Goal: Task Accomplishment & Management: Manage account settings

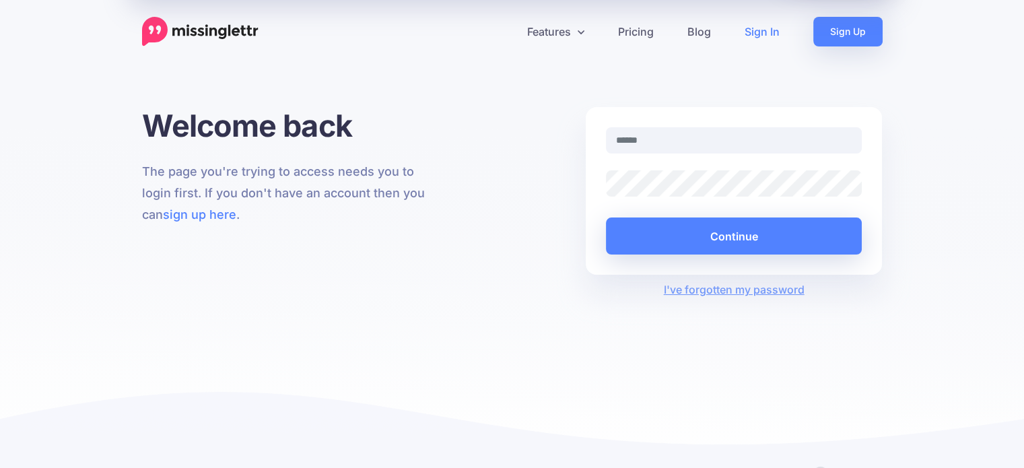
type input "**********"
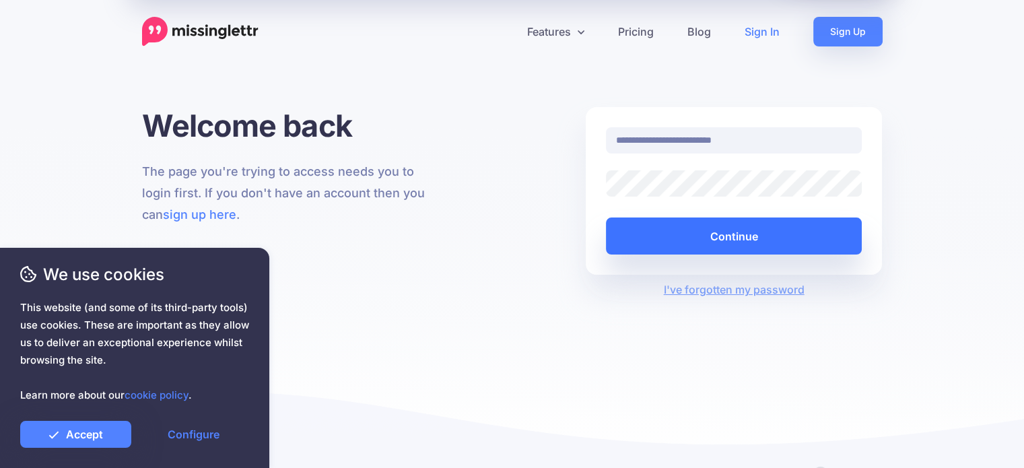
click at [676, 242] on button "Continue" at bounding box center [734, 236] width 257 height 37
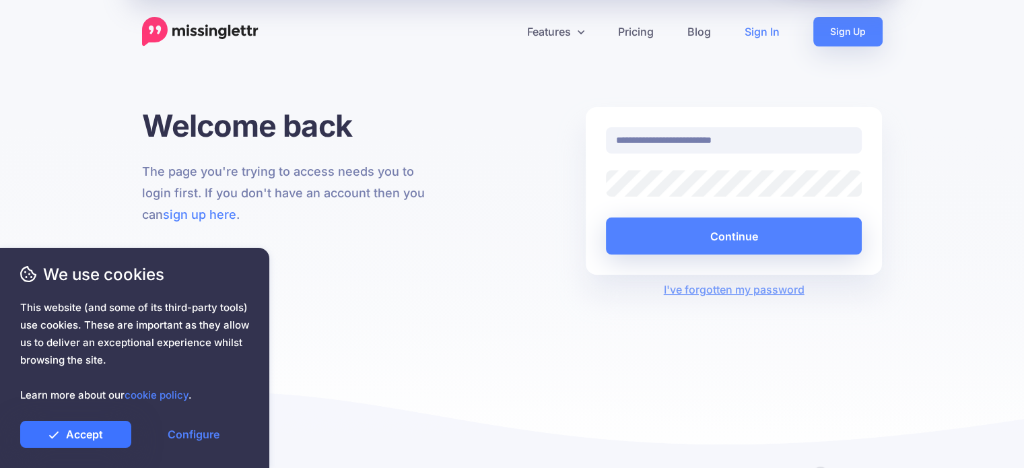
click at [88, 435] on link "Accept" at bounding box center [75, 434] width 111 height 27
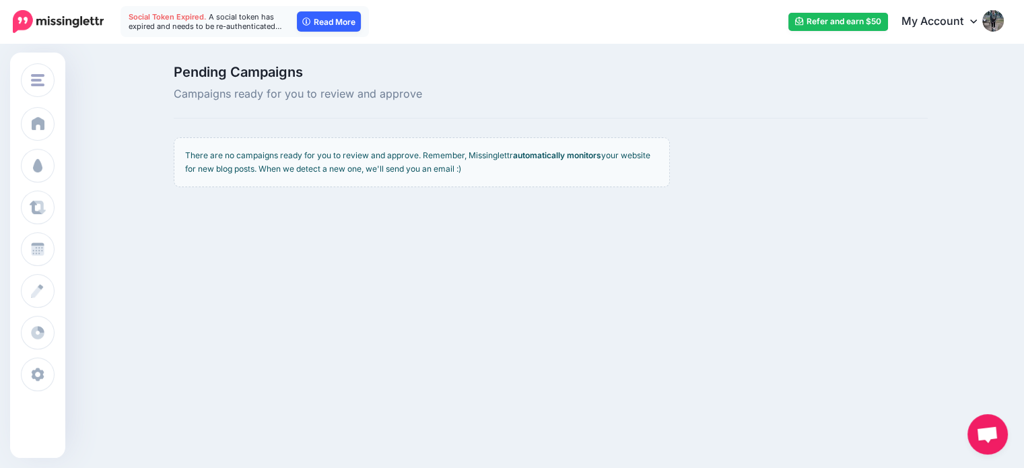
click at [326, 22] on link "Read More" at bounding box center [329, 21] width 64 height 20
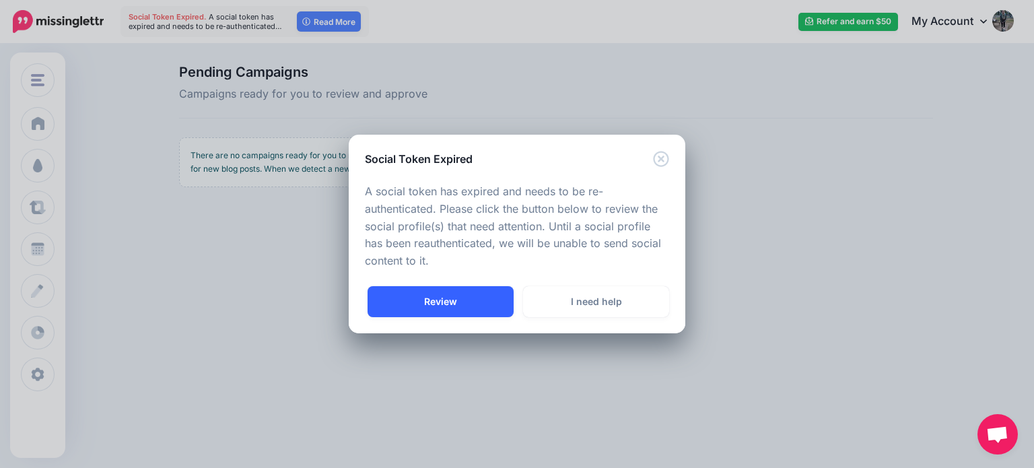
click at [456, 296] on link "Review" at bounding box center [441, 301] width 146 height 31
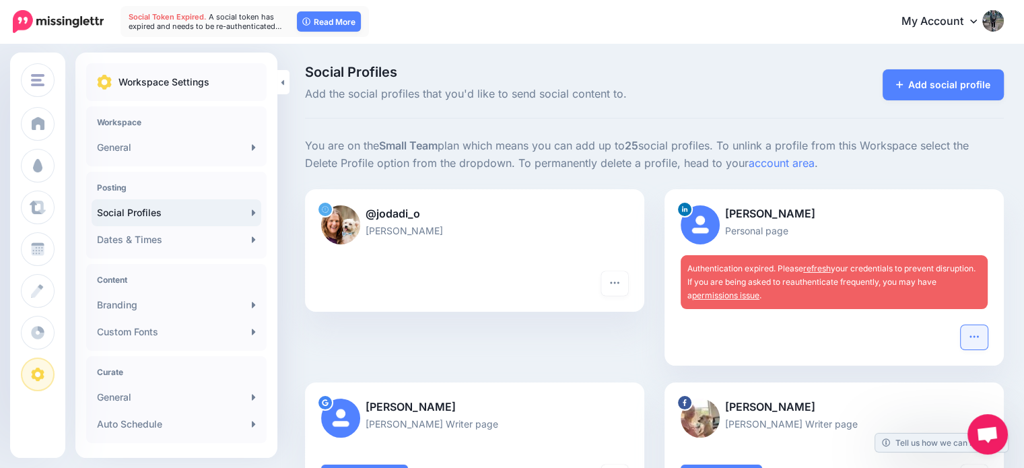
click at [980, 336] on icon "button" at bounding box center [974, 336] width 11 height 11
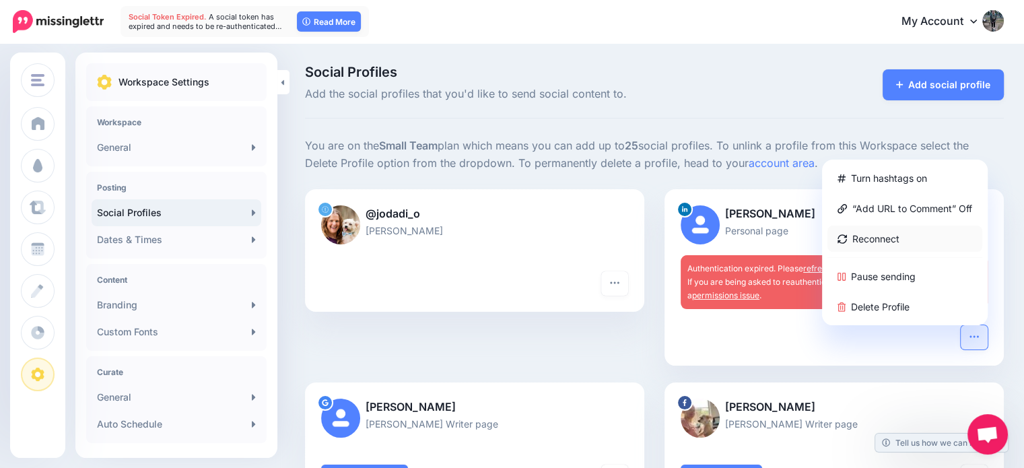
click at [882, 247] on link "Reconnect" at bounding box center [905, 239] width 155 height 26
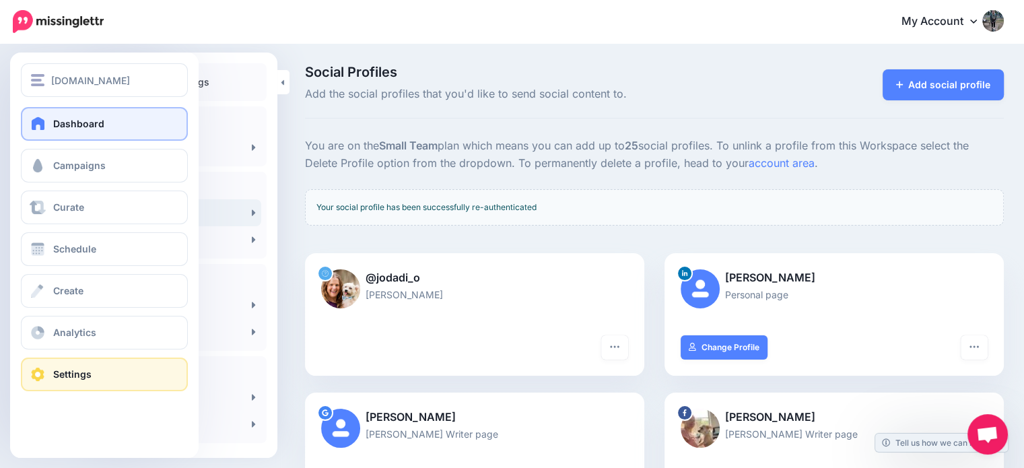
click at [44, 110] on link "Dashboard" at bounding box center [104, 124] width 167 height 34
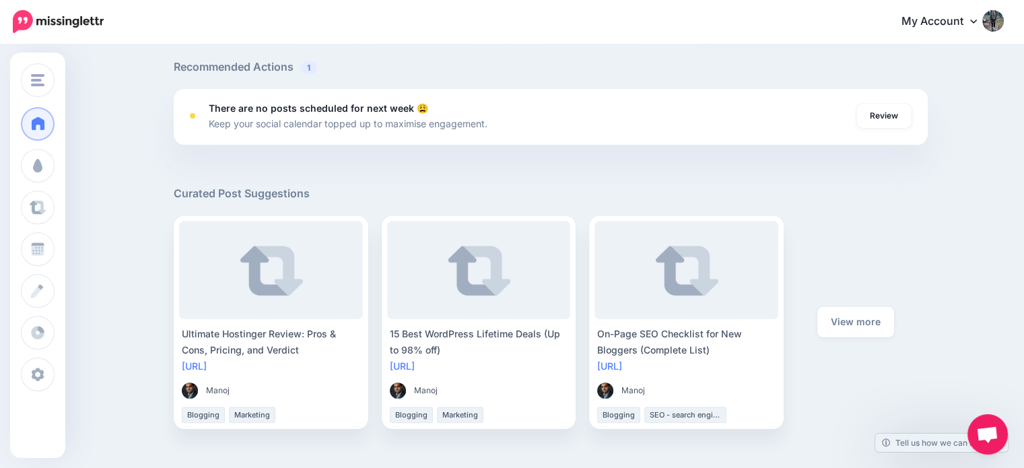
scroll to position [428, 0]
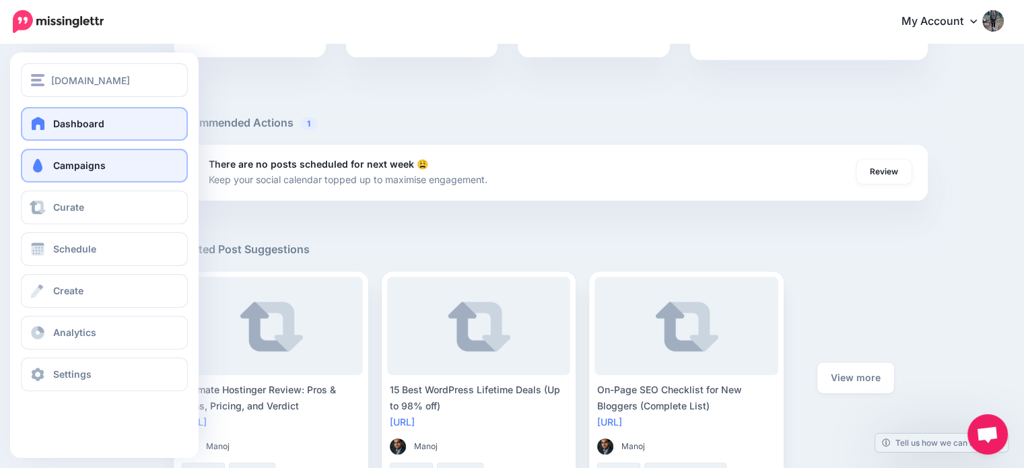
click at [74, 175] on link "Campaigns" at bounding box center [104, 166] width 167 height 34
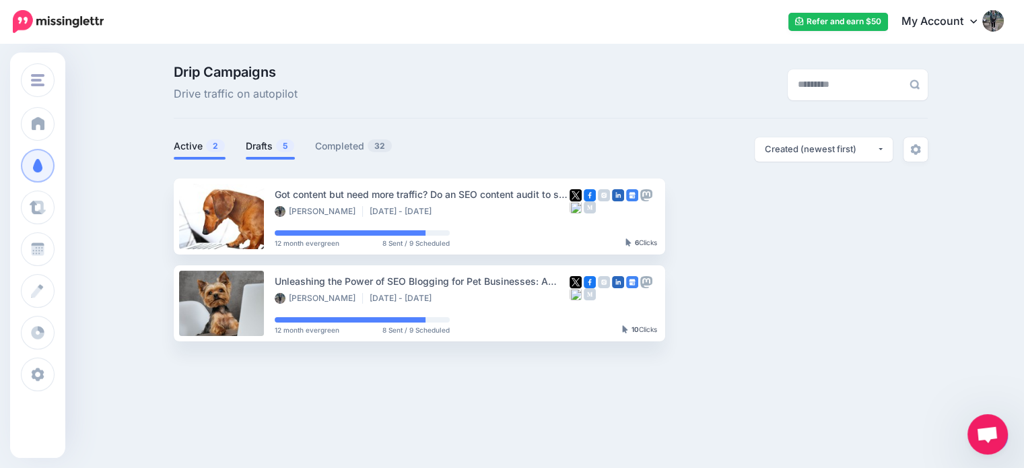
click at [274, 147] on link "Drafts 5" at bounding box center [270, 146] width 49 height 16
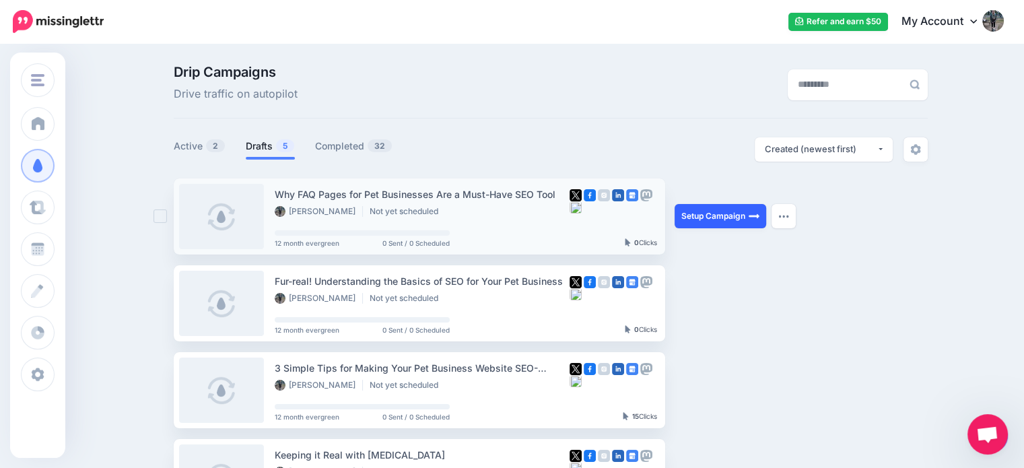
click at [750, 222] on link "Setup Campaign" at bounding box center [721, 216] width 92 height 24
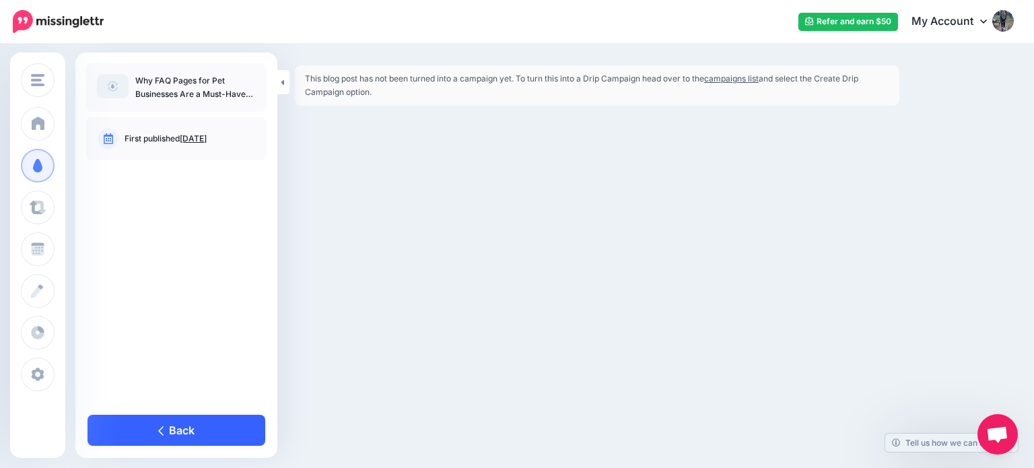
click at [186, 425] on link "Back" at bounding box center [177, 430] width 178 height 31
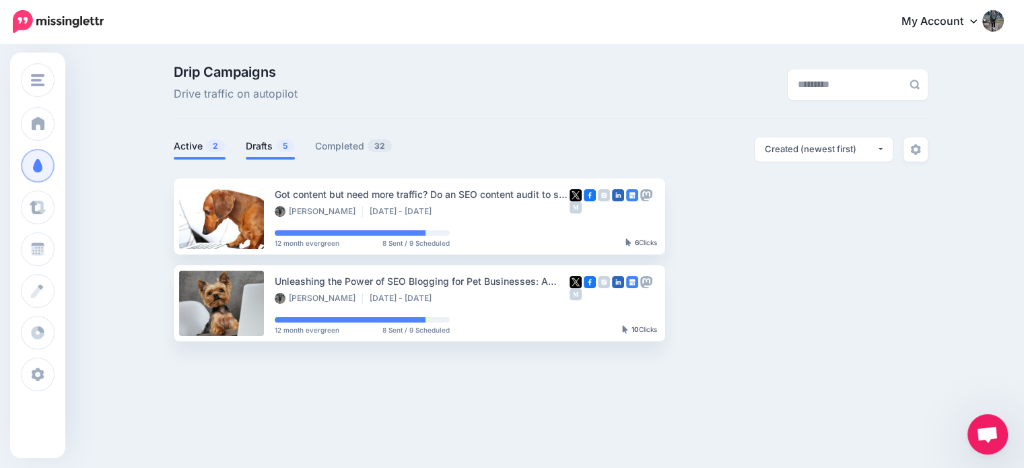
click at [273, 148] on link "Drafts 5" at bounding box center [270, 146] width 49 height 16
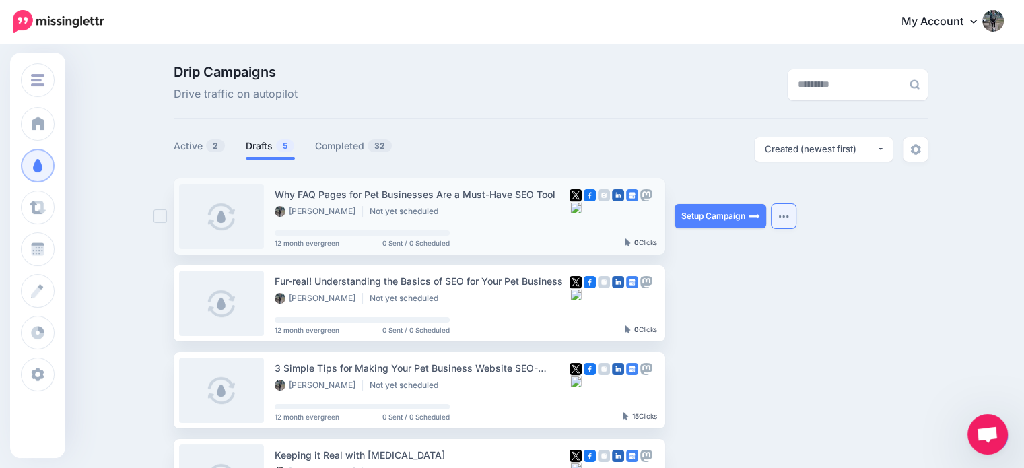
click at [779, 218] on button "button" at bounding box center [784, 216] width 24 height 24
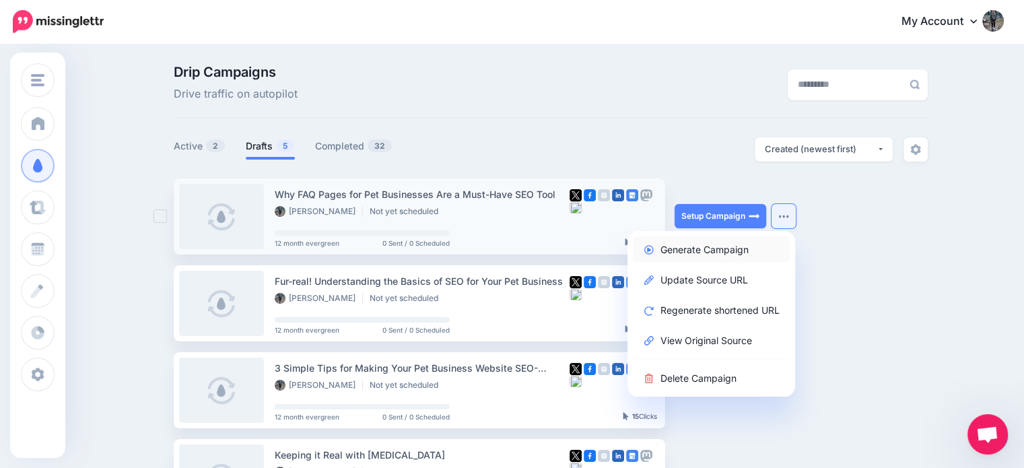
click at [752, 245] on link "Generate Campaign" at bounding box center [711, 249] width 157 height 26
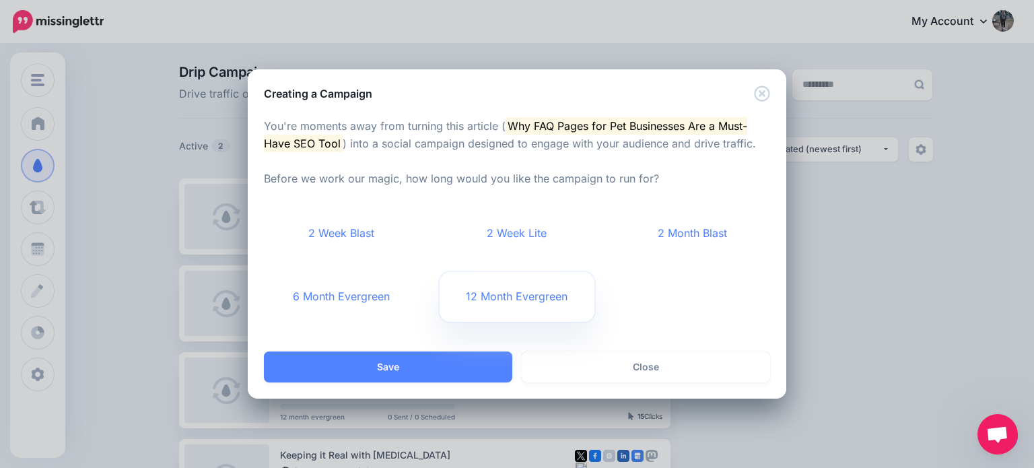
click at [524, 306] on link "12 Month Evergreen" at bounding box center [518, 297] width 156 height 50
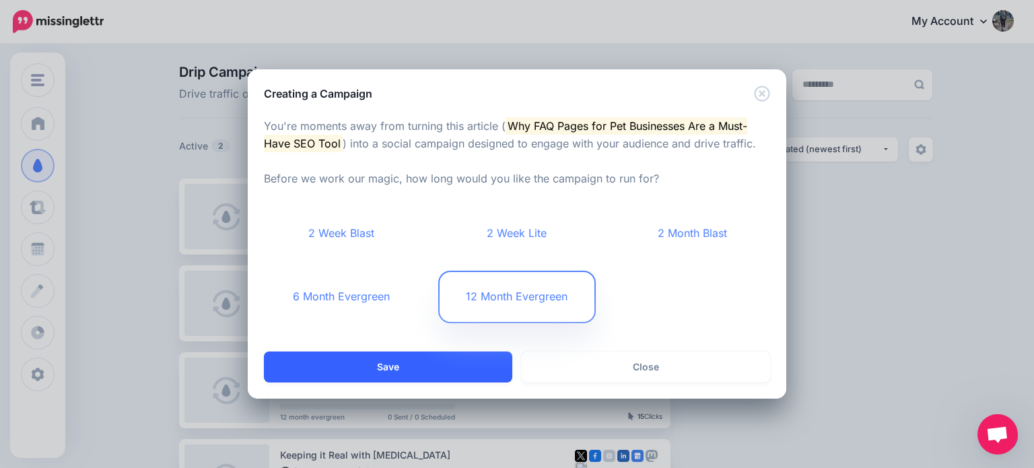
click at [411, 363] on button "Save" at bounding box center [388, 367] width 249 height 31
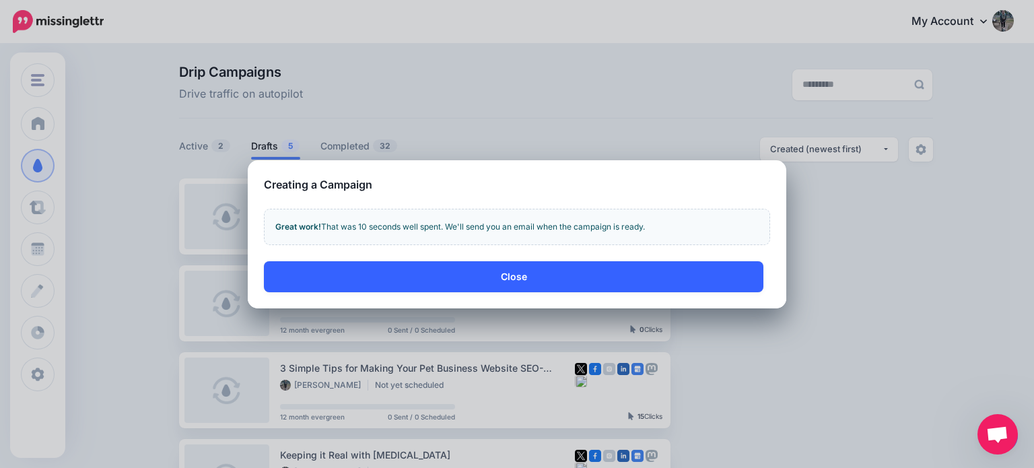
click at [485, 288] on button "Close" at bounding box center [514, 276] width 500 height 31
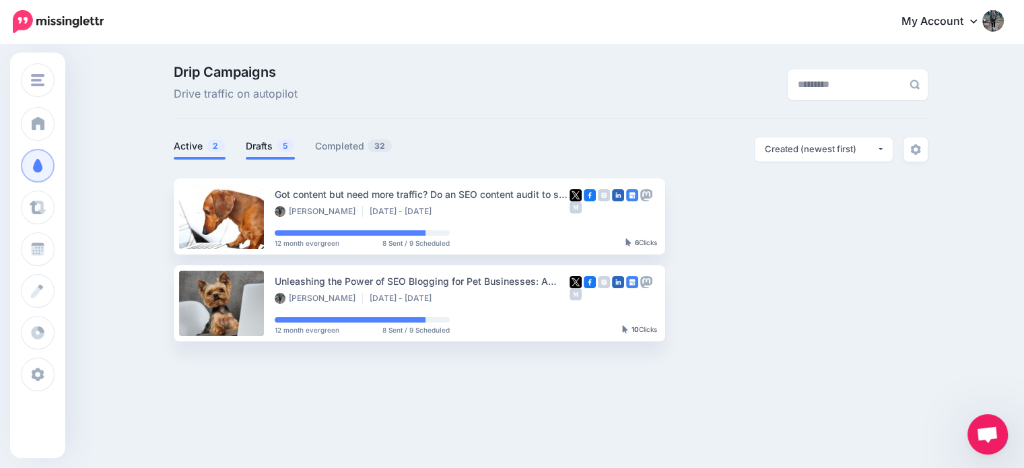
click at [264, 145] on link "Drafts 5" at bounding box center [270, 146] width 49 height 16
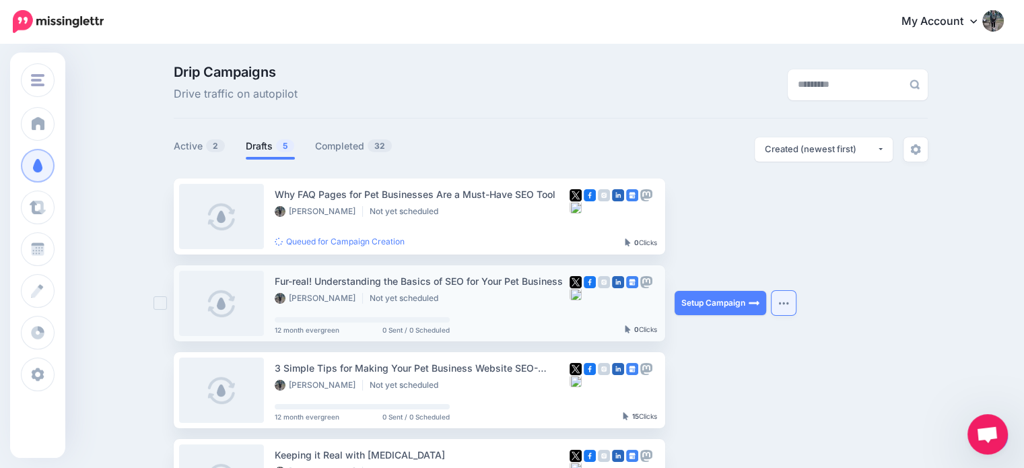
click at [789, 302] on img "button" at bounding box center [784, 303] width 11 height 4
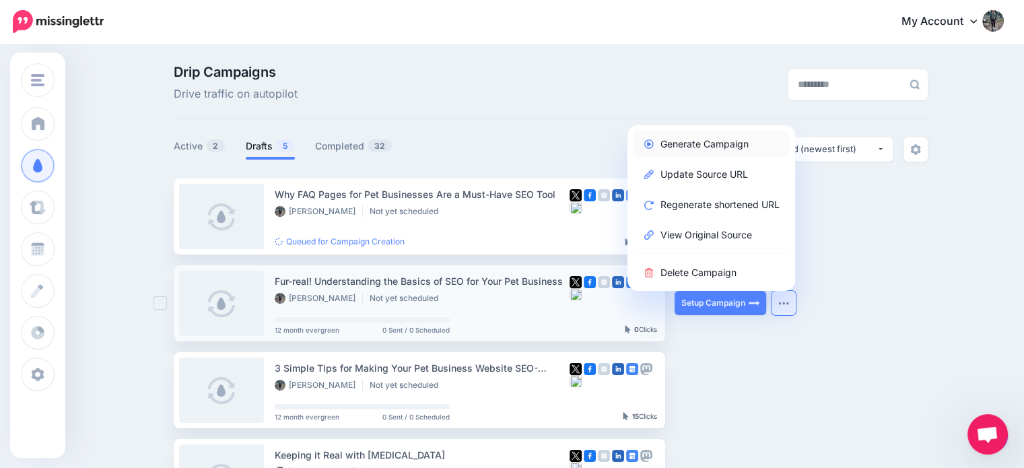
click at [730, 150] on link "Generate Campaign" at bounding box center [711, 144] width 157 height 26
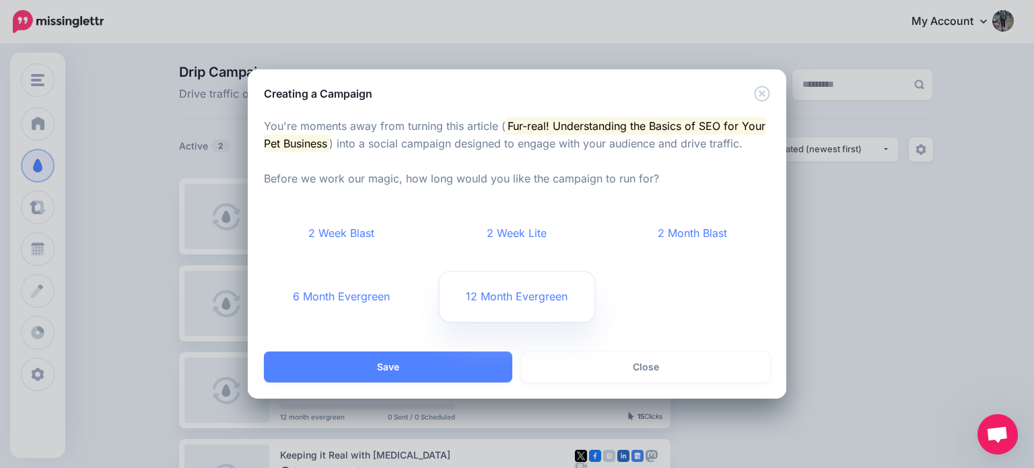
click at [556, 312] on link "12 Month Evergreen" at bounding box center [518, 297] width 156 height 50
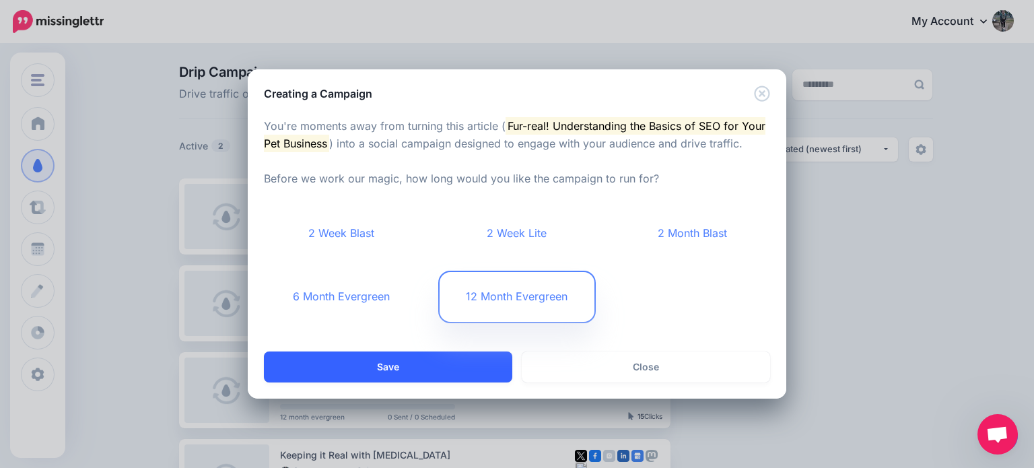
click at [465, 357] on button "Save" at bounding box center [388, 367] width 249 height 31
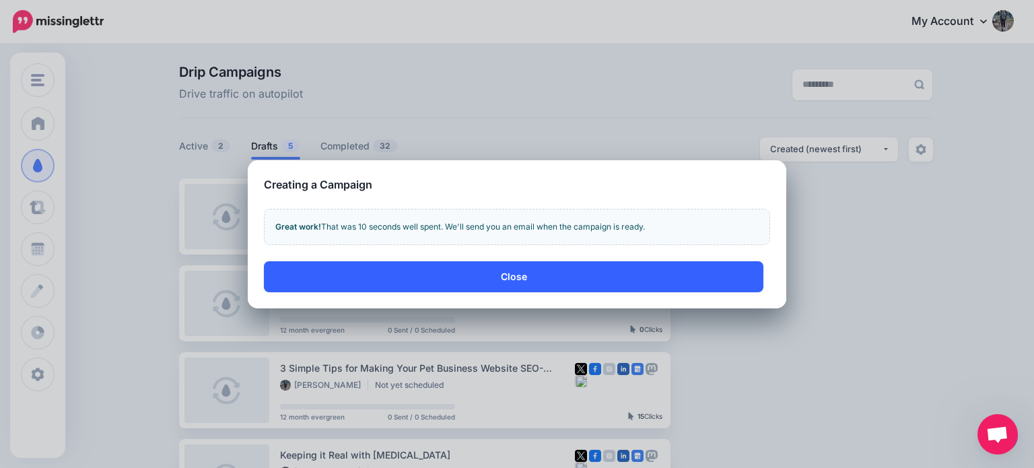
click at [540, 273] on button "Close" at bounding box center [514, 276] width 500 height 31
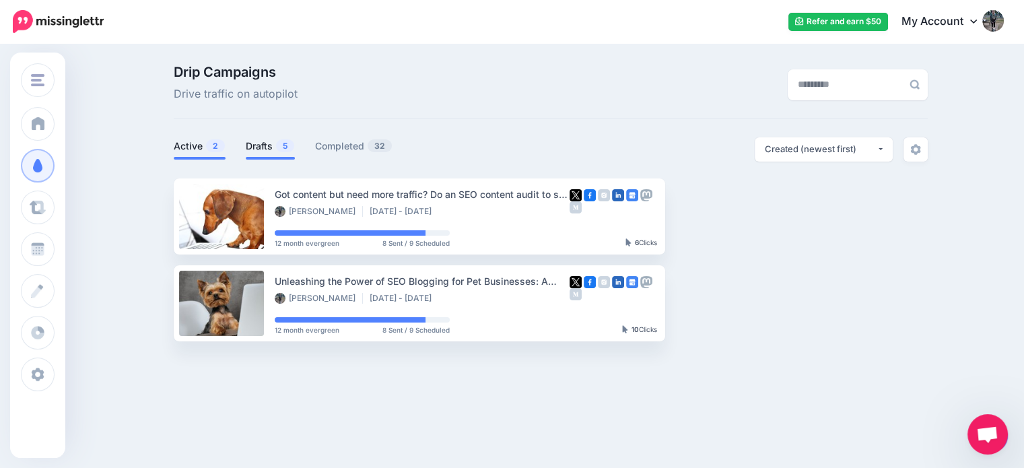
click at [265, 138] on link "Drafts 5" at bounding box center [270, 146] width 49 height 16
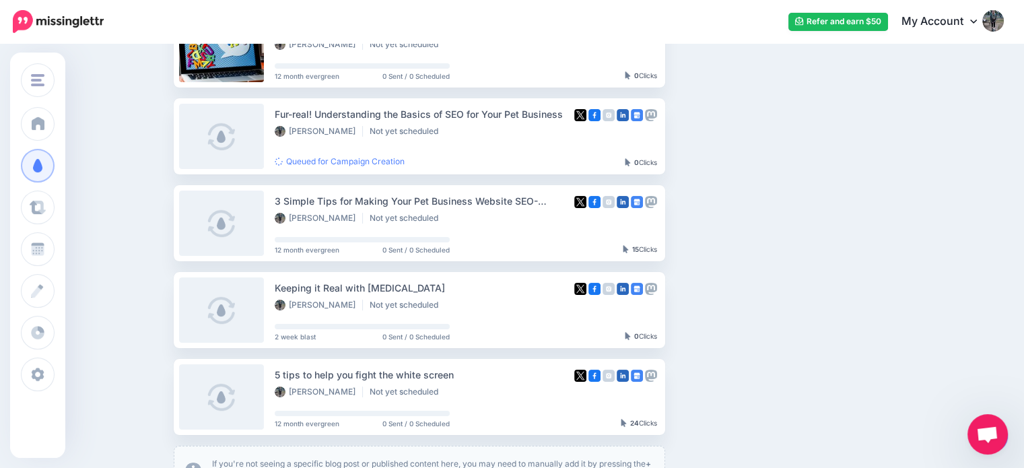
scroll to position [167, 0]
click at [785, 221] on img "button" at bounding box center [784, 223] width 11 height 4
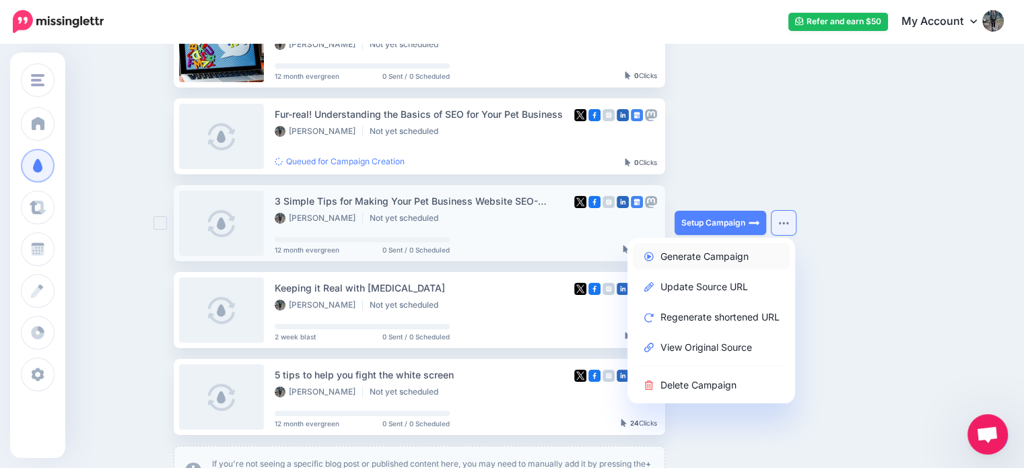
click at [746, 267] on link "Generate Campaign" at bounding box center [711, 256] width 157 height 26
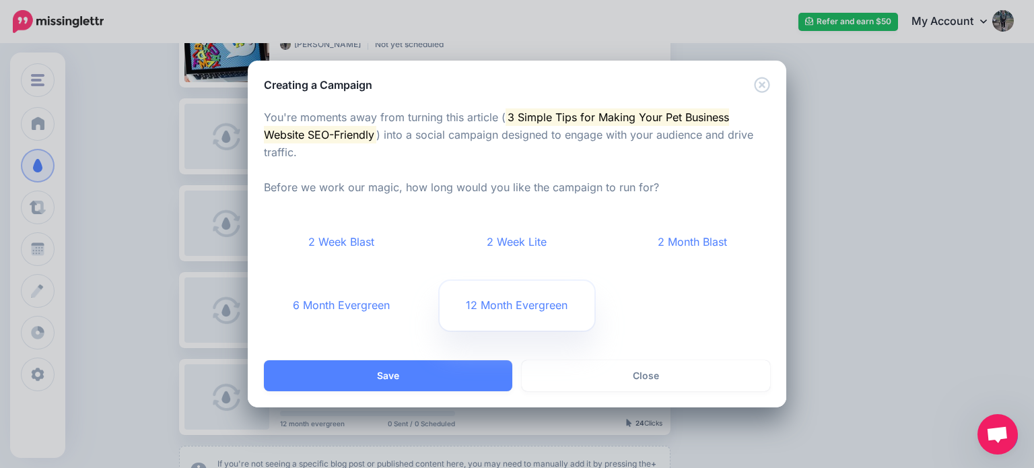
click at [491, 307] on link "12 Month Evergreen" at bounding box center [518, 306] width 156 height 50
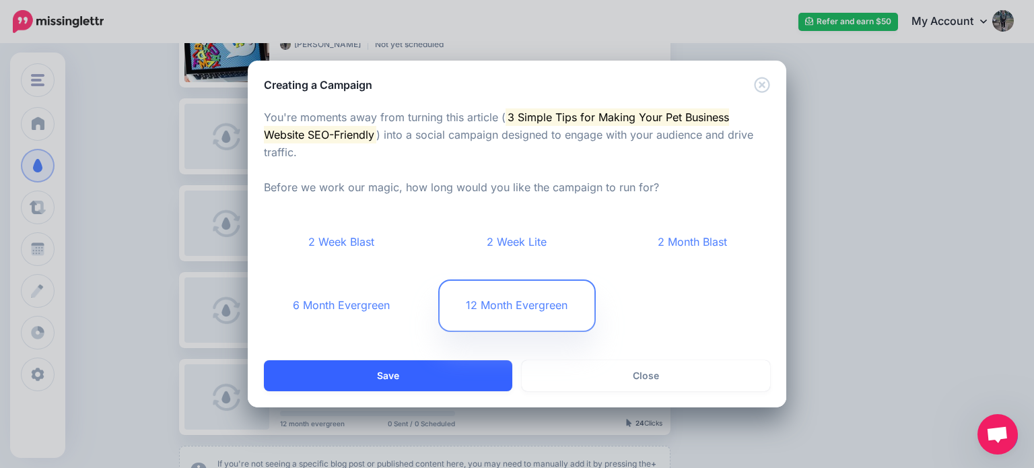
click at [473, 371] on button "Save" at bounding box center [388, 375] width 249 height 31
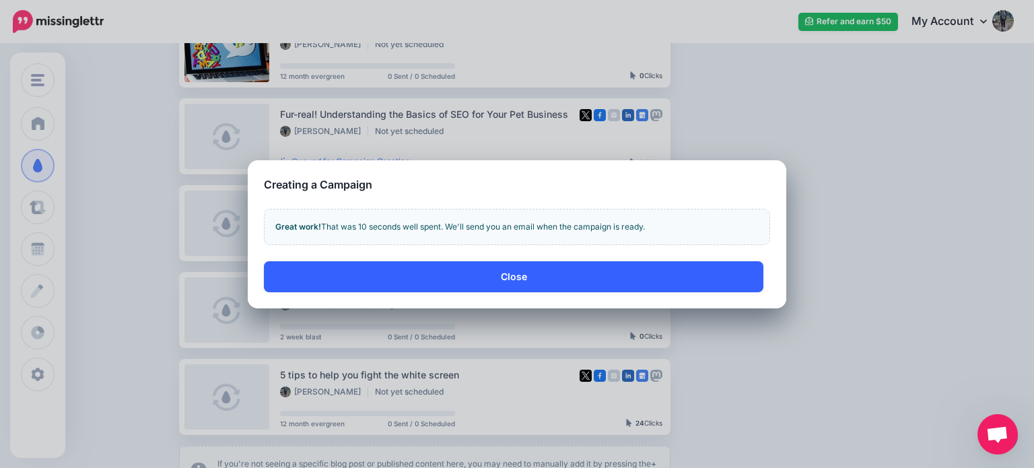
click at [547, 286] on button "Close" at bounding box center [514, 276] width 500 height 31
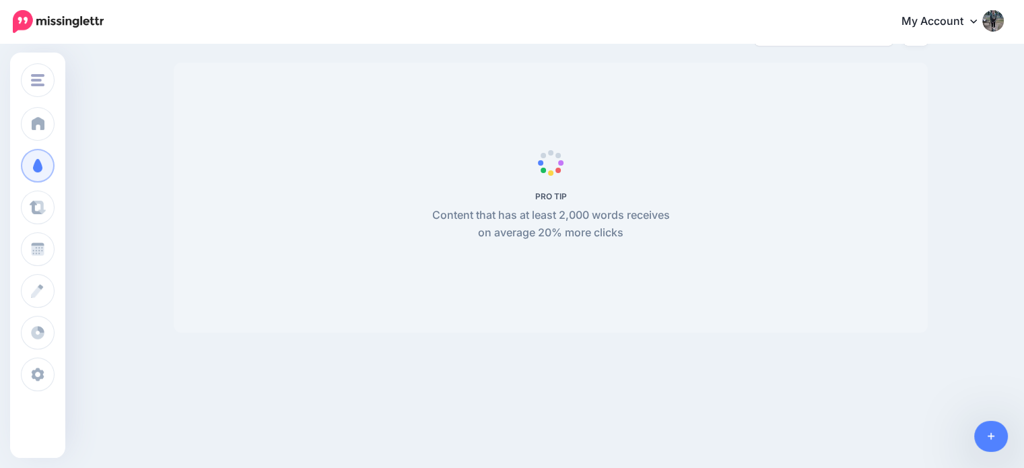
scroll to position [8, 0]
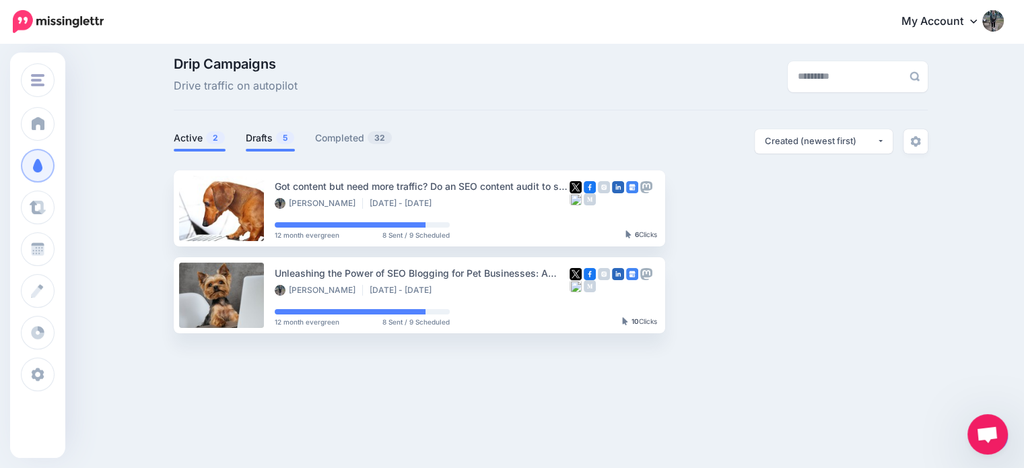
click at [276, 130] on link "Drafts 5" at bounding box center [270, 138] width 49 height 16
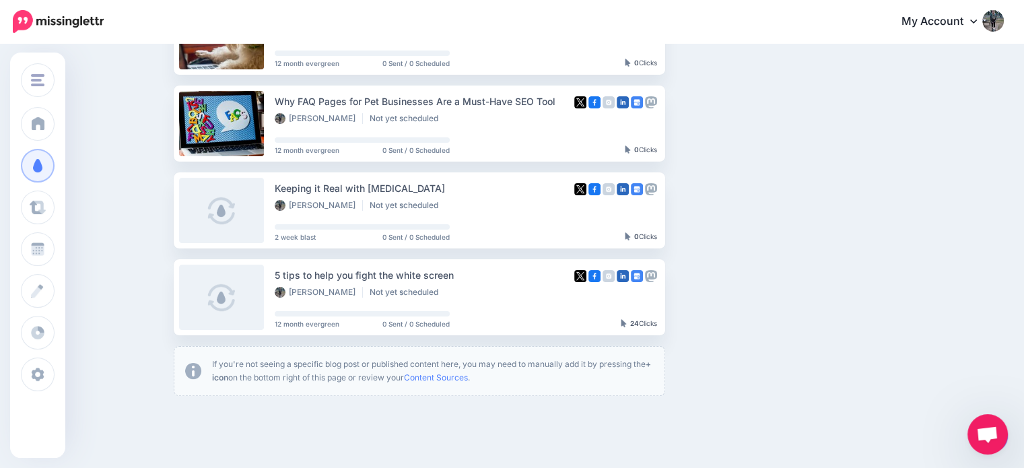
scroll to position [269, 0]
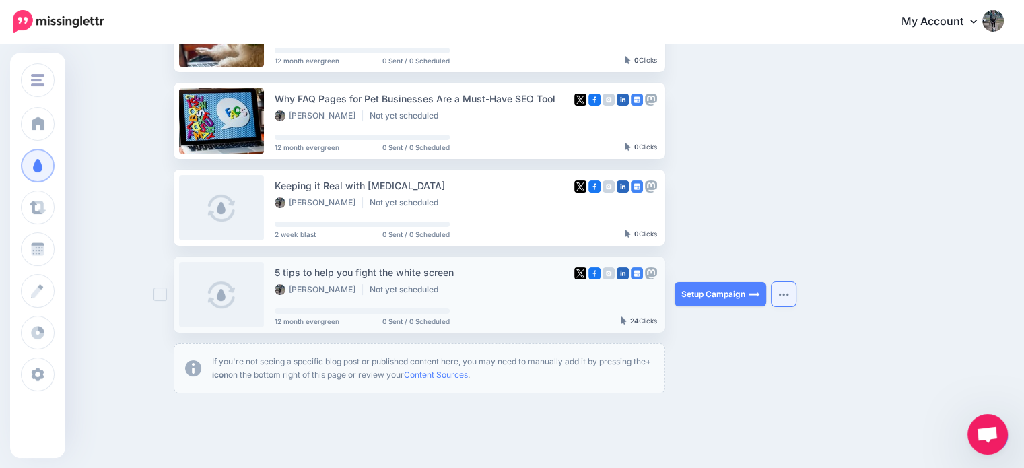
click at [781, 293] on button "button" at bounding box center [784, 294] width 24 height 24
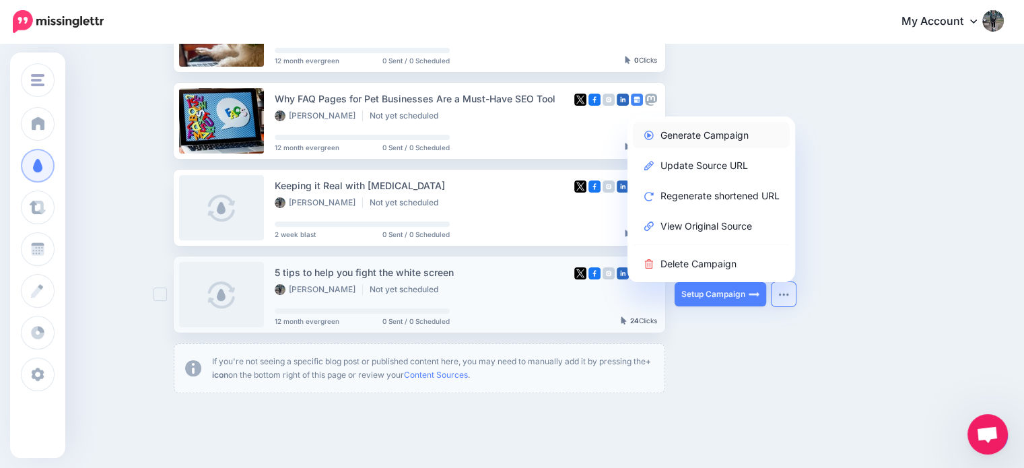
click at [754, 131] on link "Generate Campaign" at bounding box center [711, 135] width 157 height 26
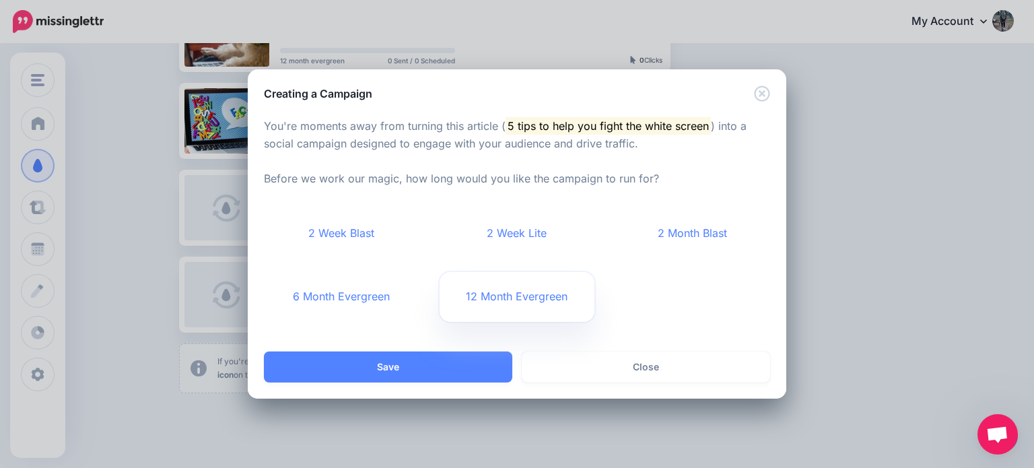
click at [496, 301] on link "12 Month Evergreen" at bounding box center [518, 297] width 156 height 50
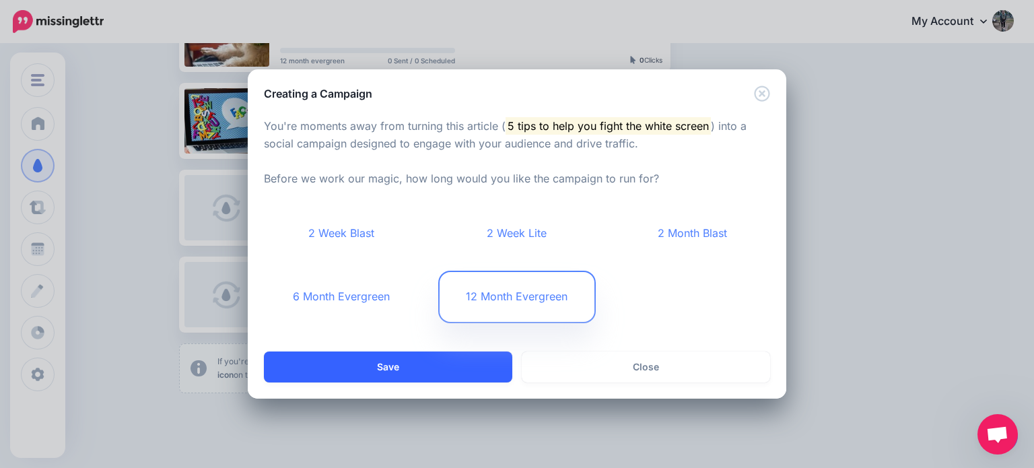
click at [457, 374] on button "Save" at bounding box center [388, 367] width 249 height 31
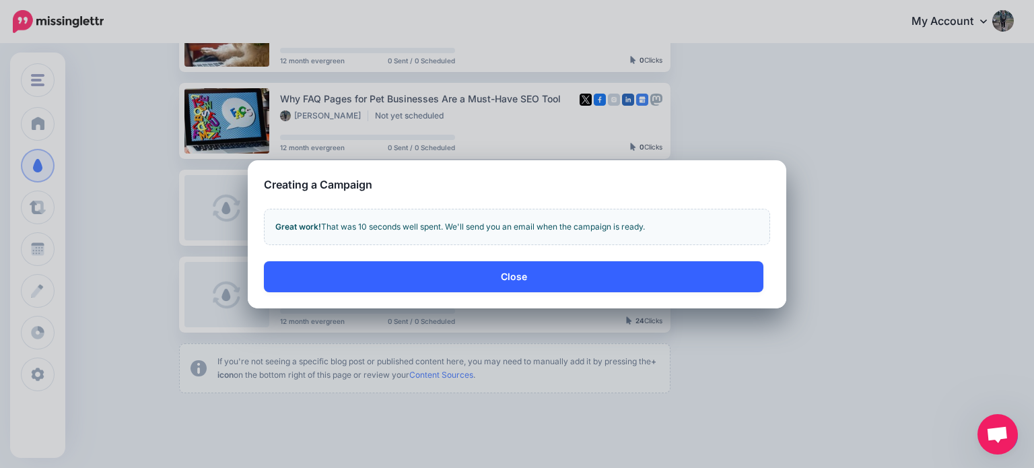
click at [531, 282] on button "Close" at bounding box center [514, 276] width 500 height 31
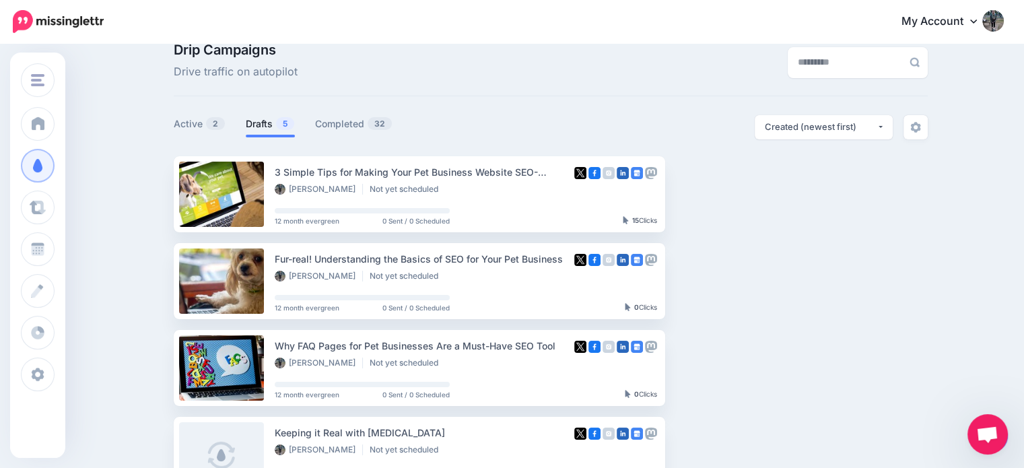
scroll to position [0, 0]
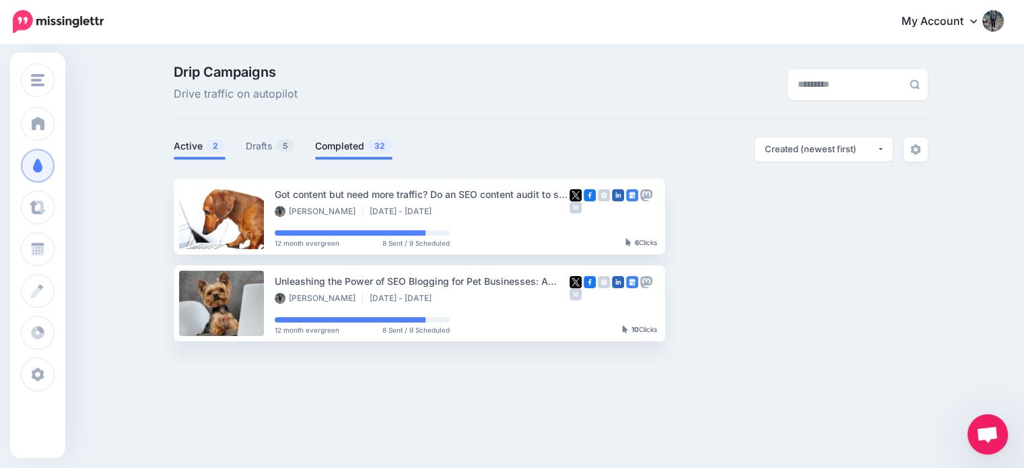
click at [356, 141] on link "Completed 32" at bounding box center [353, 146] width 77 height 16
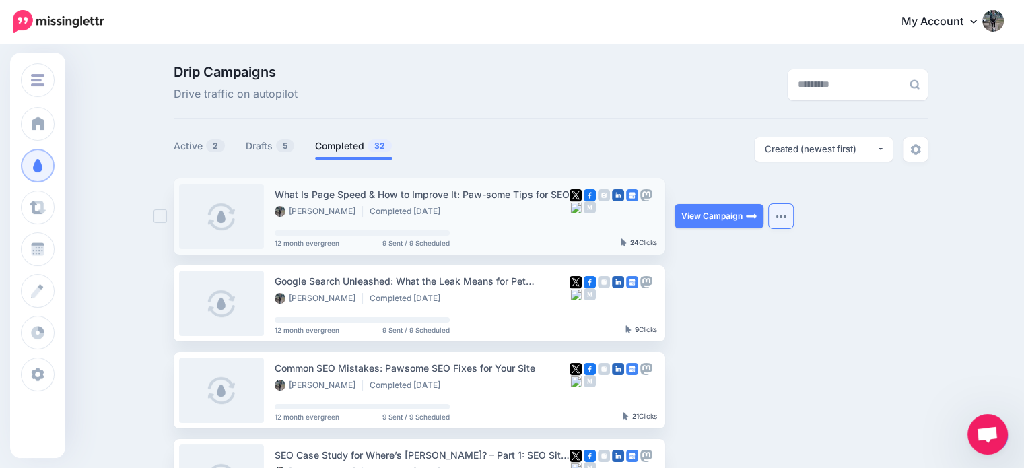
click at [778, 216] on button "button" at bounding box center [781, 216] width 24 height 24
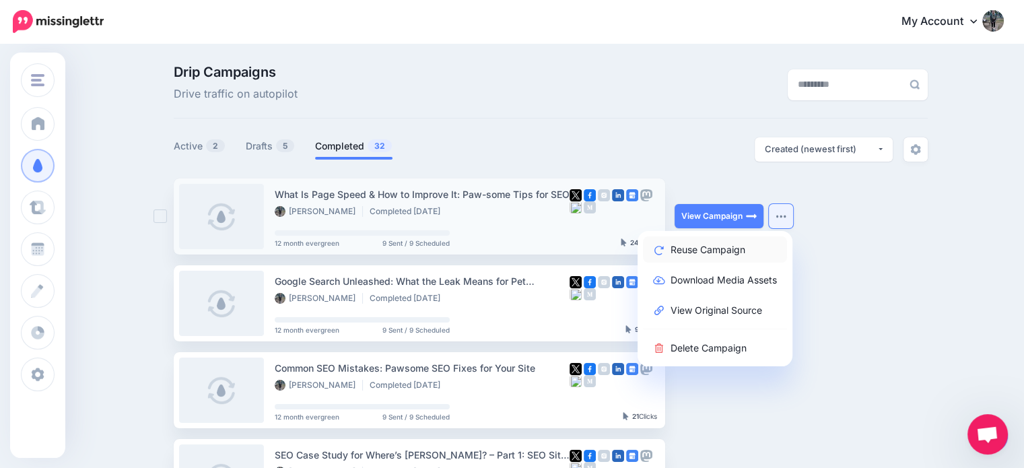
click at [711, 244] on link "Reuse Campaign" at bounding box center [715, 249] width 144 height 26
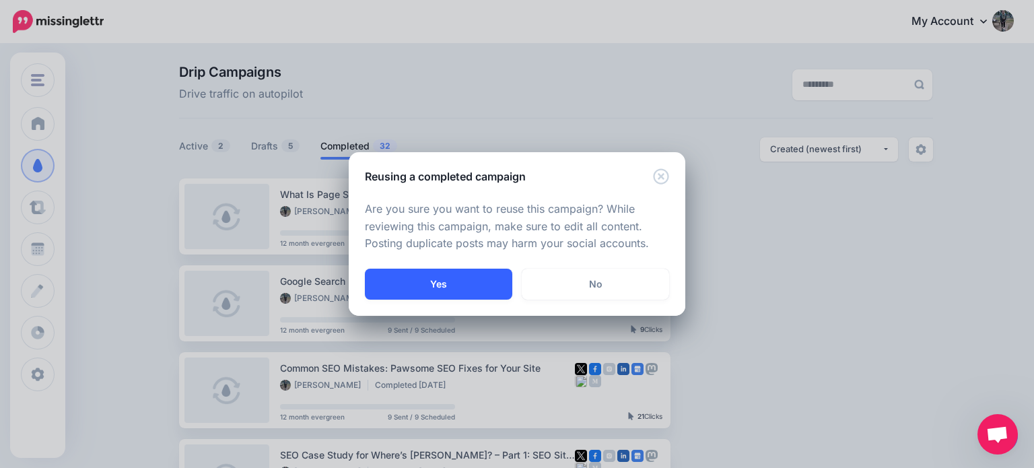
click at [492, 270] on button "Yes" at bounding box center [438, 284] width 147 height 31
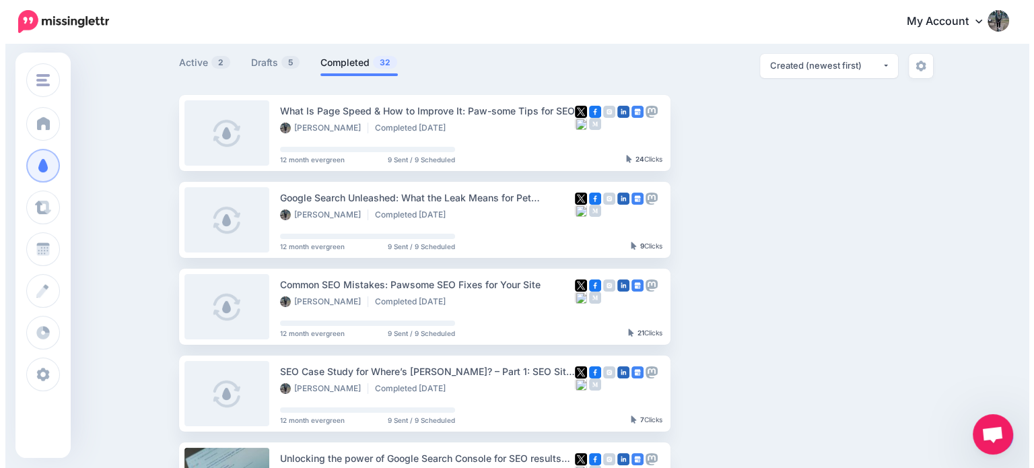
scroll to position [94, 0]
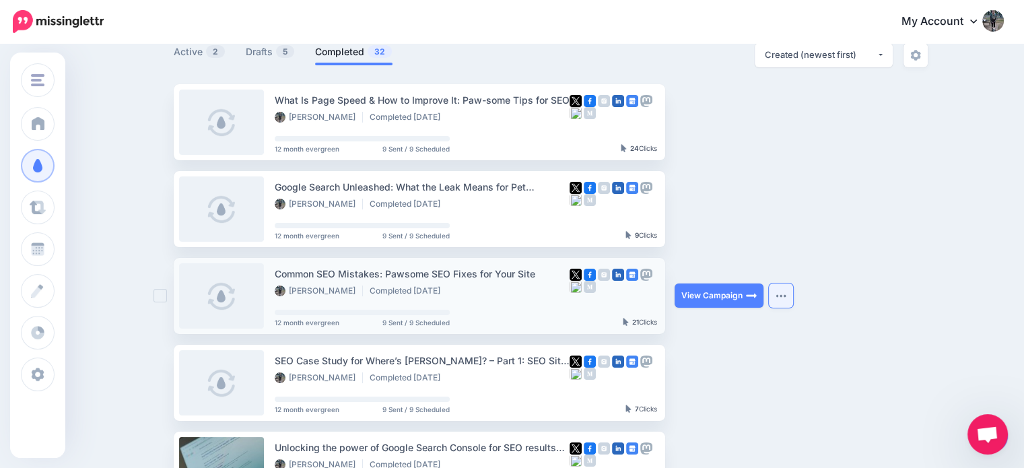
click at [787, 297] on img "button" at bounding box center [781, 296] width 11 height 4
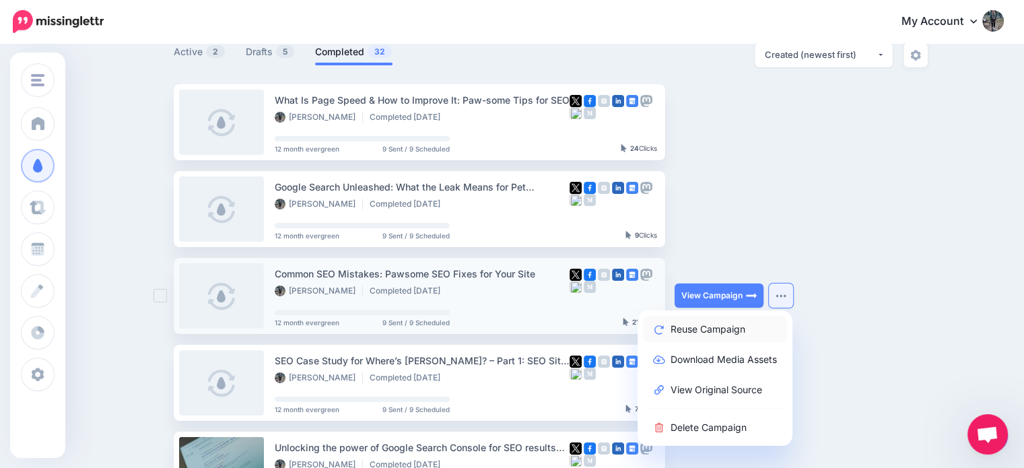
click at [713, 327] on link "Reuse Campaign" at bounding box center [715, 329] width 144 height 26
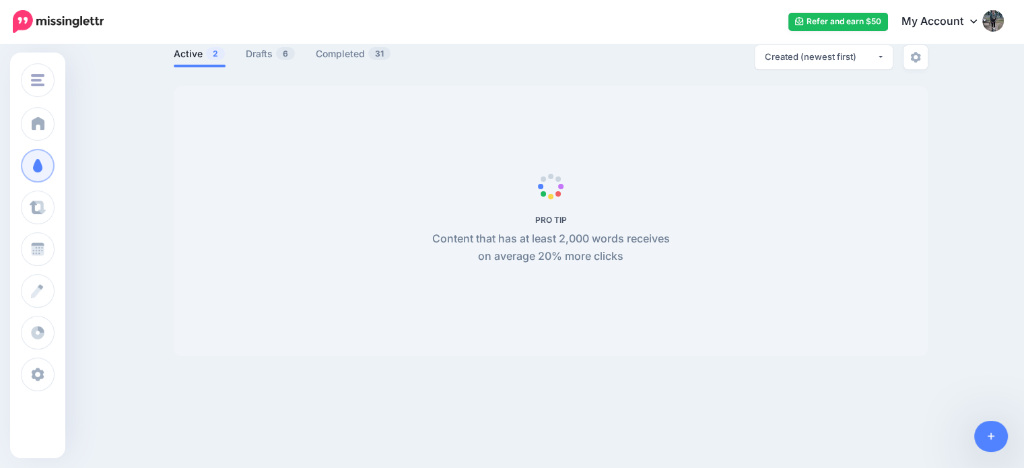
scroll to position [8, 0]
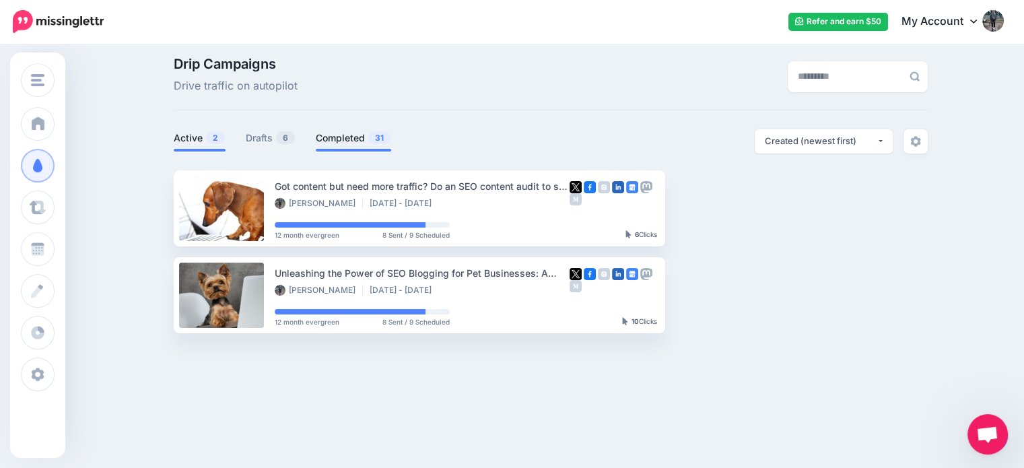
click at [348, 139] on link "Completed 31" at bounding box center [353, 138] width 75 height 16
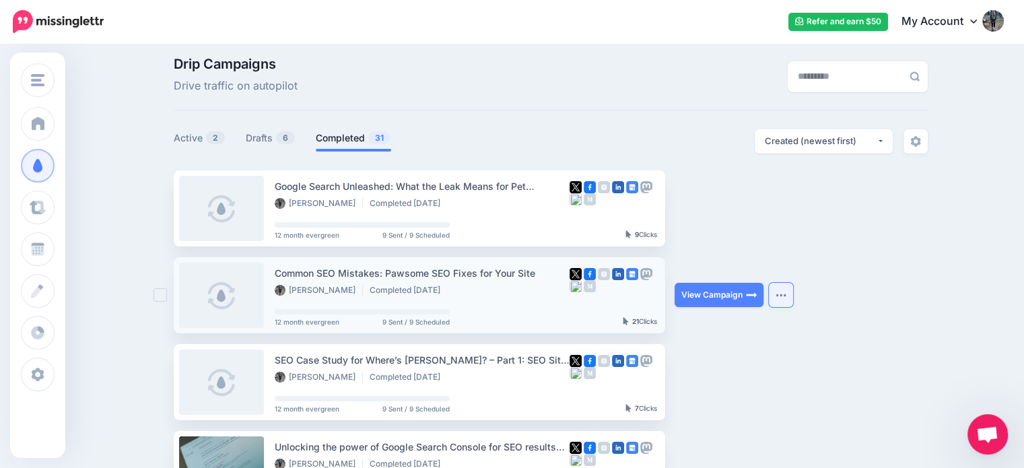
click at [789, 298] on button "button" at bounding box center [781, 295] width 24 height 24
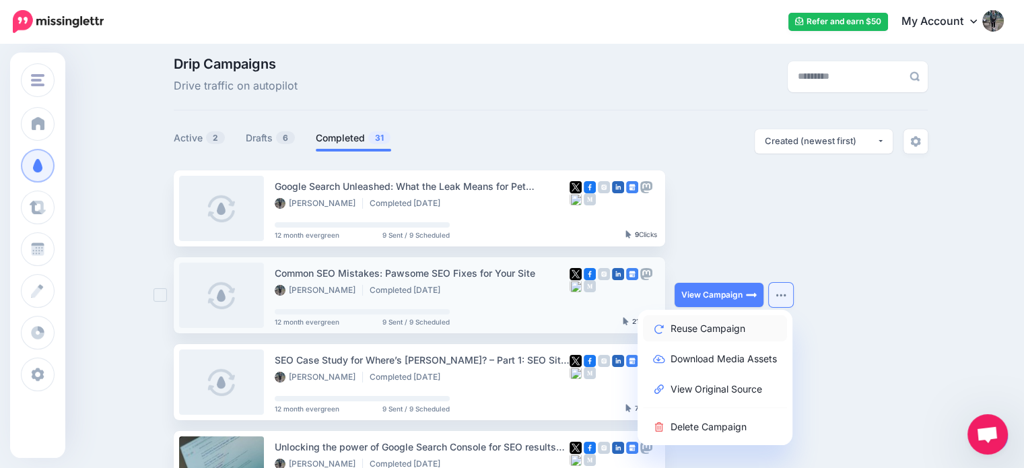
click at [711, 325] on link "Reuse Campaign" at bounding box center [715, 328] width 144 height 26
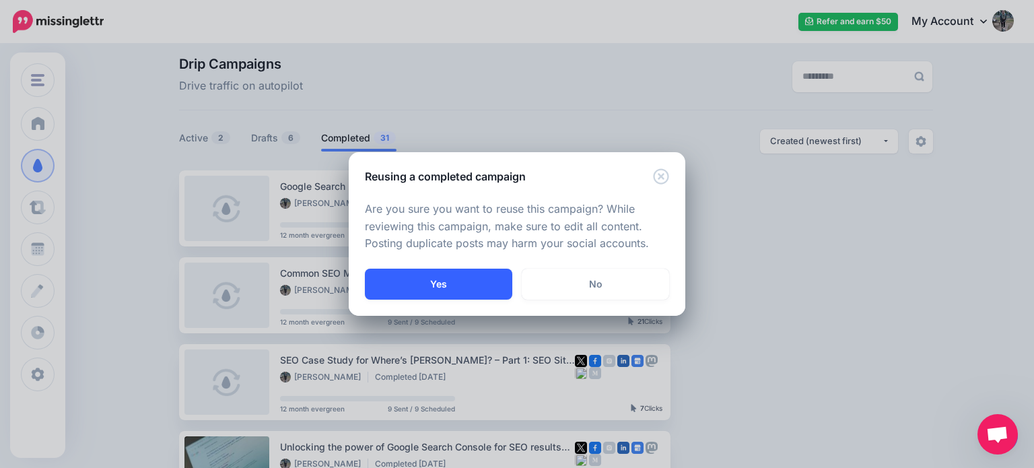
click at [480, 286] on button "Yes" at bounding box center [438, 284] width 147 height 31
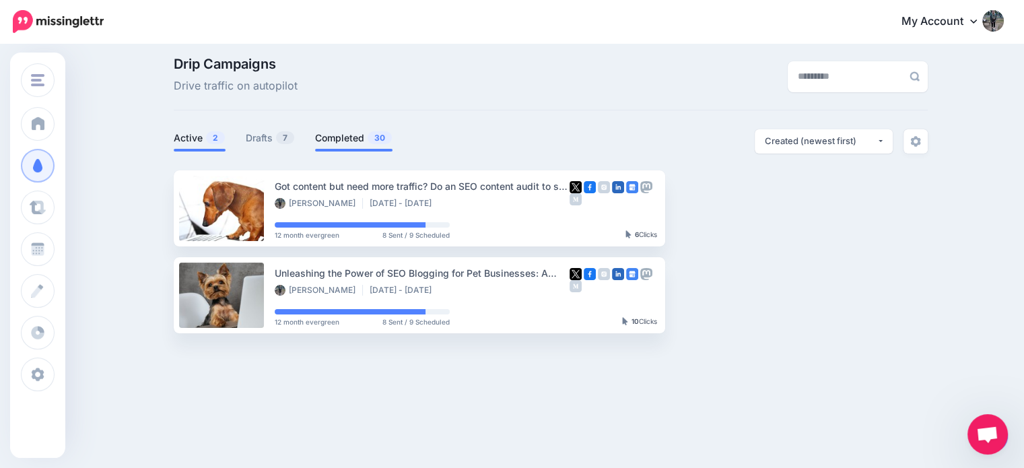
click at [346, 141] on link "Completed 30" at bounding box center [353, 138] width 77 height 16
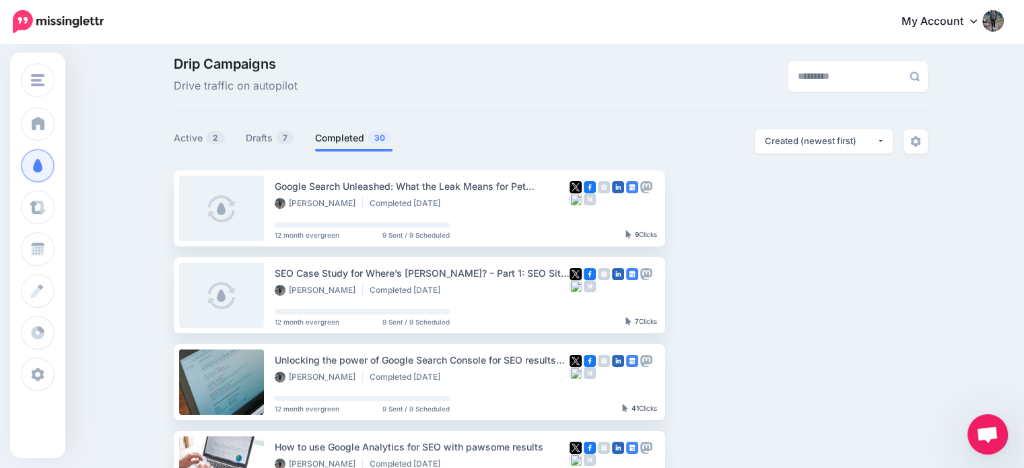
scroll to position [69, 0]
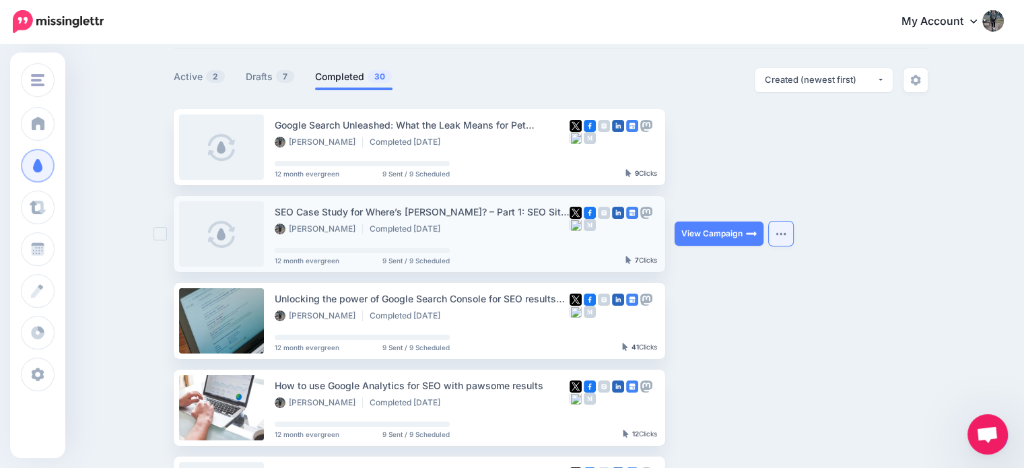
click at [792, 228] on button "button" at bounding box center [781, 234] width 24 height 24
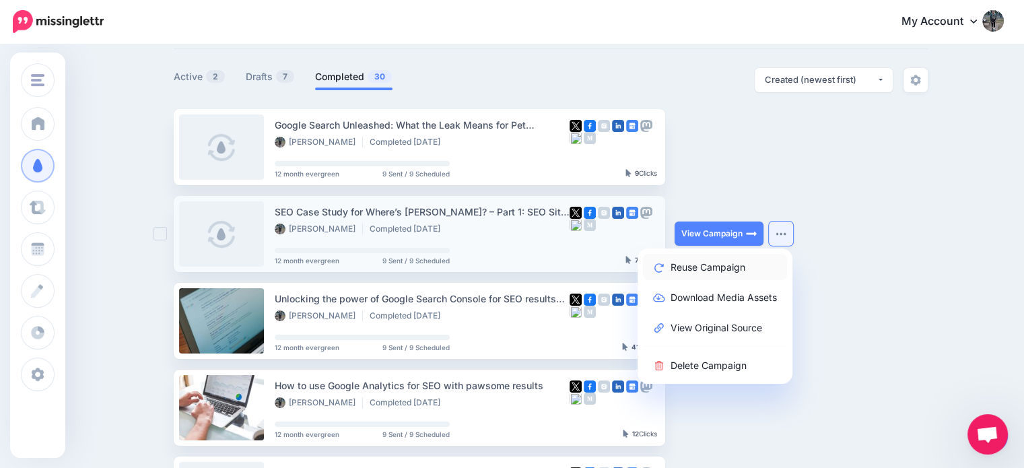
click at [759, 272] on link "Reuse Campaign" at bounding box center [715, 267] width 144 height 26
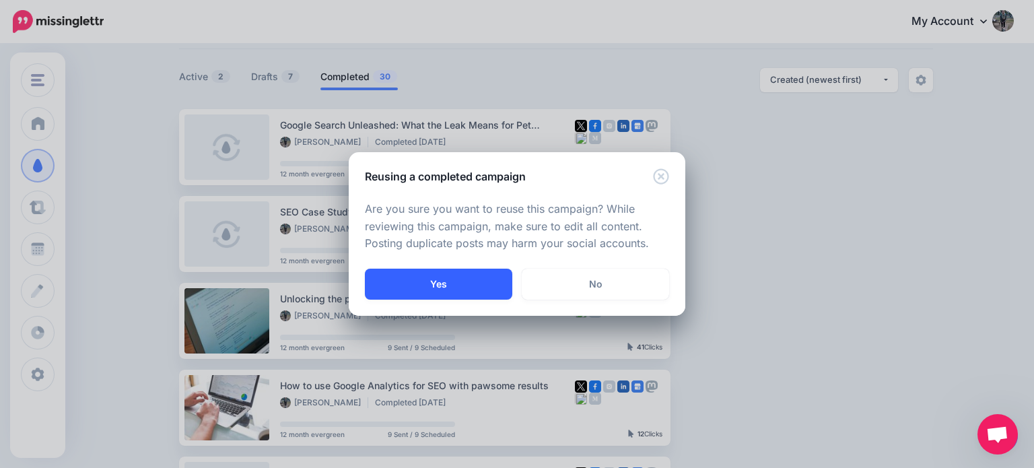
click at [482, 273] on button "Yes" at bounding box center [438, 284] width 147 height 31
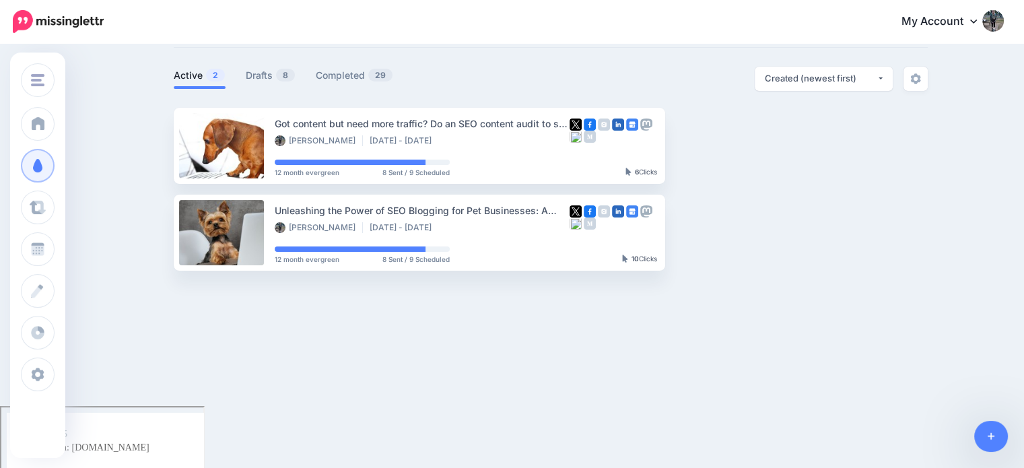
scroll to position [8, 0]
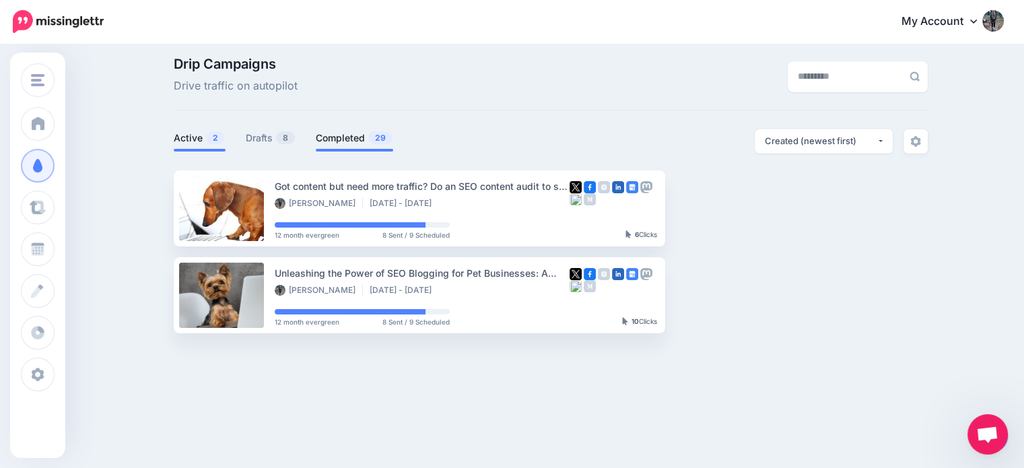
click at [361, 135] on link "Completed 29" at bounding box center [354, 138] width 77 height 16
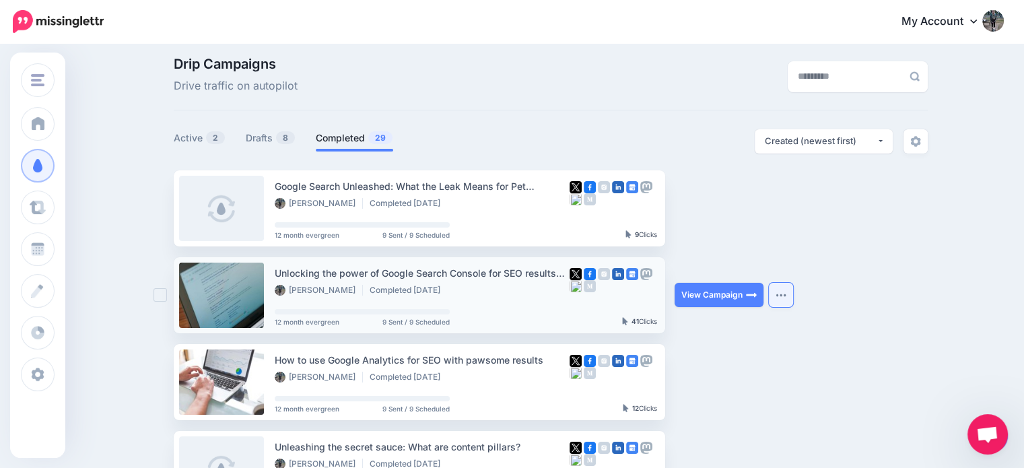
click at [793, 296] on button "button" at bounding box center [781, 295] width 24 height 24
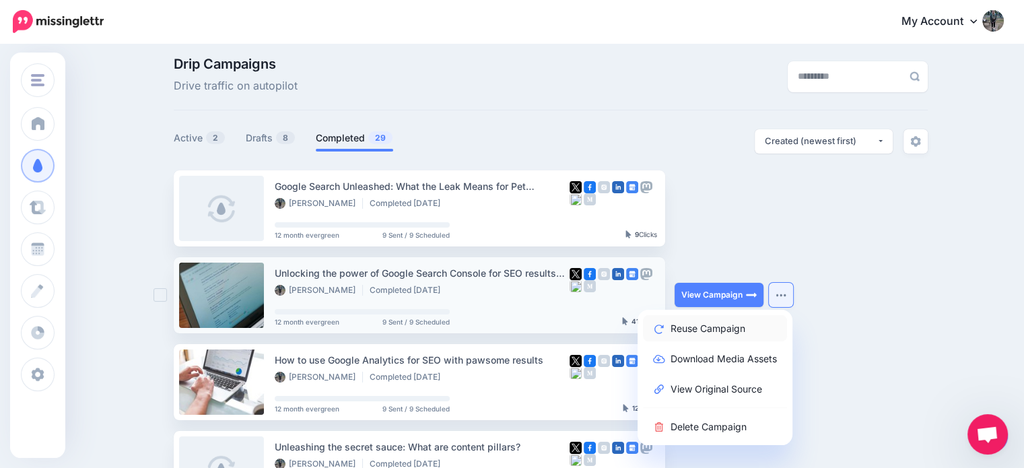
click at [715, 326] on link "Reuse Campaign" at bounding box center [715, 328] width 144 height 26
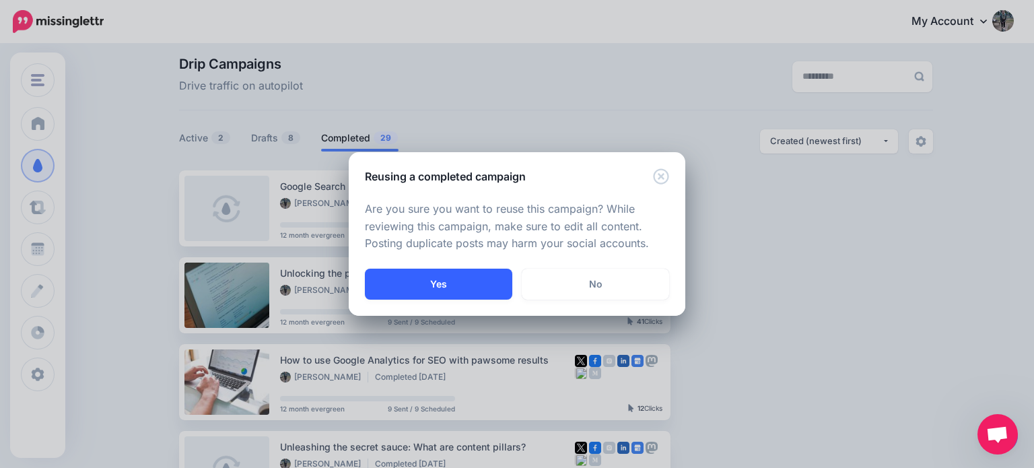
click at [458, 271] on button "Yes" at bounding box center [438, 284] width 147 height 31
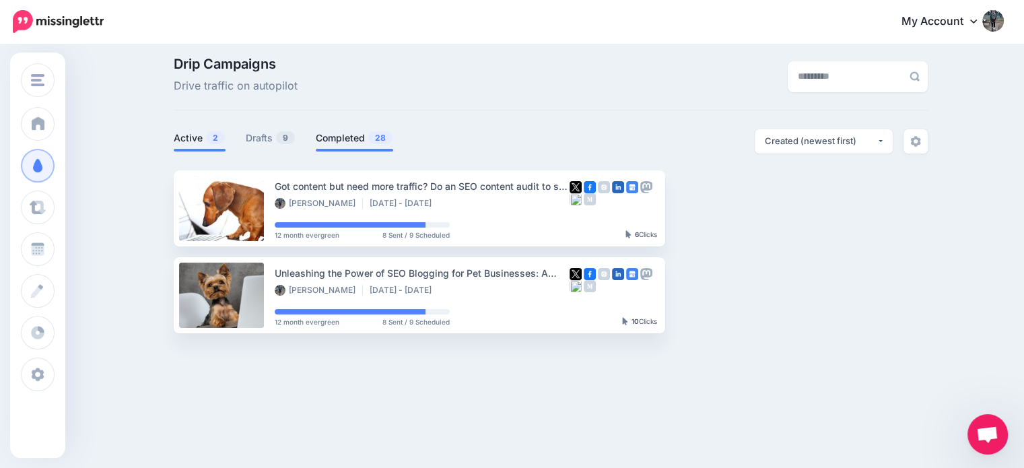
click at [359, 145] on link "Completed 28" at bounding box center [354, 138] width 77 height 16
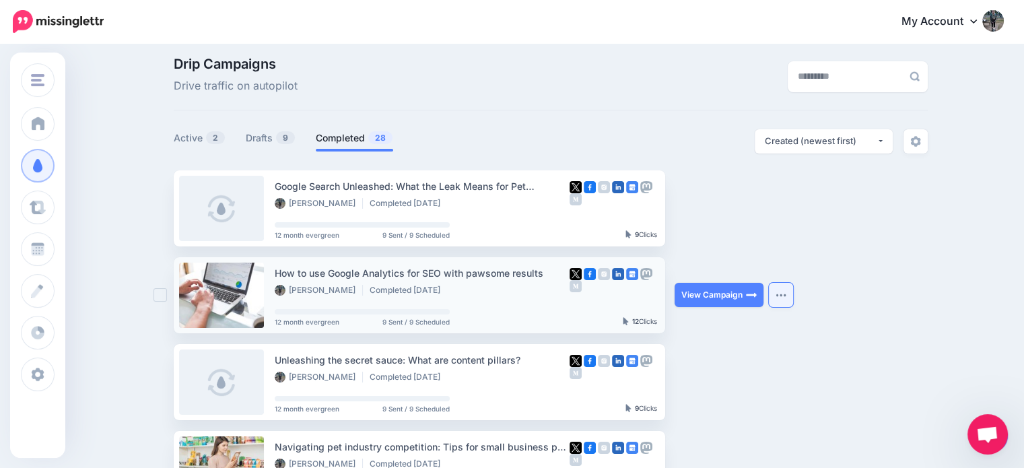
click at [777, 293] on button "button" at bounding box center [781, 295] width 24 height 24
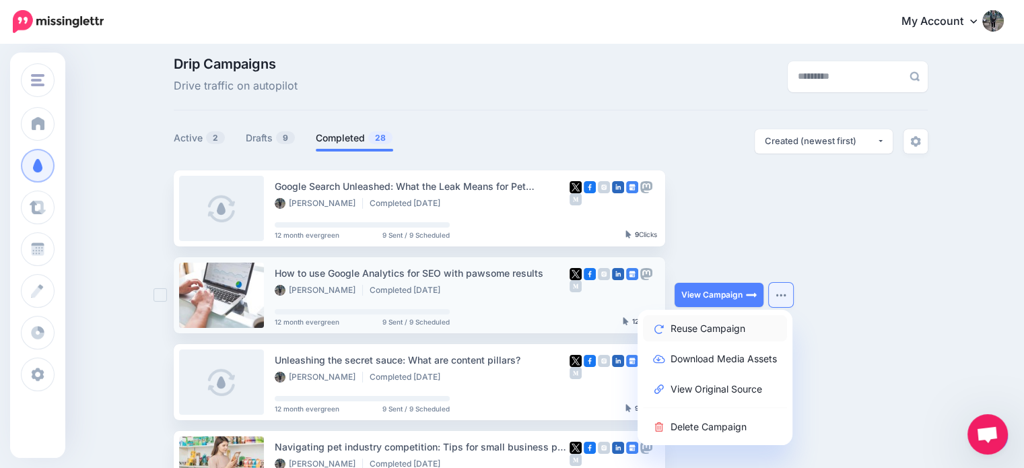
click at [740, 329] on link "Reuse Campaign" at bounding box center [715, 328] width 144 height 26
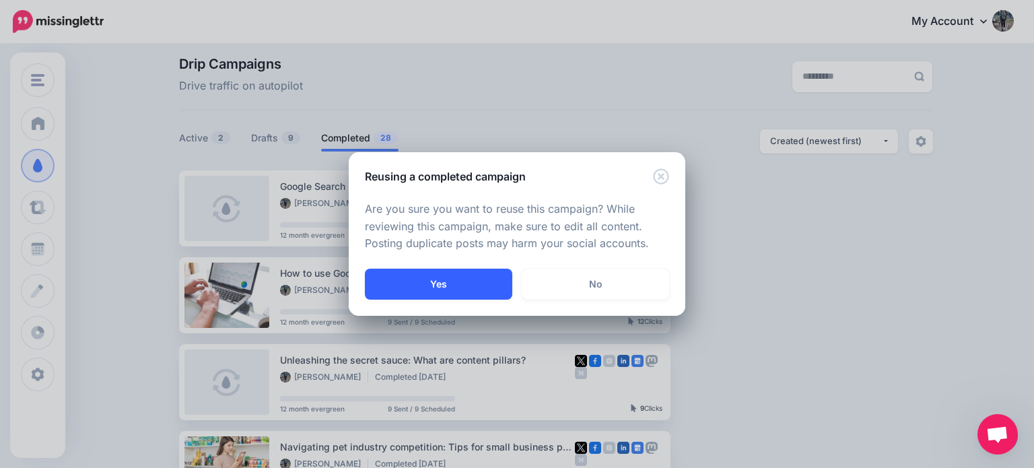
click at [487, 282] on button "Yes" at bounding box center [438, 284] width 147 height 31
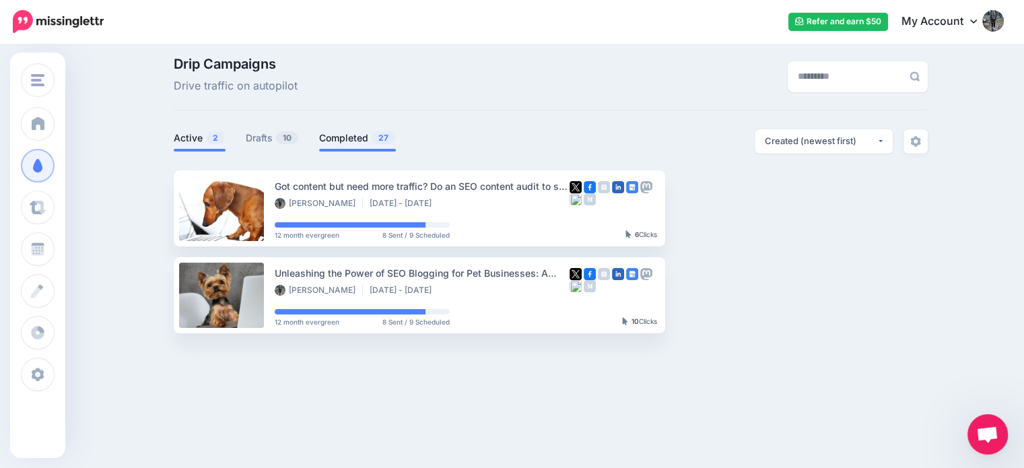
click at [365, 143] on link "Completed 27" at bounding box center [357, 138] width 77 height 16
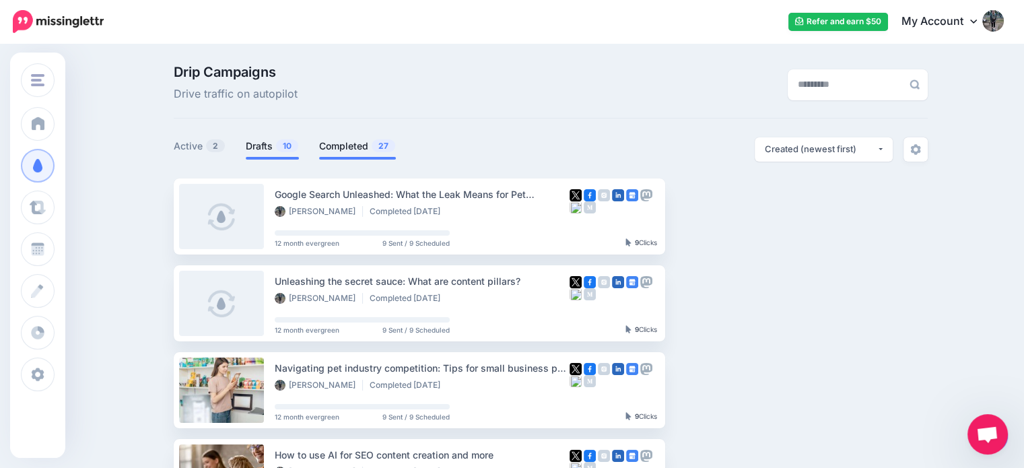
click at [269, 150] on link "Drafts 10" at bounding box center [272, 146] width 53 height 16
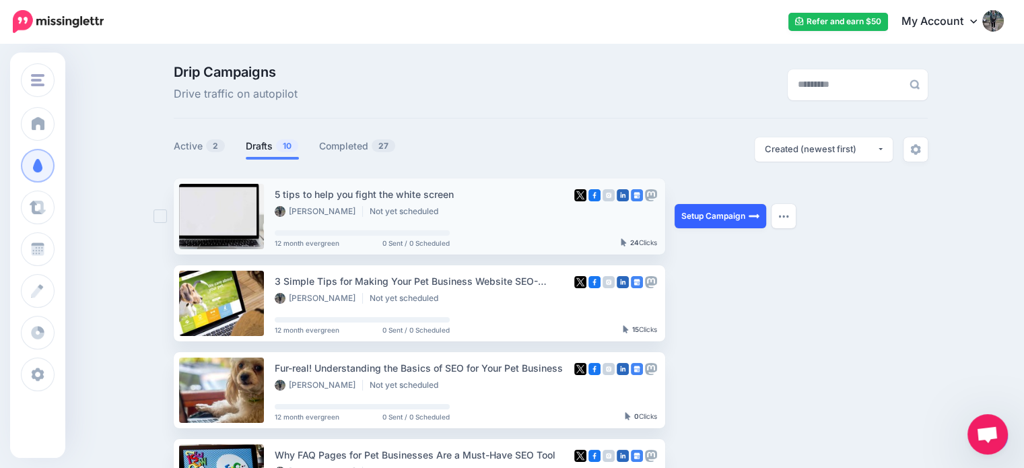
click at [719, 220] on link "Setup Campaign" at bounding box center [721, 216] width 92 height 24
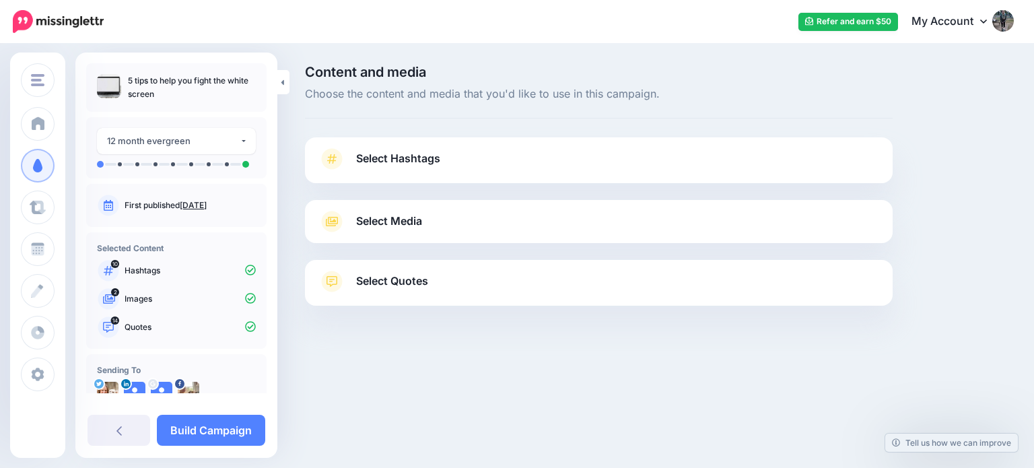
click at [455, 156] on link "Select Hashtags" at bounding box center [599, 165] width 561 height 35
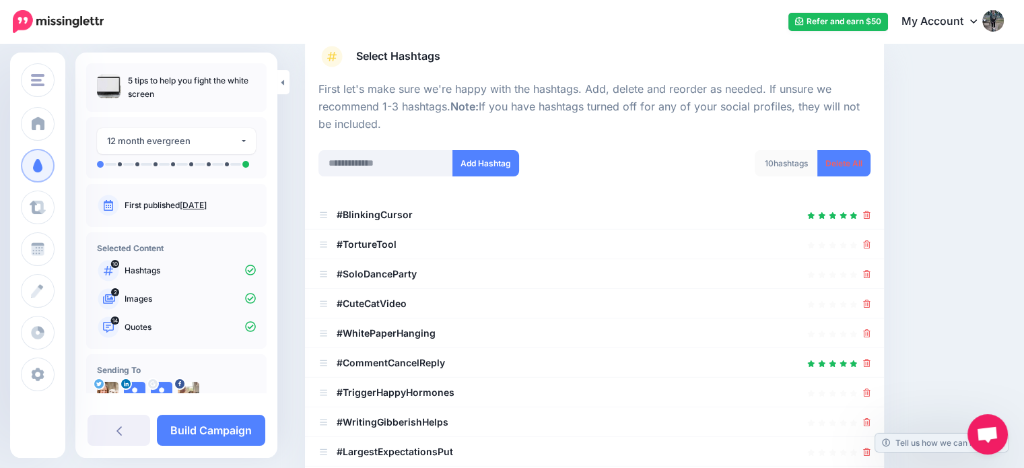
scroll to position [104, 0]
click at [871, 212] on div at bounding box center [595, 213] width 552 height 16
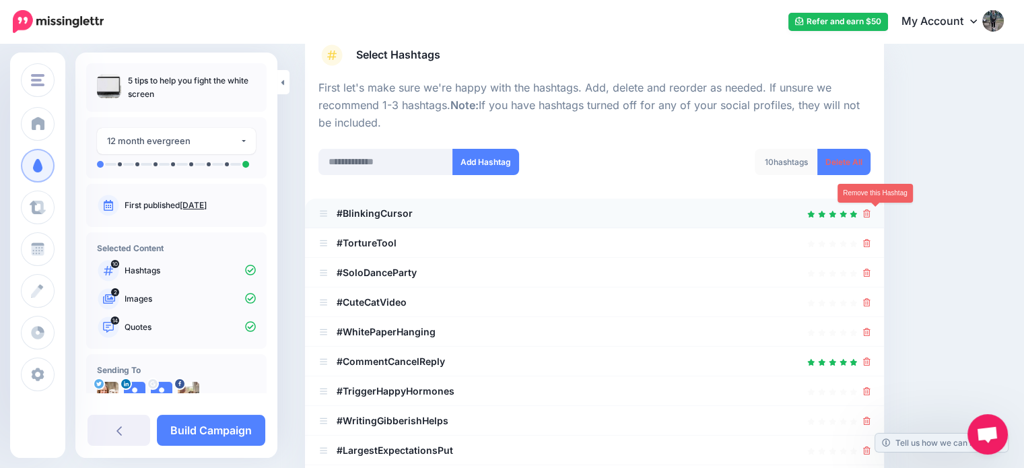
click at [871, 212] on icon at bounding box center [866, 213] width 7 height 8
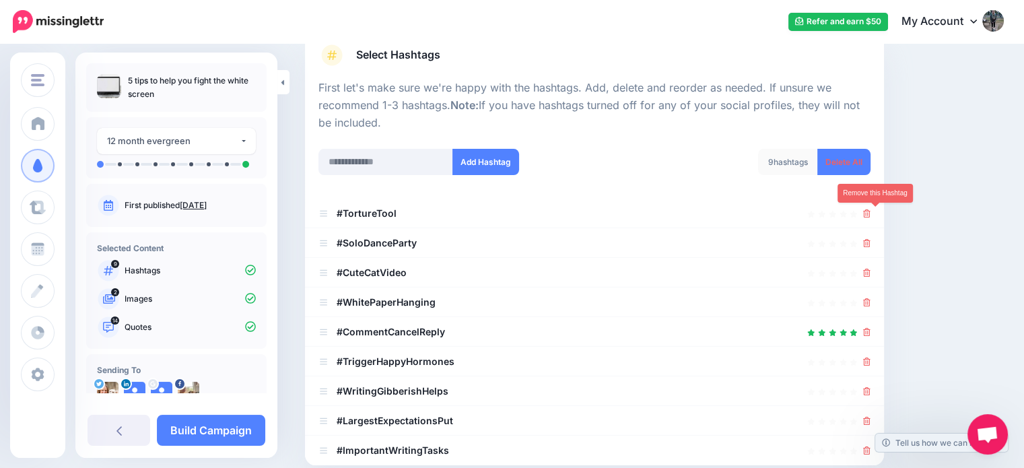
click at [871, 212] on icon at bounding box center [866, 213] width 7 height 8
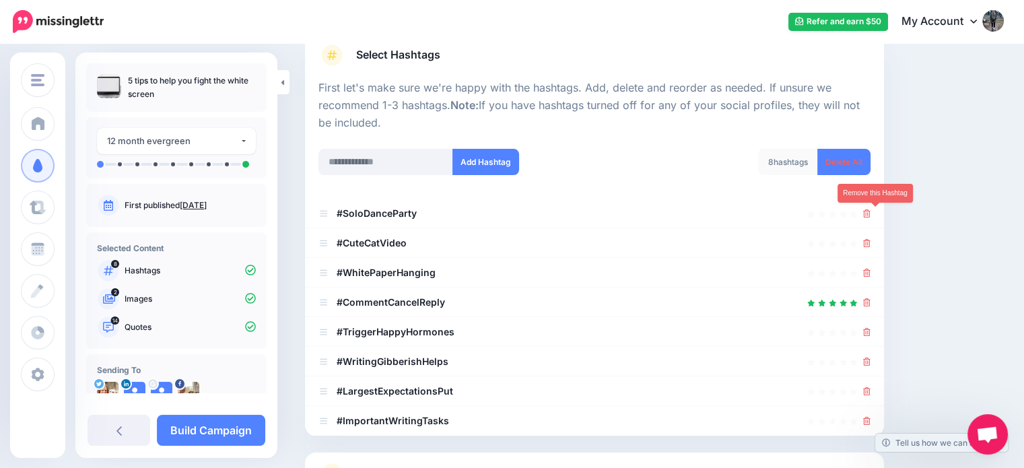
click at [871, 212] on icon at bounding box center [866, 213] width 7 height 8
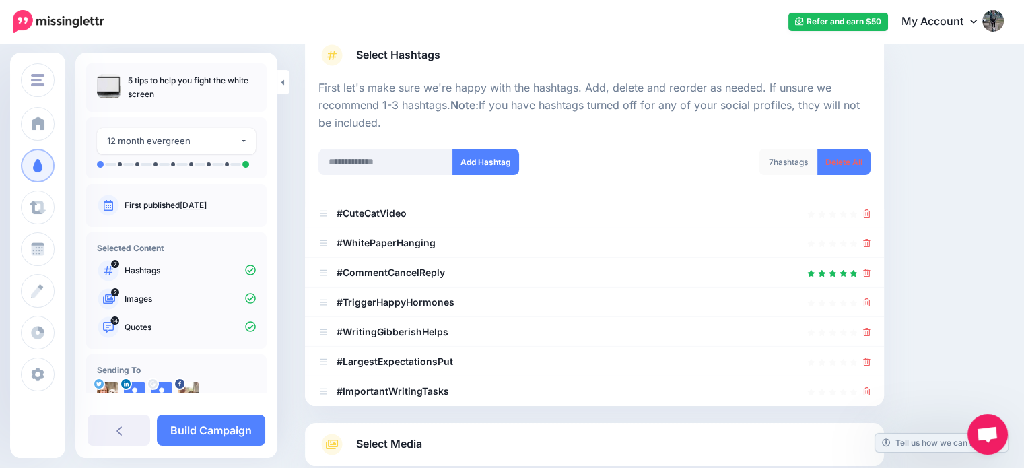
click at [871, 212] on icon at bounding box center [866, 213] width 7 height 8
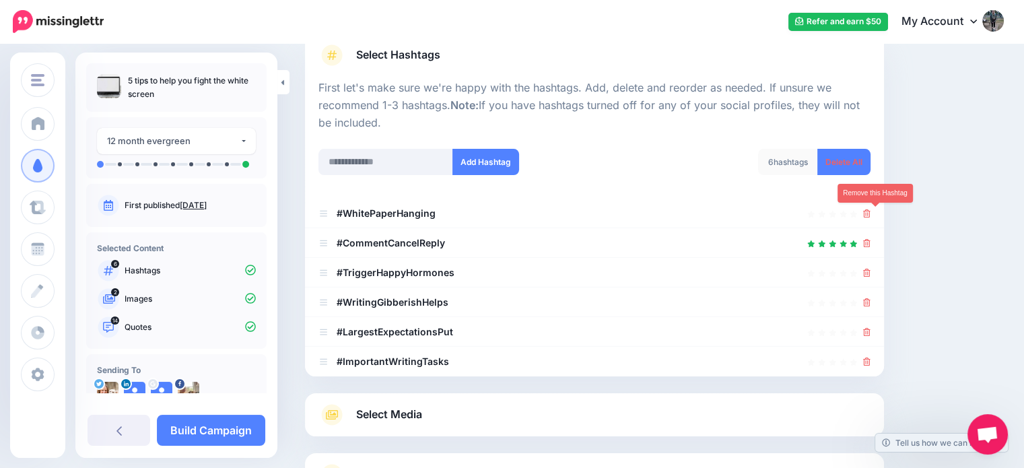
click at [871, 212] on icon at bounding box center [866, 213] width 7 height 8
click at [871, 212] on link at bounding box center [863, 212] width 15 height 11
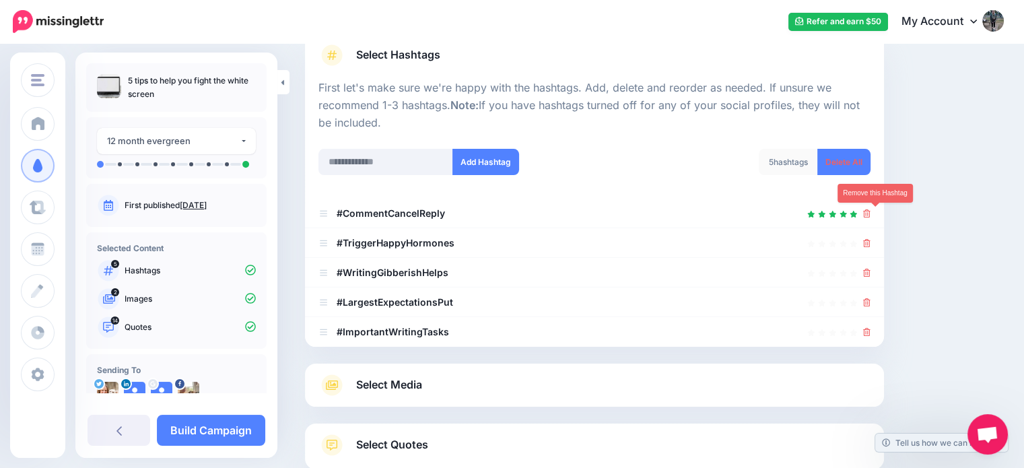
click at [871, 212] on icon at bounding box center [866, 213] width 7 height 8
click at [871, 212] on link at bounding box center [863, 212] width 15 height 11
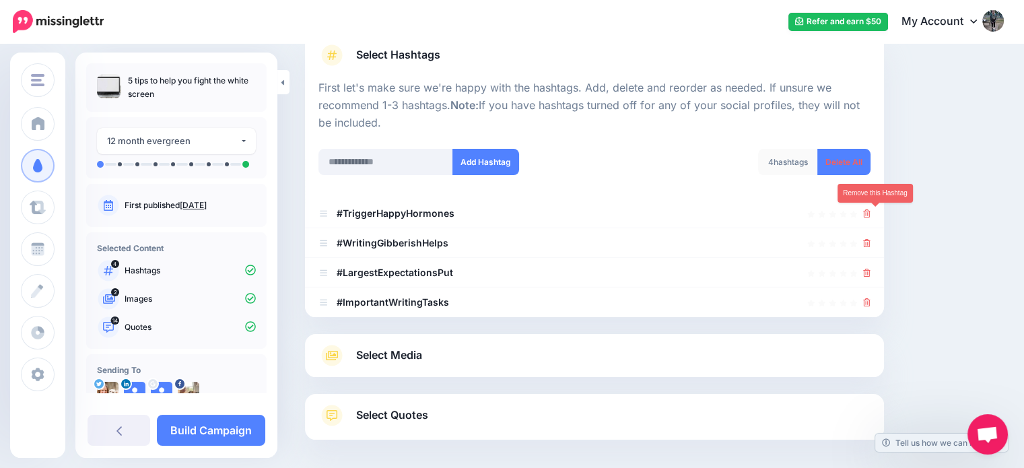
click at [871, 212] on icon at bounding box center [866, 213] width 7 height 8
click at [871, 212] on link at bounding box center [863, 212] width 15 height 11
click at [859, 164] on link "Delete All" at bounding box center [844, 162] width 53 height 26
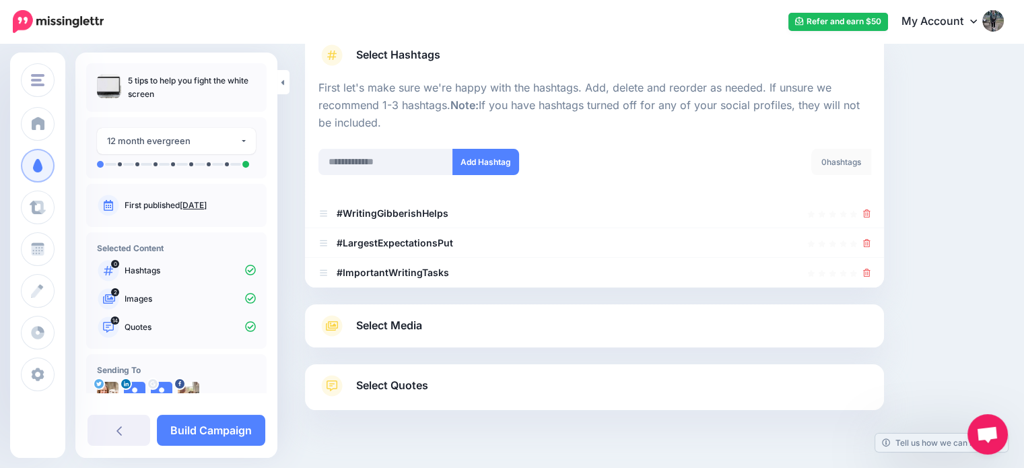
scroll to position [57, 0]
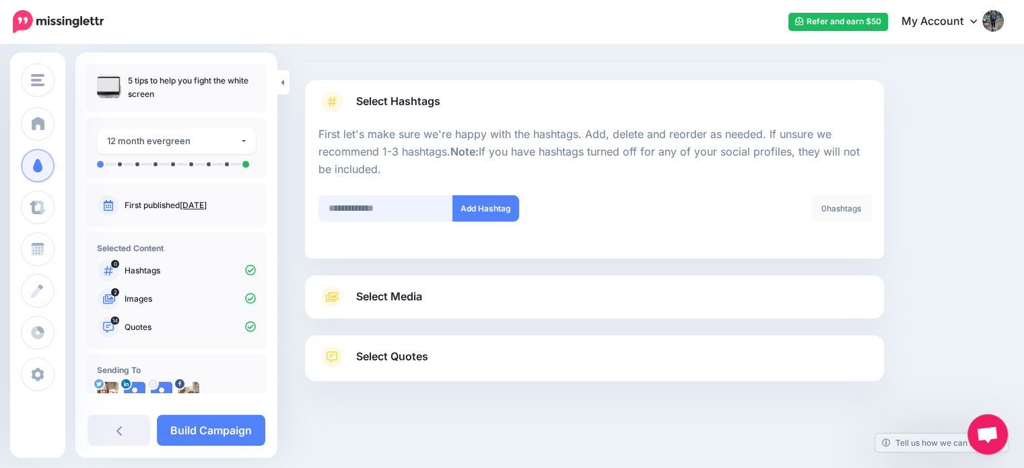
click at [380, 212] on input "text" at bounding box center [386, 208] width 135 height 26
type input "**********"
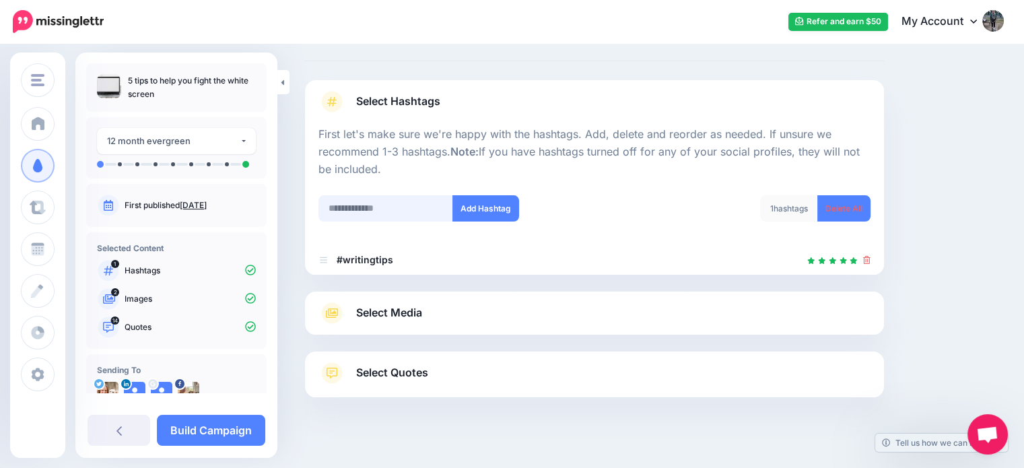
scroll to position [73, 0]
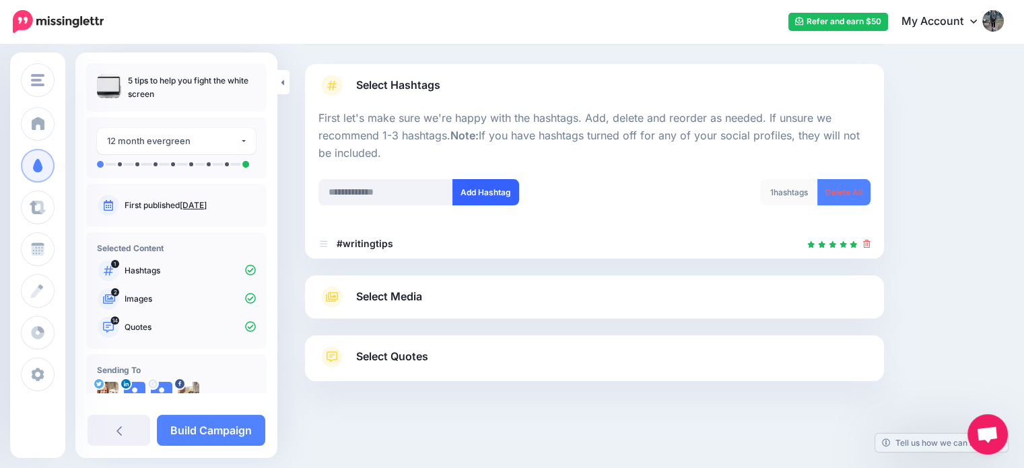
click at [473, 189] on button "Add Hashtag" at bounding box center [486, 192] width 67 height 26
click at [380, 185] on input "text" at bounding box center [386, 192] width 135 height 26
type input "**********"
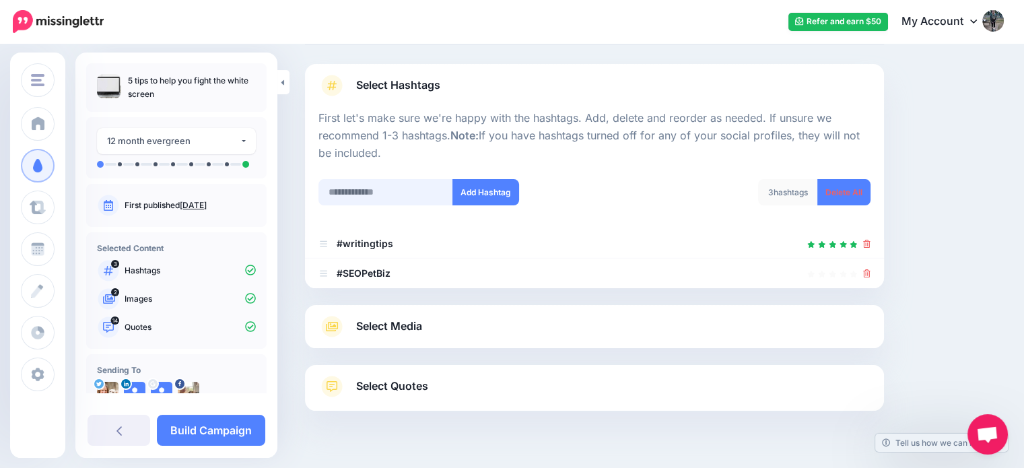
scroll to position [103, 0]
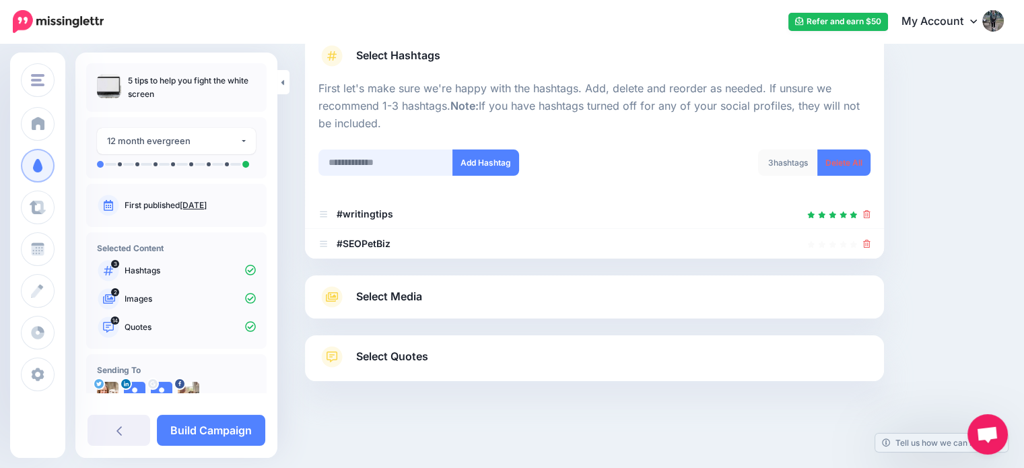
click at [382, 151] on input "text" at bounding box center [386, 163] width 135 height 26
type input "**********"
click at [494, 156] on button "Add Hashtag" at bounding box center [486, 163] width 67 height 26
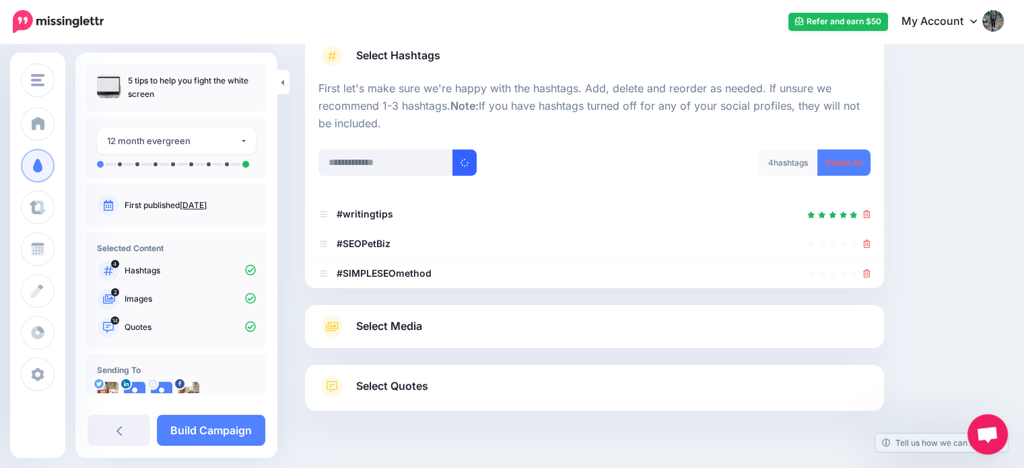
scroll to position [133, 0]
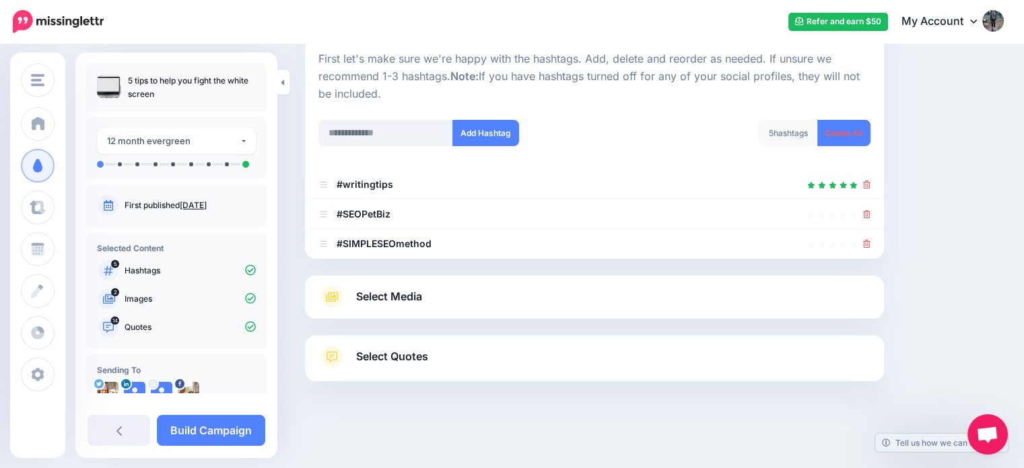
click at [531, 310] on div "Select Media Next, let's make sure we have the best media for this campaign. De…" at bounding box center [594, 296] width 579 height 43
click at [504, 296] on link "Select Media" at bounding box center [595, 297] width 552 height 22
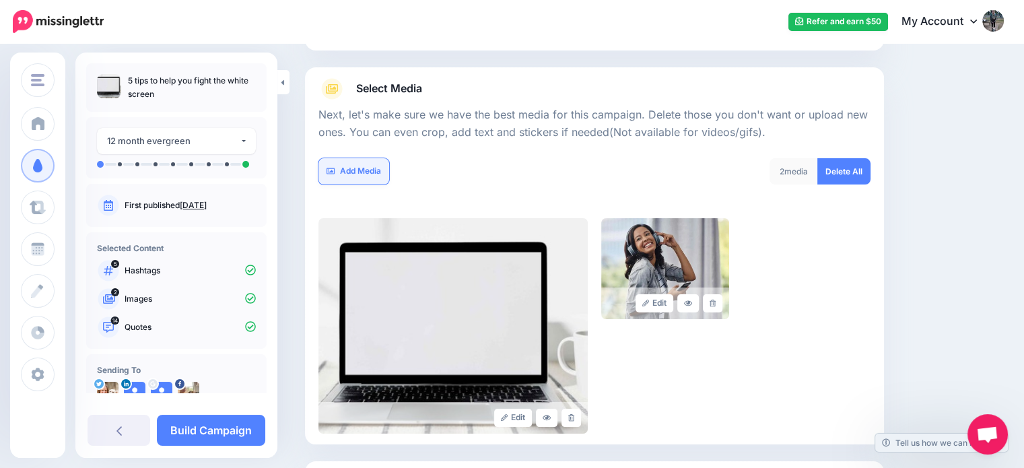
click at [342, 171] on link "Add Media" at bounding box center [354, 171] width 71 height 26
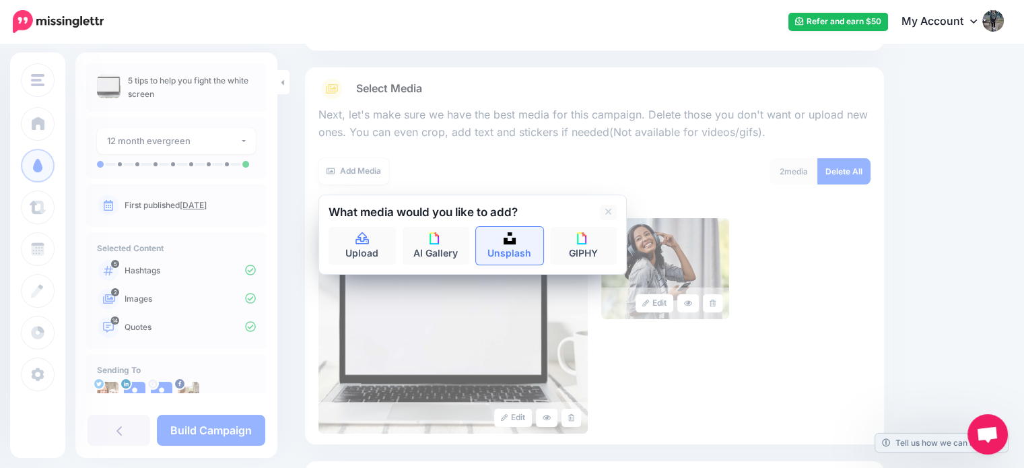
click at [506, 236] on img at bounding box center [510, 238] width 12 height 12
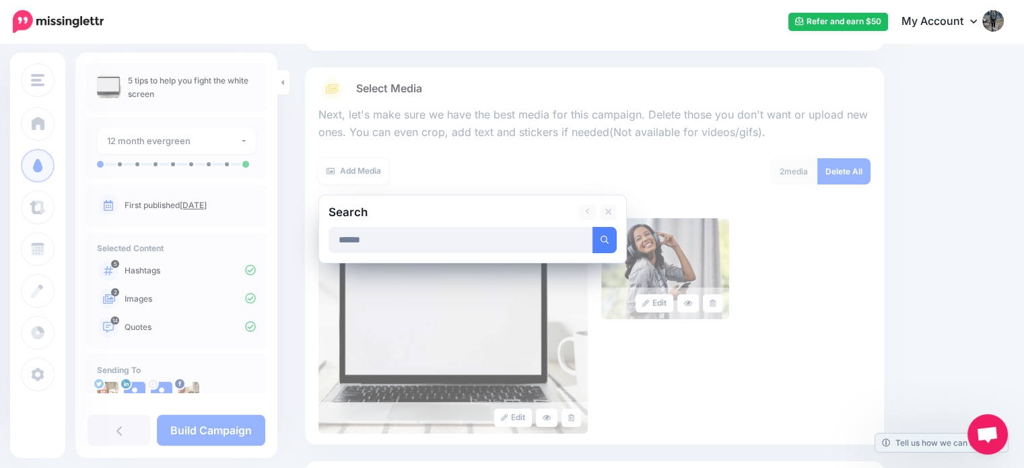
type input "******"
click at [593, 227] on button "submit" at bounding box center [605, 240] width 24 height 26
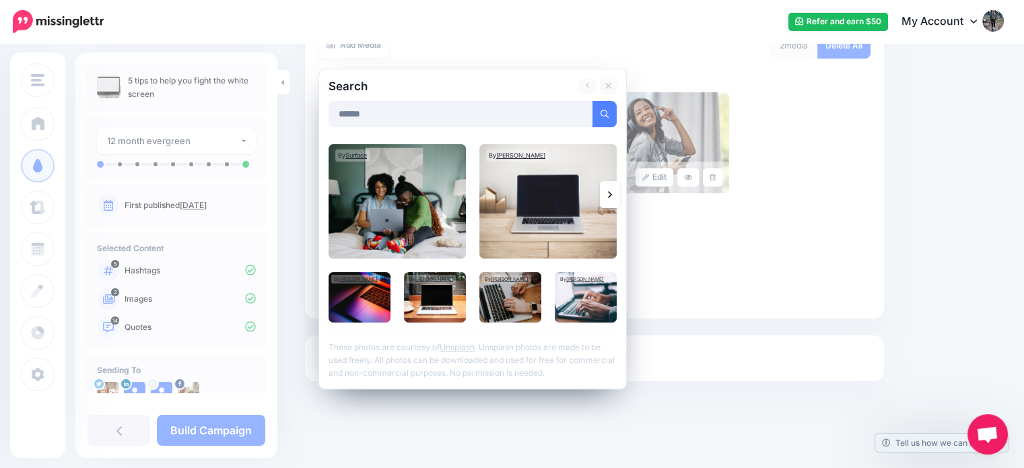
scroll to position [258, 0]
click at [460, 306] on img at bounding box center [435, 298] width 62 height 51
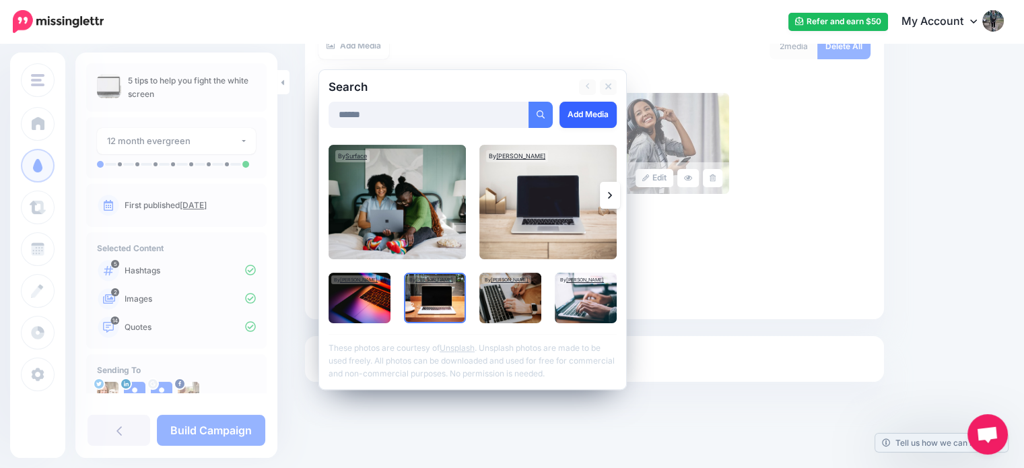
click at [585, 109] on link "Add Media" at bounding box center [588, 115] width 57 height 26
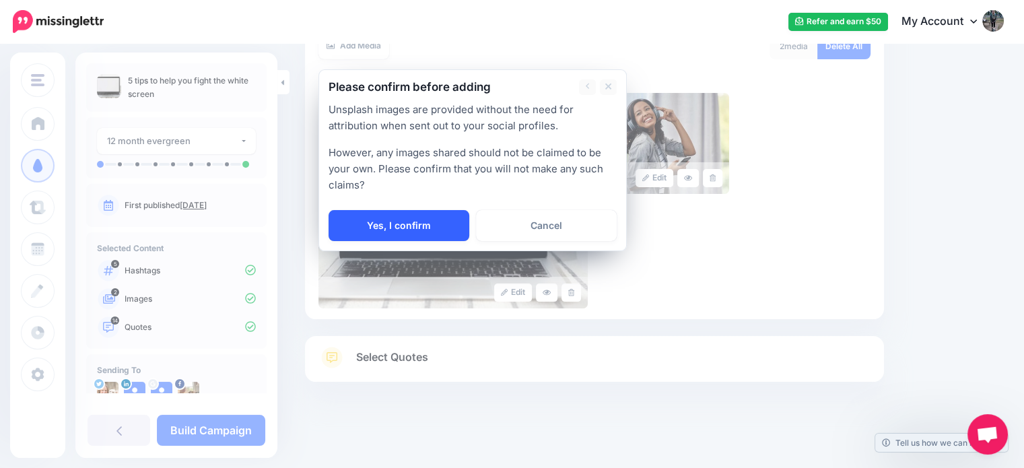
click at [409, 219] on link "Yes, I confirm" at bounding box center [399, 225] width 141 height 31
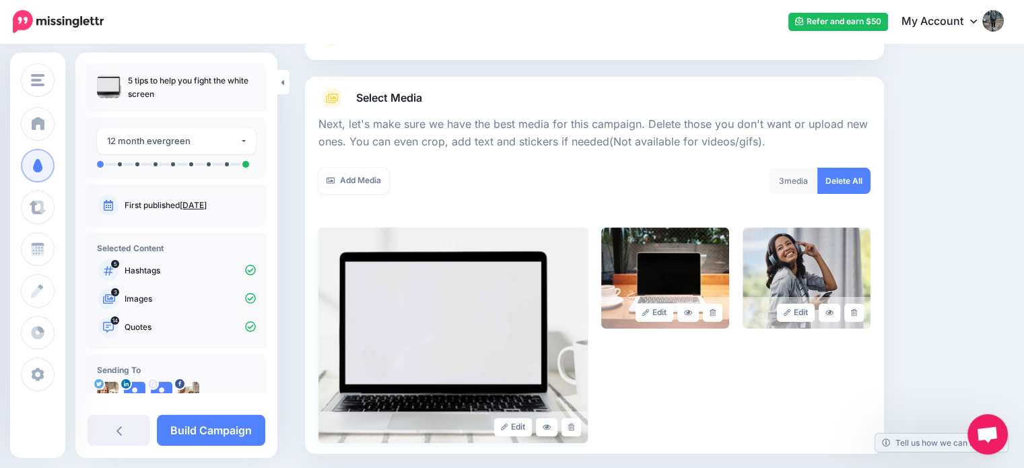
scroll to position [118, 0]
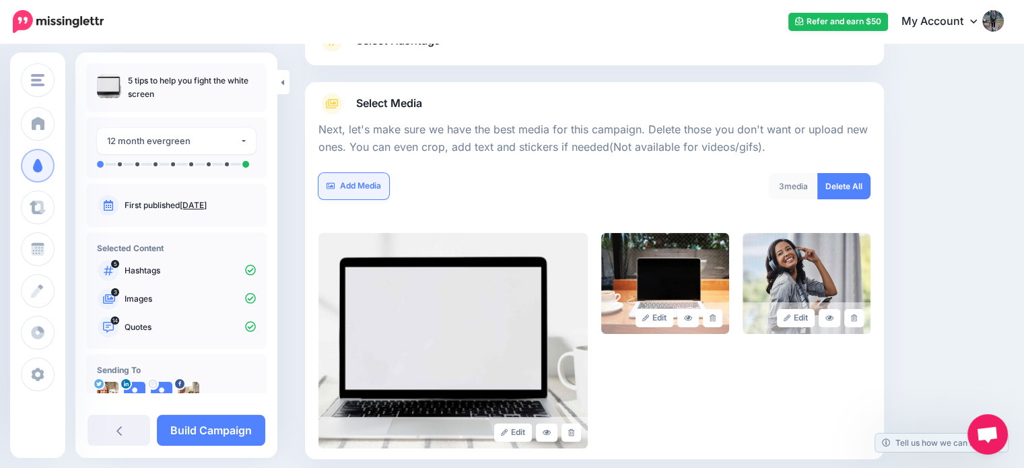
click at [362, 187] on link "Add Media" at bounding box center [354, 186] width 71 height 26
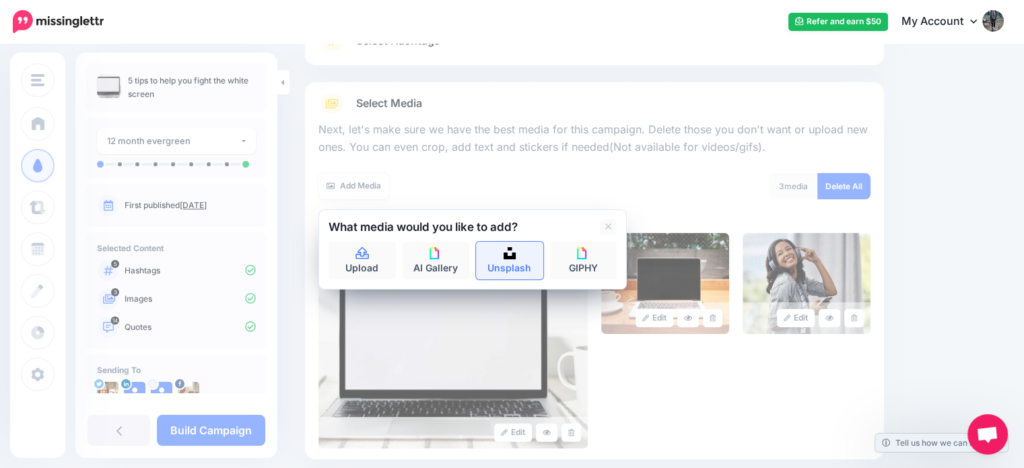
click at [511, 261] on link "Unsplash" at bounding box center [509, 261] width 67 height 38
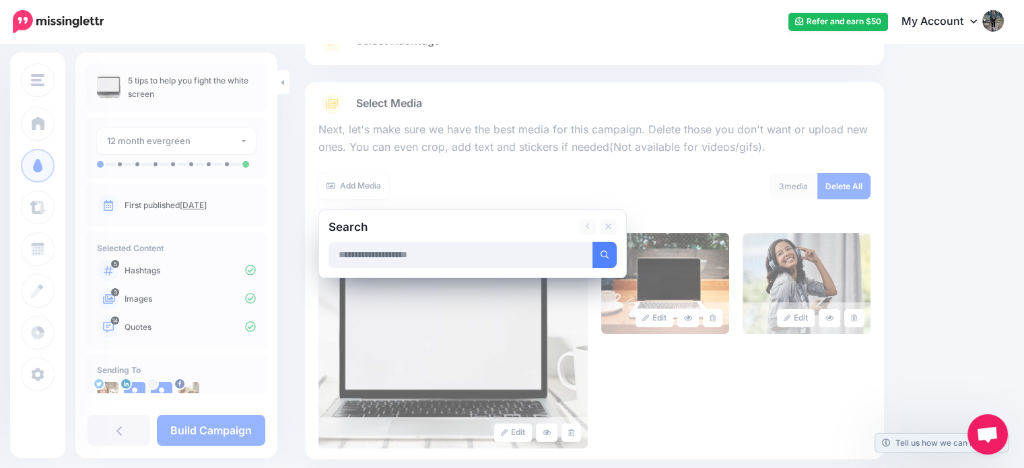
click at [511, 261] on input "text" at bounding box center [461, 255] width 265 height 26
type input "*******"
click at [593, 242] on button "submit" at bounding box center [605, 255] width 24 height 26
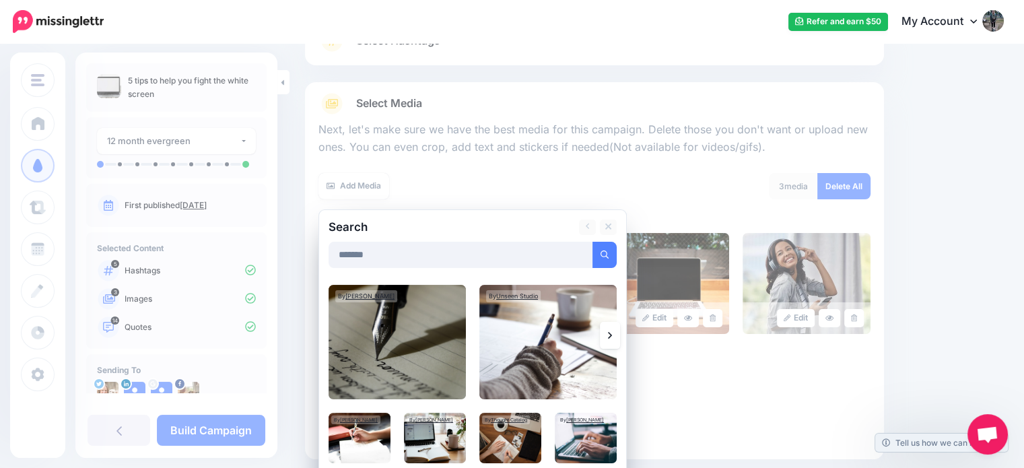
scroll to position [259, 0]
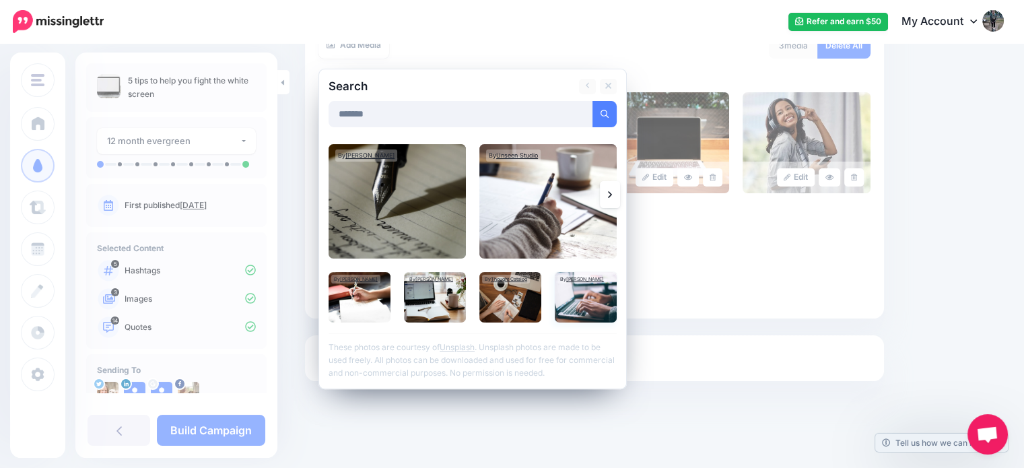
click at [607, 294] on img at bounding box center [586, 297] width 62 height 51
click at [587, 116] on link "Add Media" at bounding box center [588, 114] width 57 height 26
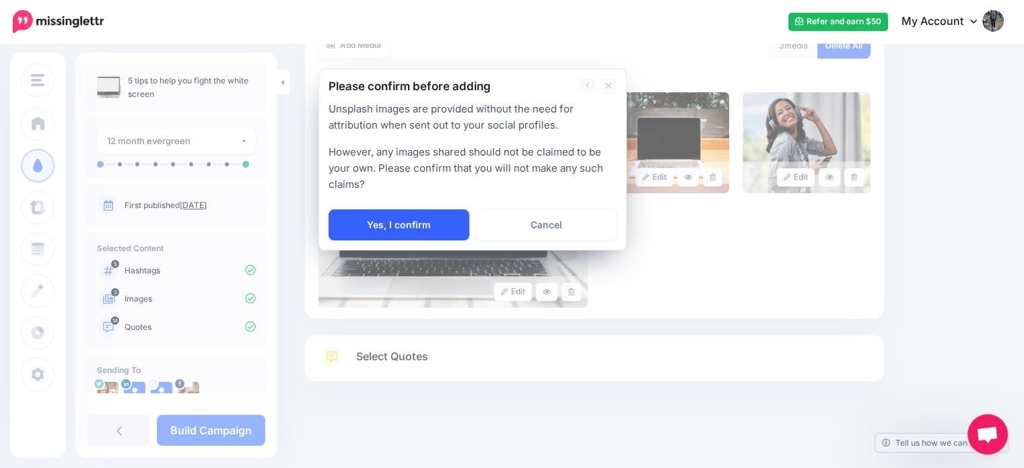
click at [412, 222] on link "Yes, I confirm" at bounding box center [399, 224] width 141 height 31
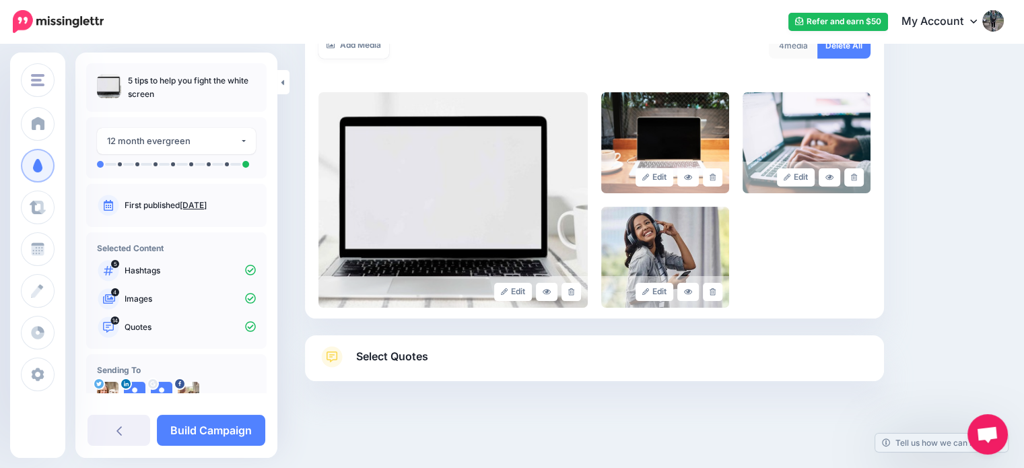
click at [461, 341] on div "Select Quotes Choose your favourite quotes or go with our recommendations. The …" at bounding box center [594, 358] width 579 height 46
click at [439, 357] on link "Select Quotes" at bounding box center [595, 363] width 552 height 35
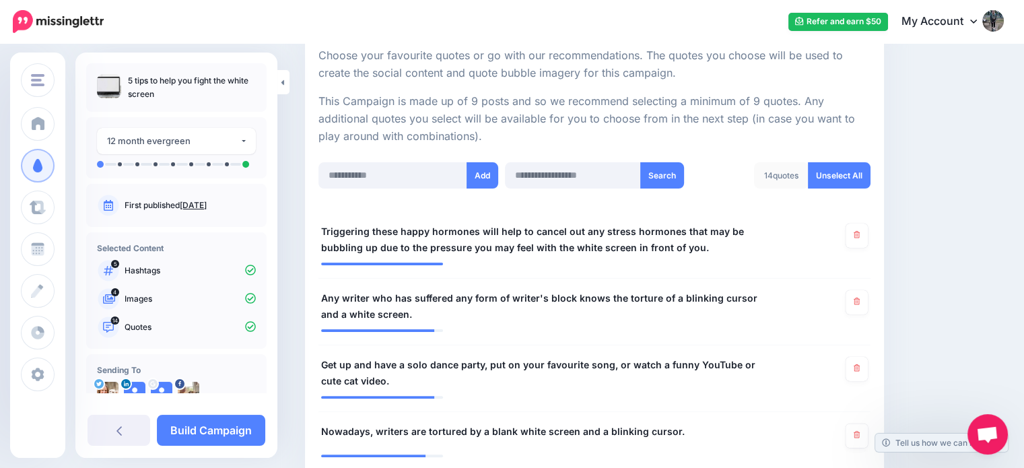
scroll to position [257, 0]
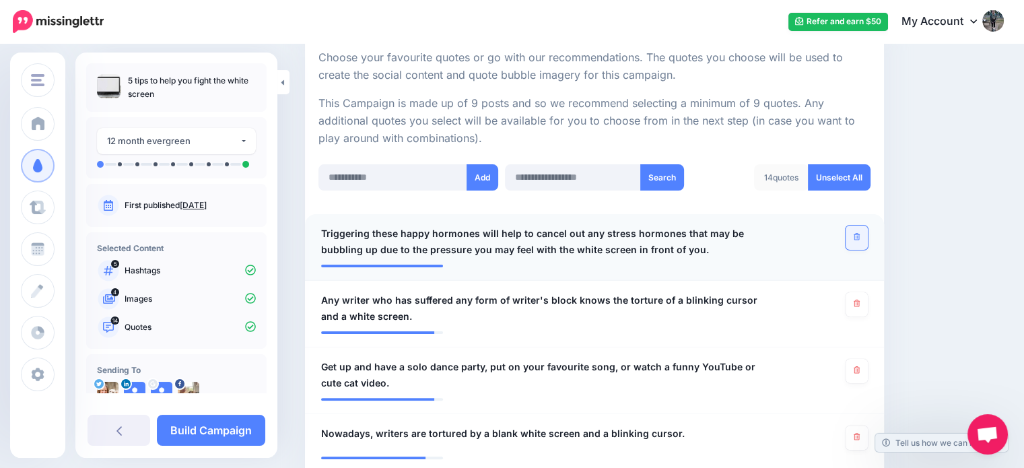
click at [860, 235] on icon at bounding box center [857, 236] width 6 height 7
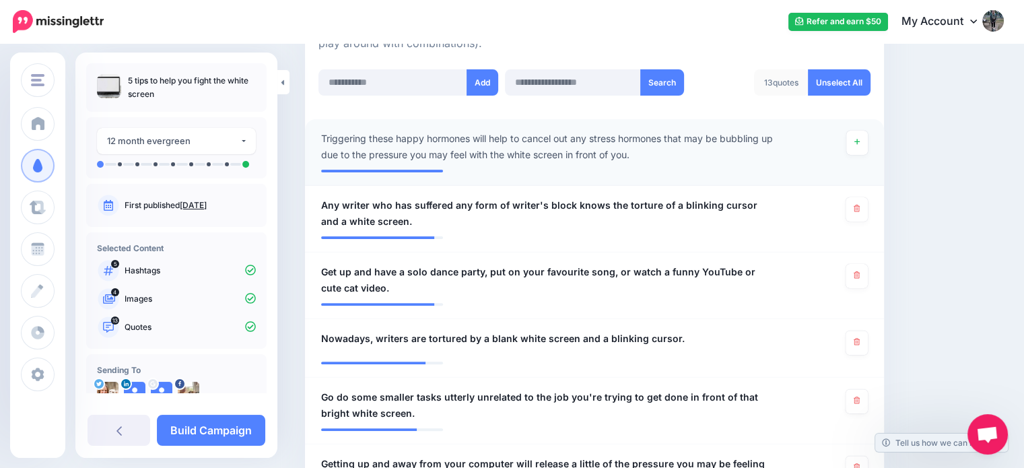
scroll to position [351, 0]
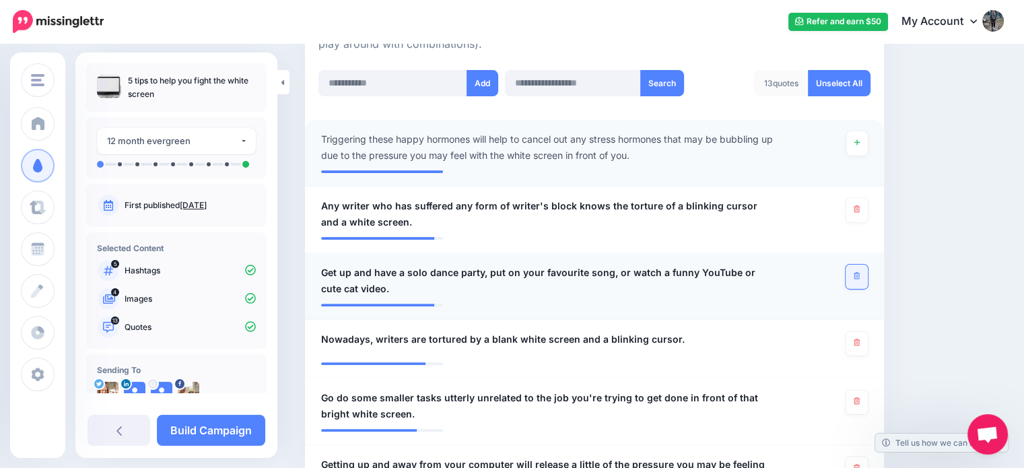
click at [868, 280] on link at bounding box center [857, 277] width 22 height 24
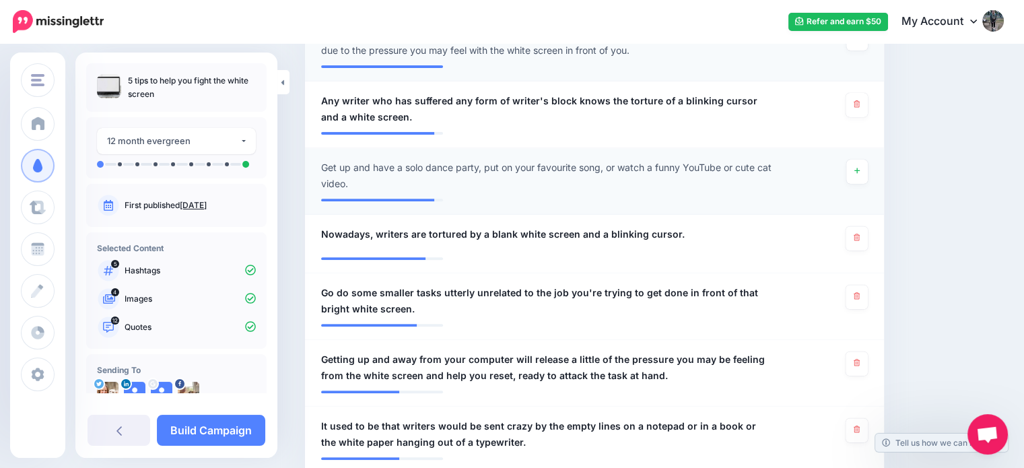
scroll to position [461, 0]
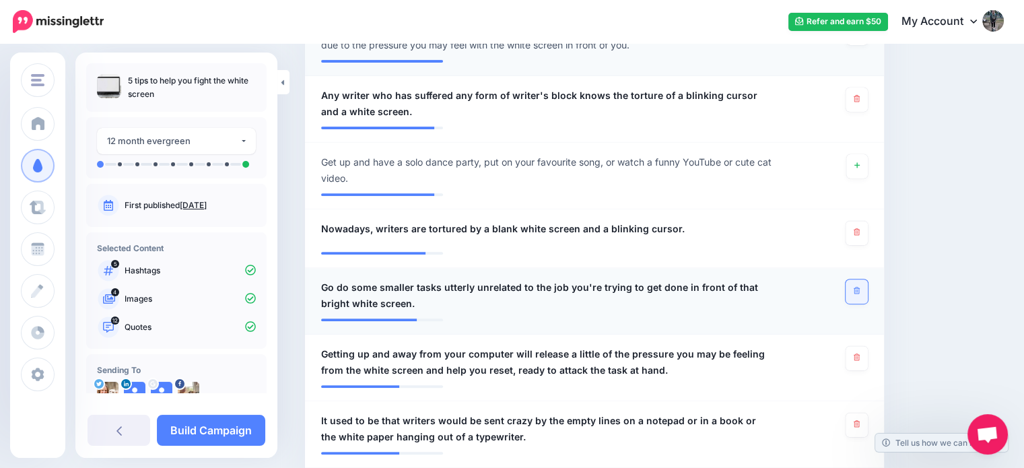
click at [867, 302] on link at bounding box center [857, 291] width 22 height 24
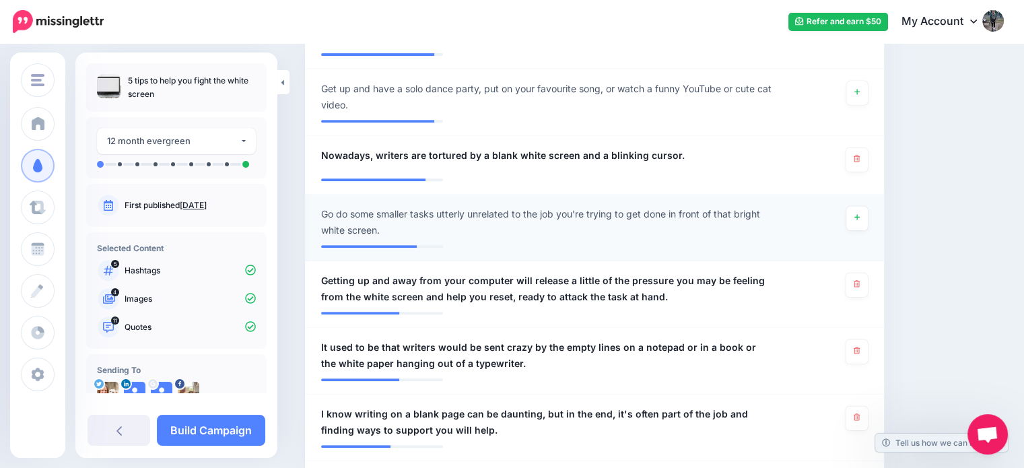
scroll to position [534, 0]
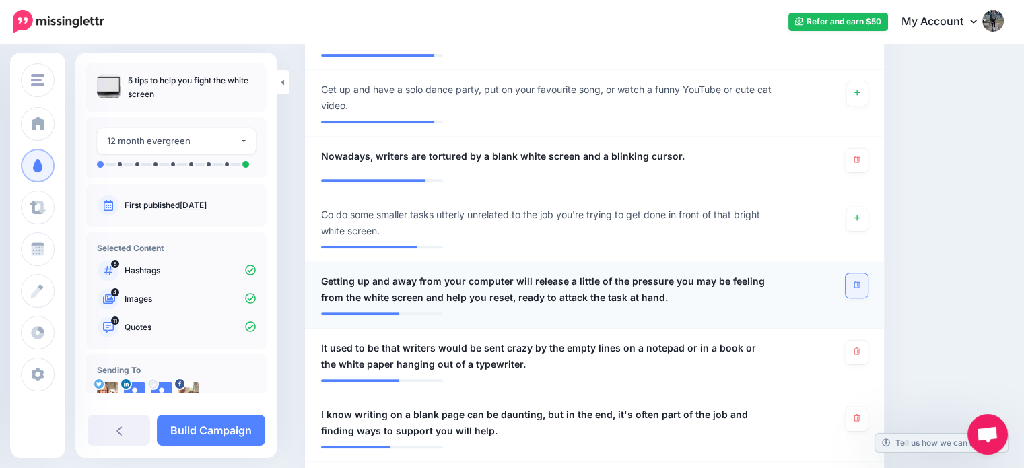
click at [865, 293] on link at bounding box center [857, 285] width 22 height 24
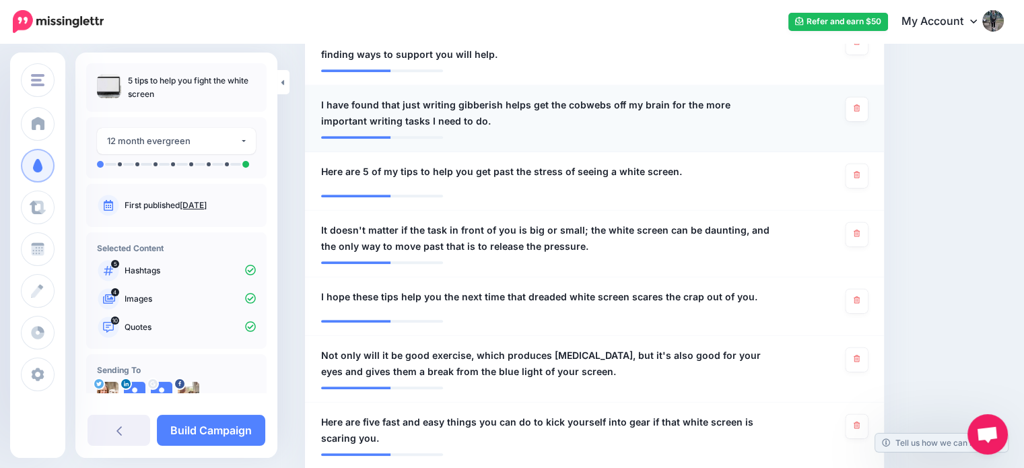
scroll to position [1043, 0]
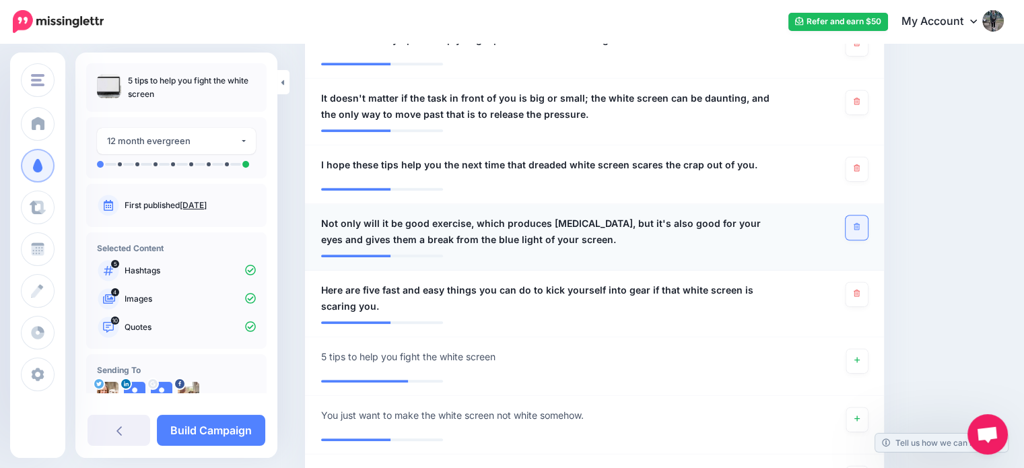
click at [868, 224] on link at bounding box center [857, 228] width 22 height 24
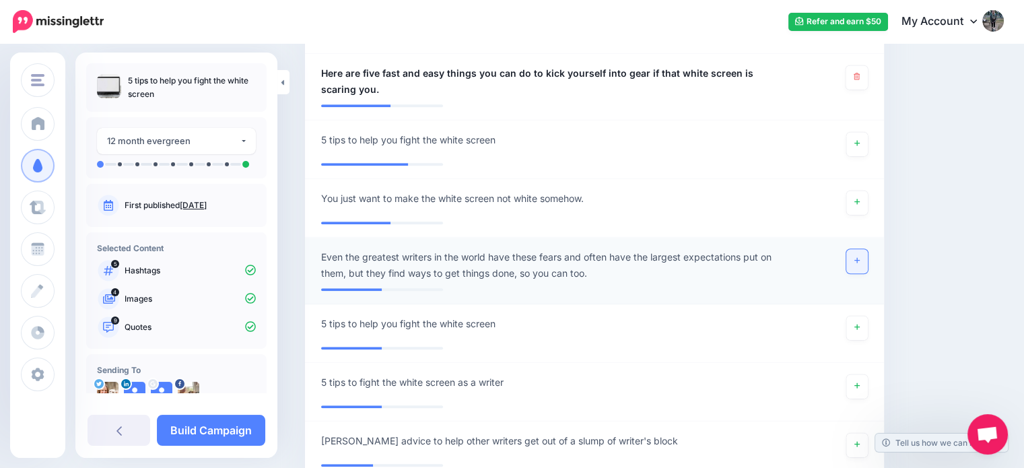
scroll to position [1261, 0]
click at [868, 261] on link at bounding box center [858, 260] width 22 height 24
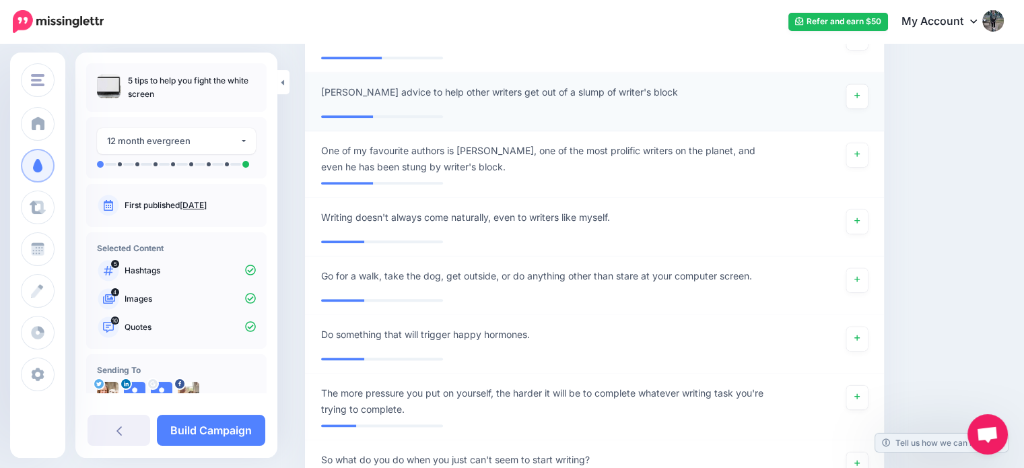
scroll to position [1619, 0]
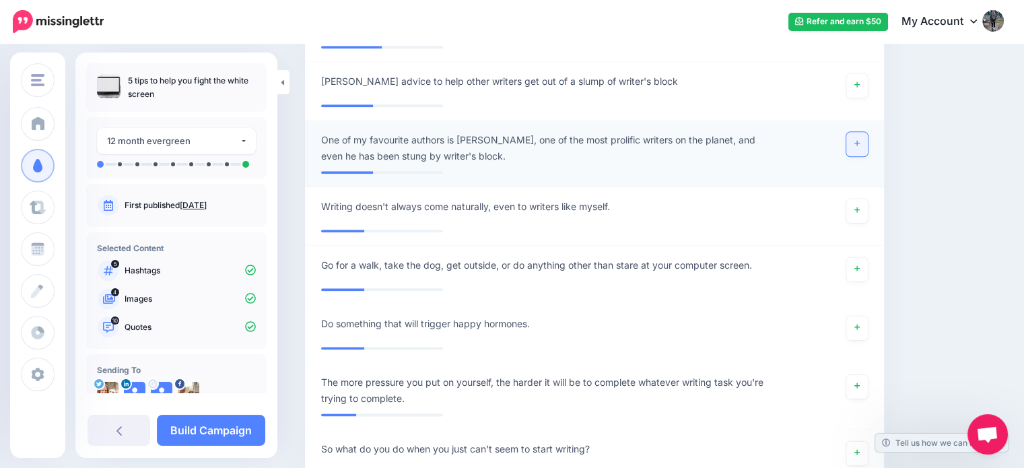
click at [868, 146] on link at bounding box center [858, 144] width 22 height 24
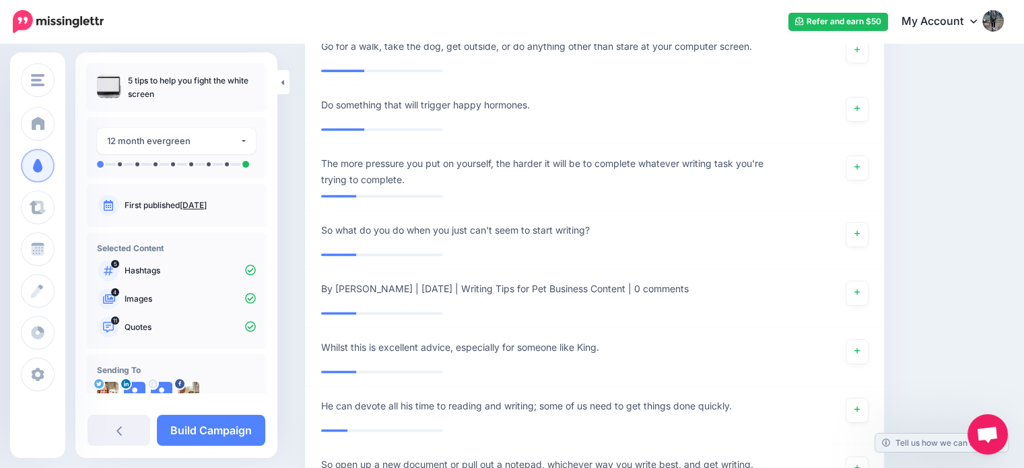
scroll to position [1839, 0]
click at [865, 145] on li "**********" at bounding box center [594, 176] width 579 height 67
click at [865, 159] on link at bounding box center [858, 167] width 22 height 24
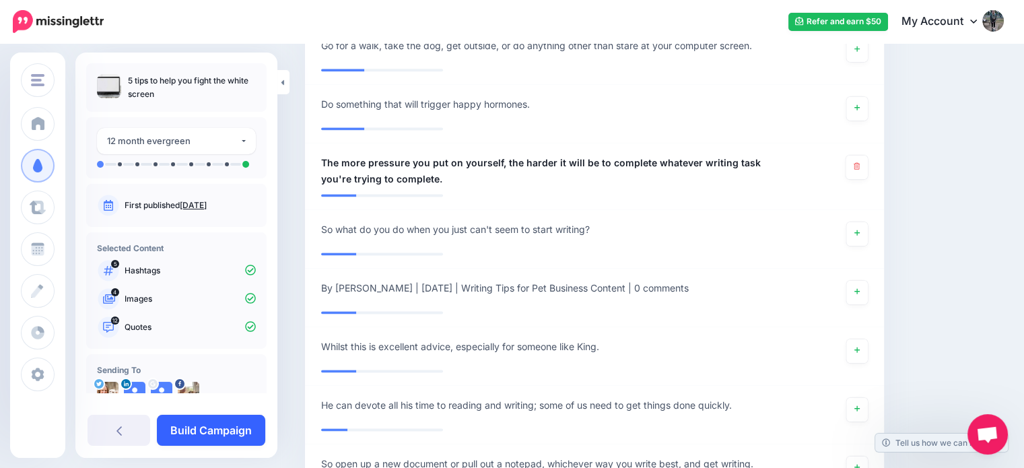
click at [216, 430] on link "Build Campaign" at bounding box center [211, 430] width 108 height 31
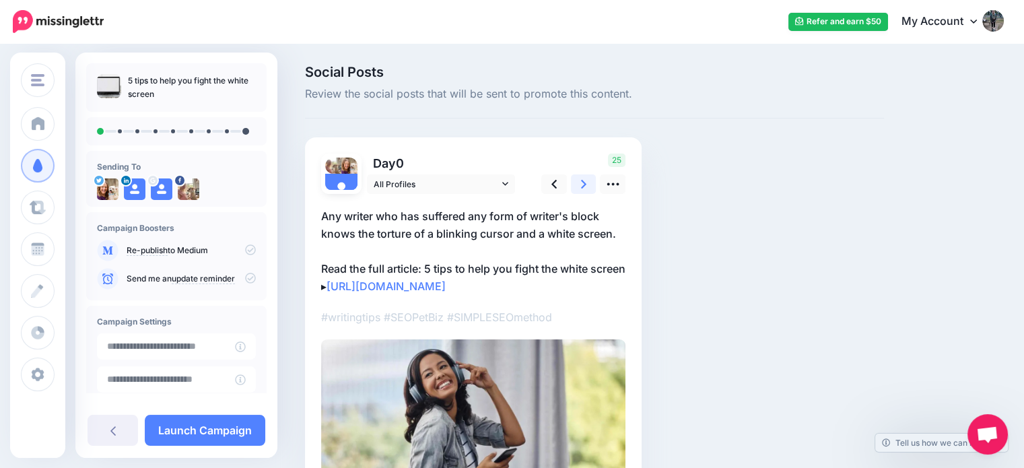
click at [577, 185] on link at bounding box center [584, 184] width 26 height 20
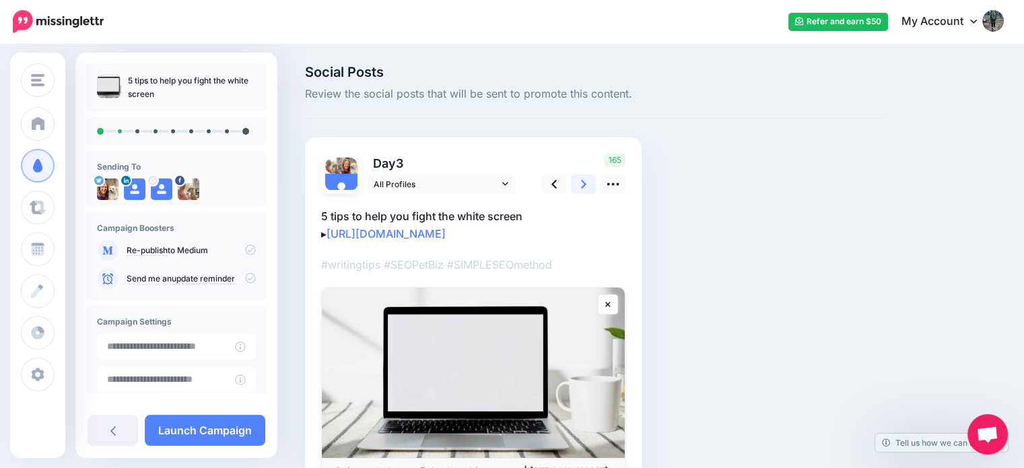
click at [577, 185] on link at bounding box center [584, 184] width 26 height 20
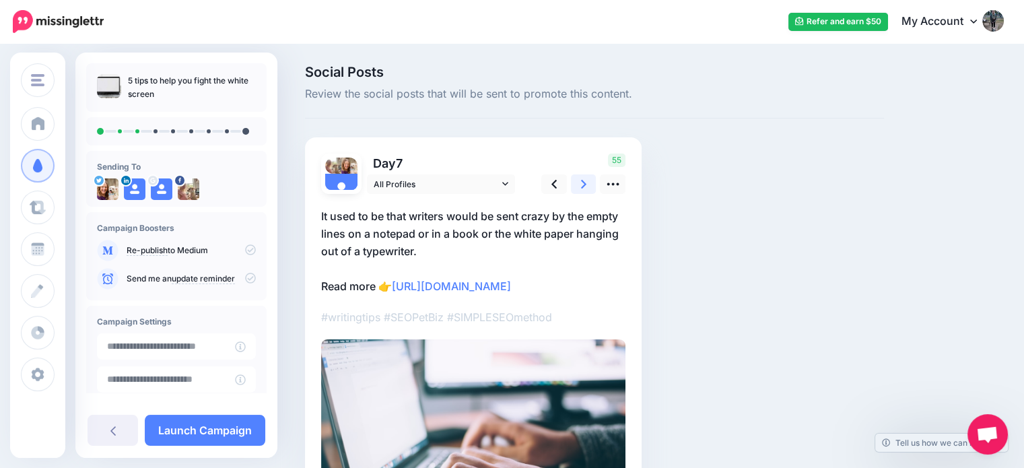
click at [577, 185] on link at bounding box center [584, 184] width 26 height 20
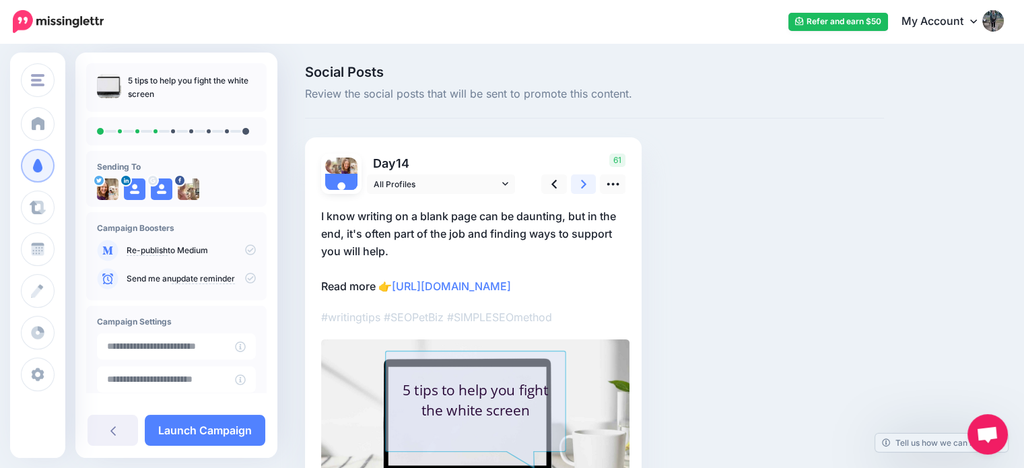
click at [577, 185] on link at bounding box center [584, 184] width 26 height 20
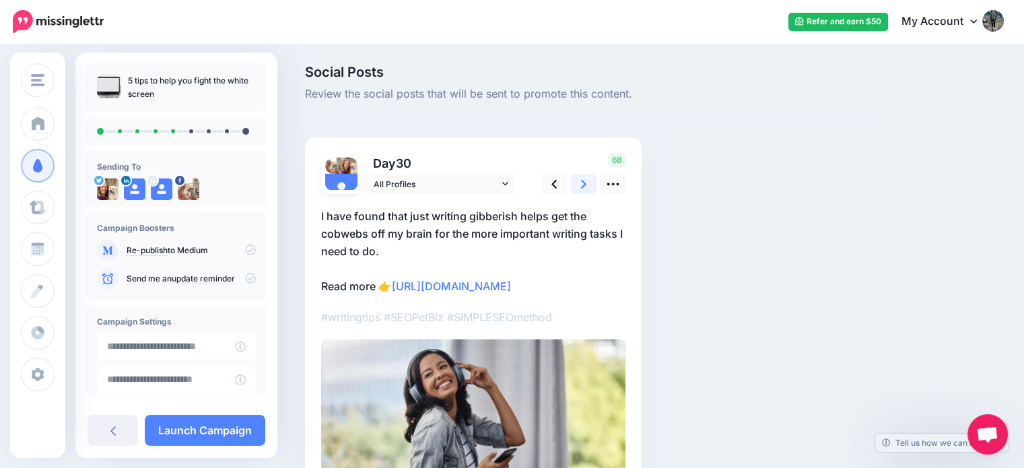
click at [577, 185] on link at bounding box center [584, 184] width 26 height 20
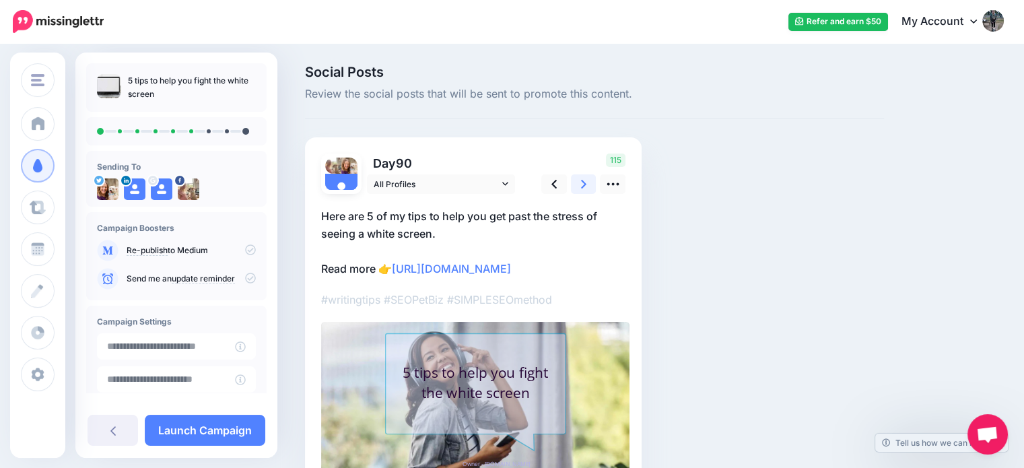
click at [577, 185] on link at bounding box center [584, 184] width 26 height 20
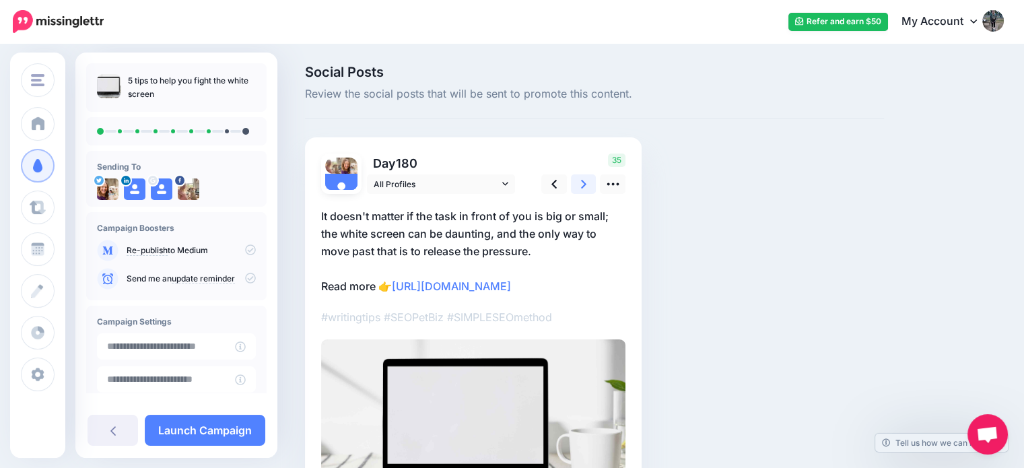
click at [577, 185] on link at bounding box center [584, 184] width 26 height 20
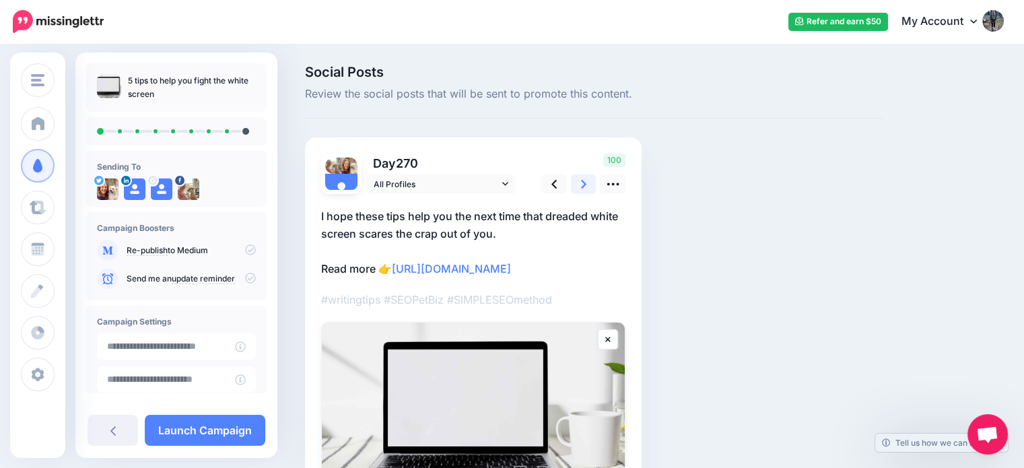
click at [577, 185] on link at bounding box center [584, 184] width 26 height 20
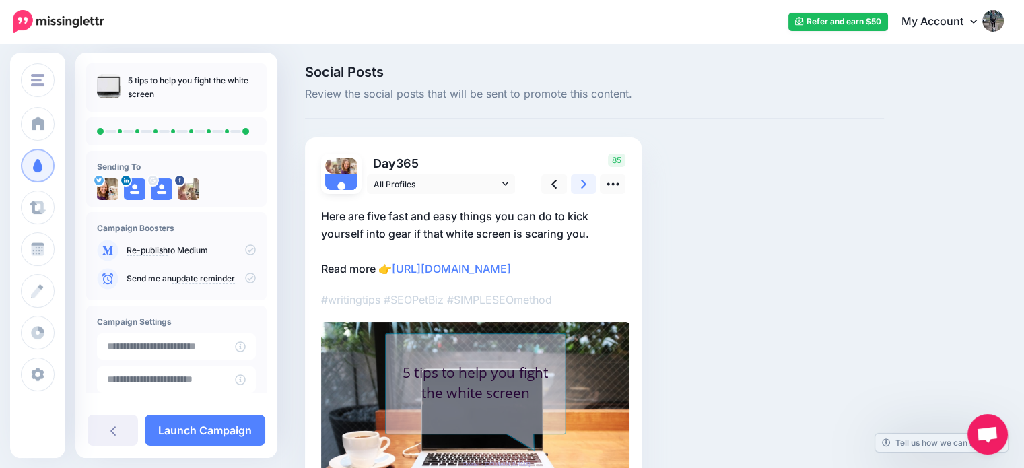
scroll to position [84, 0]
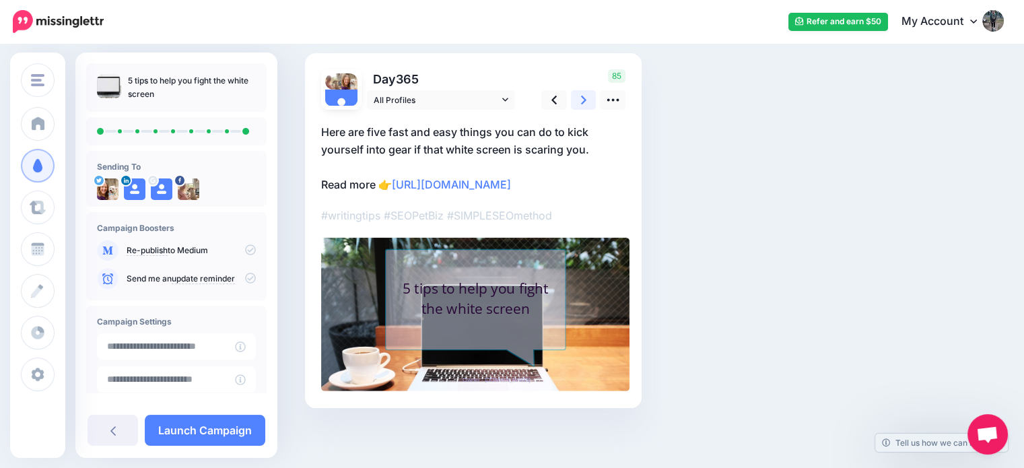
click at [587, 107] on link at bounding box center [584, 100] width 26 height 20
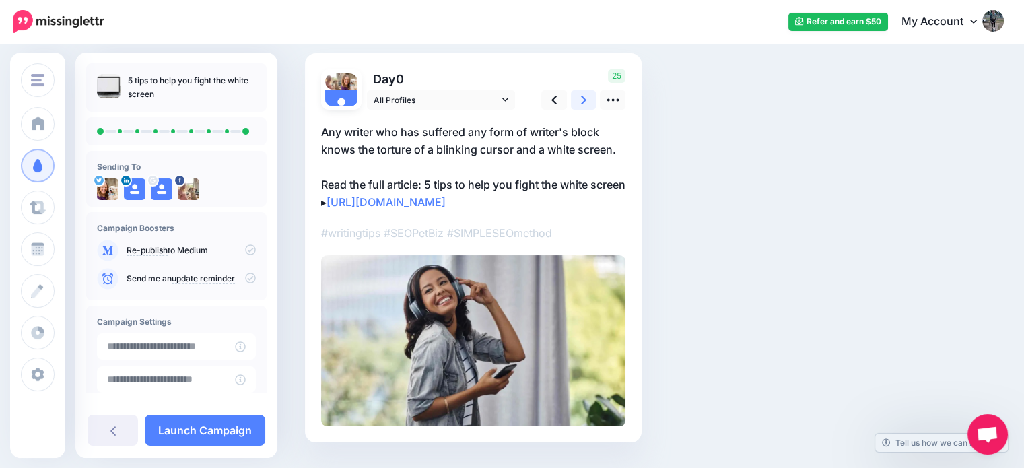
scroll to position [0, 0]
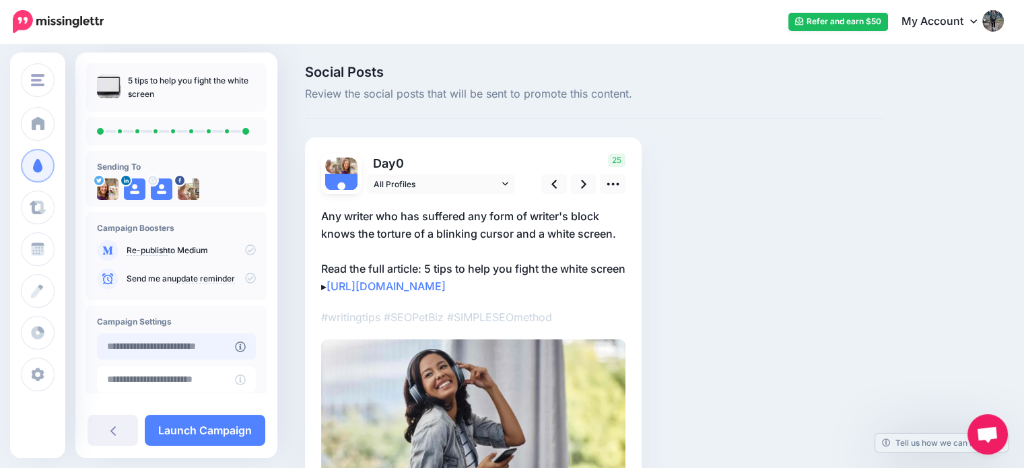
type input "**********"
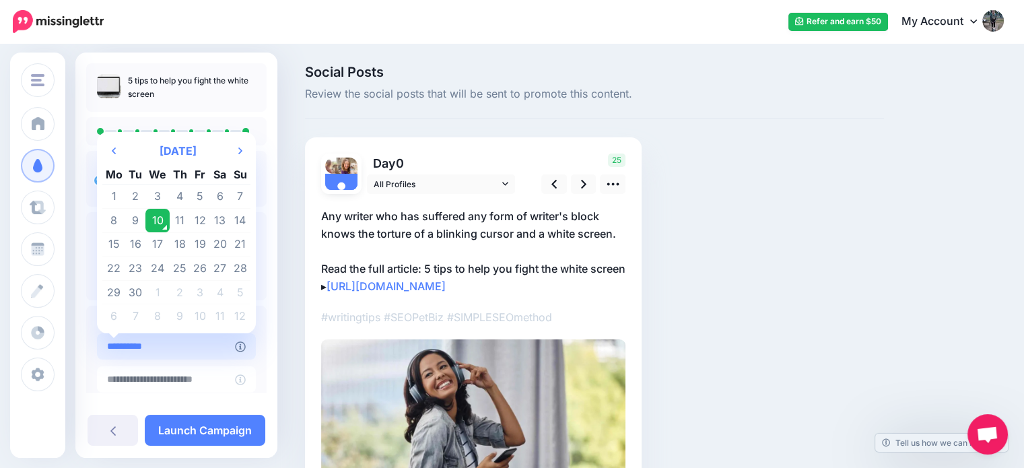
click at [172, 354] on input "**********" at bounding box center [166, 346] width 138 height 26
click at [154, 225] on td "10" at bounding box center [157, 221] width 24 height 24
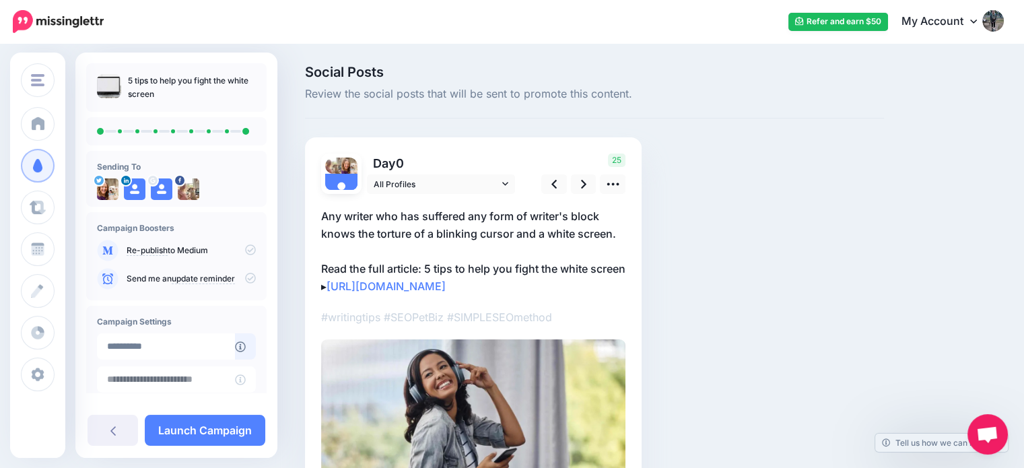
scroll to position [108, 0]
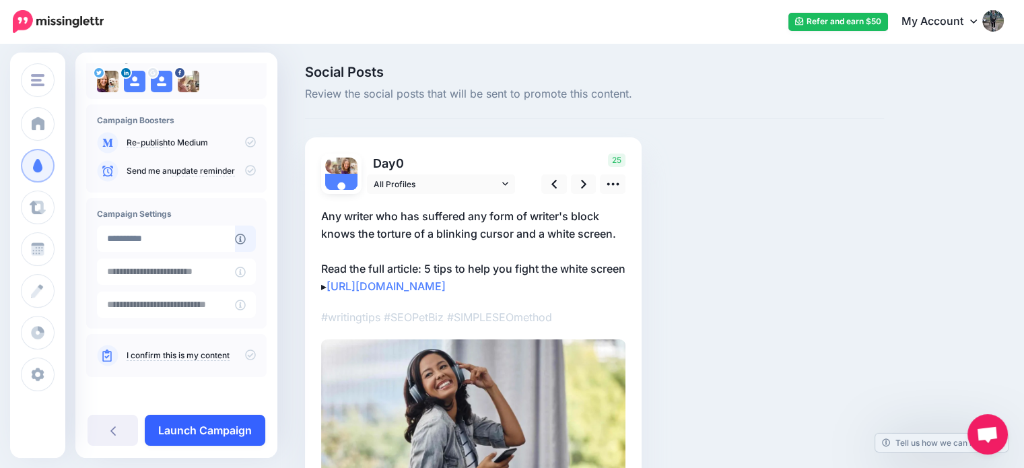
click at [208, 420] on link "Launch Campaign" at bounding box center [205, 430] width 121 height 31
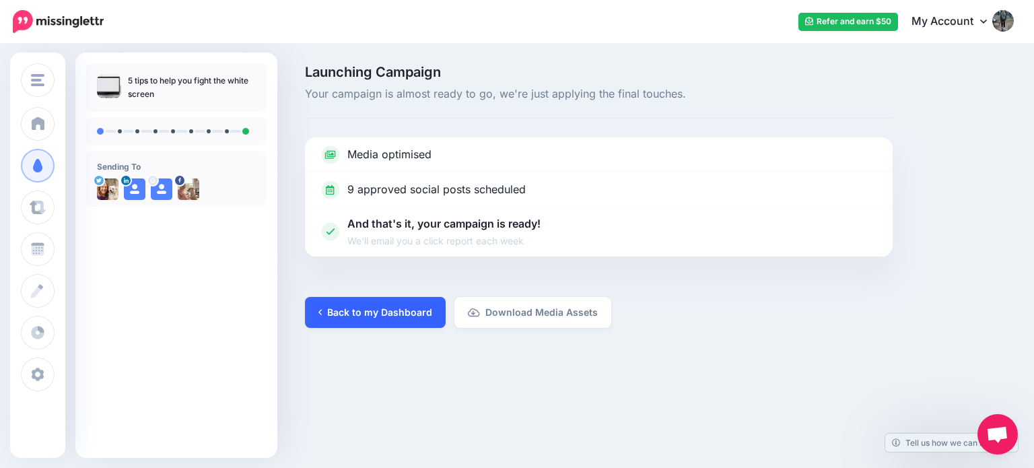
click at [367, 314] on link "Back to my Dashboard" at bounding box center [375, 312] width 141 height 31
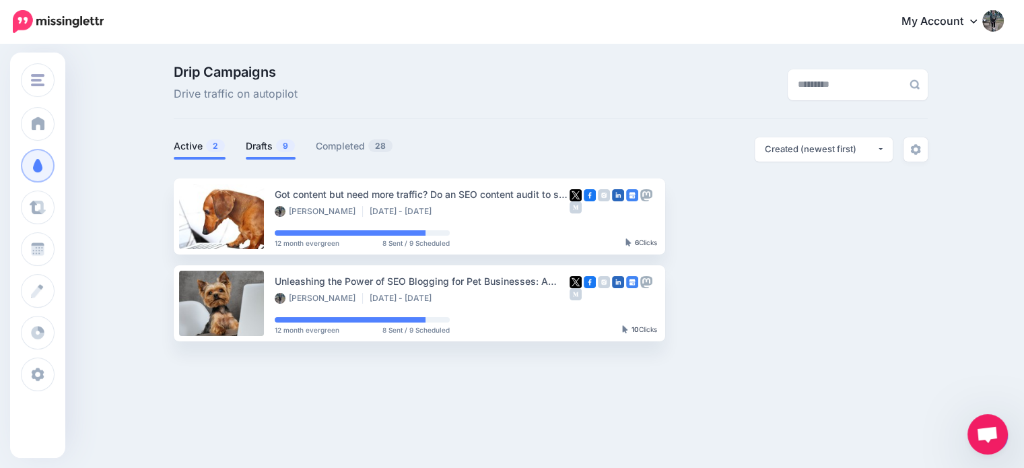
click at [251, 142] on link "Drafts 9" at bounding box center [271, 146] width 50 height 16
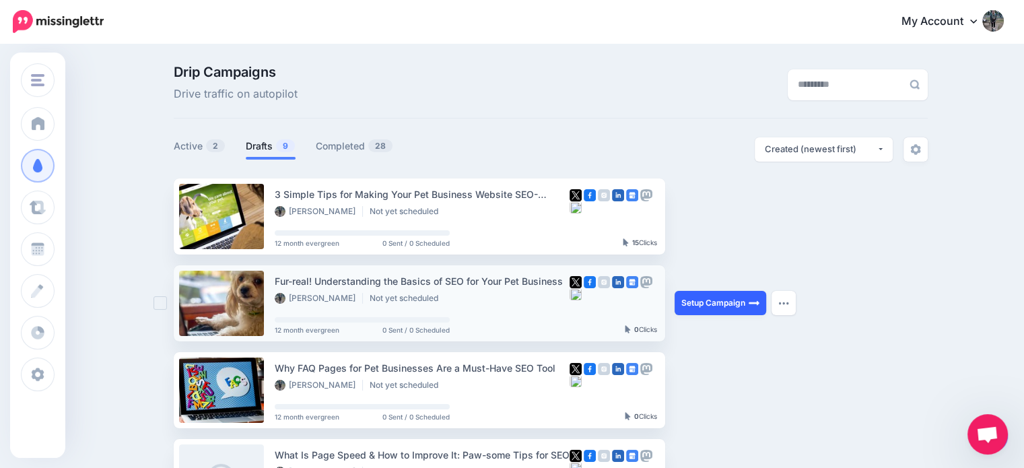
click at [721, 297] on link "Setup Campaign" at bounding box center [721, 303] width 92 height 24
click at [740, 301] on link "Setup Campaign" at bounding box center [721, 303] width 92 height 24
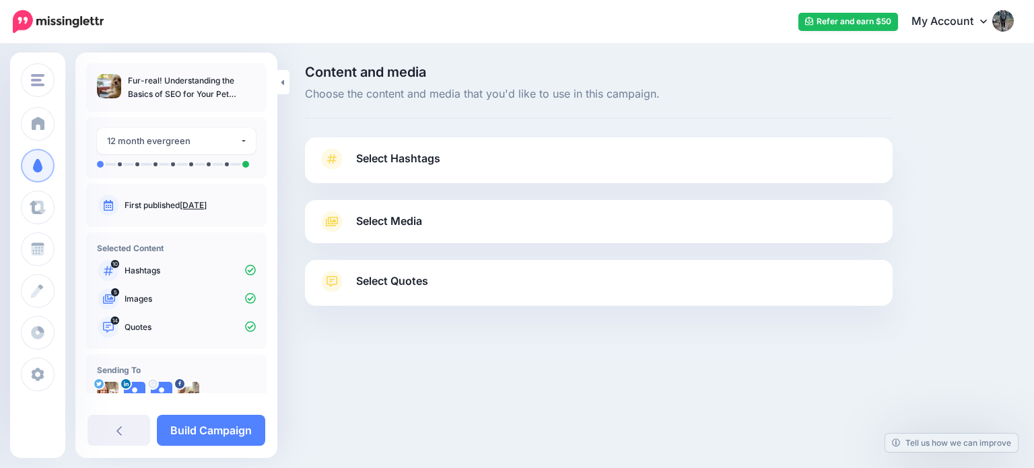
click at [459, 162] on link "Select Hashtags" at bounding box center [599, 165] width 561 height 35
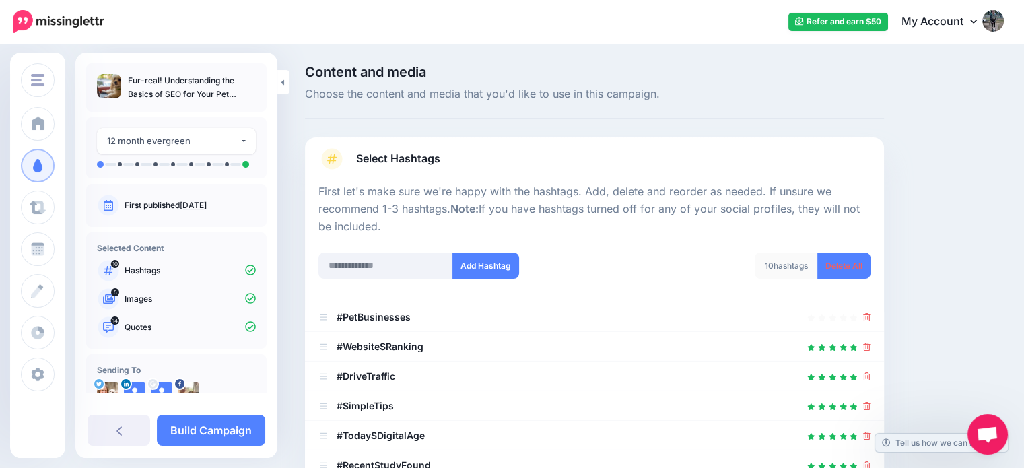
scroll to position [155, 0]
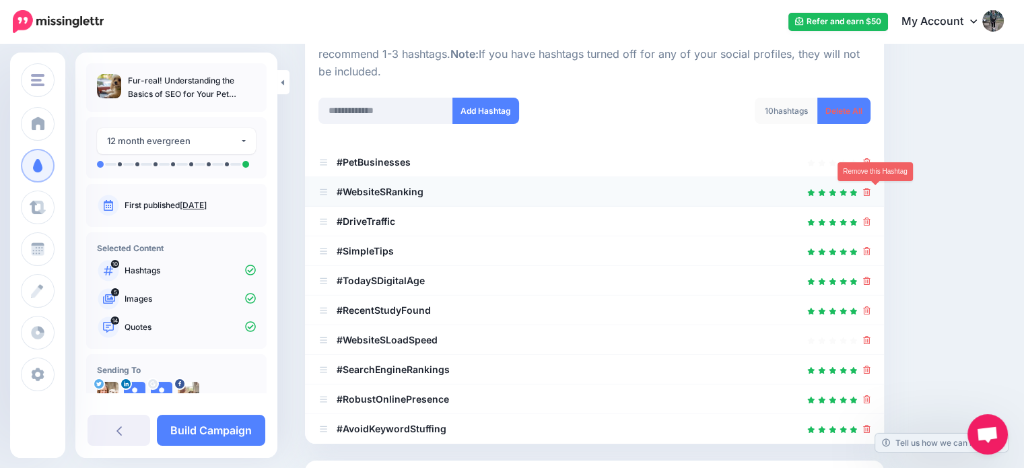
click at [871, 188] on icon at bounding box center [866, 192] width 7 height 8
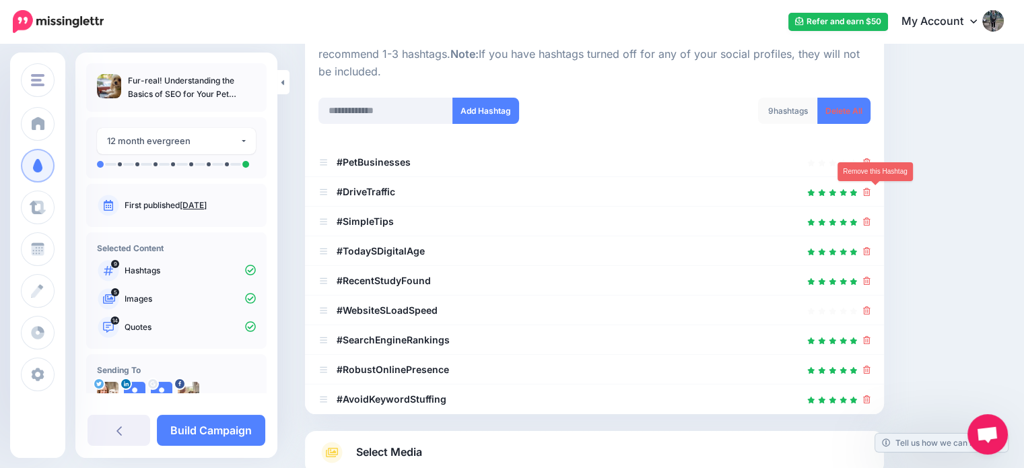
click at [871, 188] on icon at bounding box center [866, 192] width 7 height 8
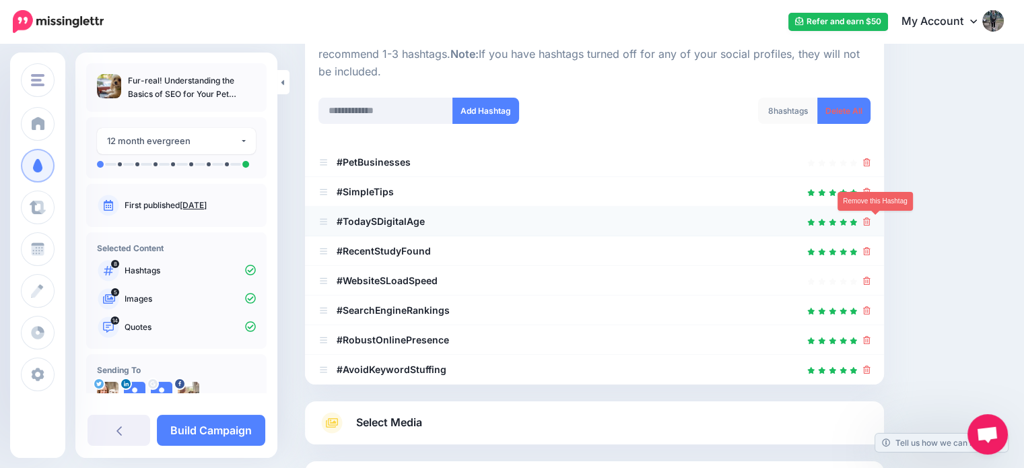
click at [871, 223] on icon at bounding box center [866, 222] width 7 height 8
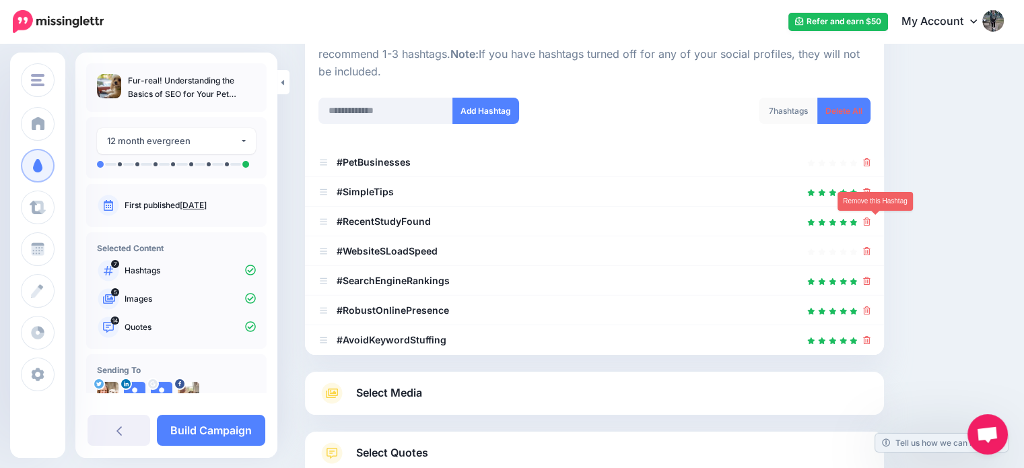
click at [871, 223] on icon at bounding box center [866, 222] width 7 height 8
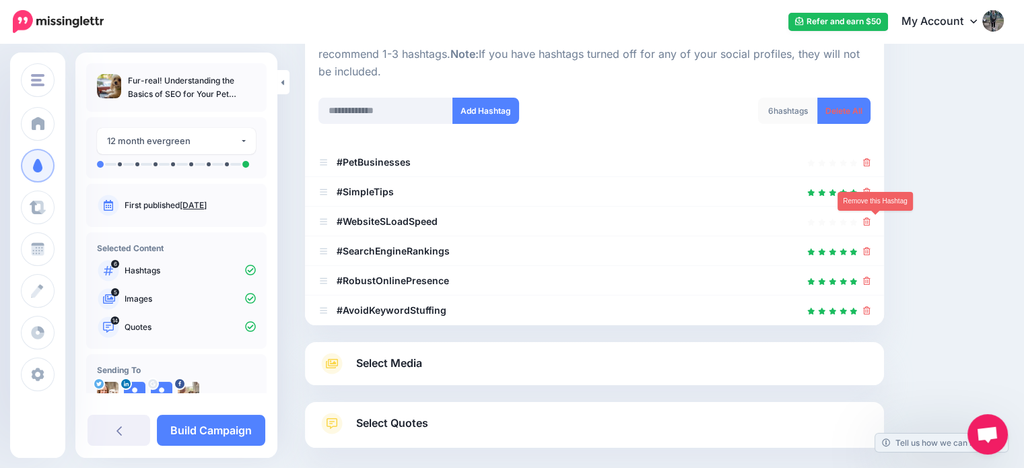
click at [871, 223] on icon at bounding box center [866, 222] width 7 height 8
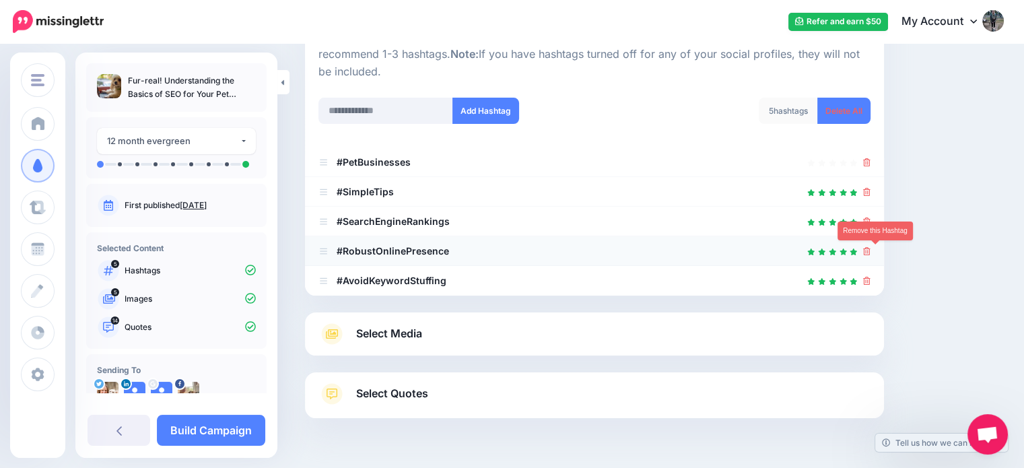
click at [871, 247] on icon at bounding box center [866, 251] width 7 height 8
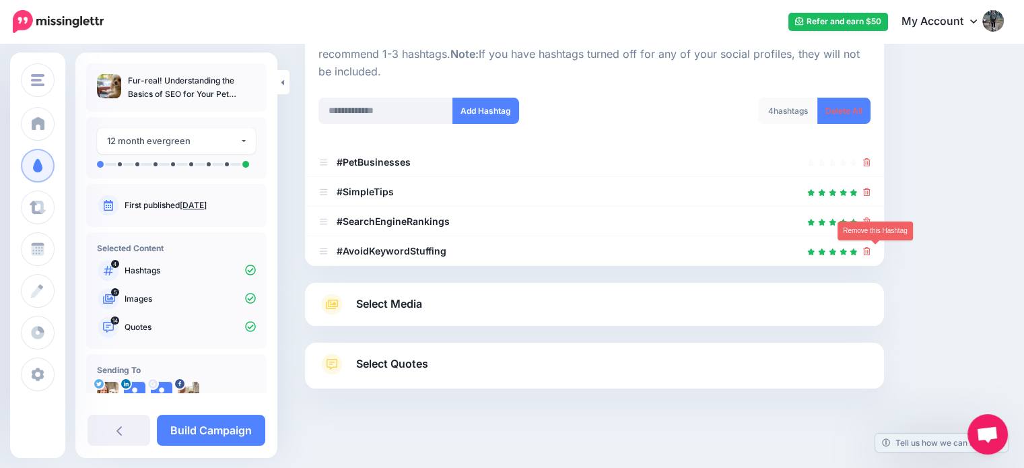
click at [871, 247] on icon at bounding box center [866, 251] width 7 height 8
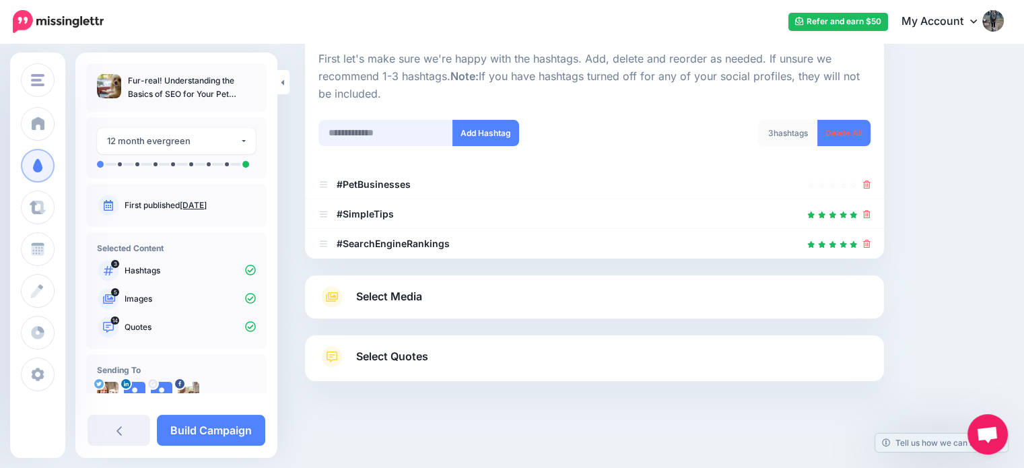
click at [383, 129] on input "text" at bounding box center [386, 133] width 135 height 26
type input "********"
click at [484, 134] on button "Add Hashtag" at bounding box center [486, 133] width 67 height 26
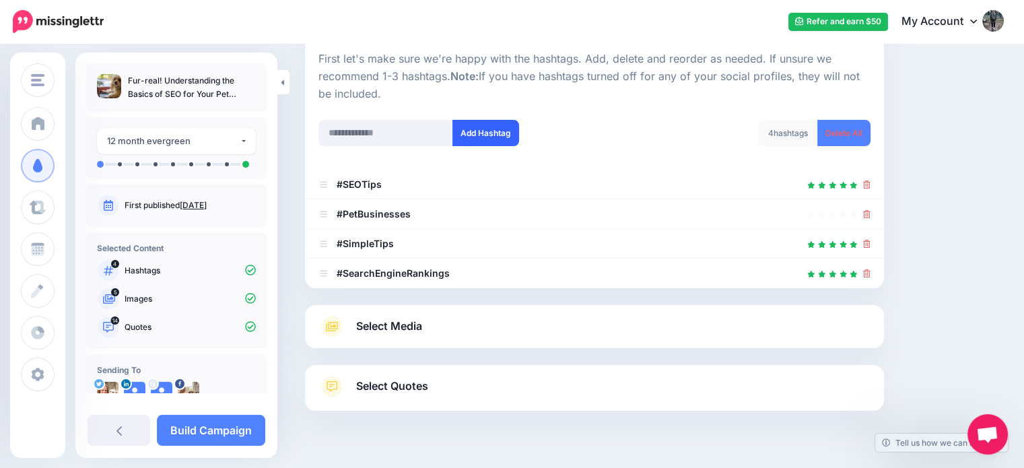
scroll to position [162, 0]
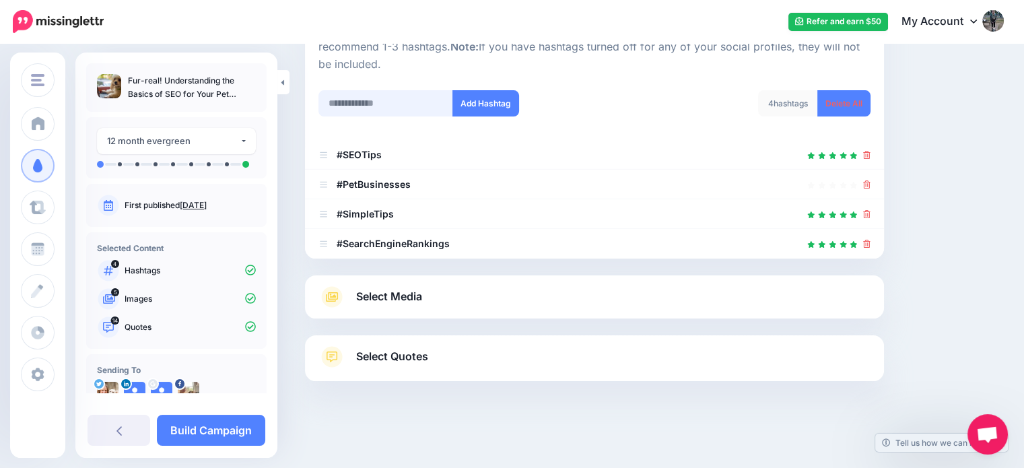
click at [416, 99] on input "text" at bounding box center [386, 103] width 135 height 26
type input "**********"
click at [490, 102] on button "Add Hashtag" at bounding box center [486, 103] width 67 height 26
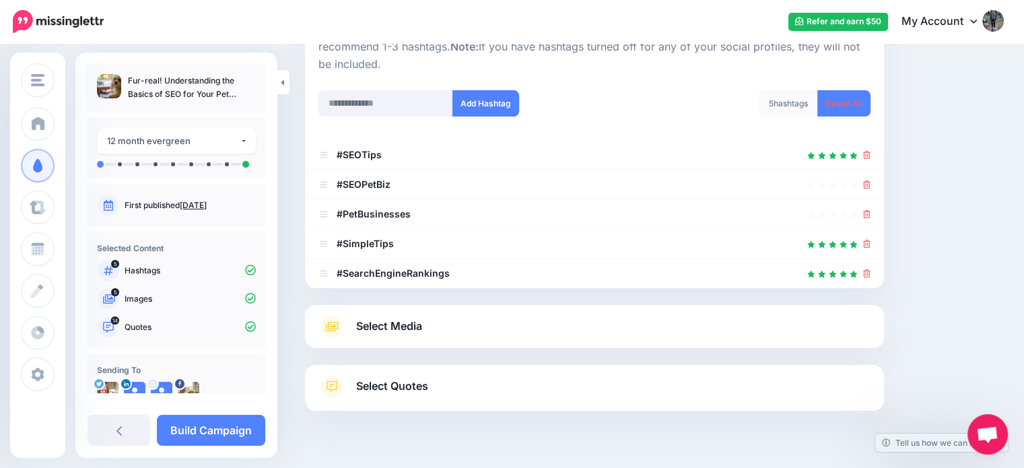
scroll to position [192, 0]
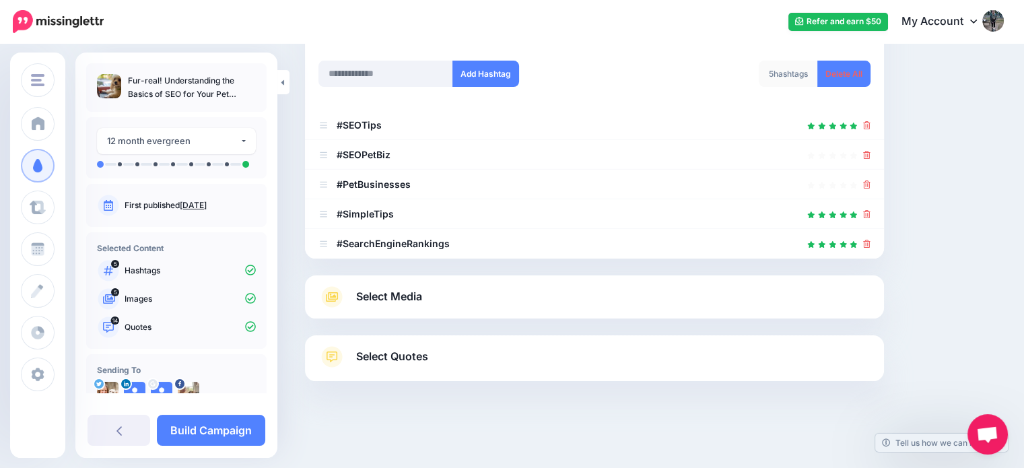
click at [541, 329] on div at bounding box center [594, 327] width 579 height 17
click at [529, 296] on link "Select Media" at bounding box center [595, 297] width 552 height 22
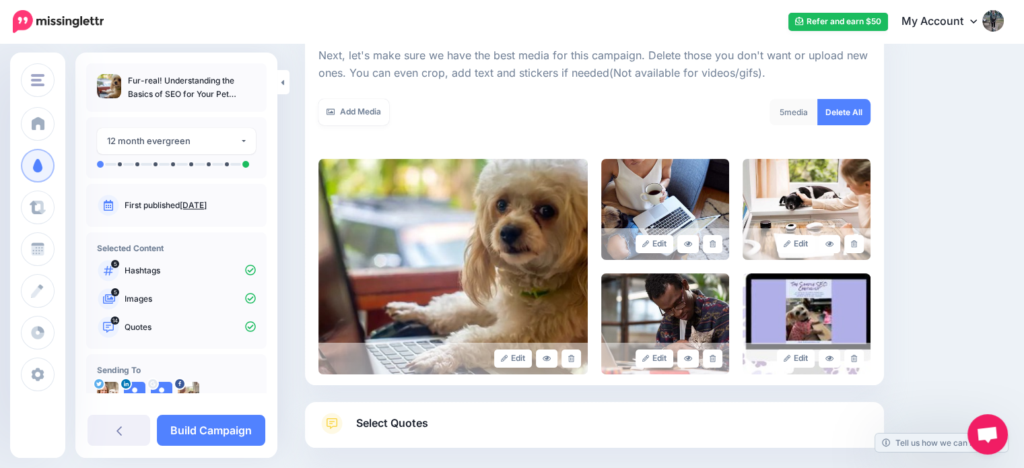
scroll to position [259, 0]
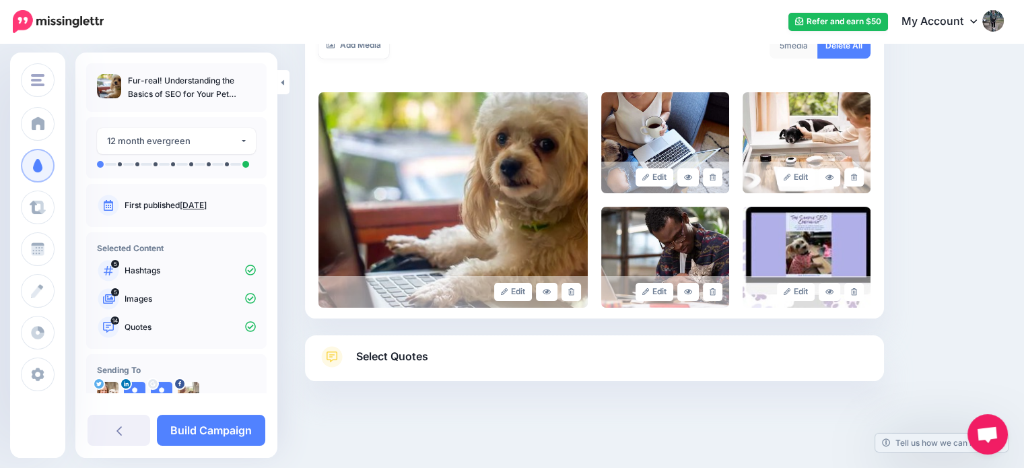
click at [535, 355] on link "Select Quotes" at bounding box center [595, 363] width 552 height 35
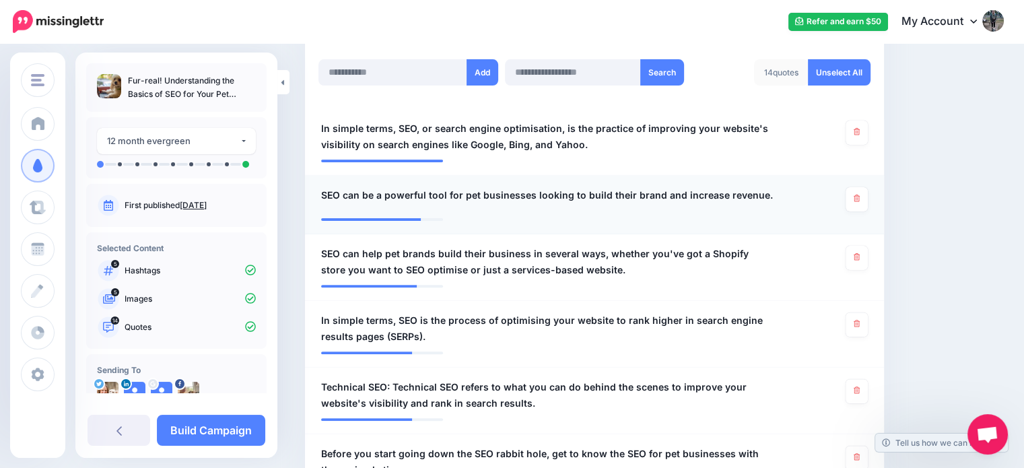
scroll to position [362, 0]
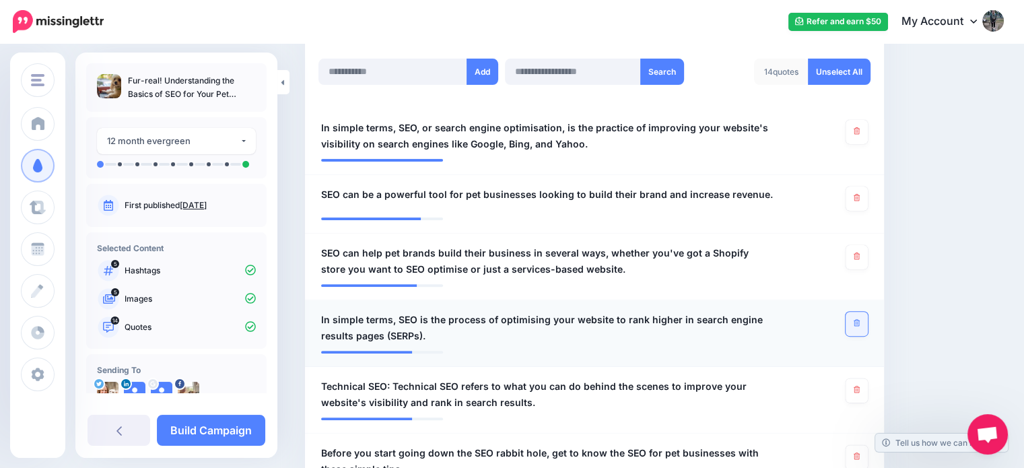
click at [860, 319] on icon at bounding box center [857, 322] width 6 height 7
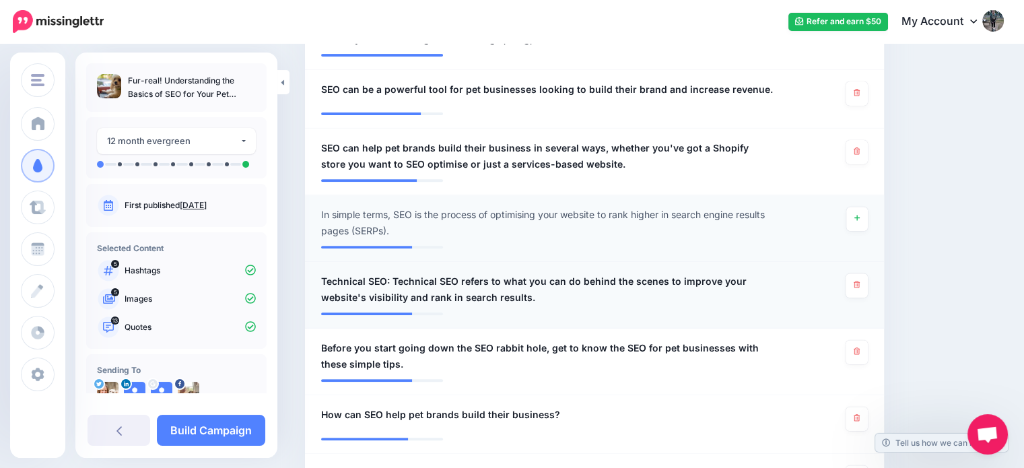
scroll to position [470, 0]
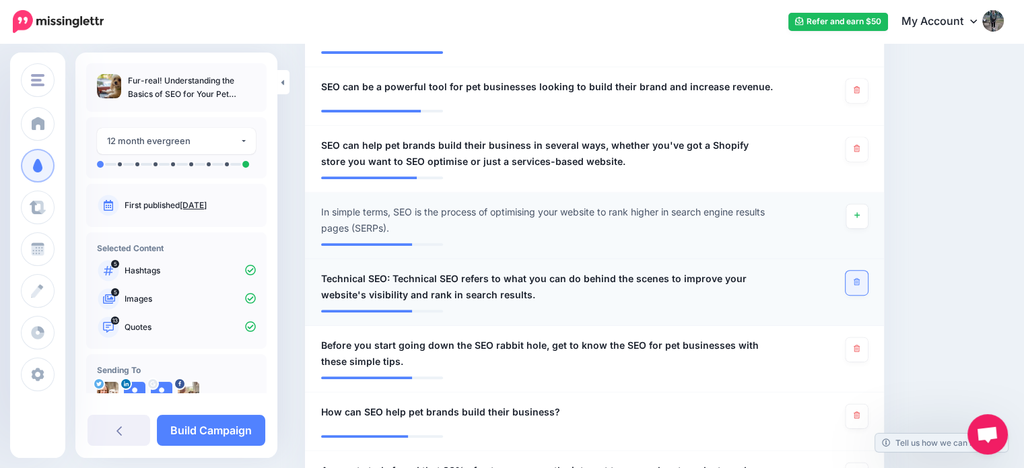
click at [860, 279] on icon at bounding box center [857, 281] width 6 height 7
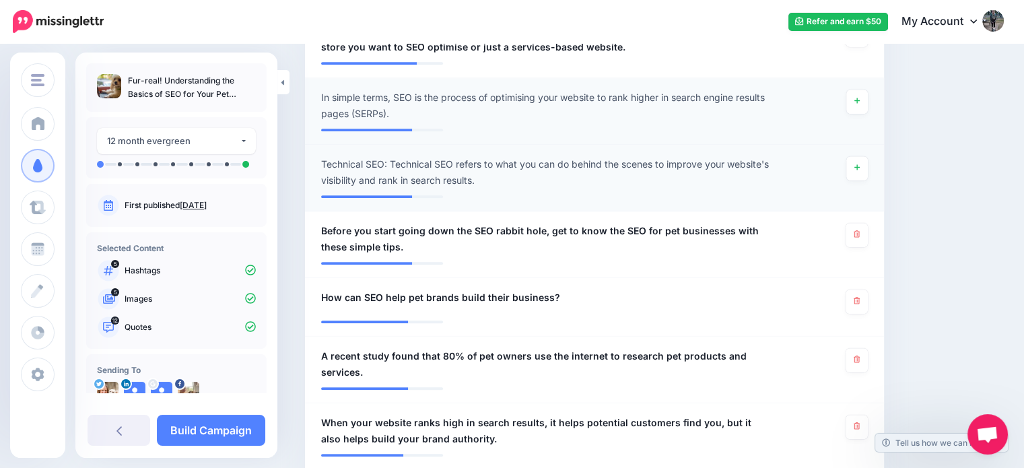
scroll to position [585, 0]
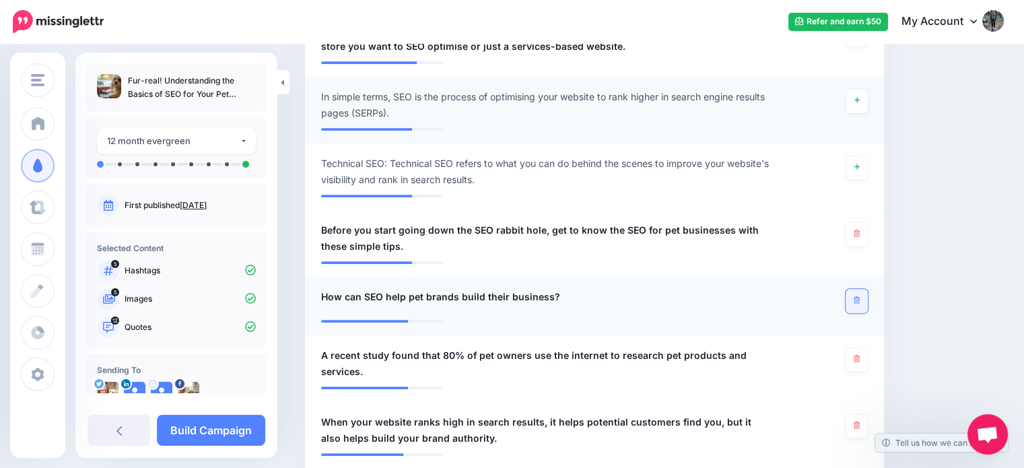
click at [868, 301] on link at bounding box center [857, 301] width 22 height 24
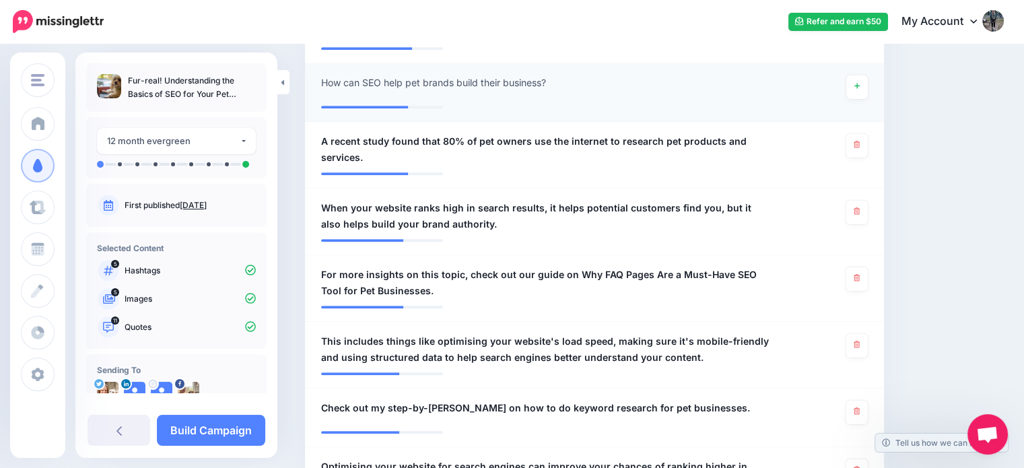
scroll to position [796, 0]
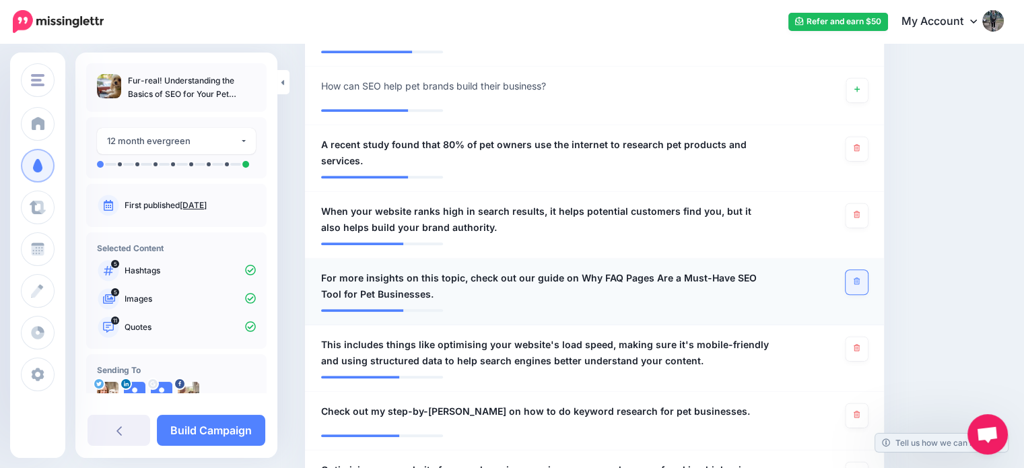
click at [868, 283] on link at bounding box center [857, 282] width 22 height 24
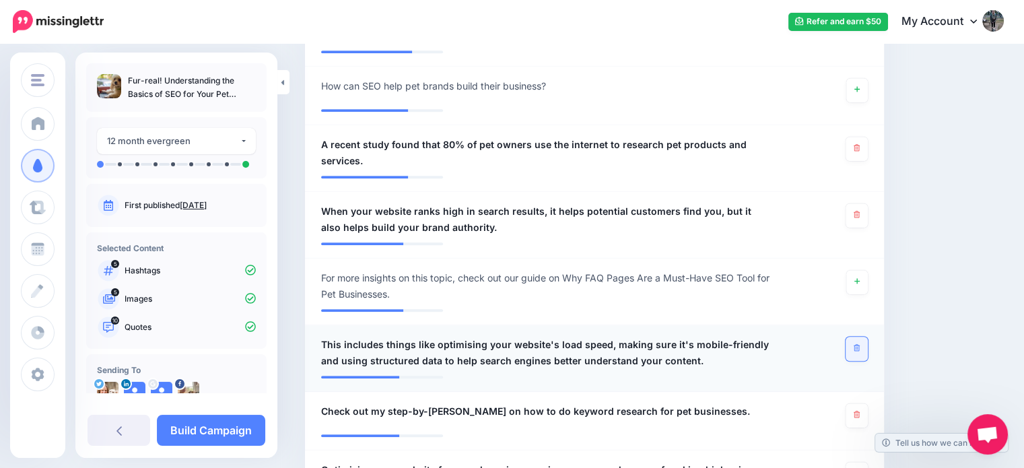
click at [857, 337] on link at bounding box center [857, 349] width 22 height 24
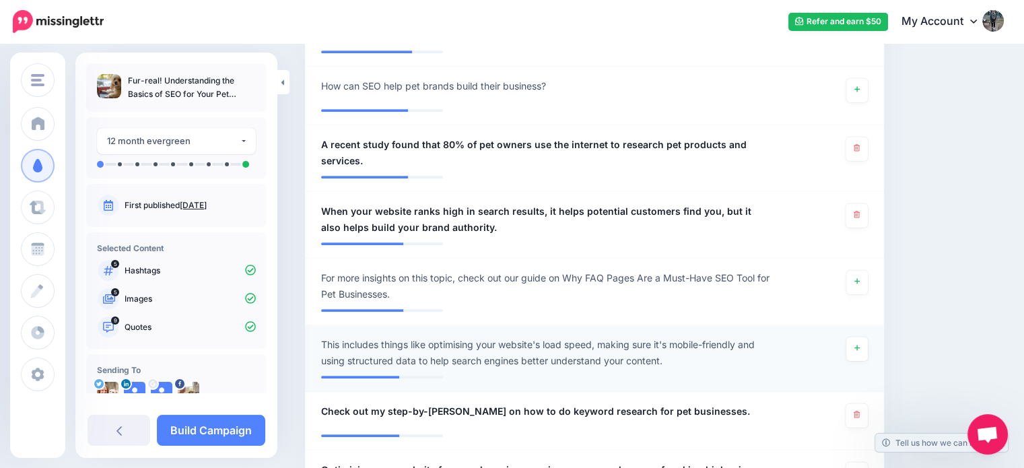
scroll to position [961, 0]
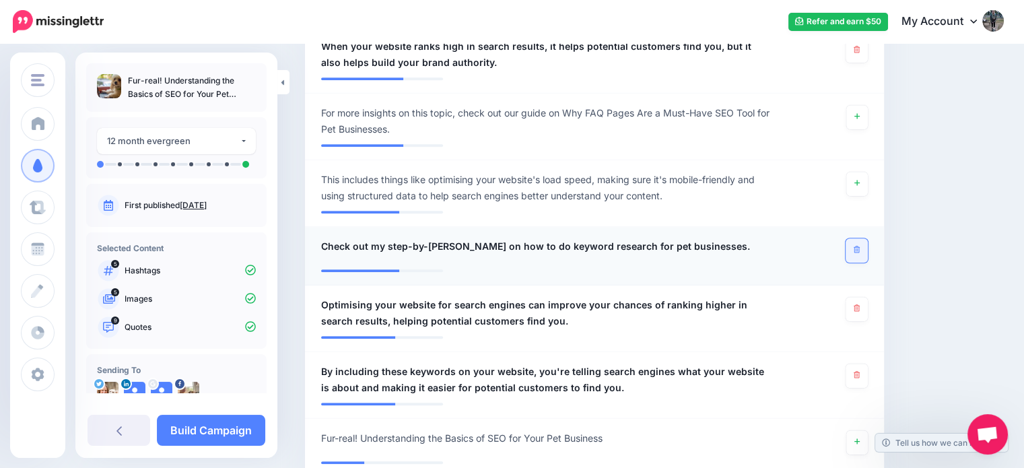
click at [868, 238] on link at bounding box center [857, 250] width 22 height 24
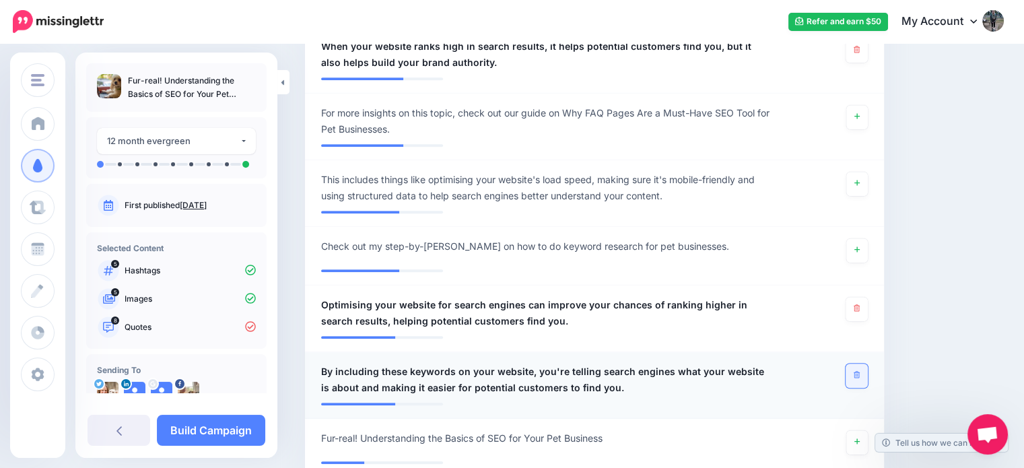
click at [868, 373] on link at bounding box center [857, 376] width 22 height 24
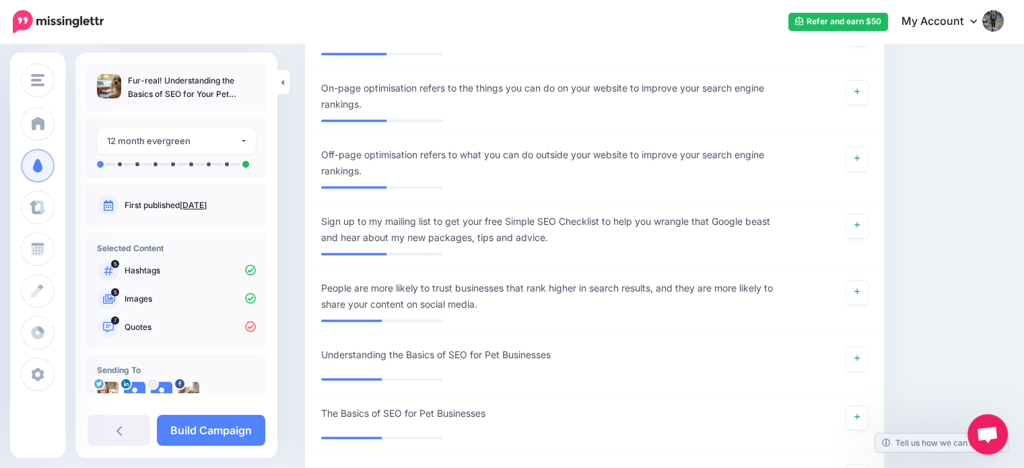
scroll to position [1862, 0]
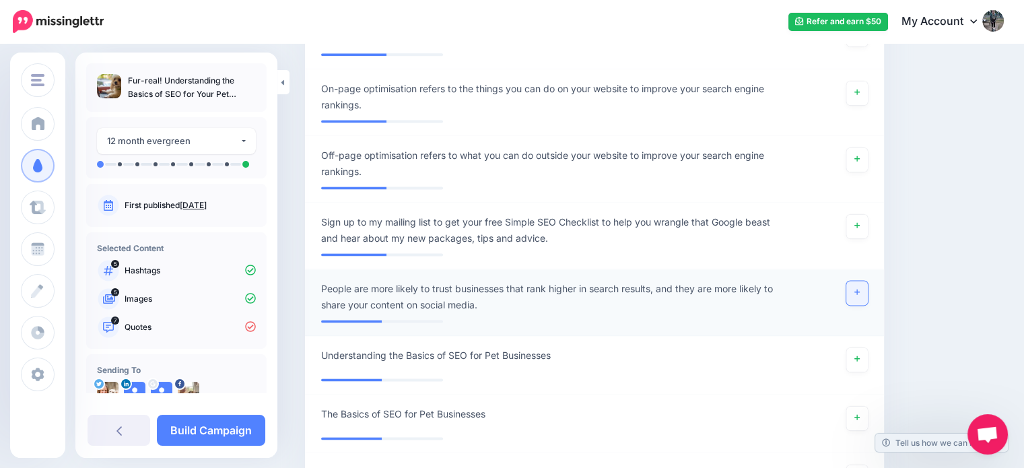
click at [860, 290] on icon at bounding box center [857, 292] width 5 height 5
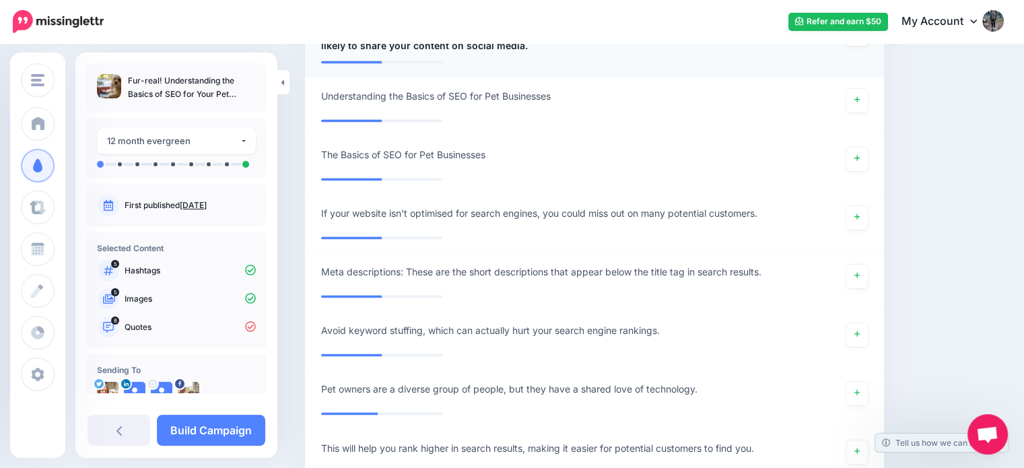
scroll to position [2122, 0]
click at [862, 211] on link at bounding box center [858, 217] width 22 height 24
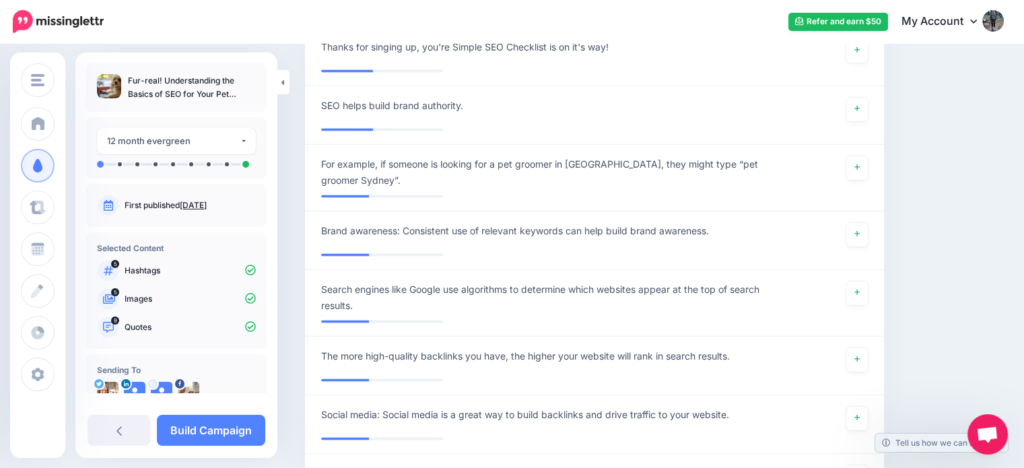
scroll to position [2656, 0]
click at [221, 430] on link "Build Campaign" at bounding box center [211, 430] width 108 height 31
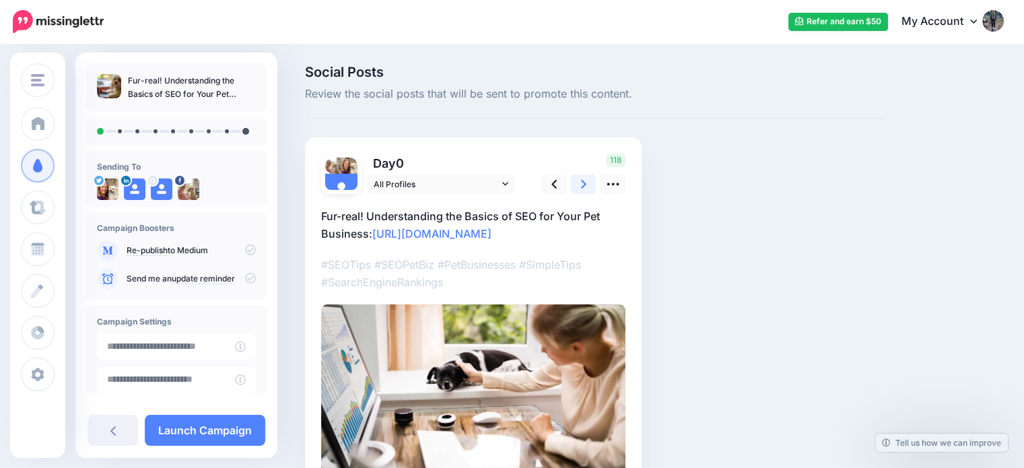
click at [587, 183] on link at bounding box center [584, 184] width 26 height 20
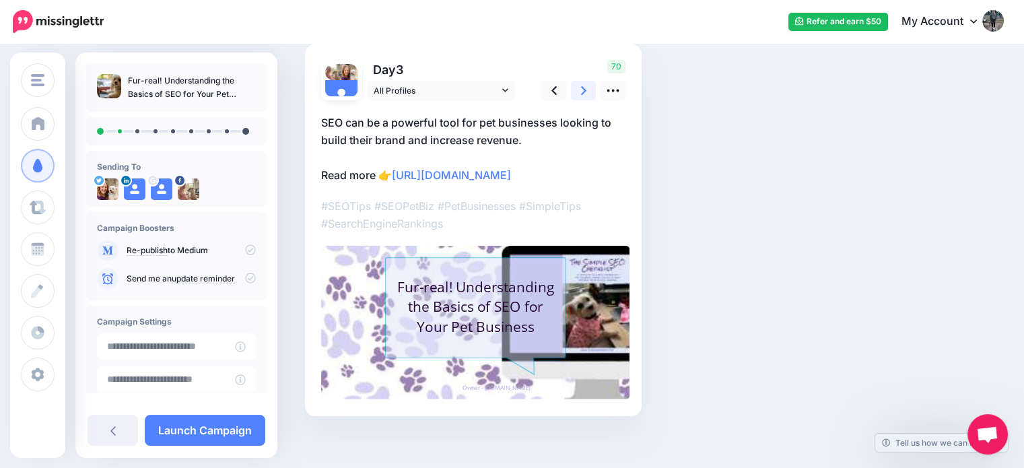
scroll to position [94, 0]
click at [618, 98] on link at bounding box center [613, 90] width 26 height 20
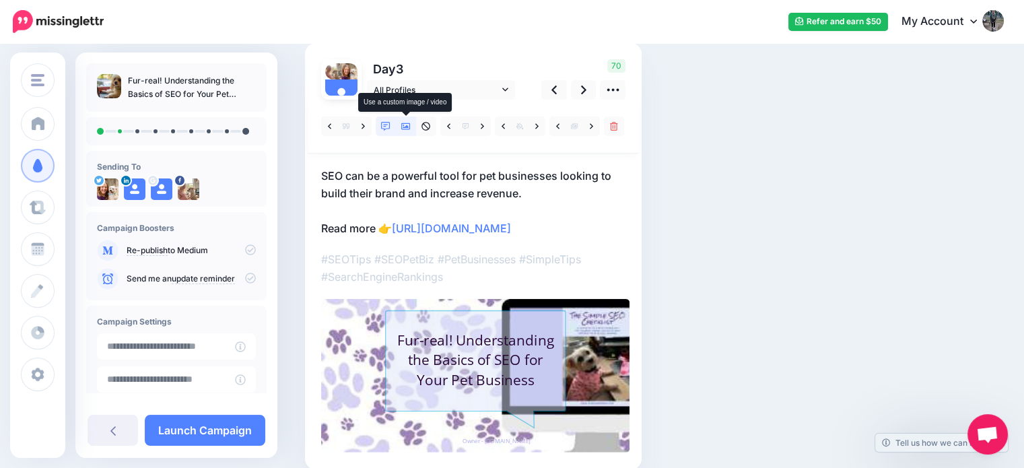
click at [408, 123] on icon at bounding box center [405, 126] width 9 height 9
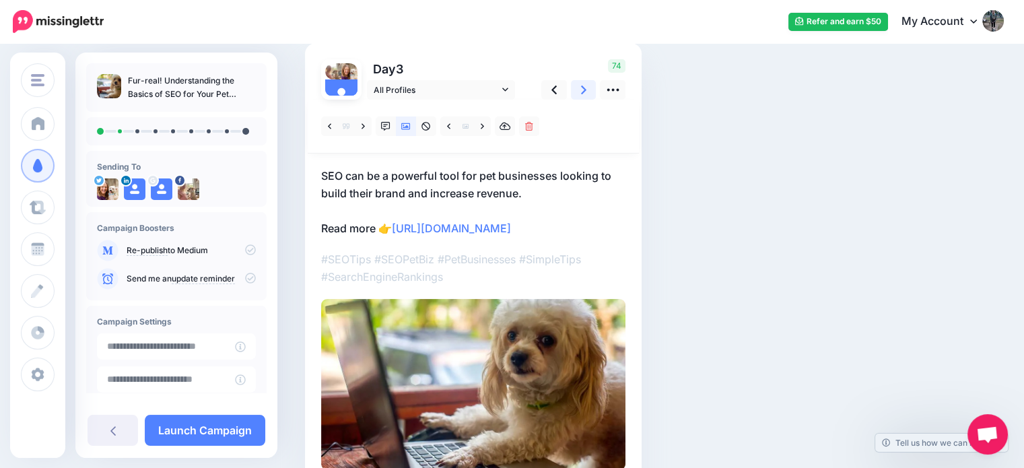
click at [585, 90] on icon at bounding box center [583, 90] width 5 height 9
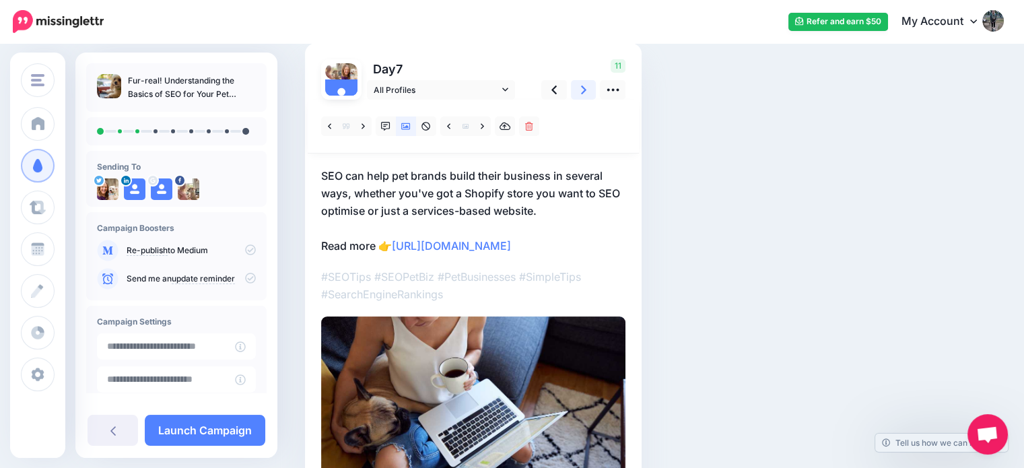
click at [585, 90] on icon at bounding box center [583, 90] width 5 height 9
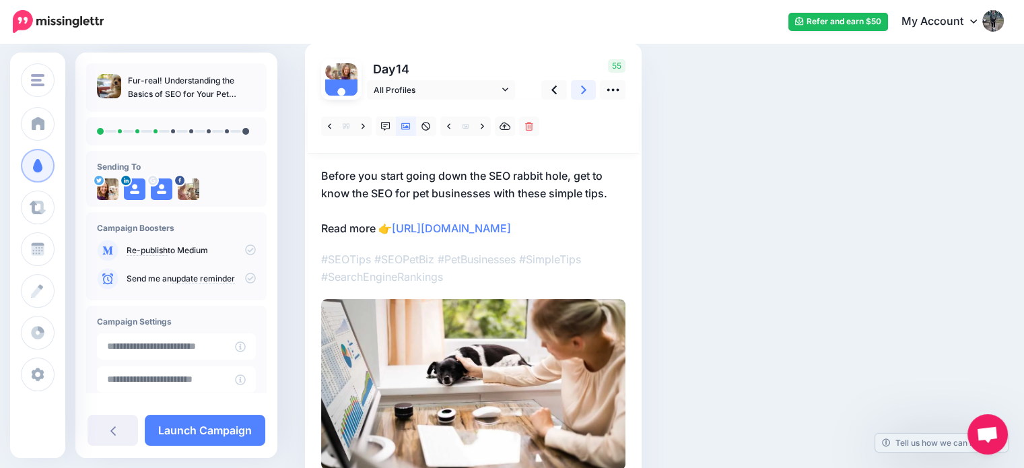
click at [585, 90] on icon at bounding box center [583, 90] width 5 height 9
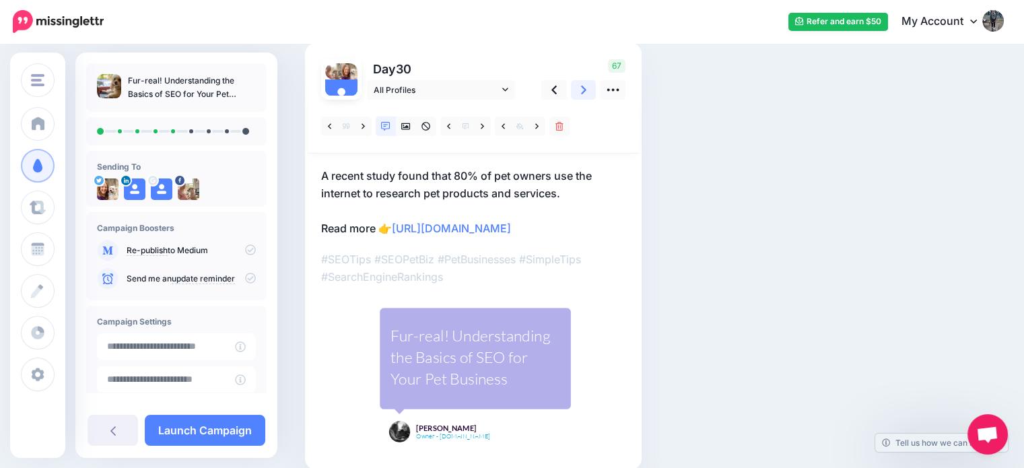
click at [585, 90] on icon at bounding box center [583, 90] width 5 height 9
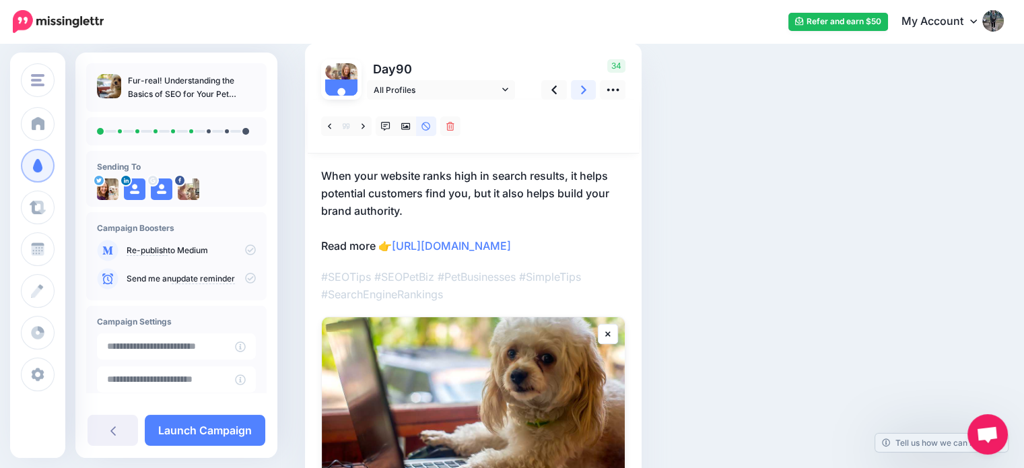
click at [585, 90] on icon at bounding box center [583, 90] width 5 height 9
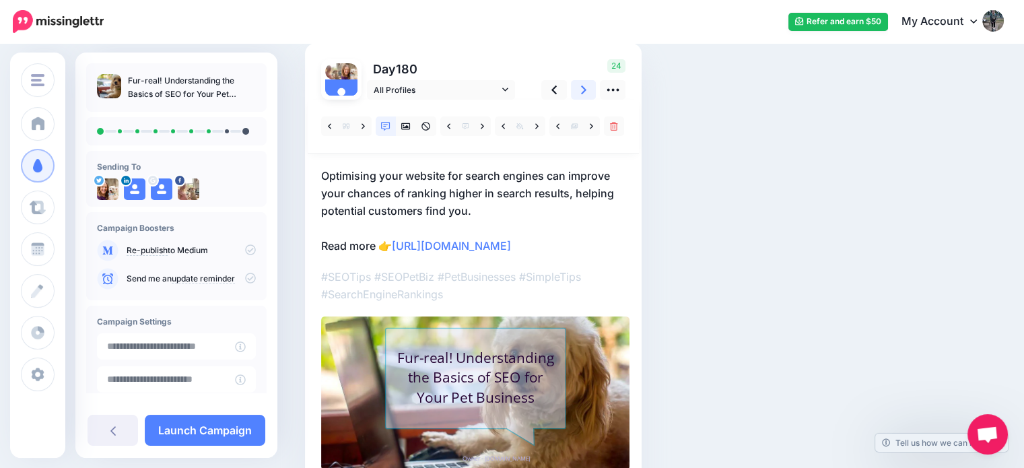
click at [585, 90] on icon at bounding box center [583, 90] width 5 height 9
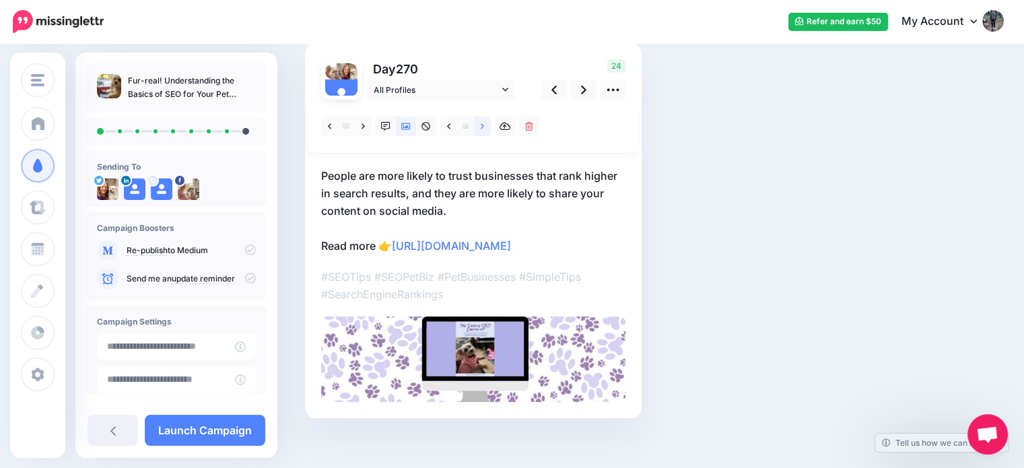
click at [485, 118] on link at bounding box center [482, 127] width 17 height 20
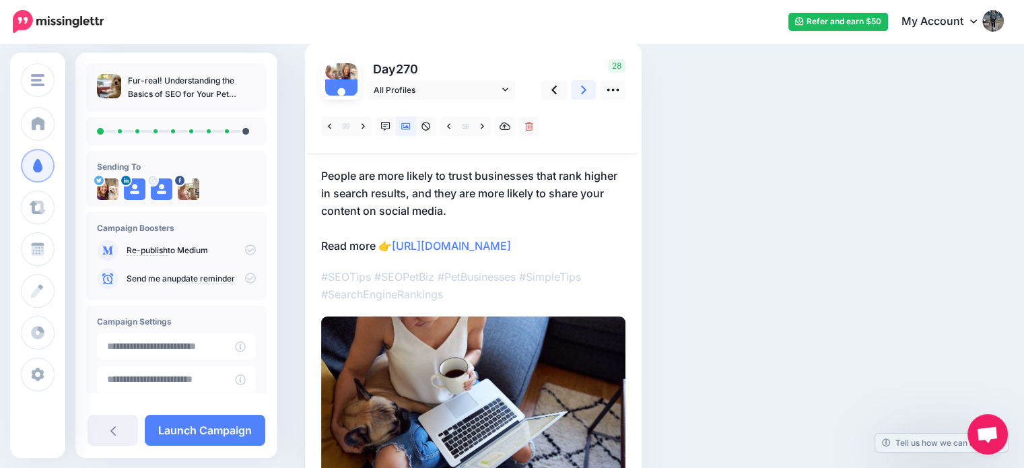
click at [593, 94] on link at bounding box center [584, 90] width 26 height 20
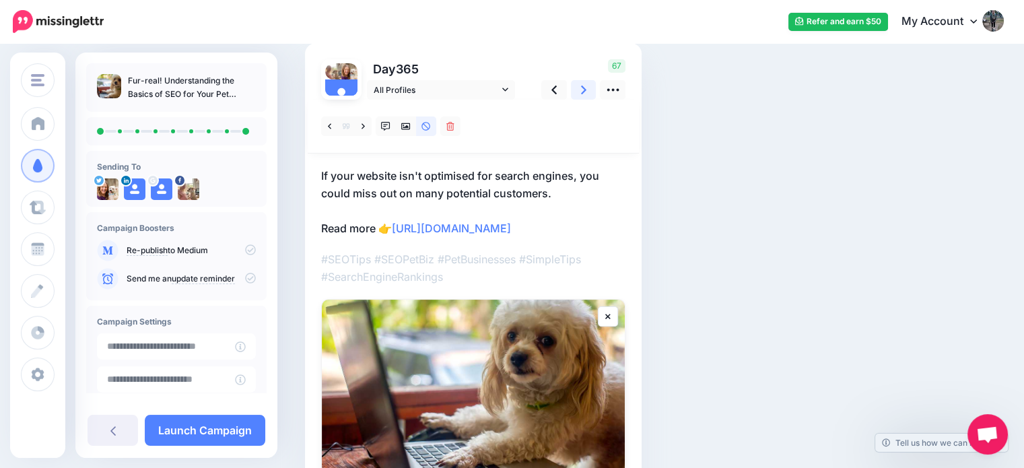
click at [593, 94] on link at bounding box center [584, 90] width 26 height 20
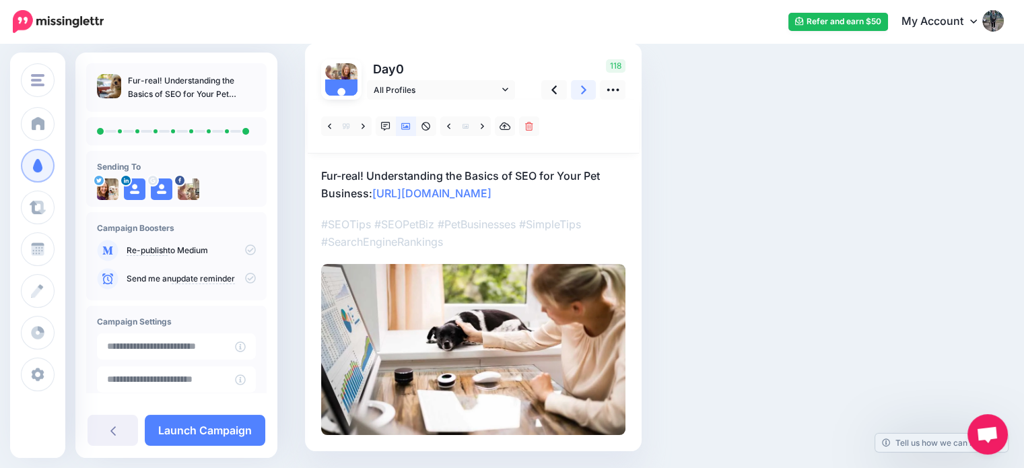
scroll to position [0, 0]
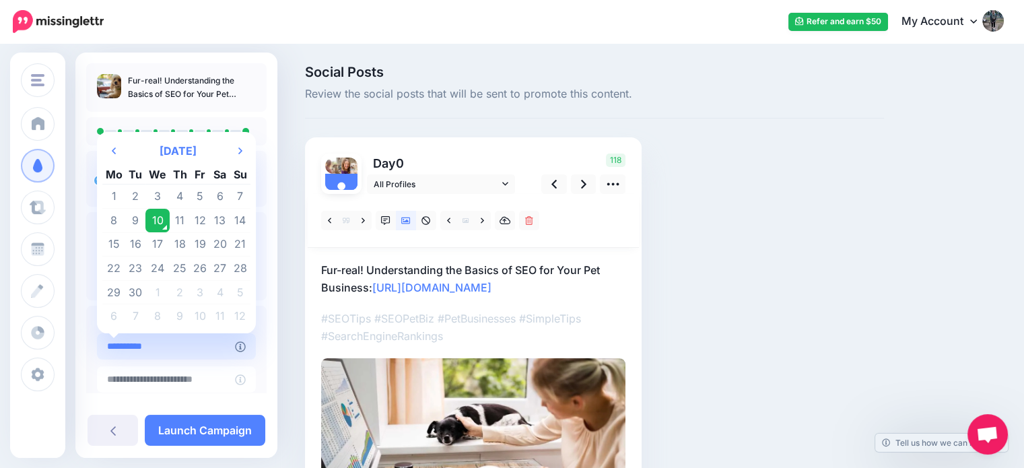
click at [168, 344] on input "**********" at bounding box center [166, 346] width 138 height 26
click at [177, 218] on td "11" at bounding box center [180, 221] width 21 height 24
type input "**********"
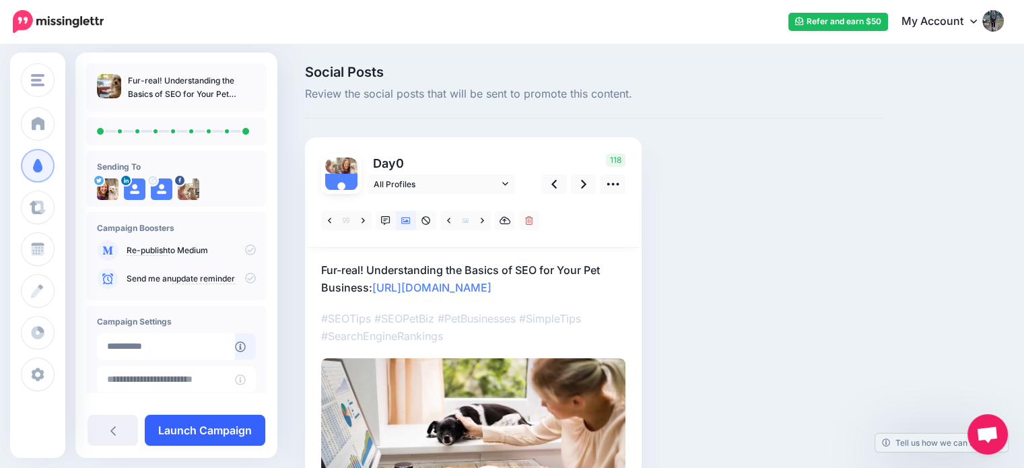
click at [207, 435] on link "Launch Campaign" at bounding box center [205, 430] width 121 height 31
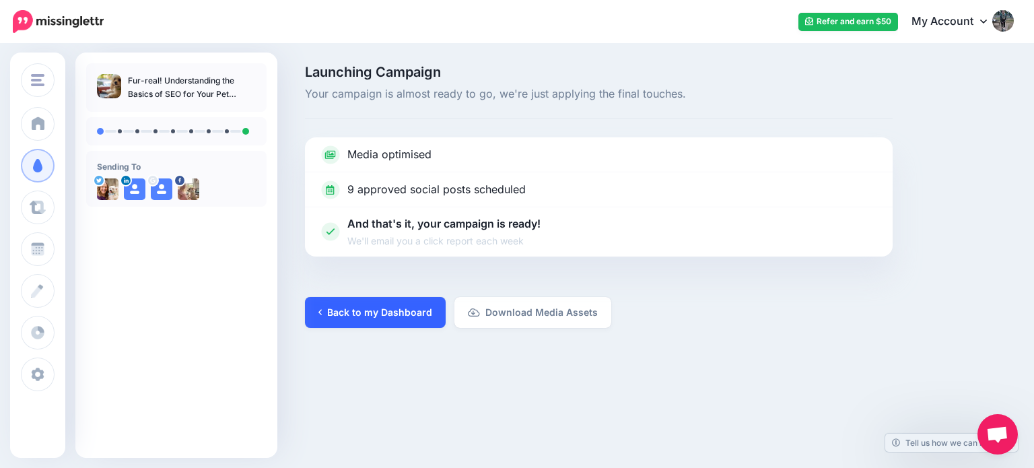
click at [407, 312] on link "Back to my Dashboard" at bounding box center [375, 312] width 141 height 31
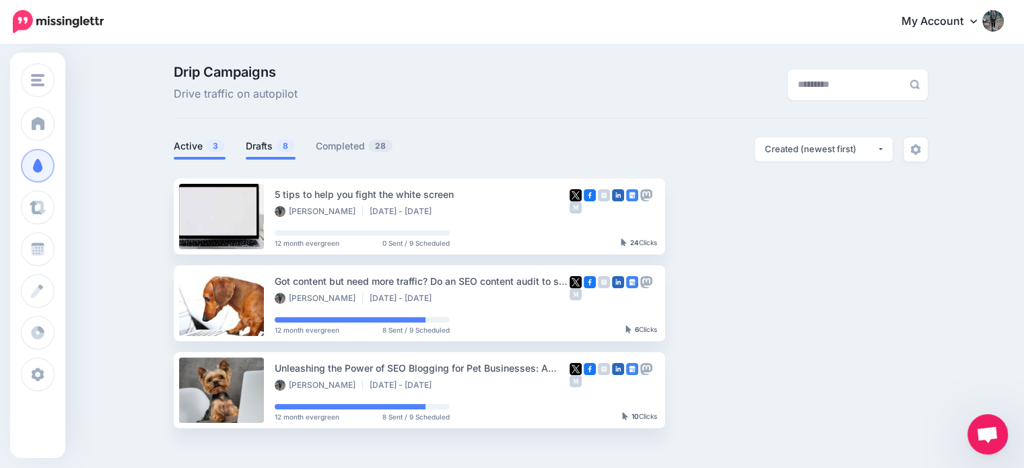
click at [262, 144] on link "Drafts 8" at bounding box center [271, 146] width 50 height 16
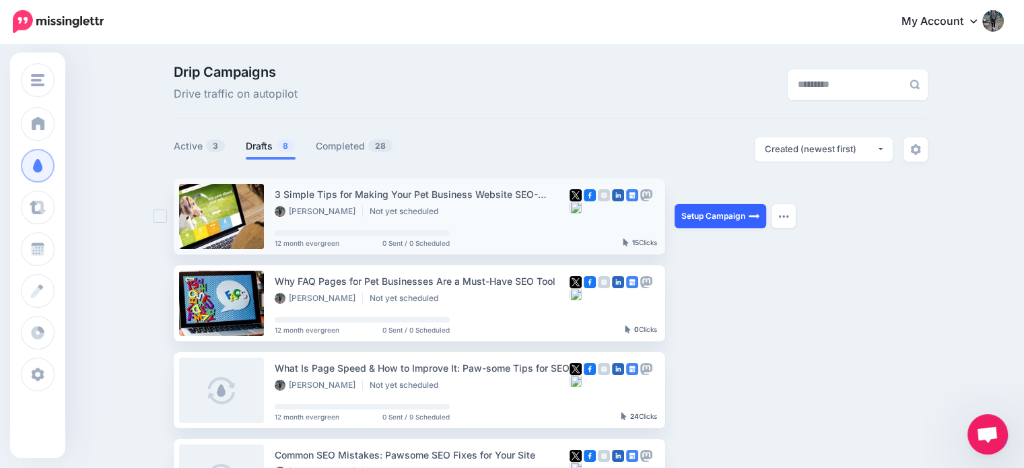
click at [737, 215] on link "Setup Campaign" at bounding box center [721, 216] width 92 height 24
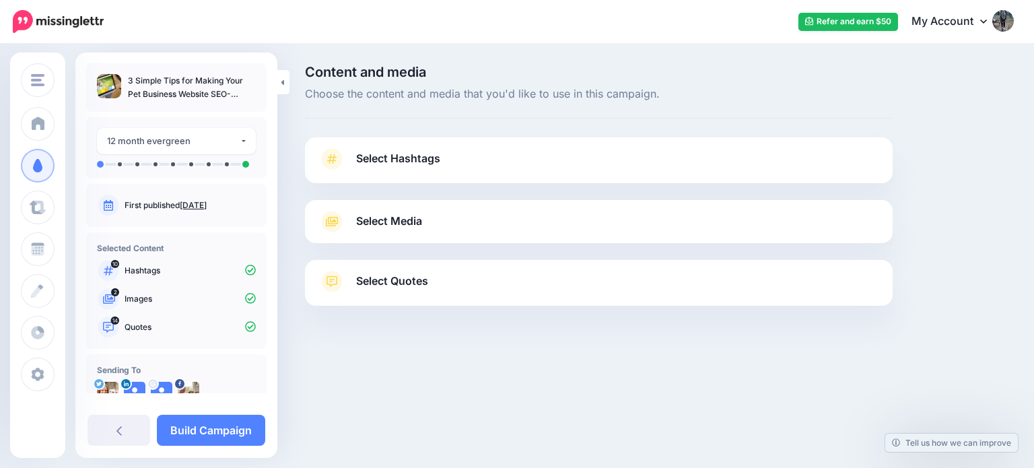
click at [430, 163] on span "Select Hashtags" at bounding box center [398, 159] width 84 height 18
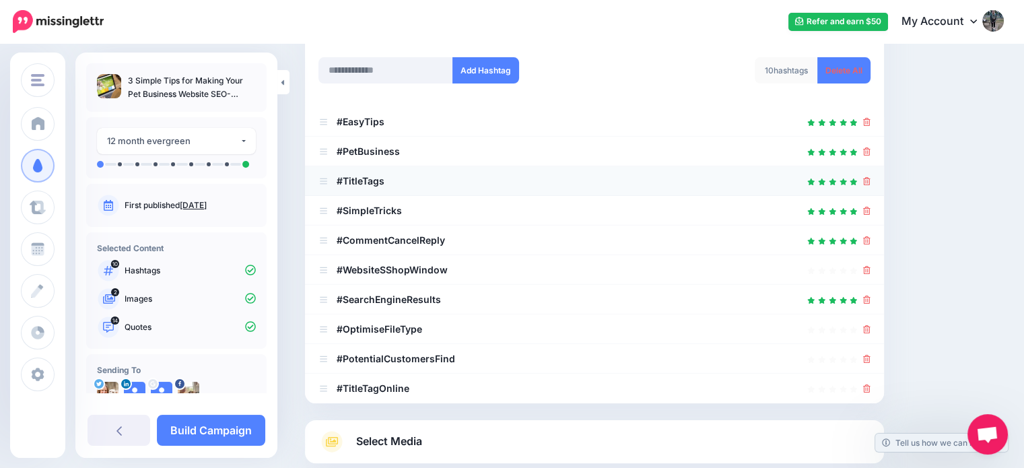
scroll to position [197, 0]
click at [871, 180] on icon at bounding box center [866, 180] width 7 height 8
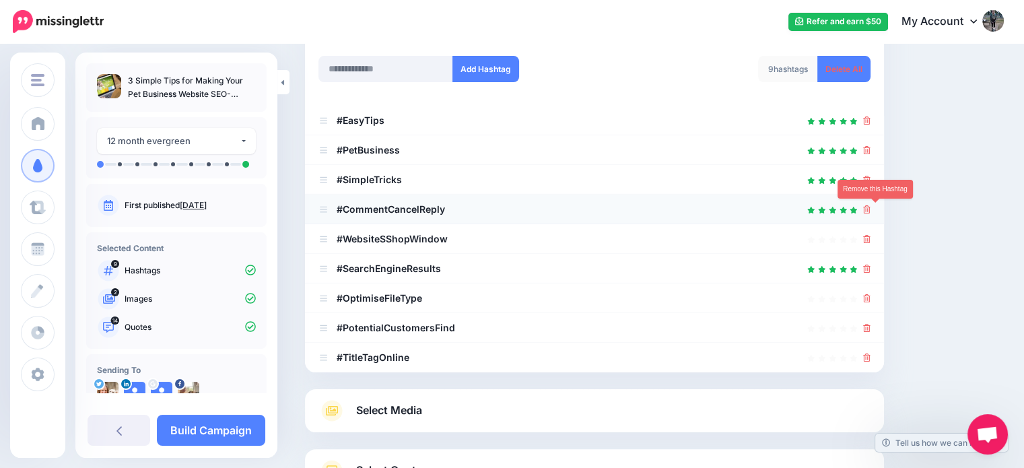
click at [871, 208] on icon at bounding box center [866, 209] width 7 height 8
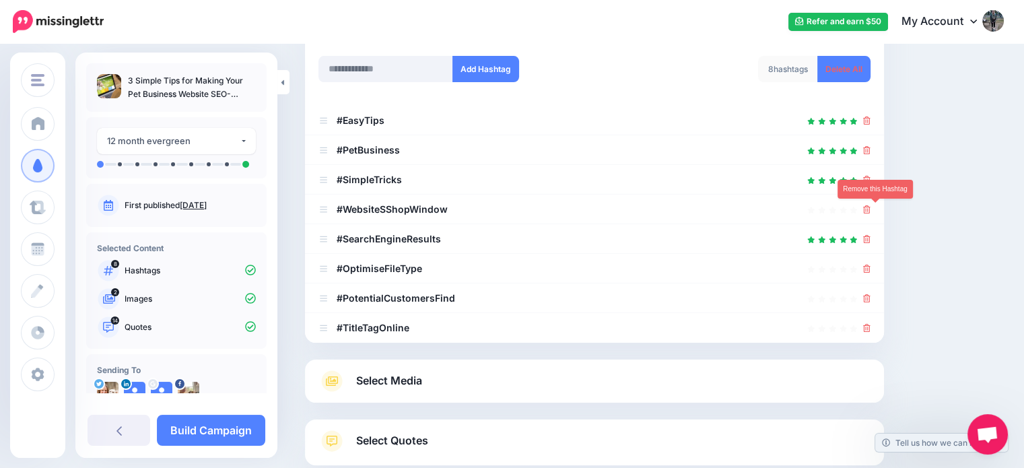
click at [871, 208] on icon at bounding box center [866, 209] width 7 height 8
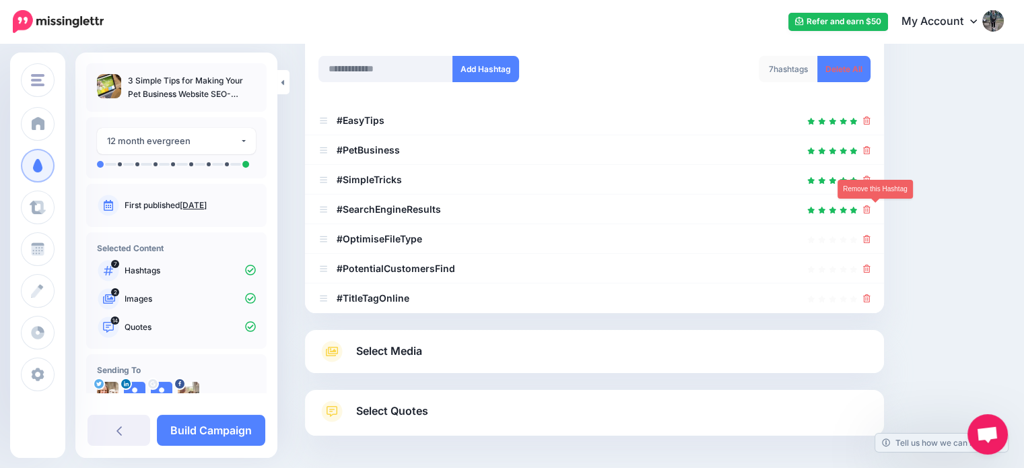
click at [871, 208] on icon at bounding box center [866, 209] width 7 height 8
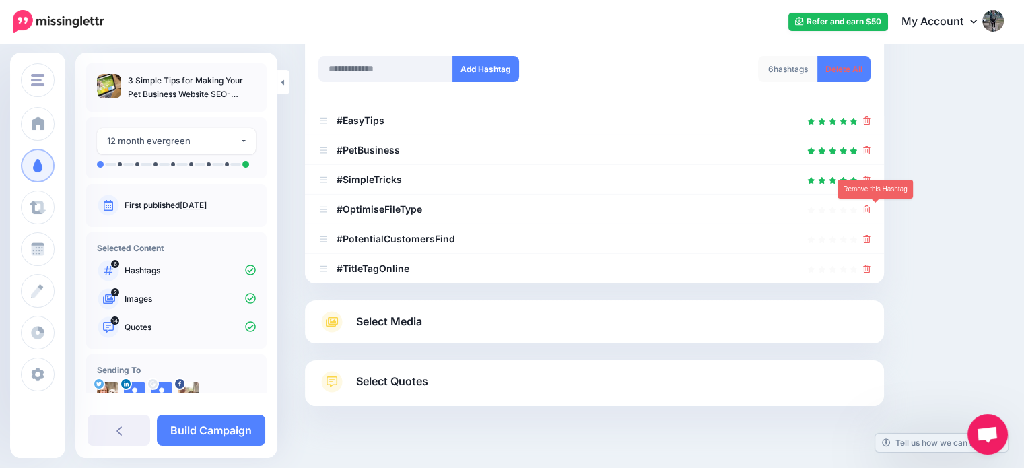
click at [871, 208] on icon at bounding box center [866, 209] width 7 height 8
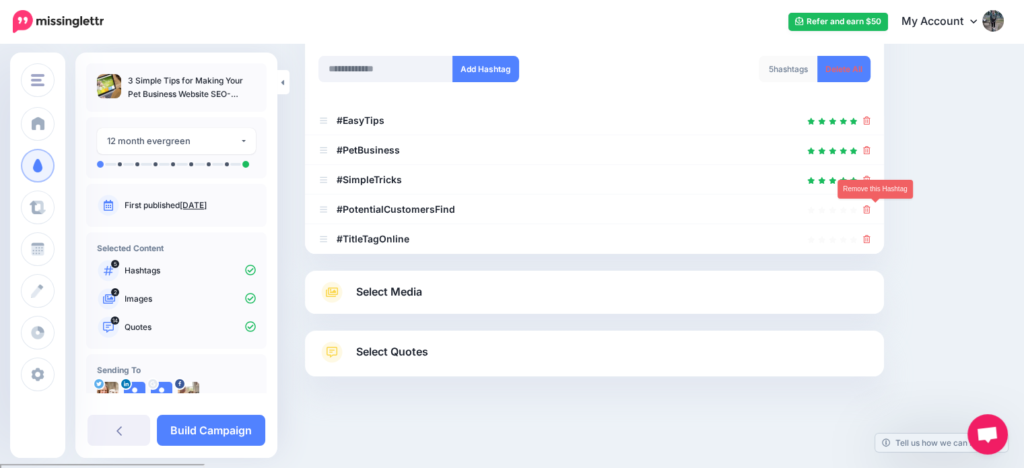
click at [871, 208] on icon at bounding box center [866, 209] width 7 height 8
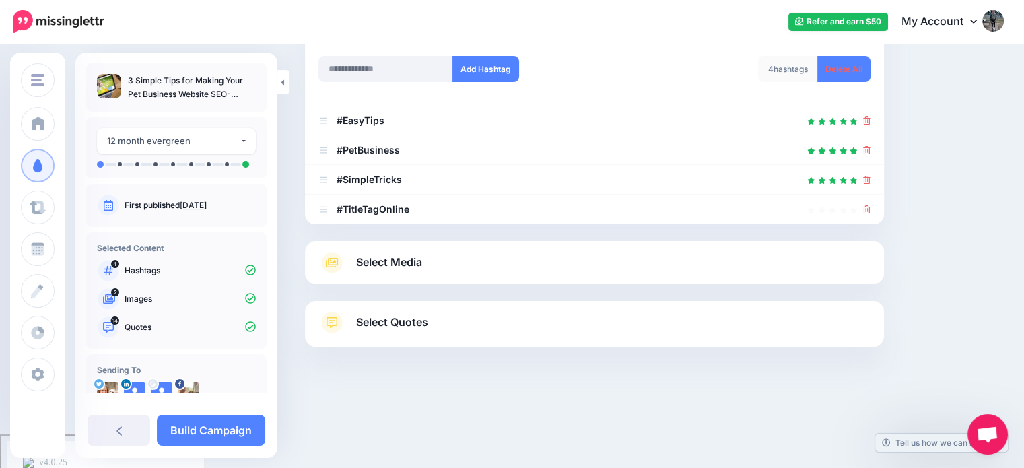
scroll to position [181, 0]
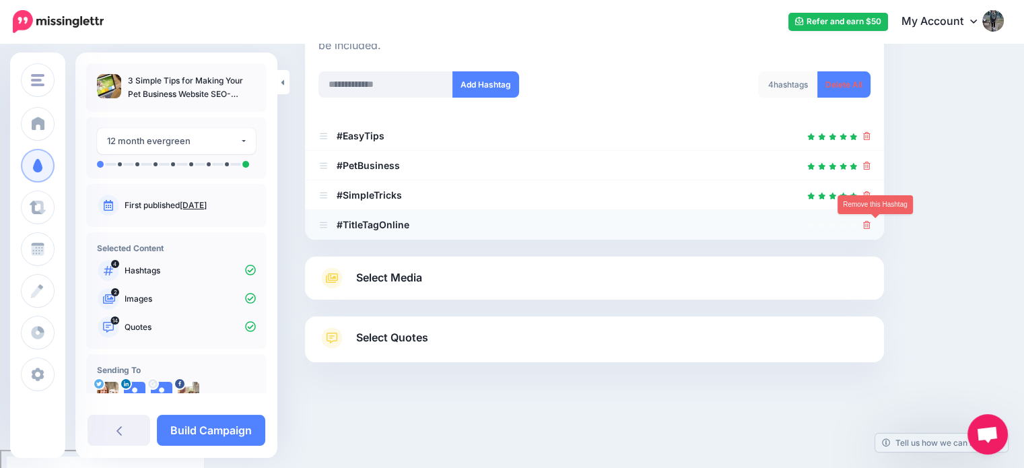
click at [871, 221] on icon at bounding box center [866, 225] width 7 height 8
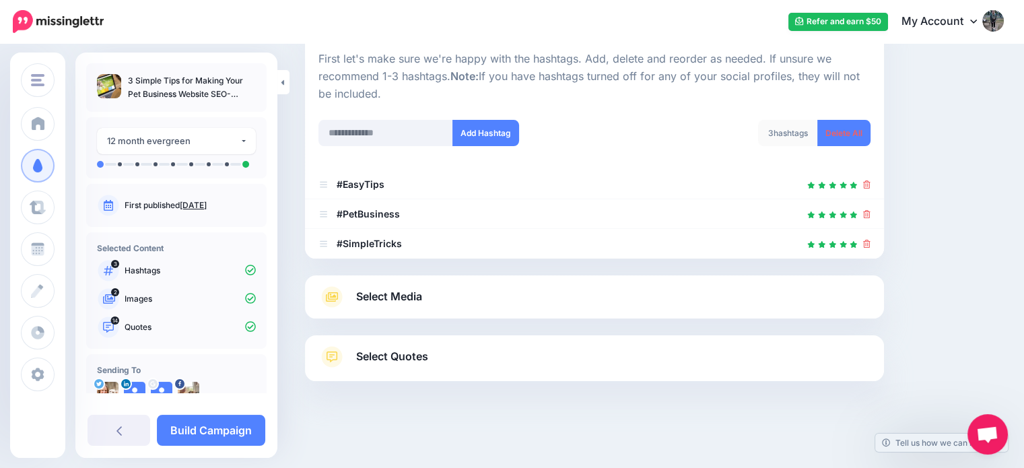
click at [628, 286] on link "Select Media" at bounding box center [595, 297] width 552 height 22
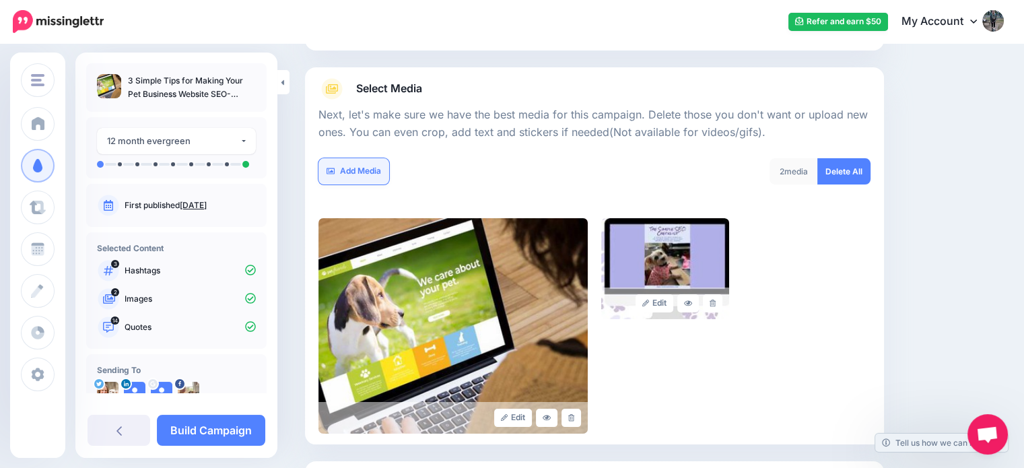
click at [357, 162] on link "Add Media" at bounding box center [354, 171] width 71 height 26
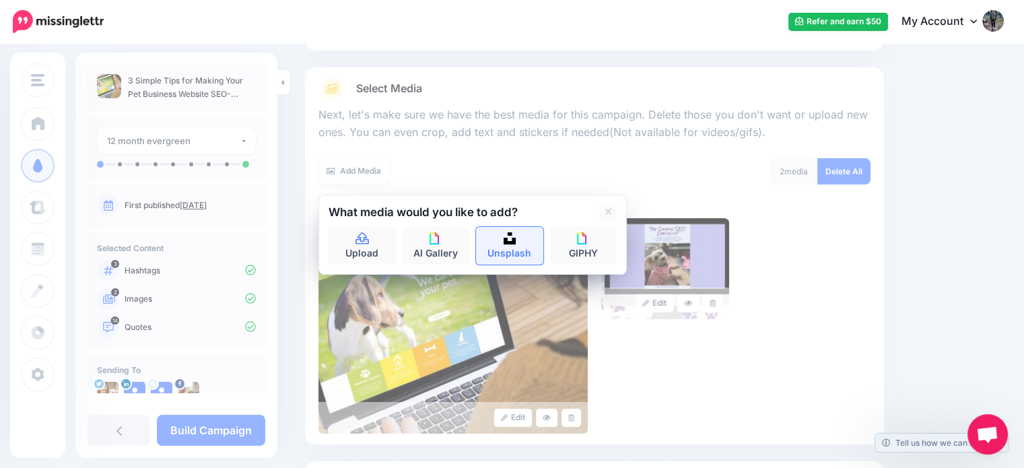
click at [518, 238] on link "Unsplash" at bounding box center [509, 246] width 67 height 38
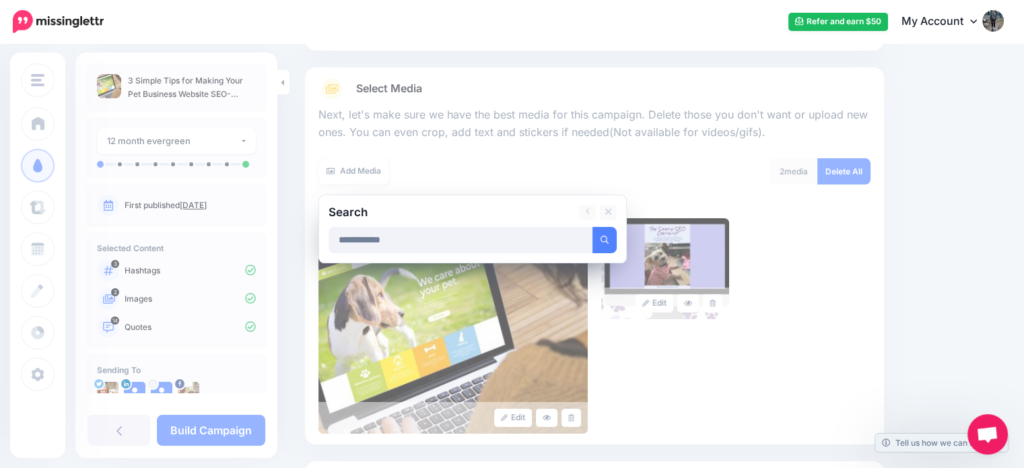
type input "**********"
click at [593, 227] on button "submit" at bounding box center [605, 240] width 24 height 26
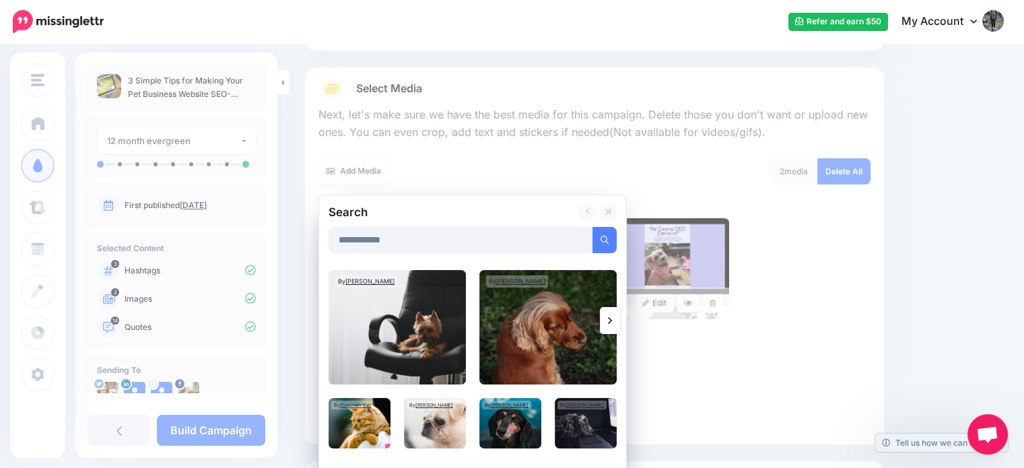
scroll to position [259, 0]
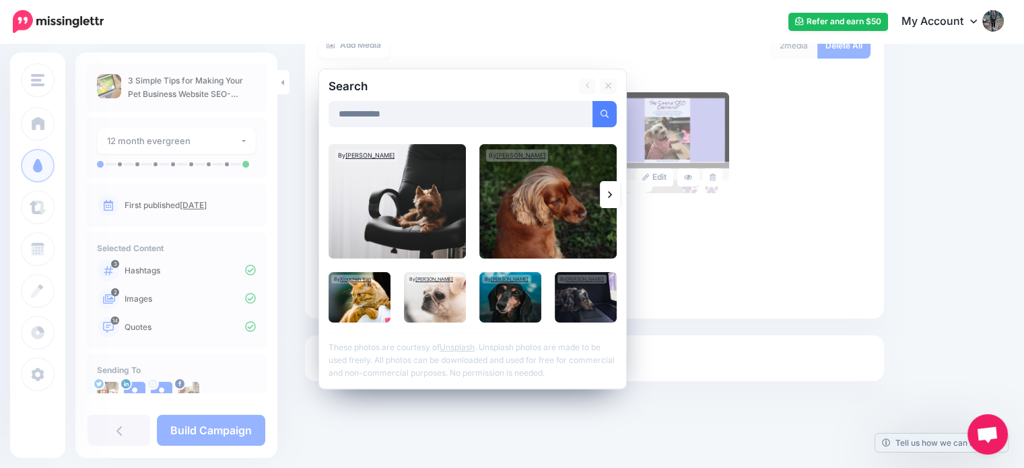
click at [609, 191] on icon at bounding box center [610, 194] width 4 height 11
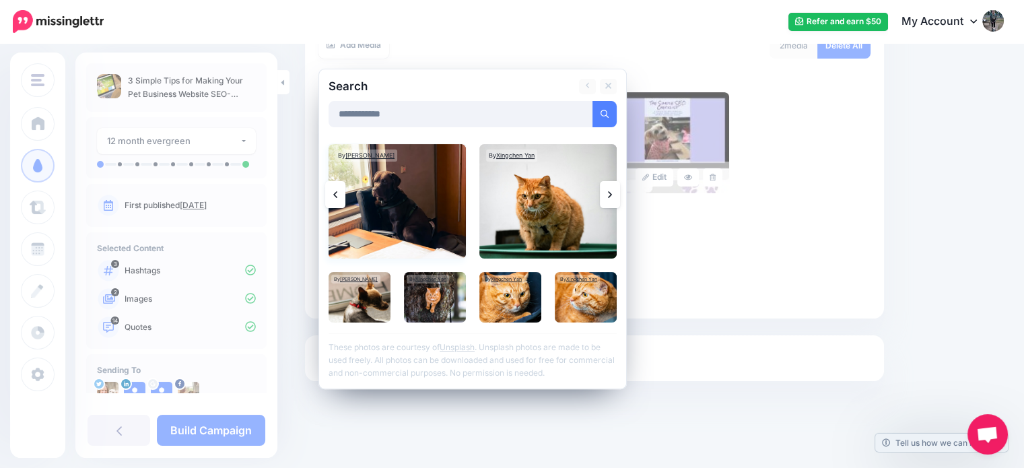
click at [388, 188] on img at bounding box center [397, 201] width 137 height 114
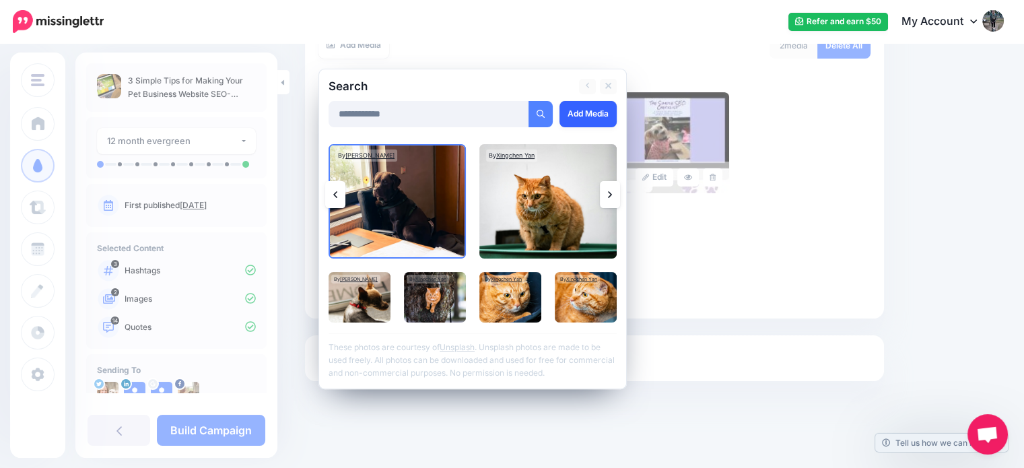
click at [598, 116] on link "Add Media" at bounding box center [588, 114] width 57 height 26
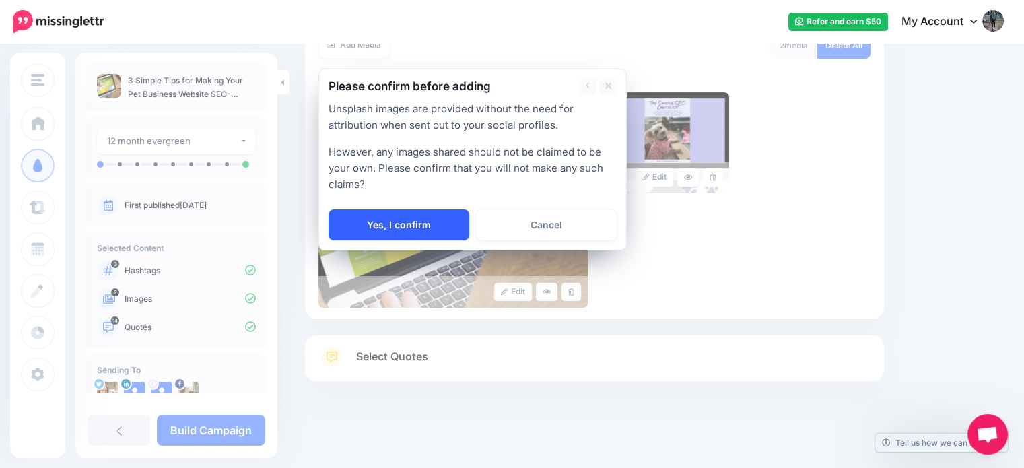
click at [399, 222] on link "Yes, I confirm" at bounding box center [399, 224] width 141 height 31
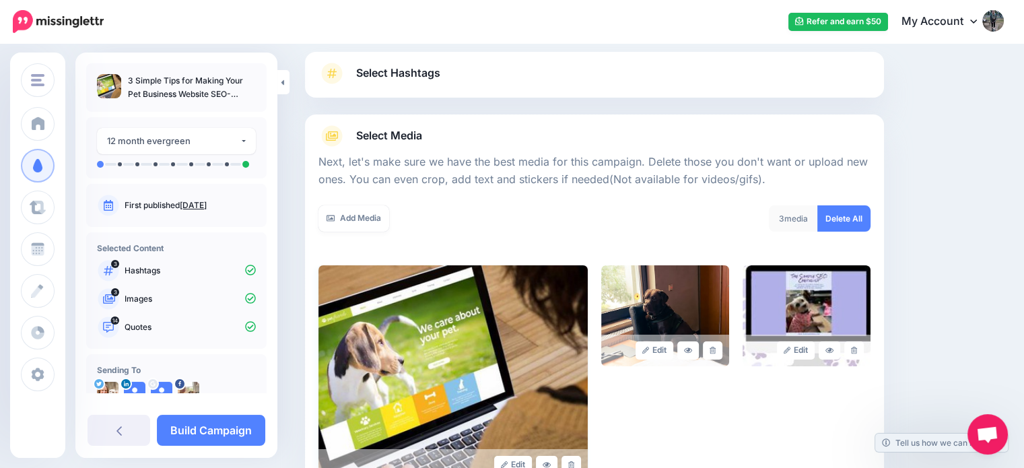
scroll to position [82, 0]
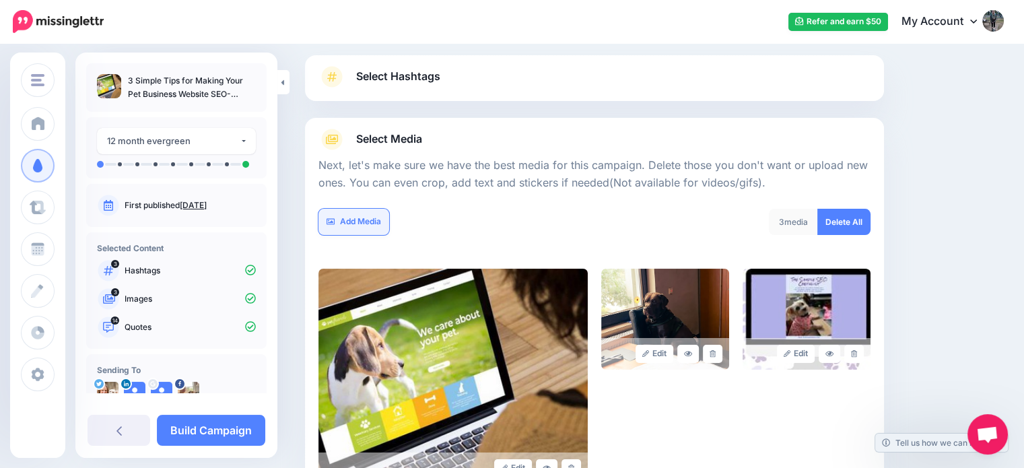
click at [349, 220] on link "Add Media" at bounding box center [354, 222] width 71 height 26
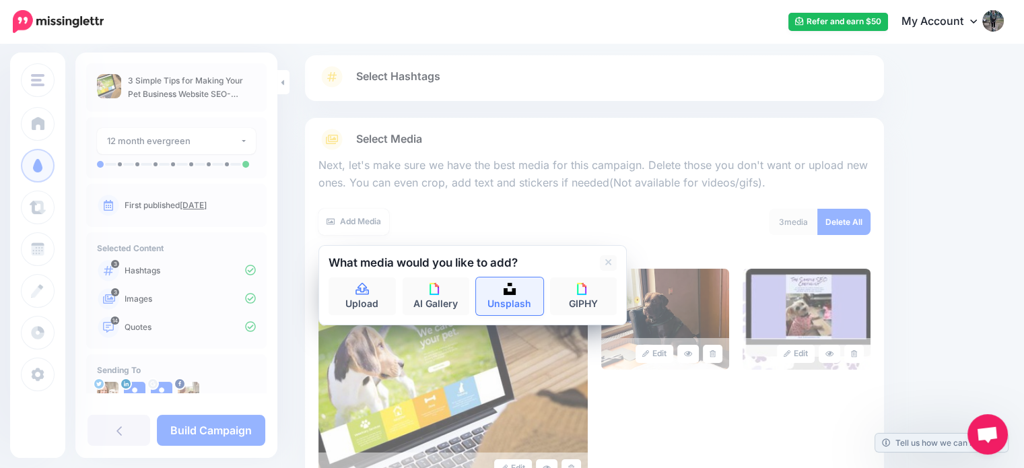
click at [521, 304] on link "Unsplash" at bounding box center [509, 296] width 67 height 38
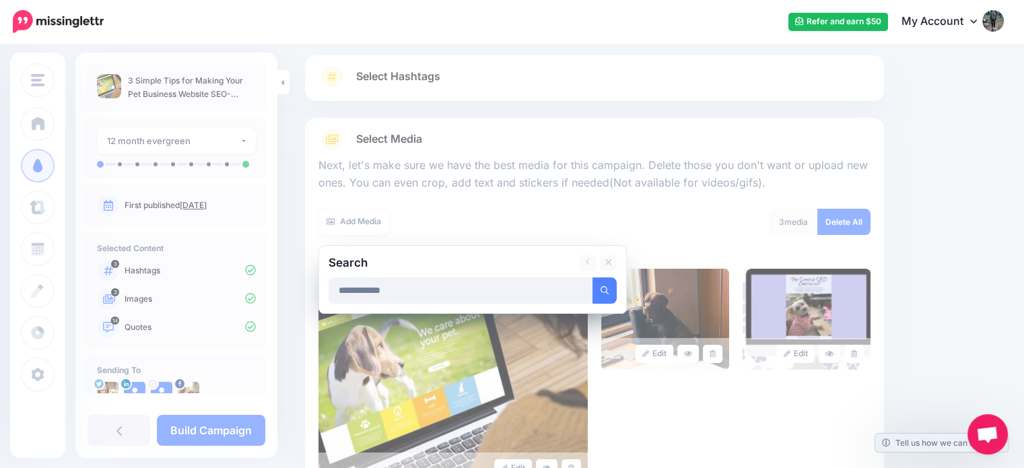
type input "**********"
click at [593, 277] on button "submit" at bounding box center [605, 290] width 24 height 26
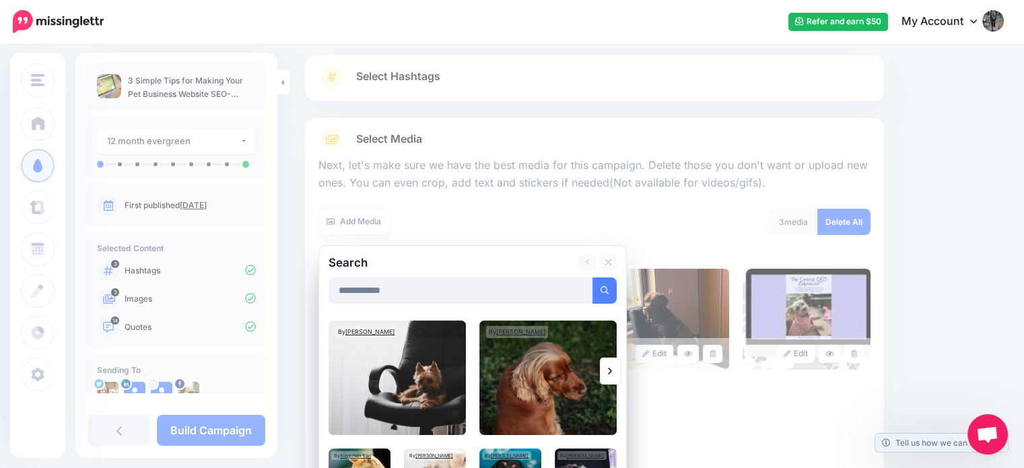
scroll to position [253, 0]
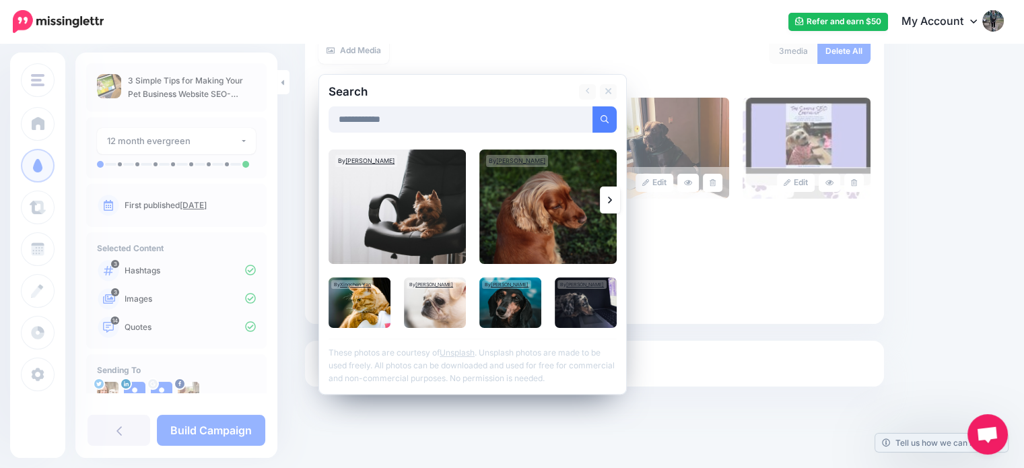
click at [616, 201] on link at bounding box center [610, 200] width 20 height 27
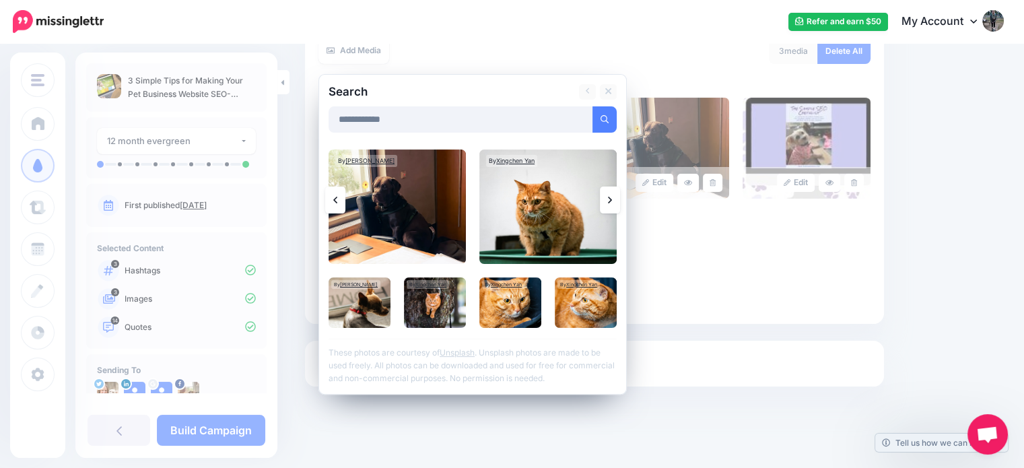
click at [616, 201] on link at bounding box center [610, 200] width 20 height 27
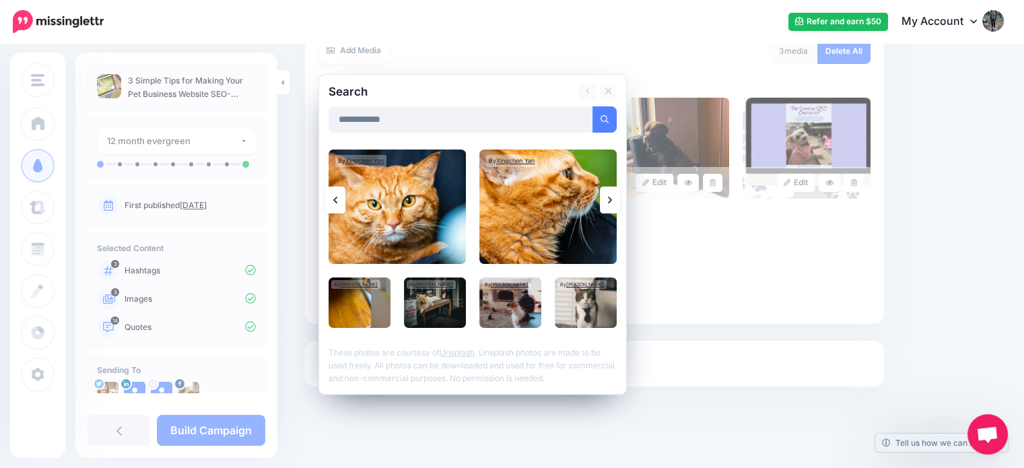
click at [616, 201] on link at bounding box center [610, 200] width 20 height 27
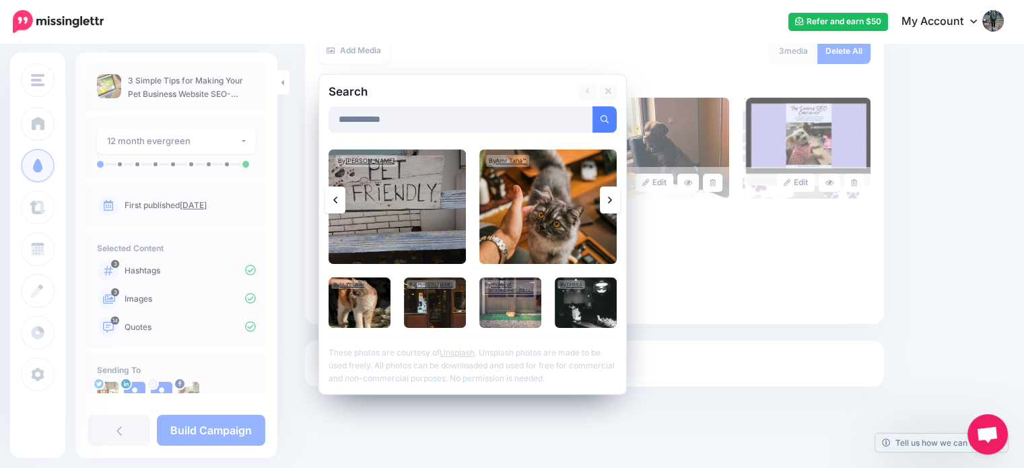
click at [616, 201] on link at bounding box center [610, 200] width 20 height 27
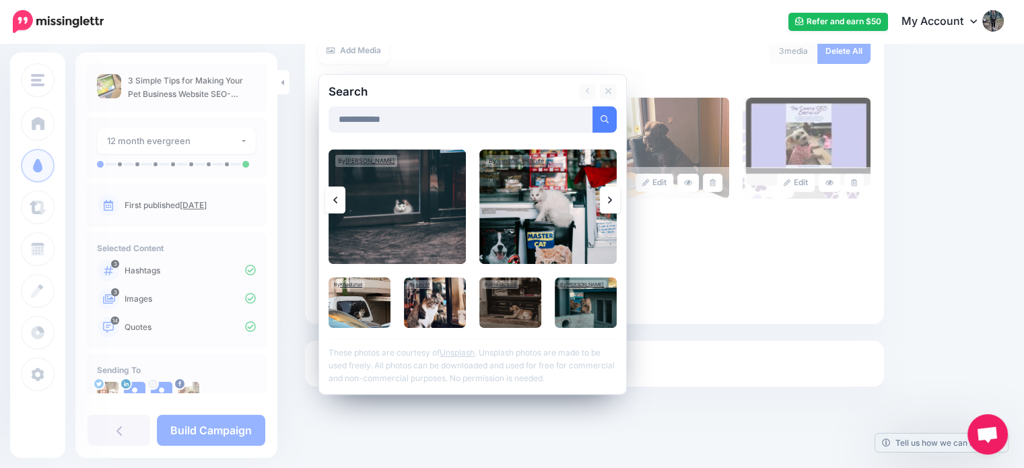
click at [616, 201] on link at bounding box center [610, 200] width 20 height 27
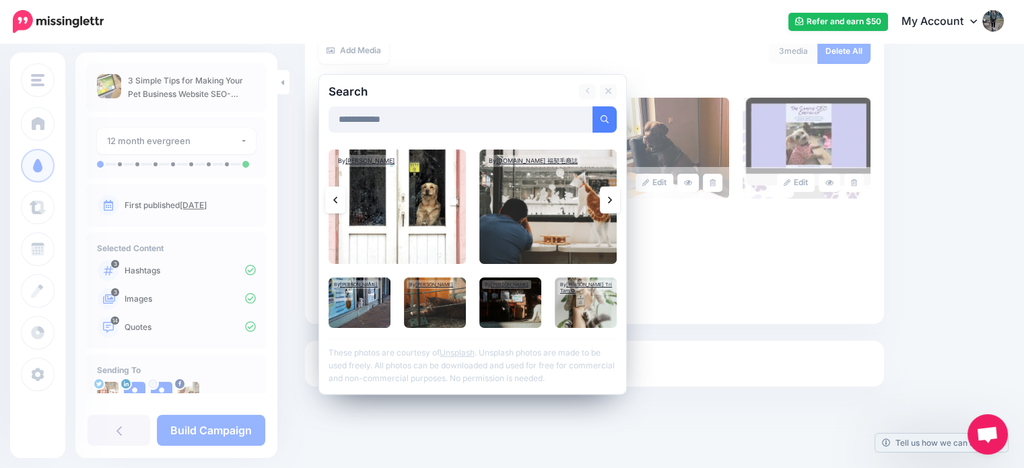
click at [616, 201] on link at bounding box center [610, 200] width 20 height 27
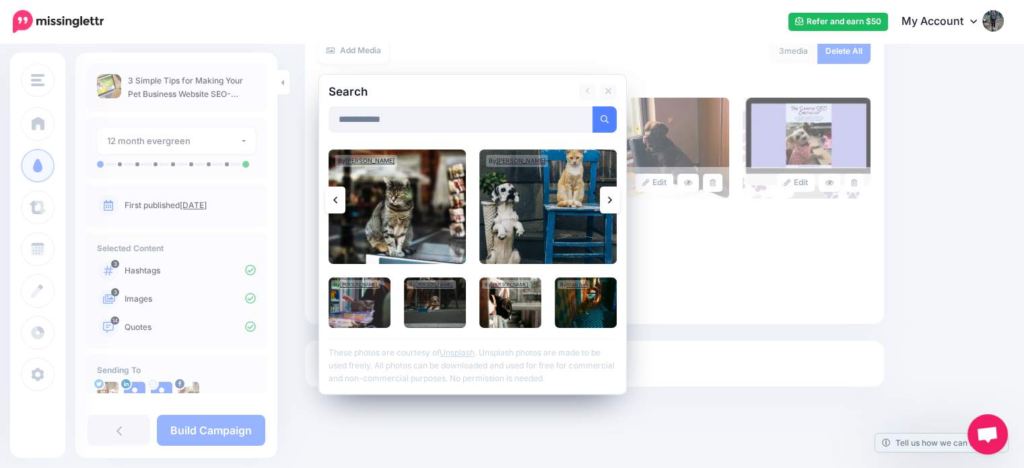
click at [616, 201] on link at bounding box center [610, 200] width 20 height 27
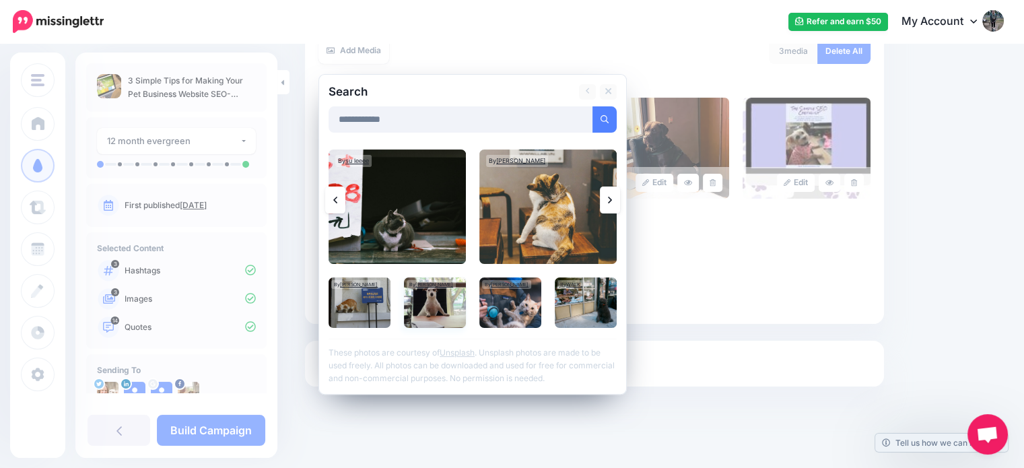
click at [442, 312] on img at bounding box center [435, 302] width 62 height 51
click at [579, 123] on link "Add Media" at bounding box center [588, 119] width 57 height 26
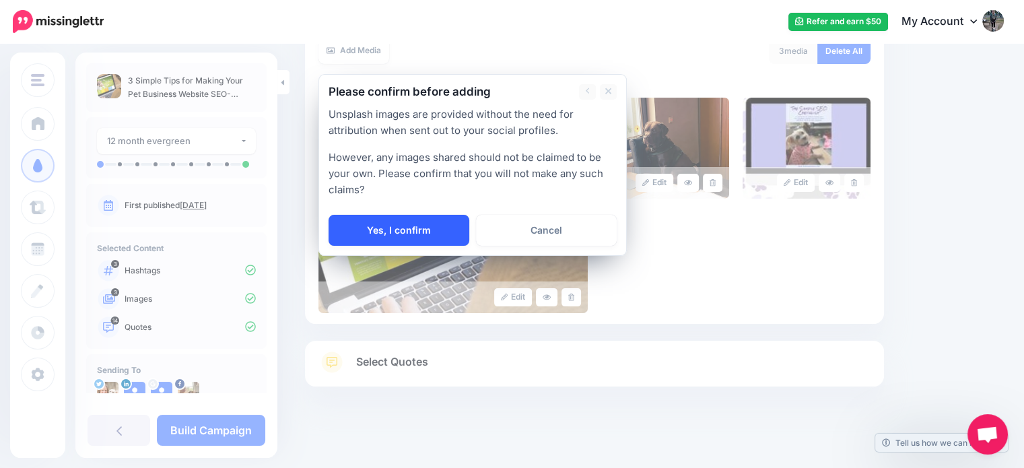
click at [380, 239] on link "Yes, I confirm" at bounding box center [399, 230] width 141 height 31
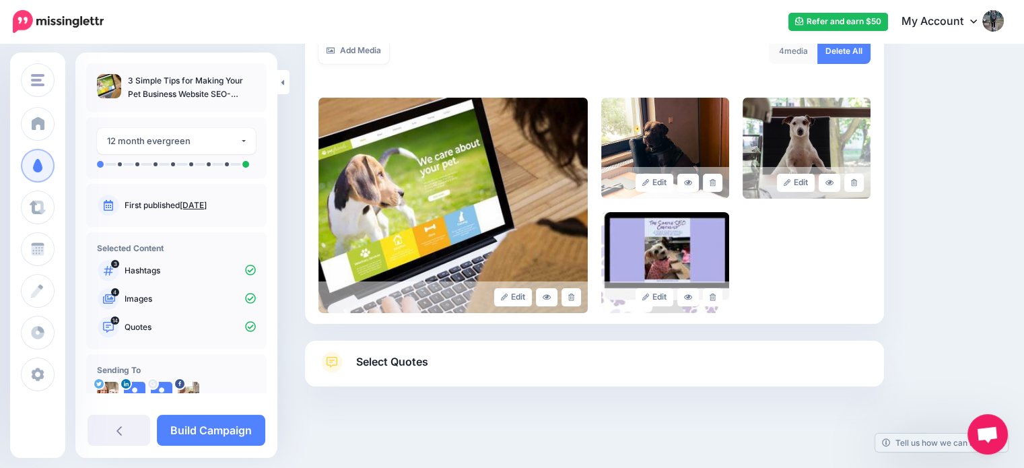
scroll to position [259, 0]
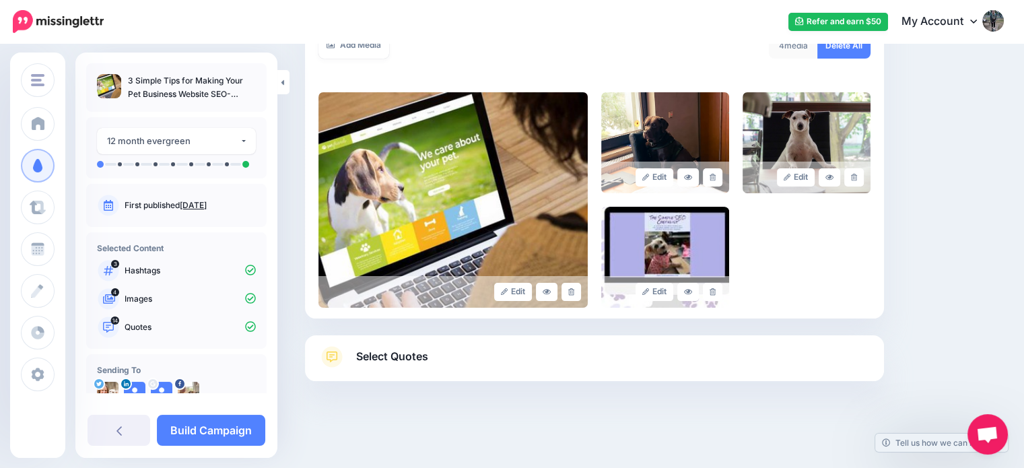
click at [440, 349] on div "Select Quotes Choose your favourite quotes or go with our recommendations. The …" at bounding box center [594, 358] width 579 height 46
click at [409, 350] on span "Select Quotes" at bounding box center [392, 357] width 72 height 18
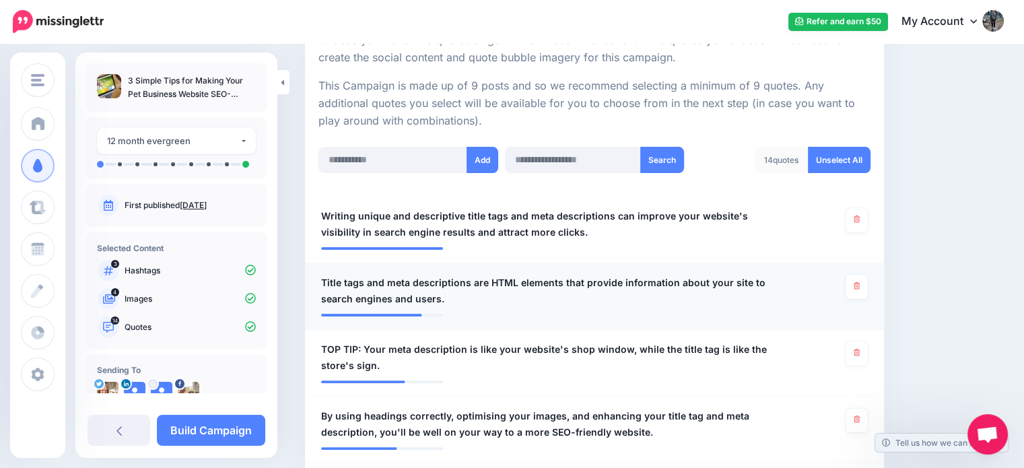
scroll to position [275, 0]
click at [868, 278] on link at bounding box center [857, 286] width 22 height 24
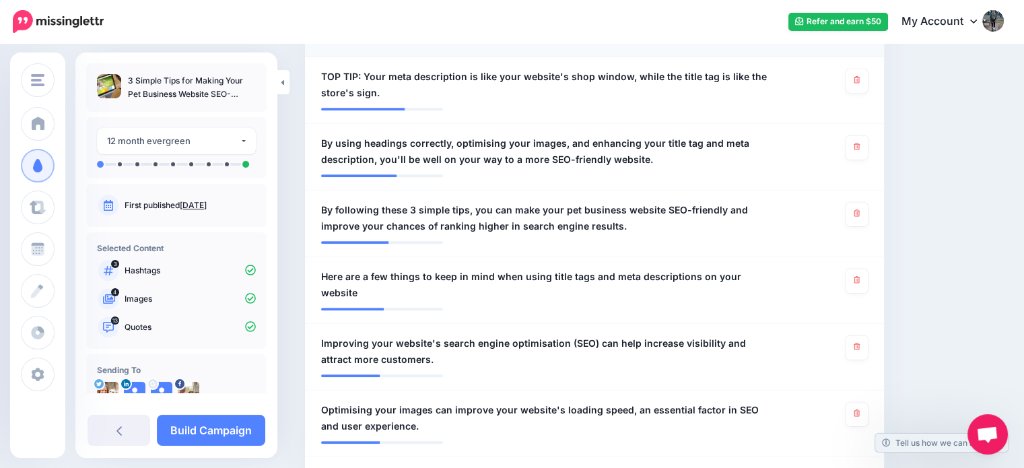
scroll to position [548, 0]
click at [868, 278] on link at bounding box center [857, 279] width 22 height 24
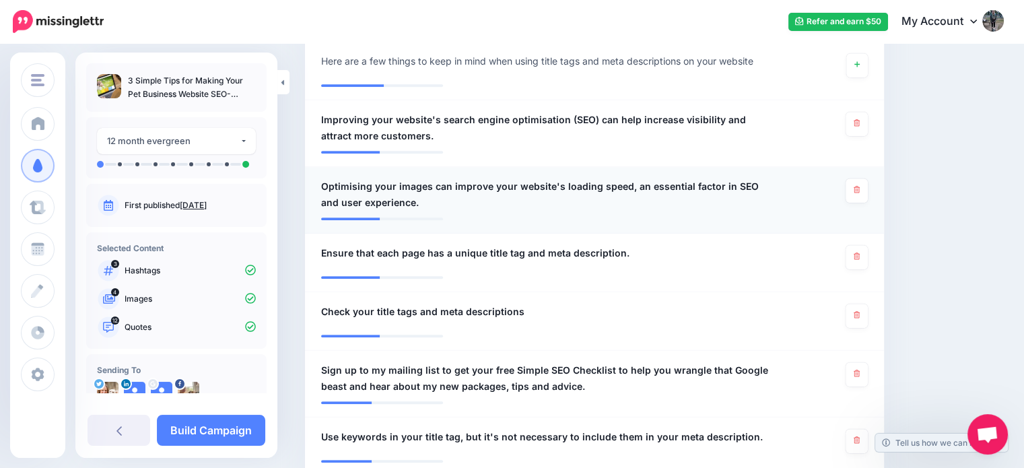
scroll to position [764, 0]
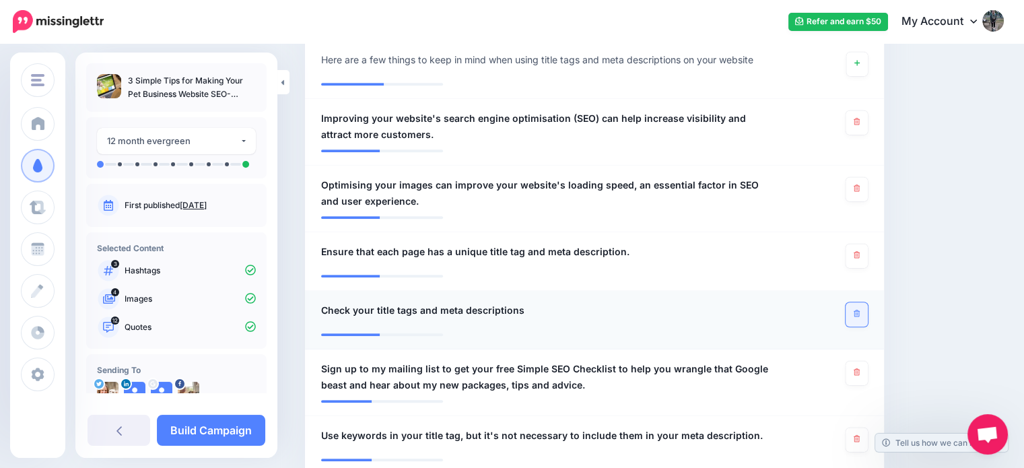
click at [860, 312] on icon at bounding box center [857, 313] width 6 height 7
click at [859, 260] on link at bounding box center [857, 256] width 22 height 24
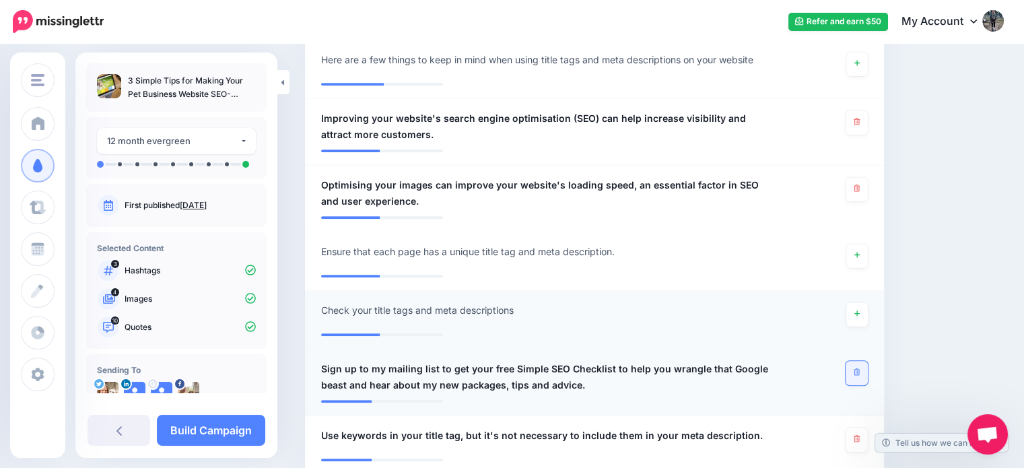
click at [860, 369] on icon at bounding box center [857, 371] width 6 height 7
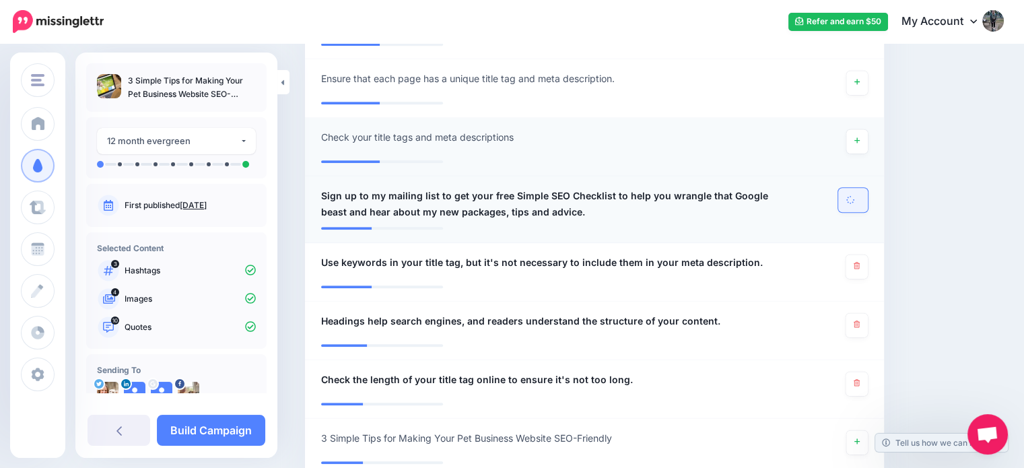
scroll to position [937, 0]
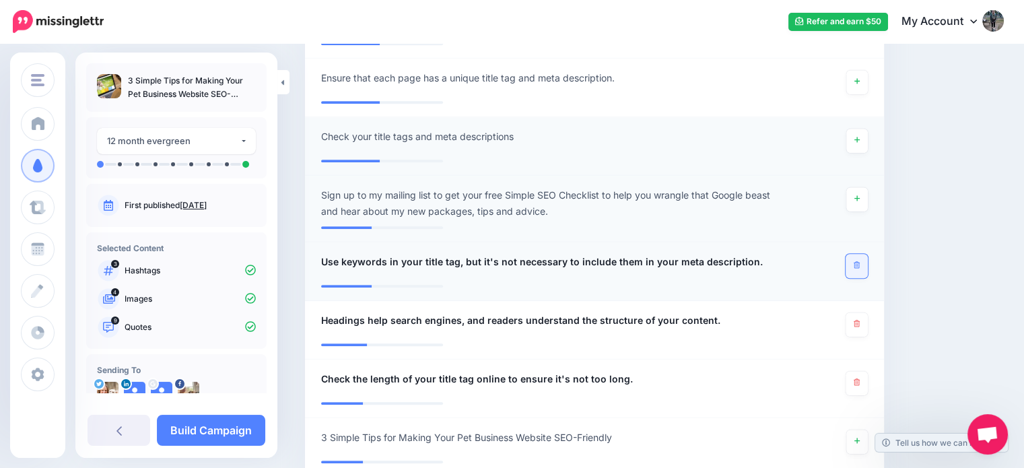
click at [860, 261] on icon at bounding box center [857, 264] width 6 height 7
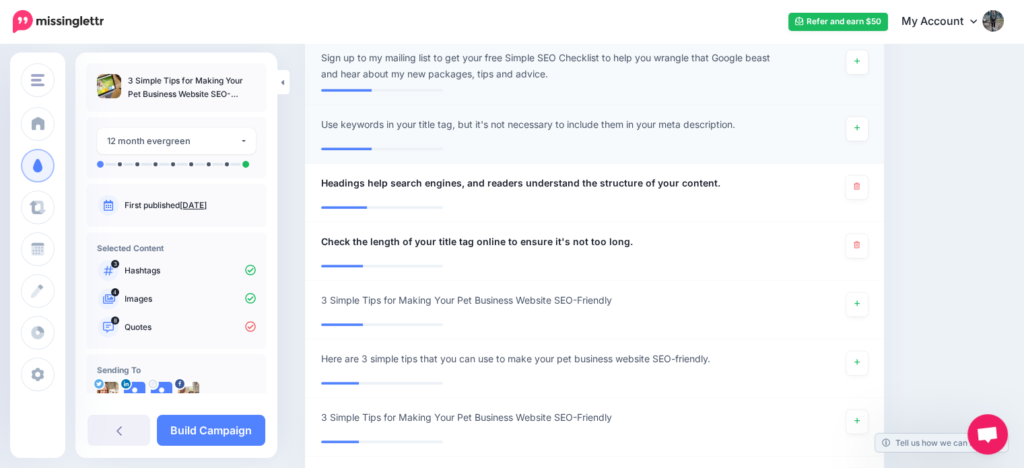
scroll to position [1075, 0]
click at [868, 234] on link at bounding box center [857, 246] width 22 height 24
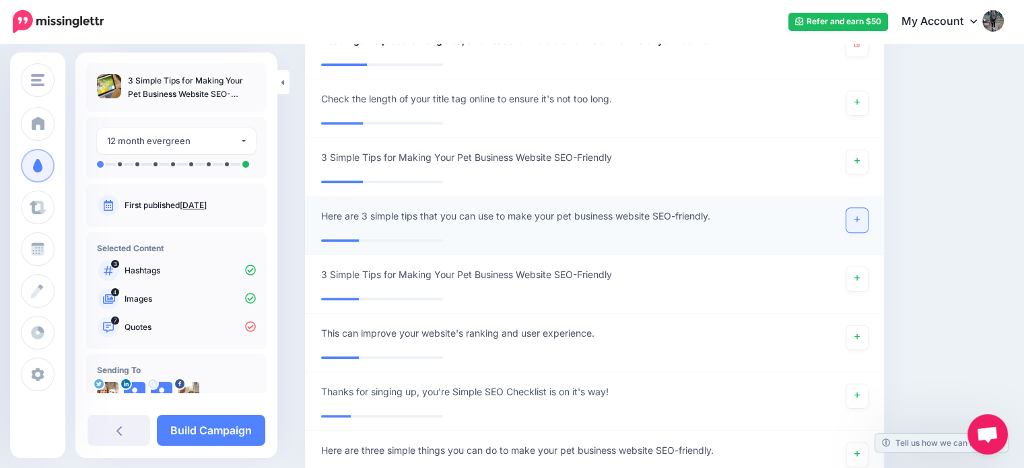
scroll to position [1219, 0]
click at [868, 211] on link at bounding box center [858, 219] width 22 height 24
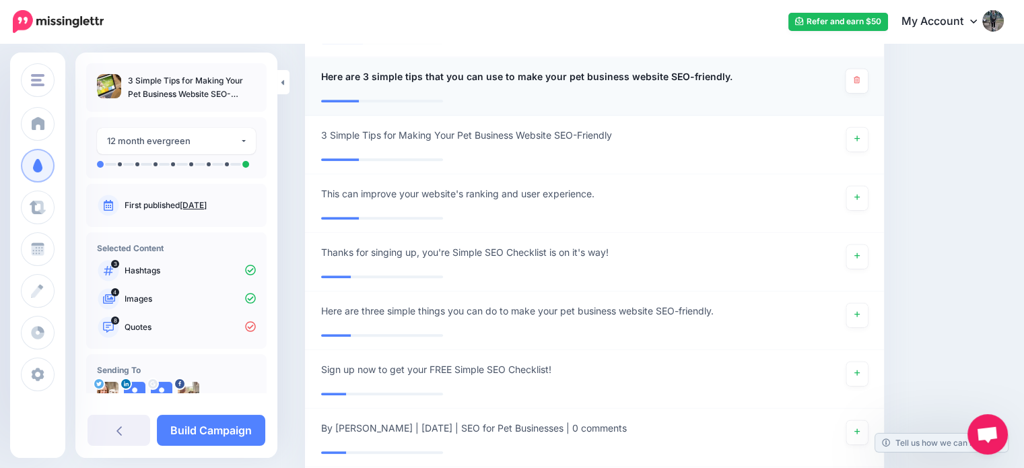
scroll to position [1374, 0]
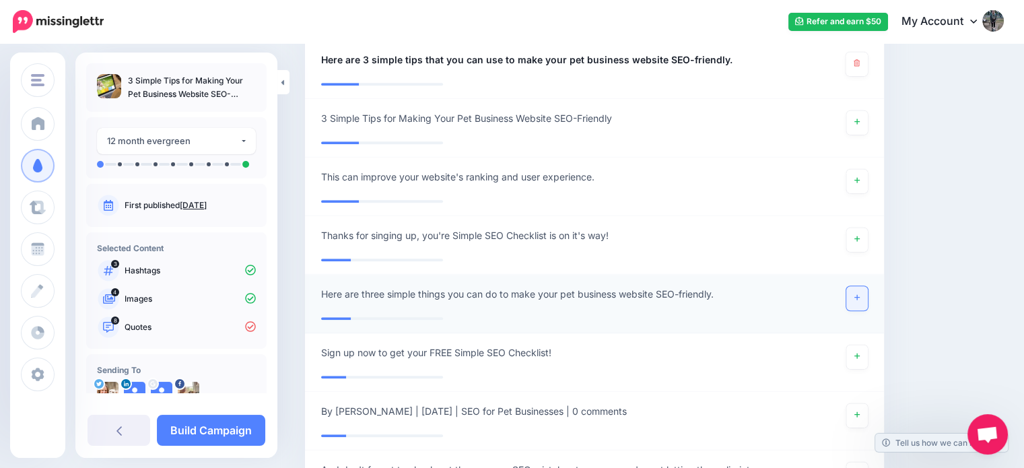
click at [868, 300] on link at bounding box center [858, 298] width 22 height 24
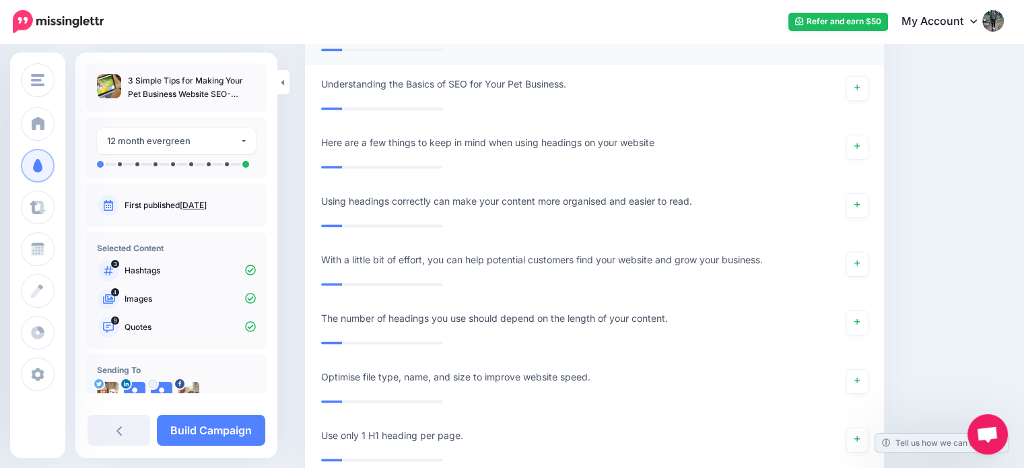
scroll to position [1827, 0]
click at [868, 252] on link at bounding box center [858, 264] width 22 height 24
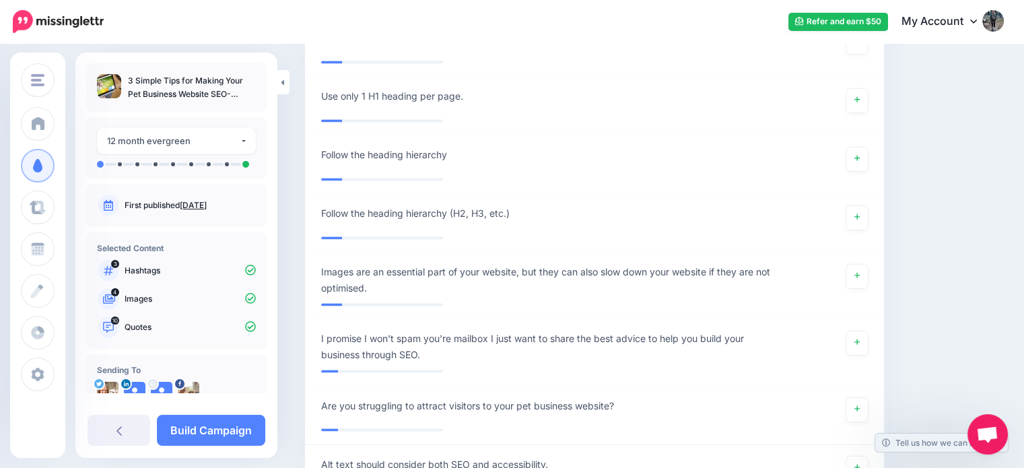
scroll to position [2175, 0]
click at [884, 262] on li "**********" at bounding box center [594, 284] width 579 height 67
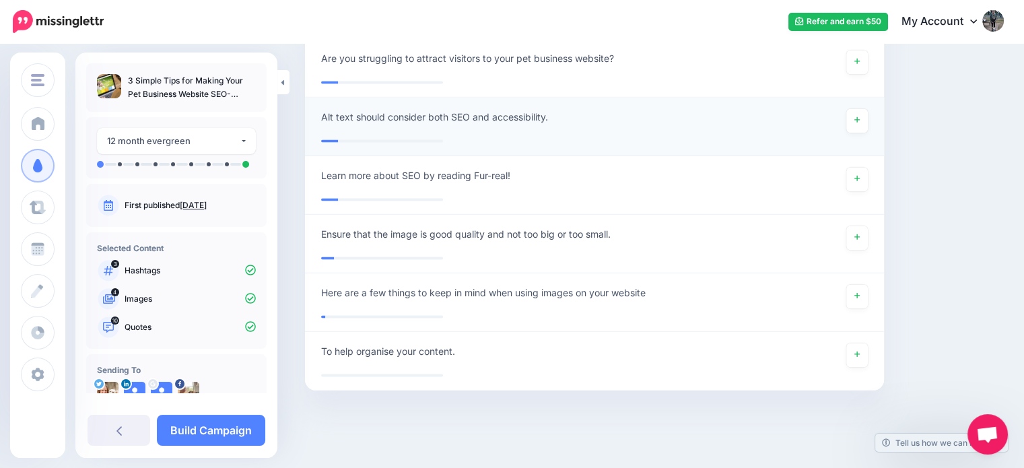
scroll to position [2522, 0]
click at [241, 422] on link "Build Campaign" at bounding box center [211, 430] width 108 height 31
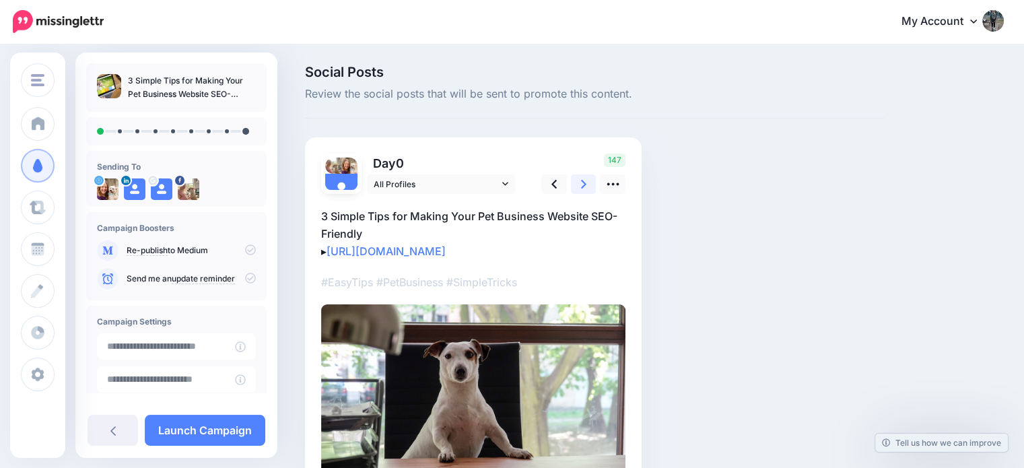
click at [584, 185] on icon at bounding box center [583, 184] width 5 height 9
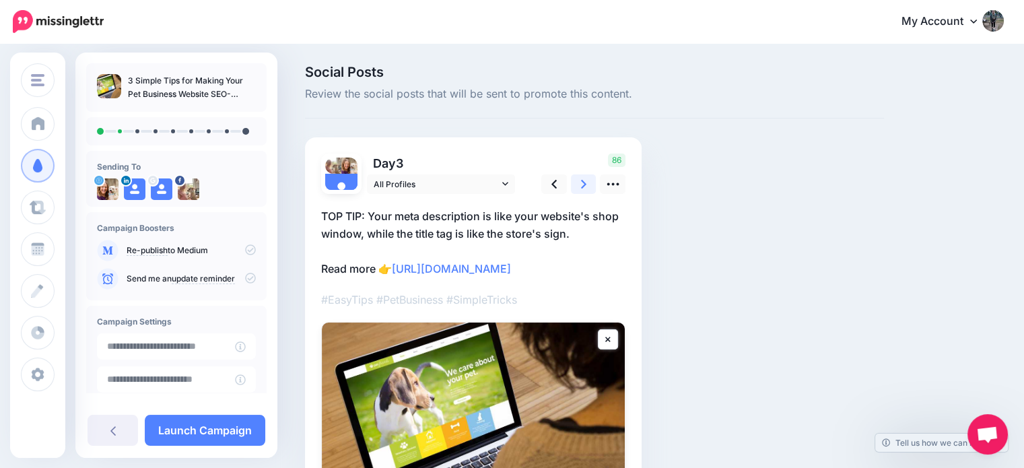
click at [584, 185] on icon at bounding box center [583, 184] width 5 height 9
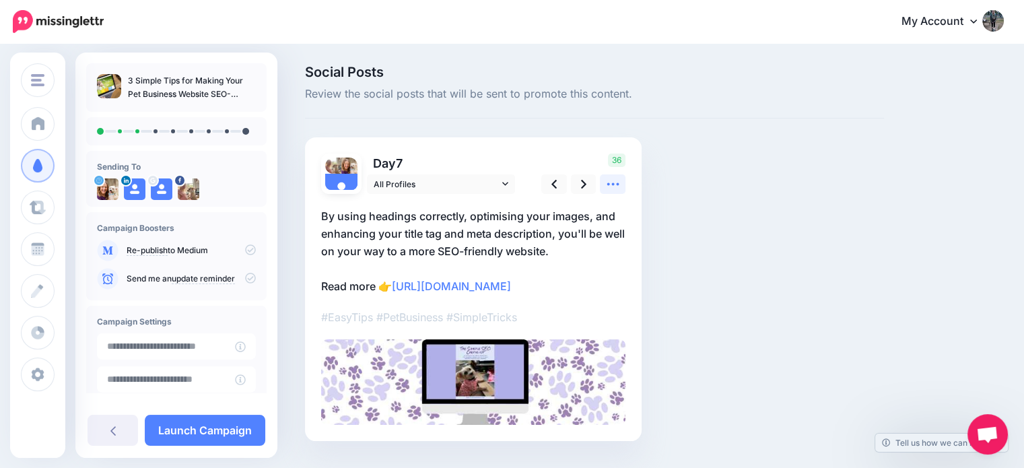
click at [610, 185] on icon at bounding box center [613, 184] width 14 height 14
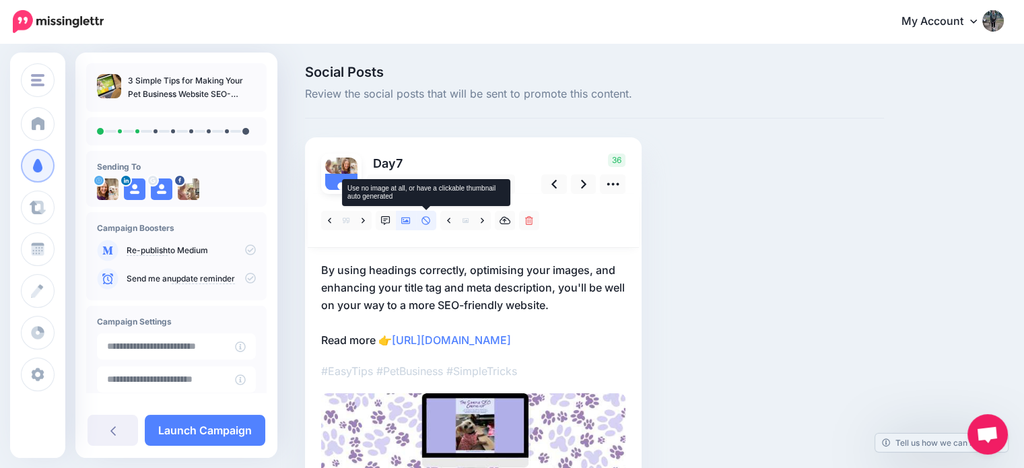
click at [422, 220] on icon at bounding box center [426, 220] width 9 height 9
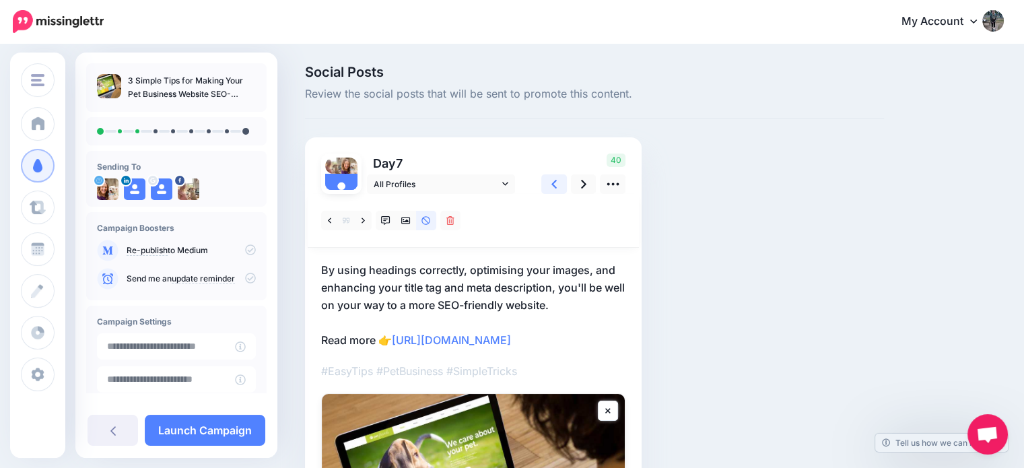
click at [556, 181] on icon at bounding box center [554, 184] width 5 height 9
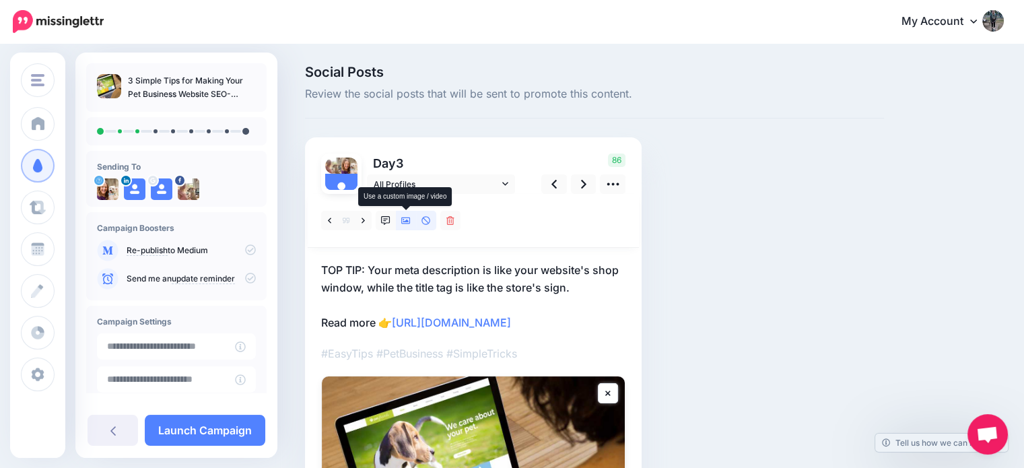
click at [399, 218] on link at bounding box center [406, 221] width 20 height 20
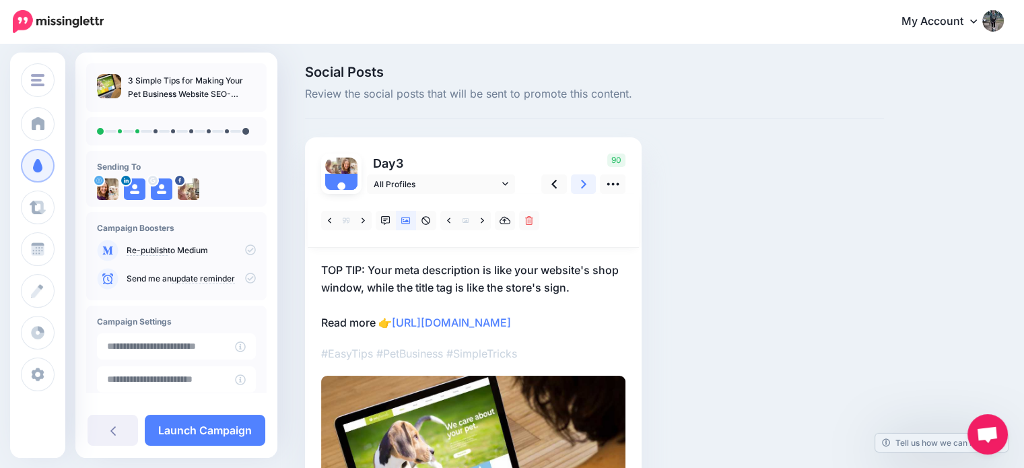
click at [582, 179] on icon at bounding box center [583, 184] width 5 height 14
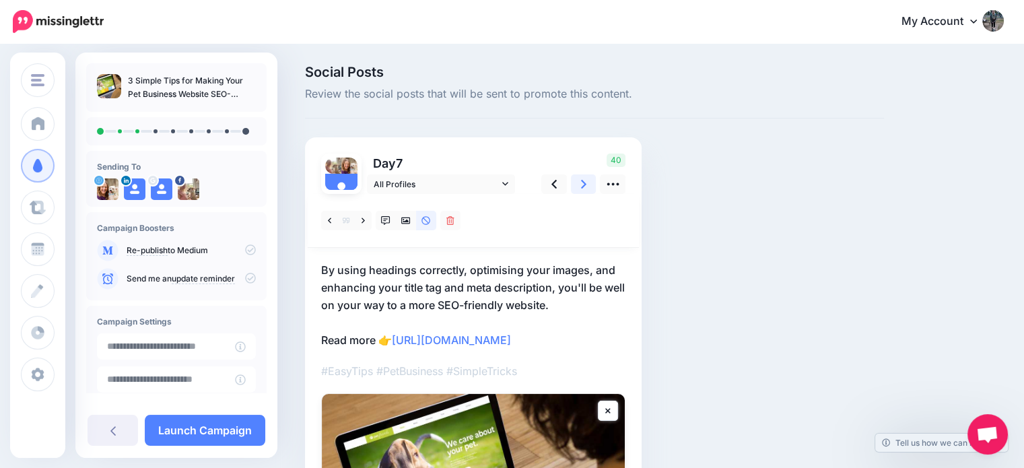
click at [582, 179] on icon at bounding box center [583, 184] width 5 height 14
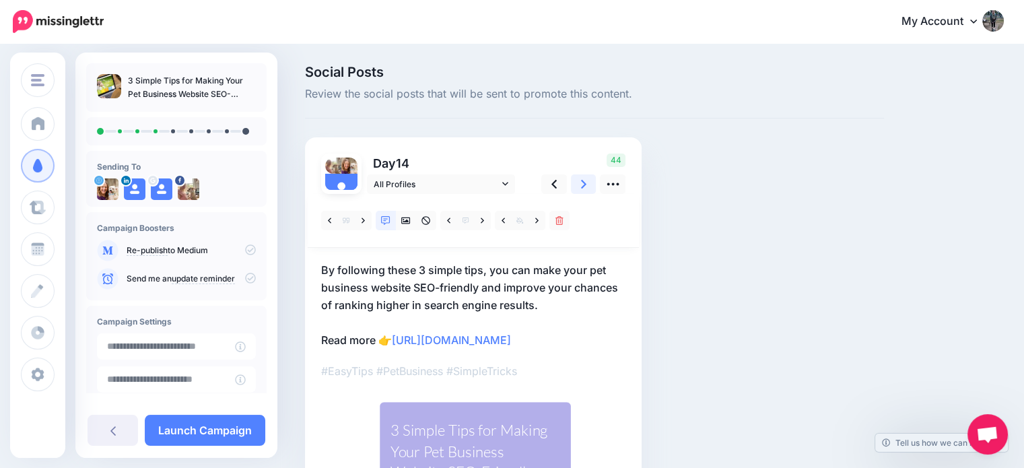
click at [582, 179] on icon at bounding box center [583, 184] width 5 height 14
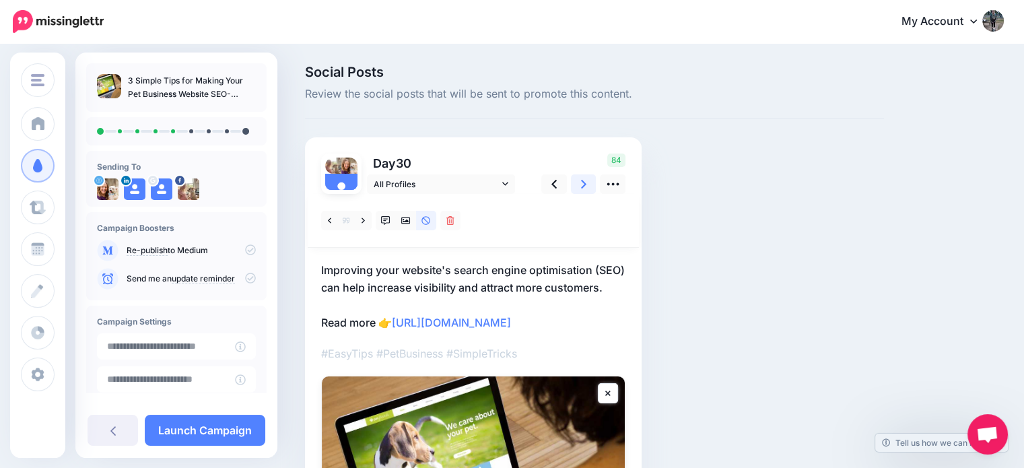
click at [582, 179] on icon at bounding box center [583, 184] width 5 height 14
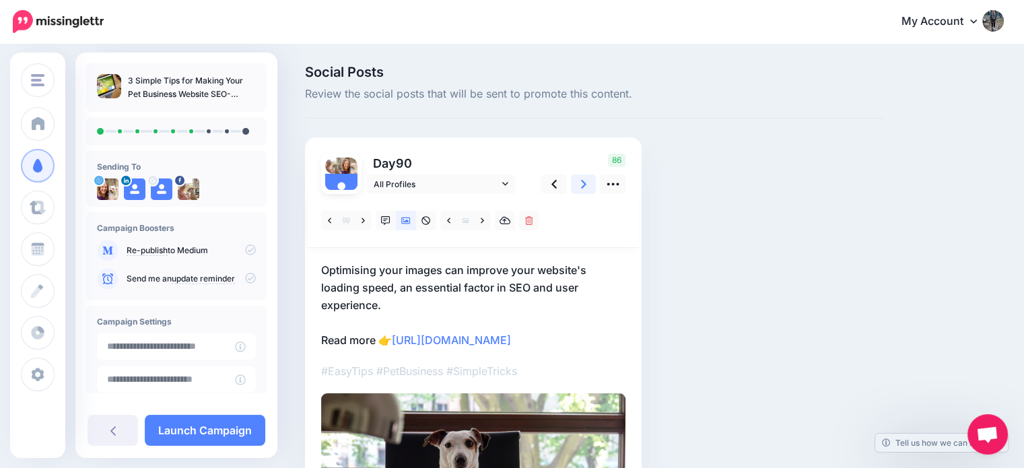
click at [582, 179] on icon at bounding box center [583, 184] width 5 height 14
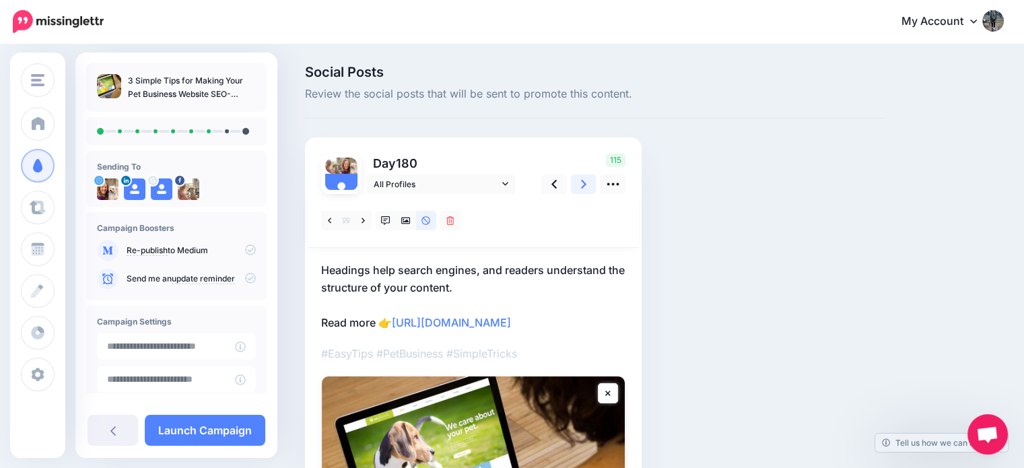
click at [582, 179] on icon at bounding box center [583, 184] width 5 height 14
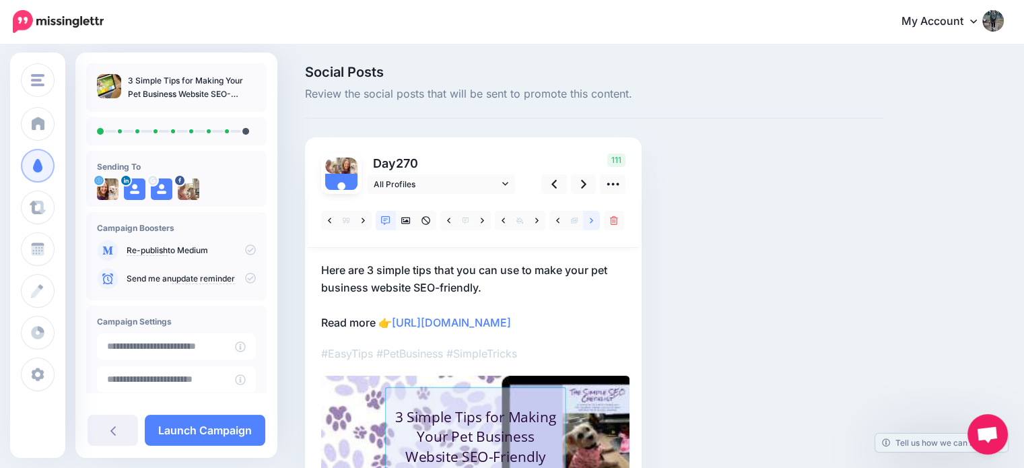
click at [592, 220] on icon at bounding box center [591, 220] width 3 height 5
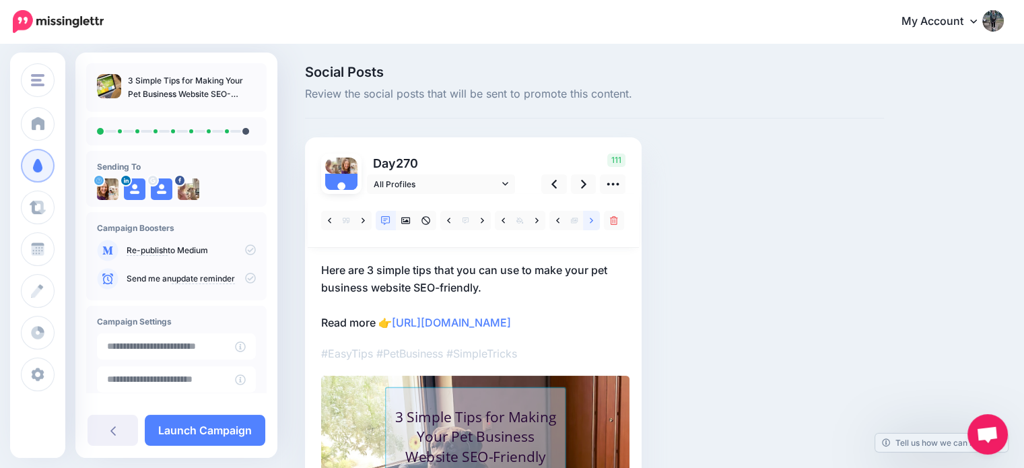
click at [592, 220] on icon at bounding box center [591, 220] width 3 height 5
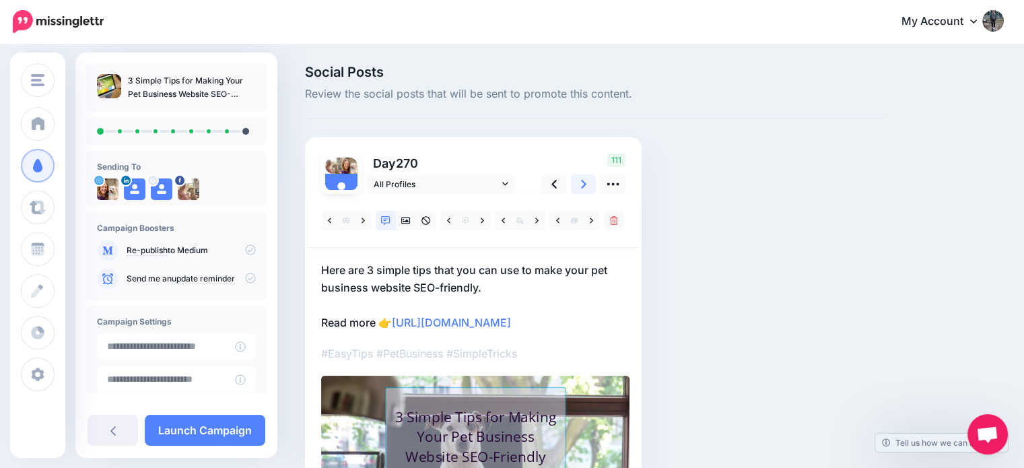
click at [582, 179] on icon at bounding box center [583, 184] width 5 height 14
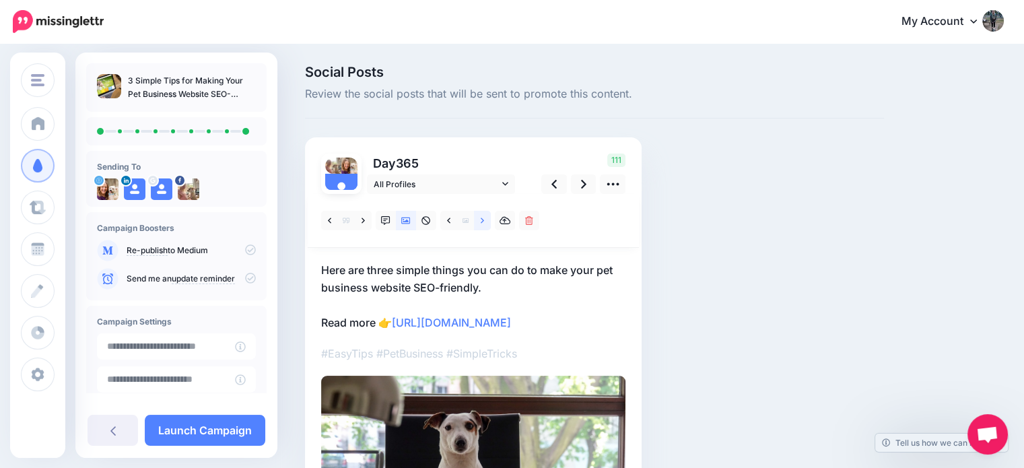
click at [487, 213] on link at bounding box center [482, 221] width 17 height 20
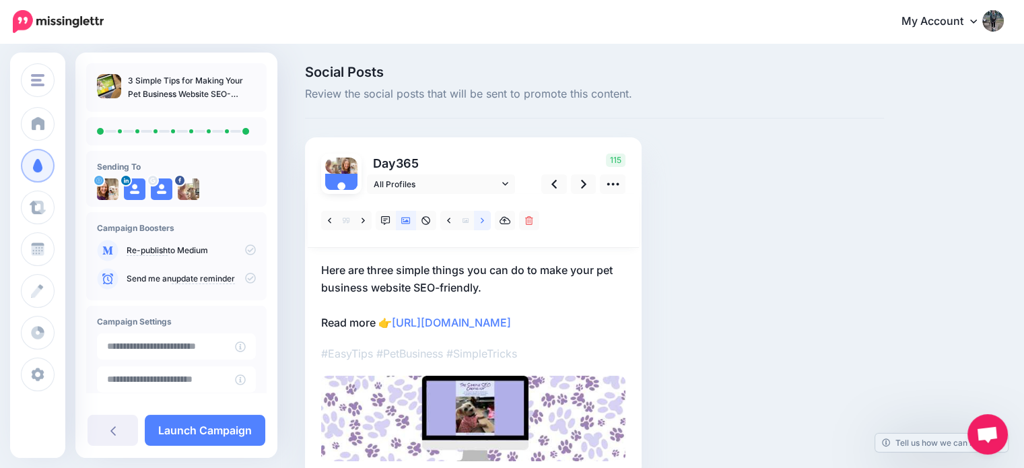
click at [487, 213] on link at bounding box center [482, 221] width 17 height 20
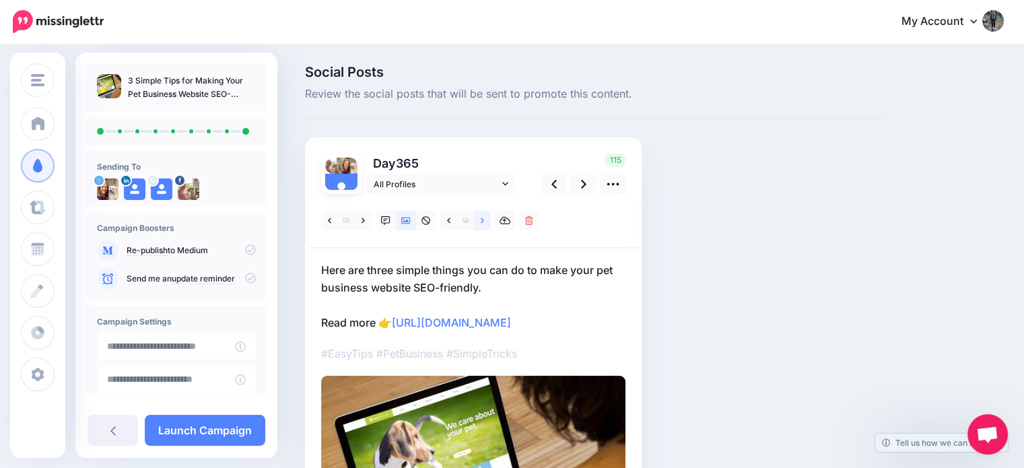
click at [487, 213] on link at bounding box center [482, 221] width 17 height 20
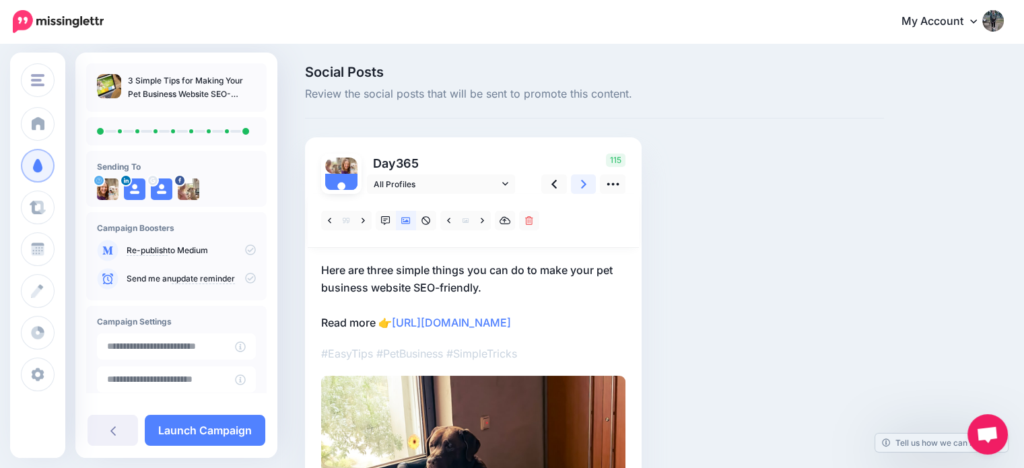
click at [585, 191] on icon at bounding box center [583, 184] width 5 height 14
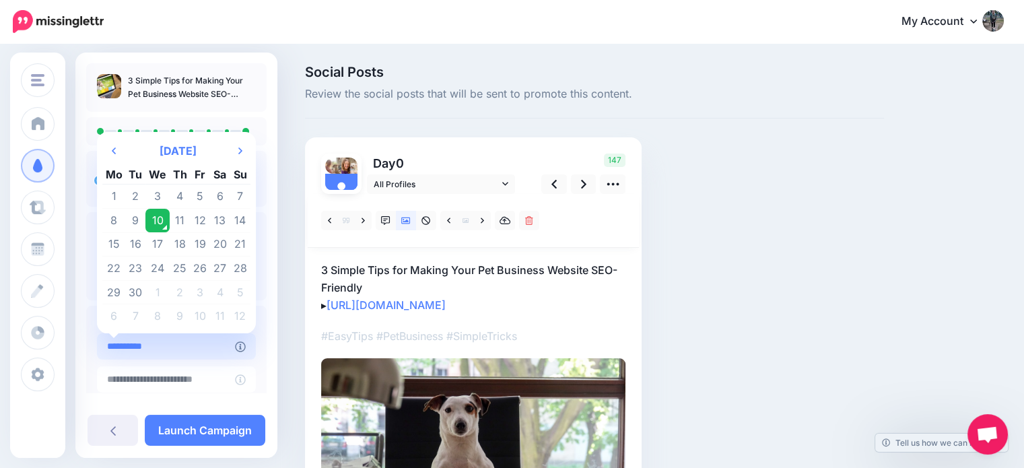
click at [190, 348] on input "**********" at bounding box center [166, 346] width 138 height 26
click at [201, 228] on td "12" at bounding box center [200, 221] width 20 height 24
type input "**********"
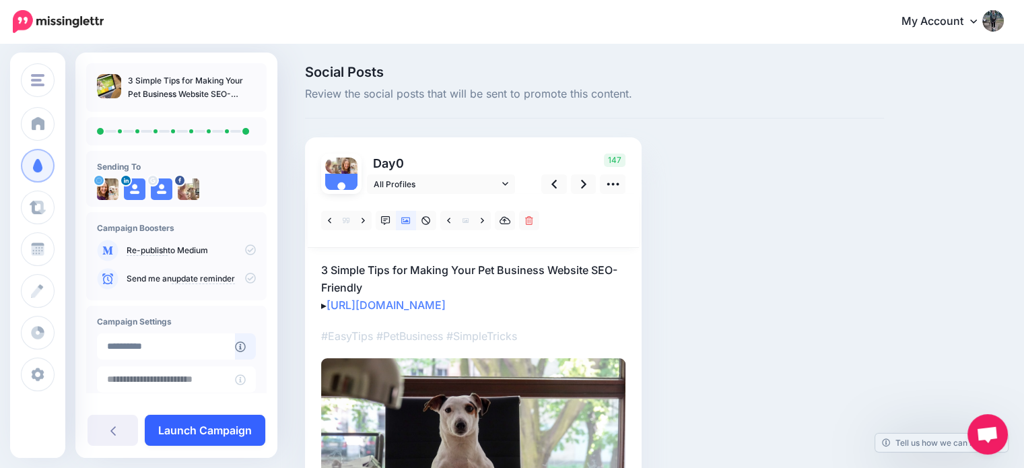
click at [216, 428] on link "Launch Campaign" at bounding box center [205, 430] width 121 height 31
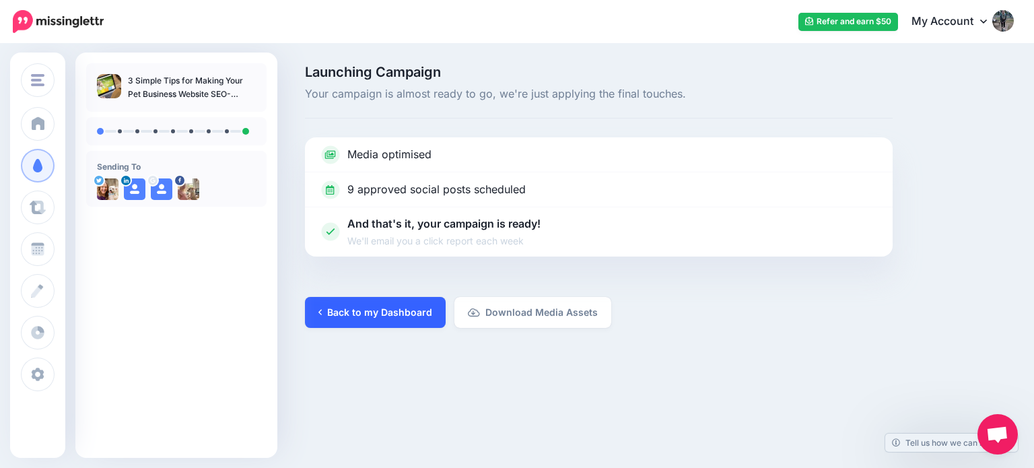
click at [361, 306] on link "Back to my Dashboard" at bounding box center [375, 312] width 141 height 31
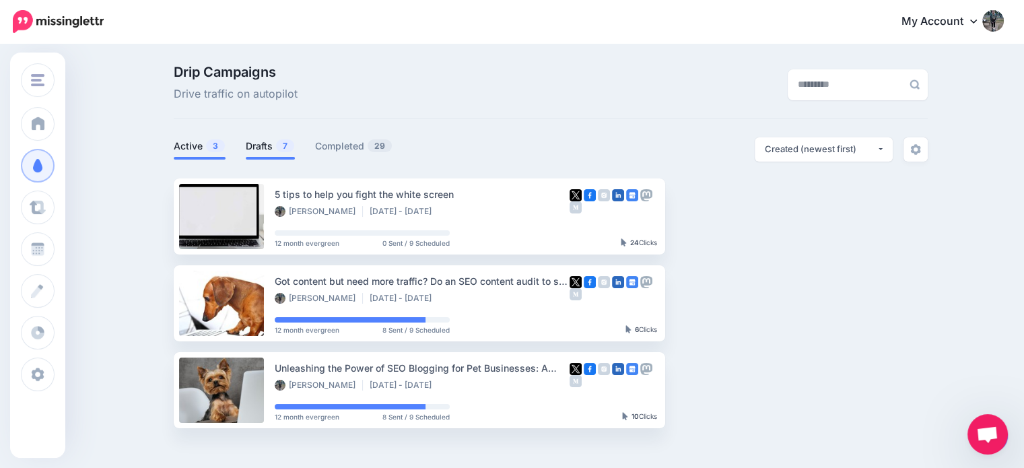
click at [267, 145] on link "Drafts 7" at bounding box center [270, 146] width 49 height 16
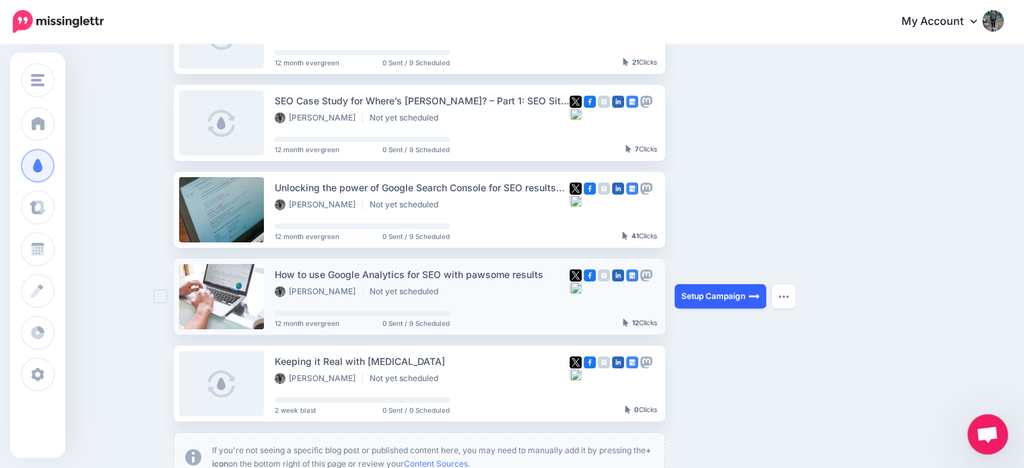
scroll to position [349, 0]
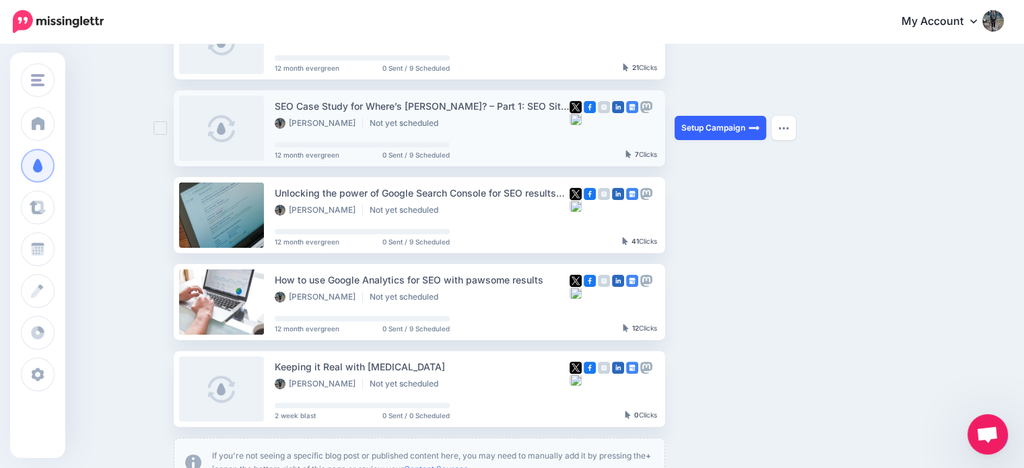
click at [726, 123] on link "Setup Campaign" at bounding box center [721, 128] width 92 height 24
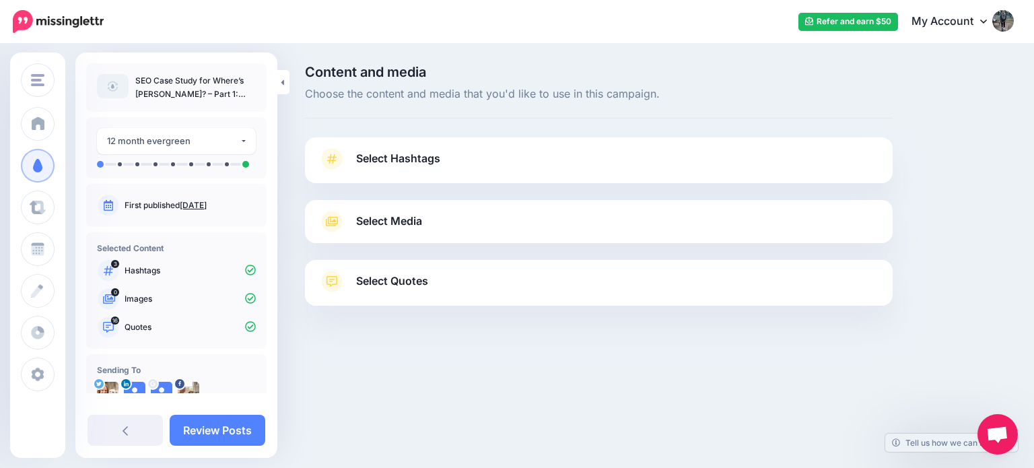
click at [521, 148] on link "Select Hashtags" at bounding box center [599, 165] width 561 height 35
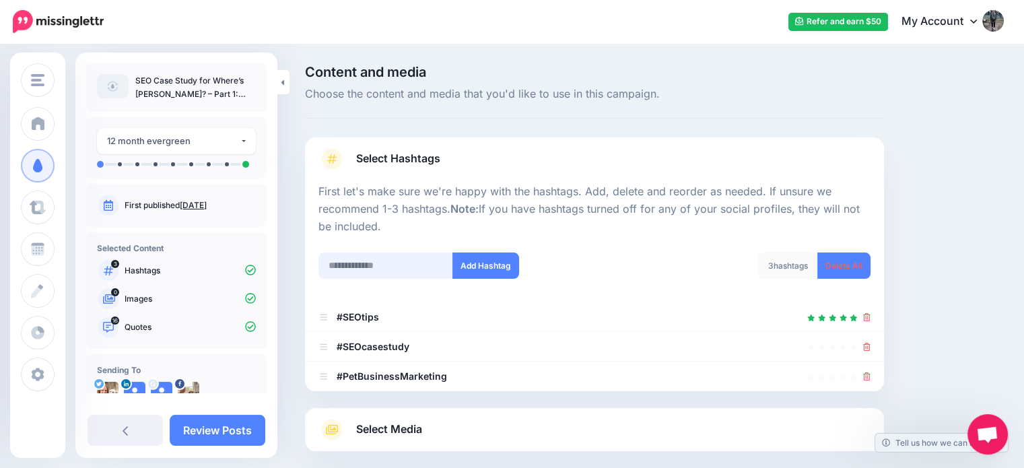
click at [368, 266] on input "text" at bounding box center [386, 266] width 135 height 26
type input "**********"
click at [502, 263] on button "Add Hashtag" at bounding box center [486, 266] width 67 height 26
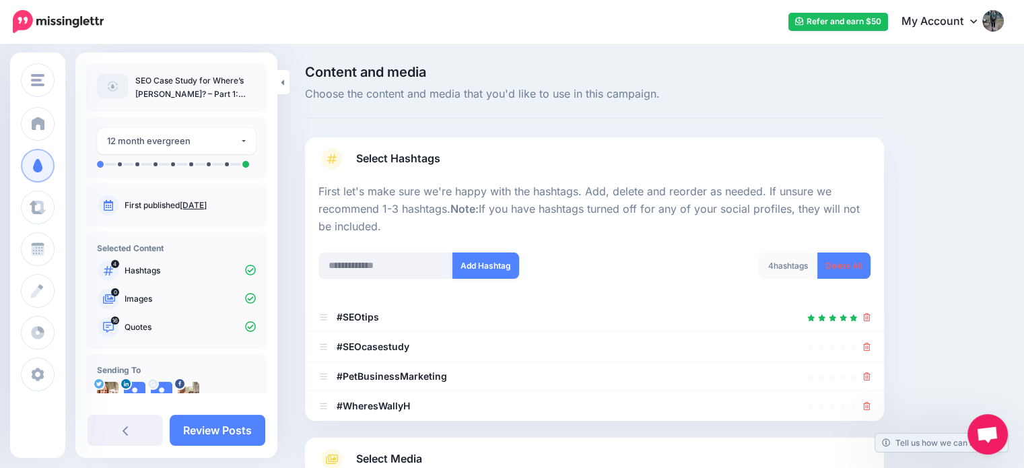
scroll to position [162, 0]
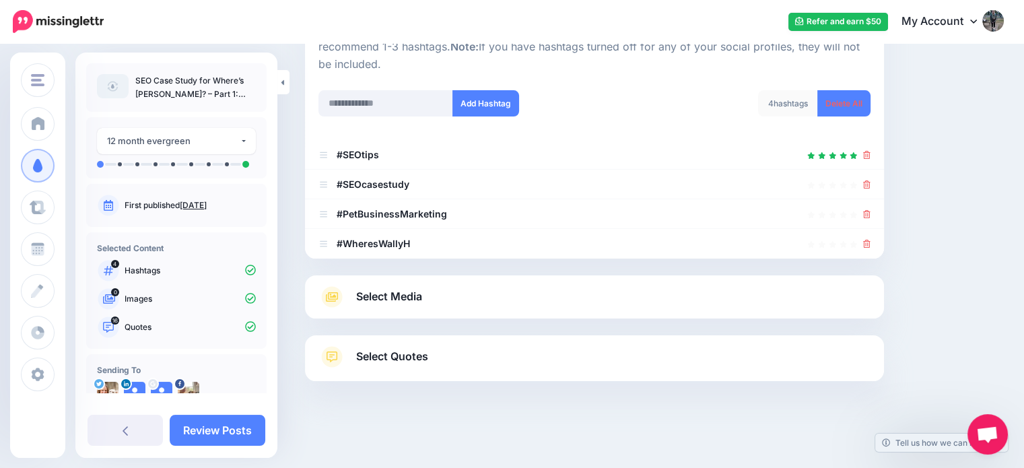
click at [588, 290] on link "Select Media" at bounding box center [595, 297] width 552 height 22
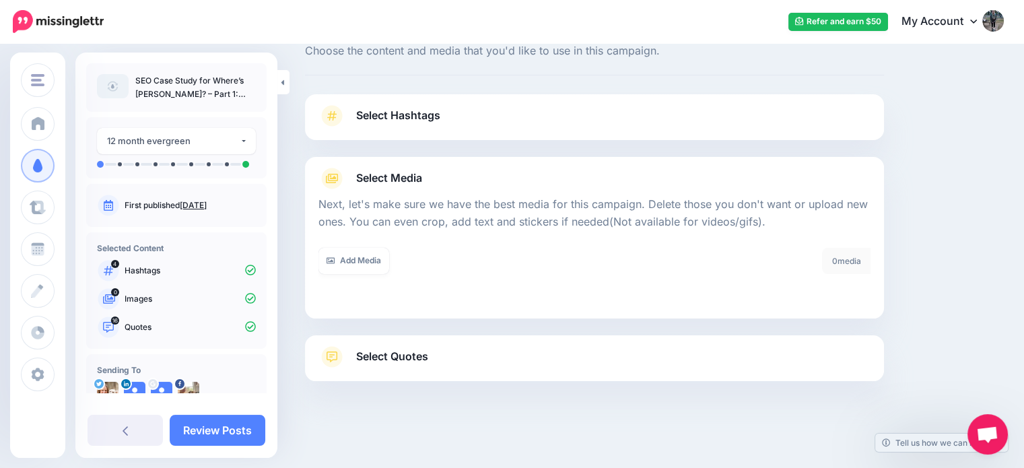
scroll to position [43, 0]
click at [364, 259] on link "Add Media" at bounding box center [354, 261] width 71 height 26
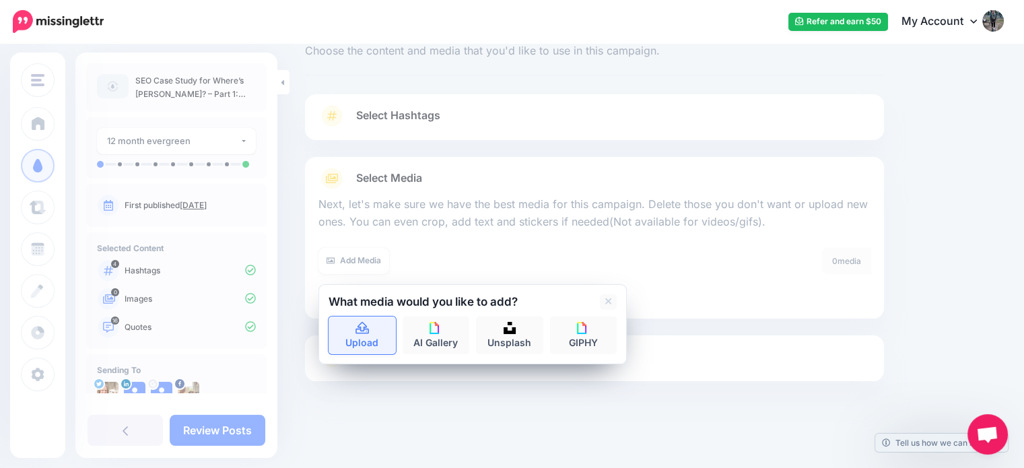
click at [370, 326] on link "Upload" at bounding box center [362, 336] width 67 height 38
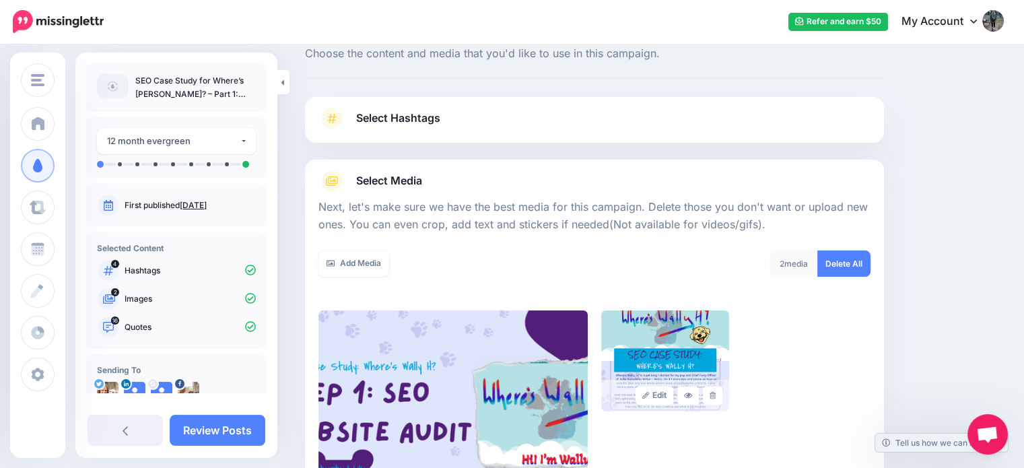
scroll to position [0, 0]
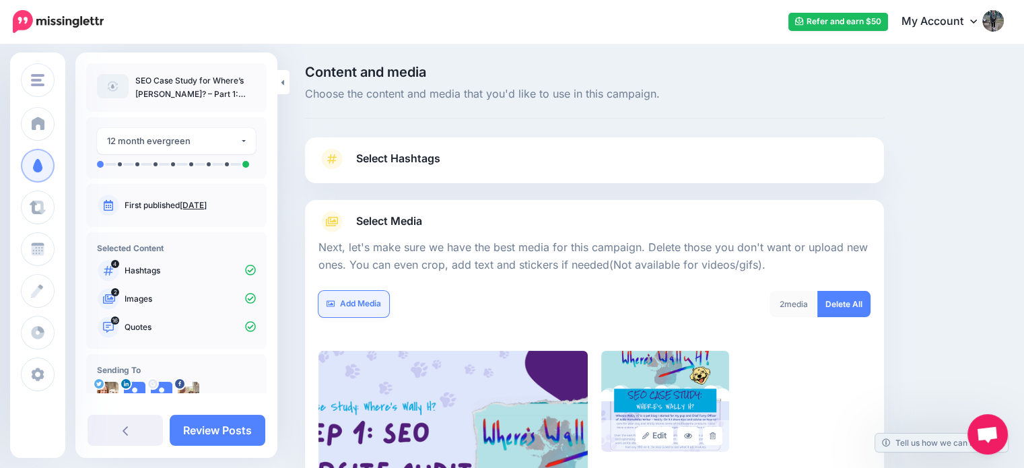
click at [345, 294] on link "Add Media" at bounding box center [354, 304] width 71 height 26
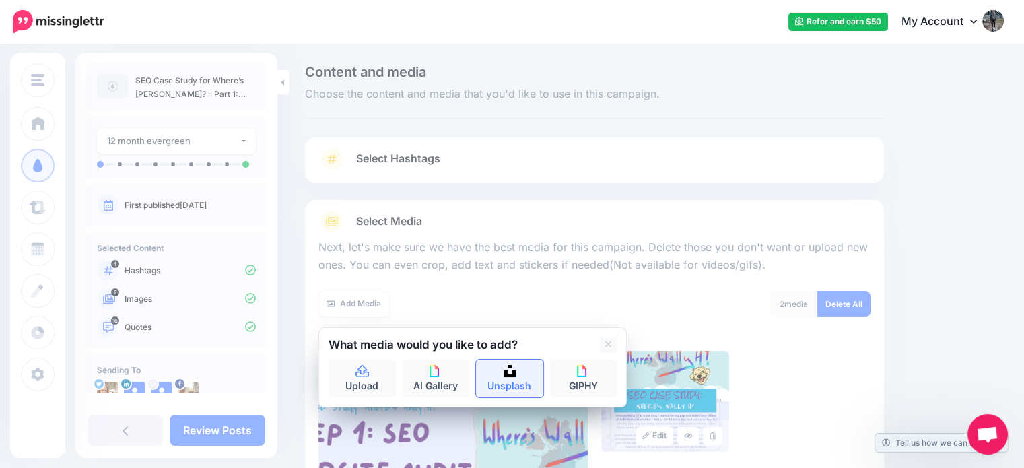
click at [510, 384] on link "Unsplash" at bounding box center [509, 379] width 67 height 38
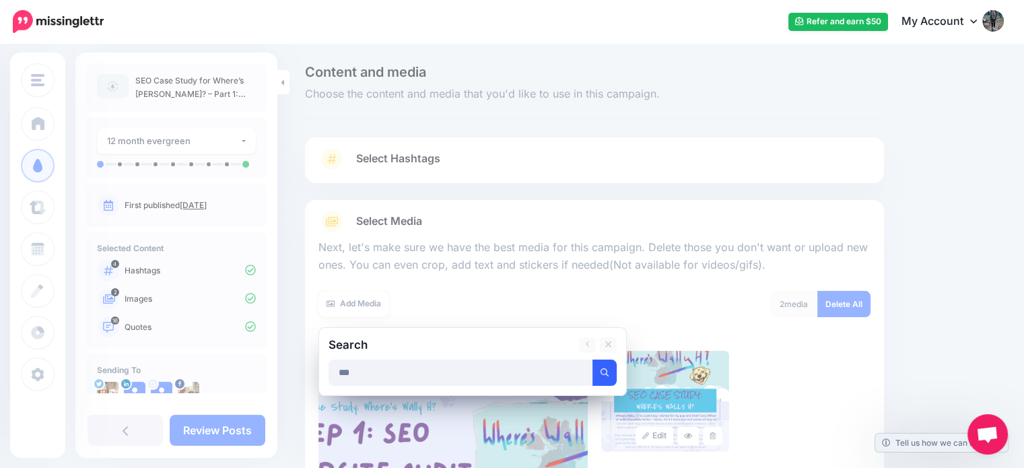
type input "***"
click at [612, 360] on button "submit" at bounding box center [605, 373] width 24 height 26
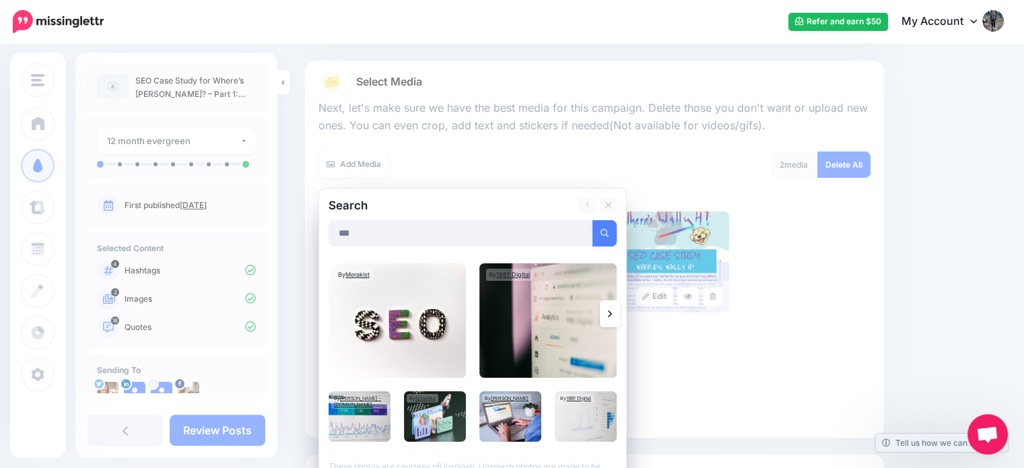
scroll to position [140, 0]
click at [400, 310] on img at bounding box center [397, 320] width 137 height 114
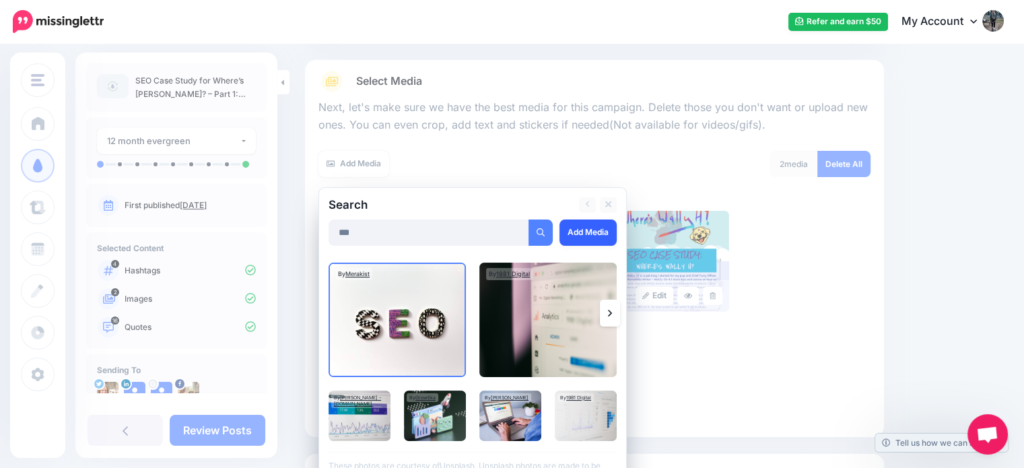
click at [572, 231] on link "Add Media" at bounding box center [588, 233] width 57 height 26
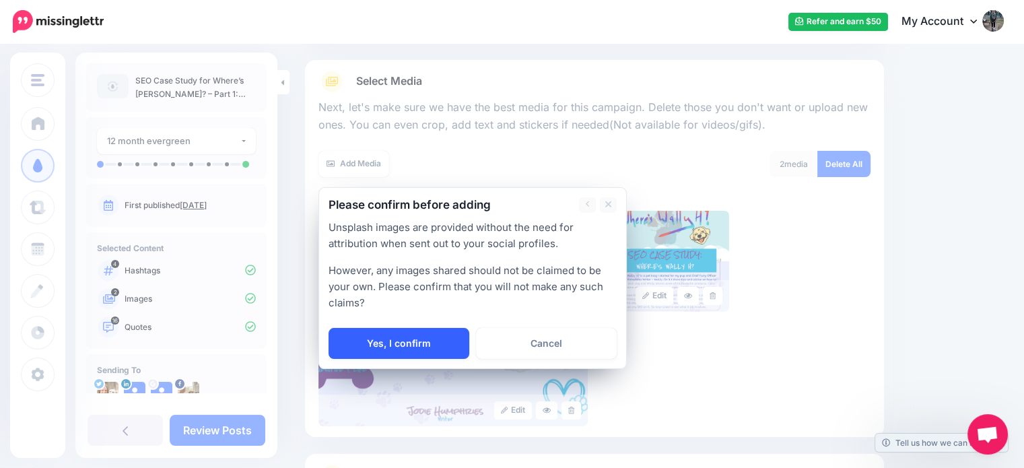
click at [385, 349] on link "Yes, I confirm" at bounding box center [399, 343] width 141 height 31
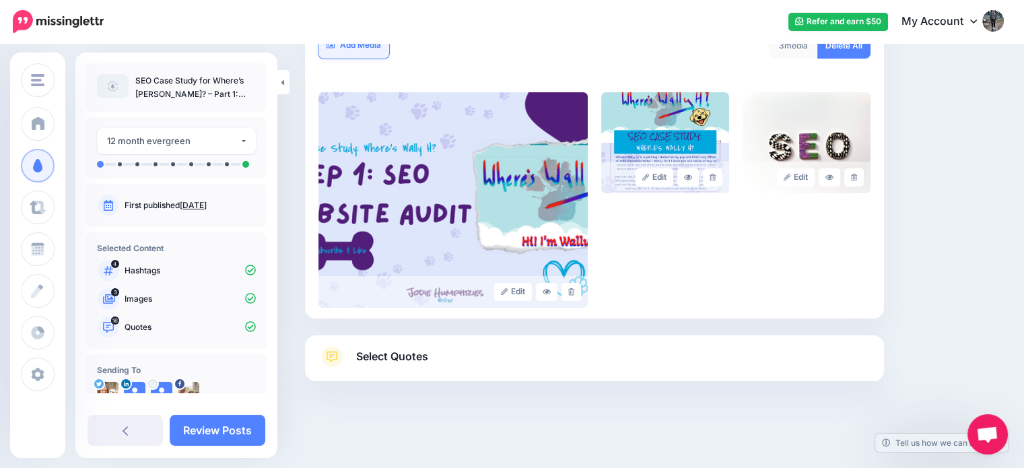
click at [373, 161] on img at bounding box center [453, 200] width 269 height 216
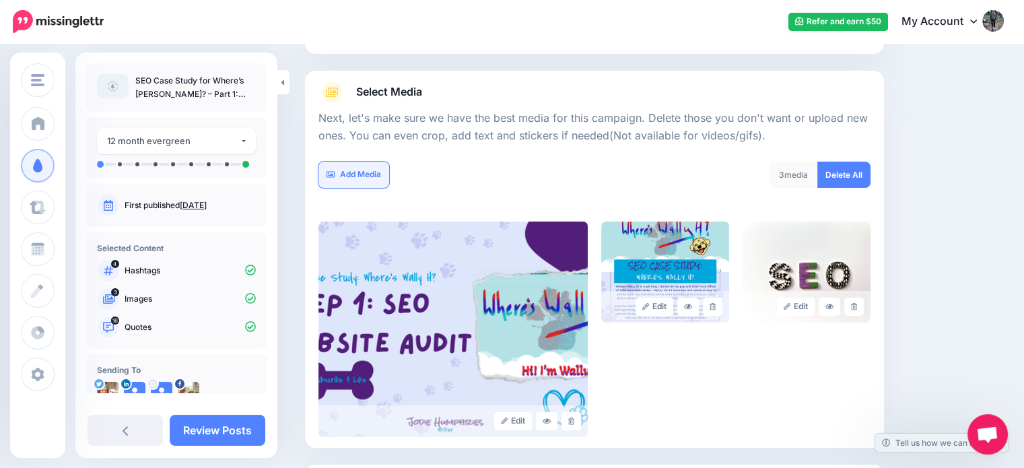
scroll to position [121, 0]
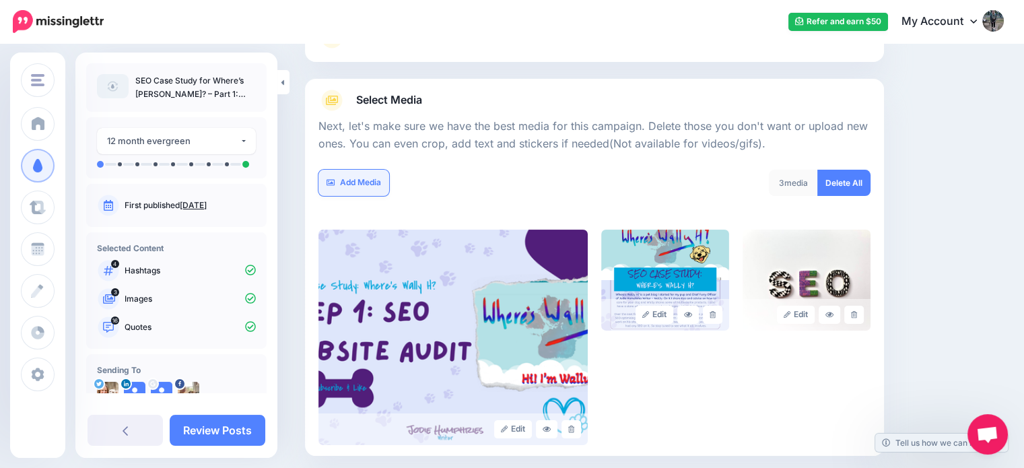
click at [358, 188] on link "Add Media" at bounding box center [354, 183] width 71 height 26
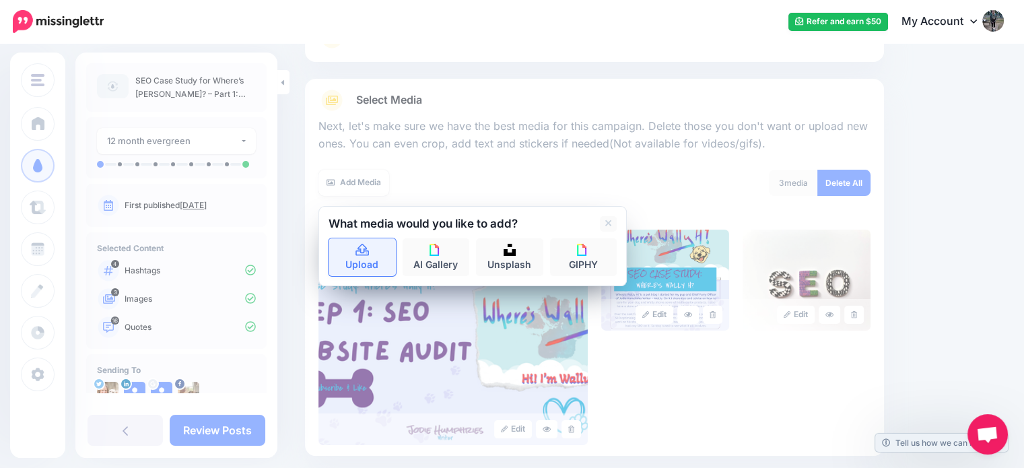
click at [364, 250] on icon at bounding box center [362, 250] width 13 height 12
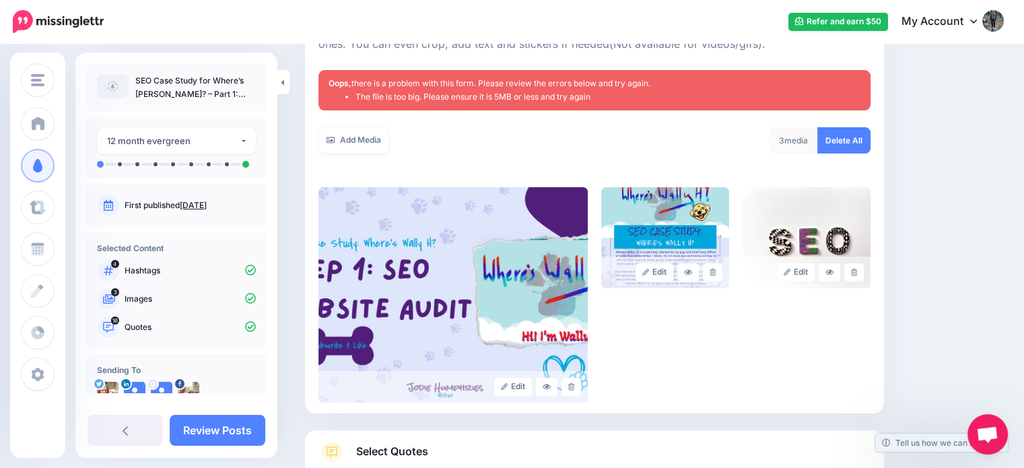
scroll to position [240, 0]
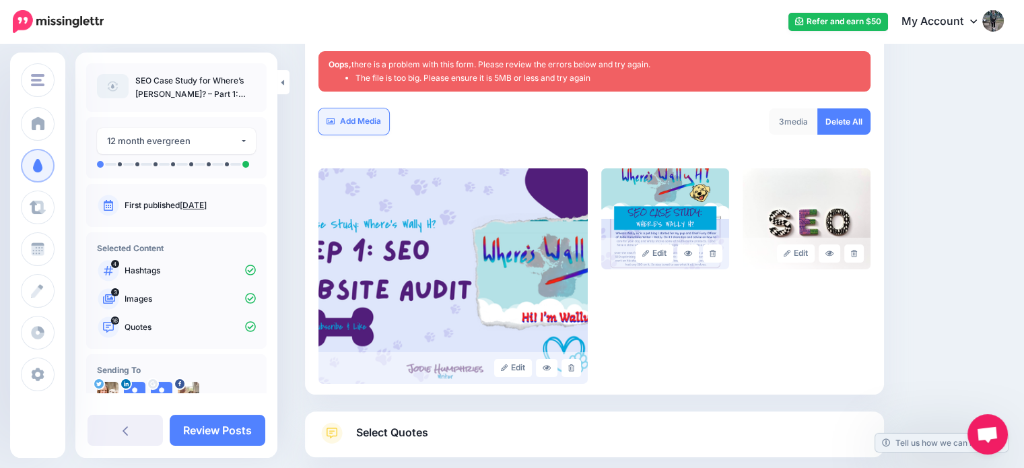
click at [348, 114] on link "Add Media" at bounding box center [354, 121] width 71 height 26
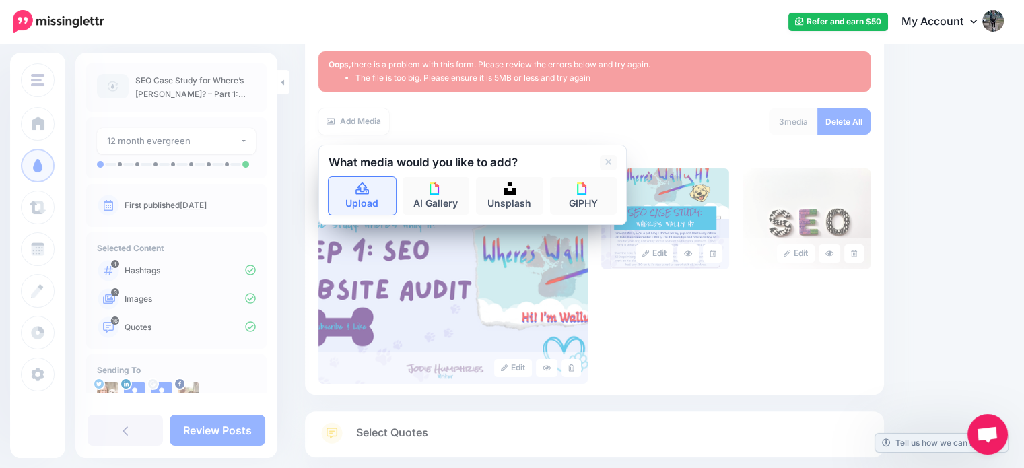
click at [363, 196] on link "Upload" at bounding box center [362, 196] width 67 height 38
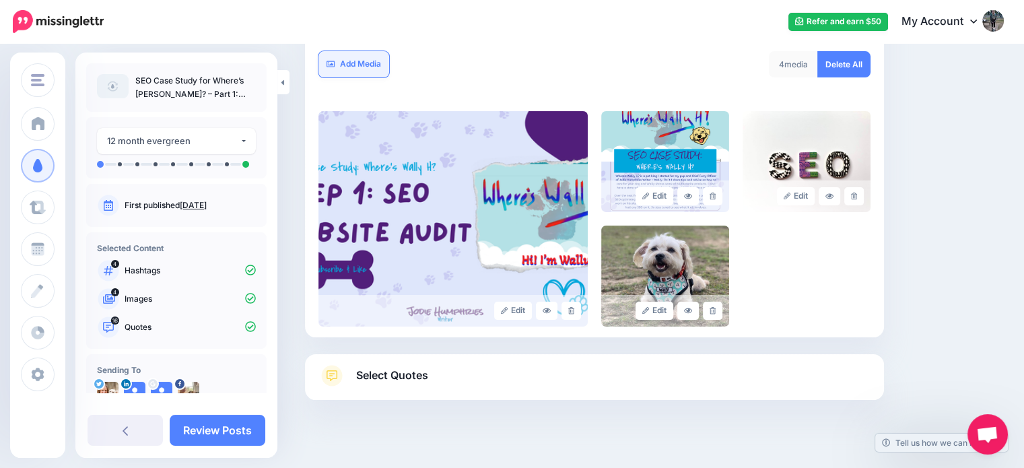
scroll to position [259, 0]
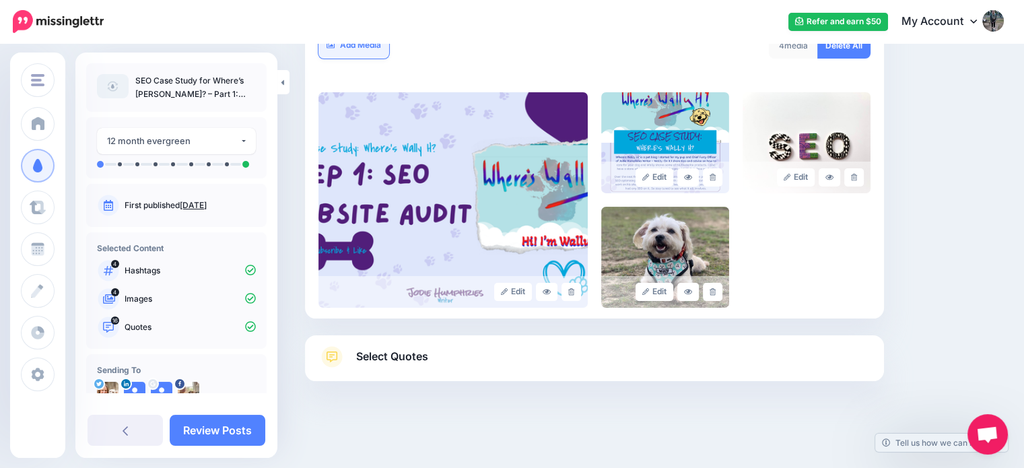
click at [359, 51] on link "Add Media" at bounding box center [354, 45] width 71 height 26
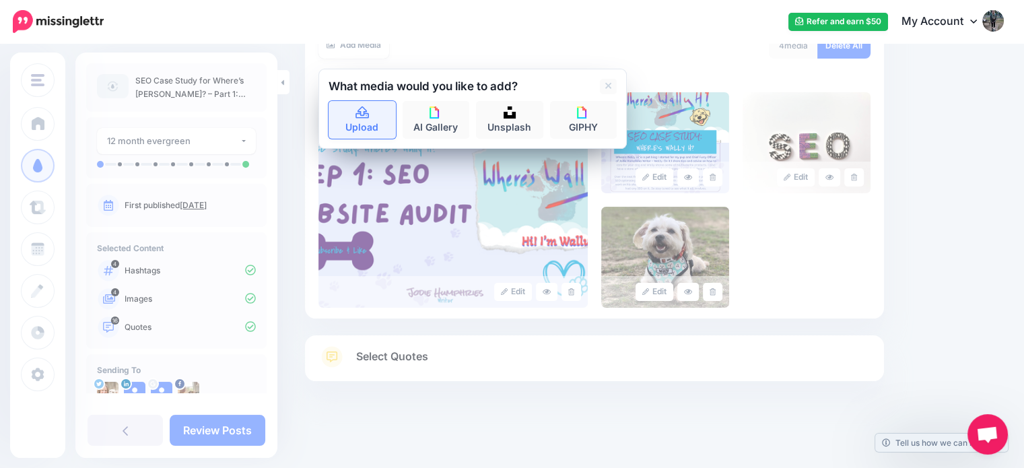
click at [361, 131] on link "Upload" at bounding box center [362, 120] width 67 height 38
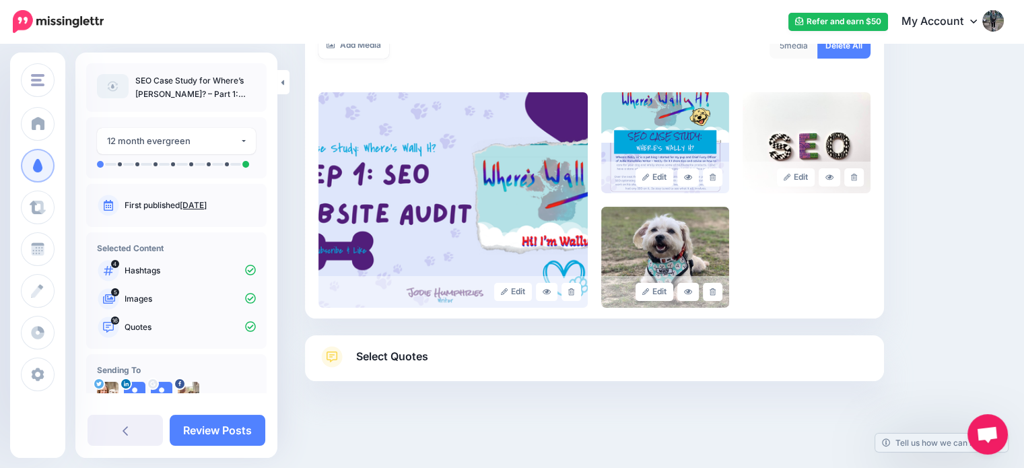
click at [396, 363] on span "Select Quotes" at bounding box center [392, 357] width 72 height 18
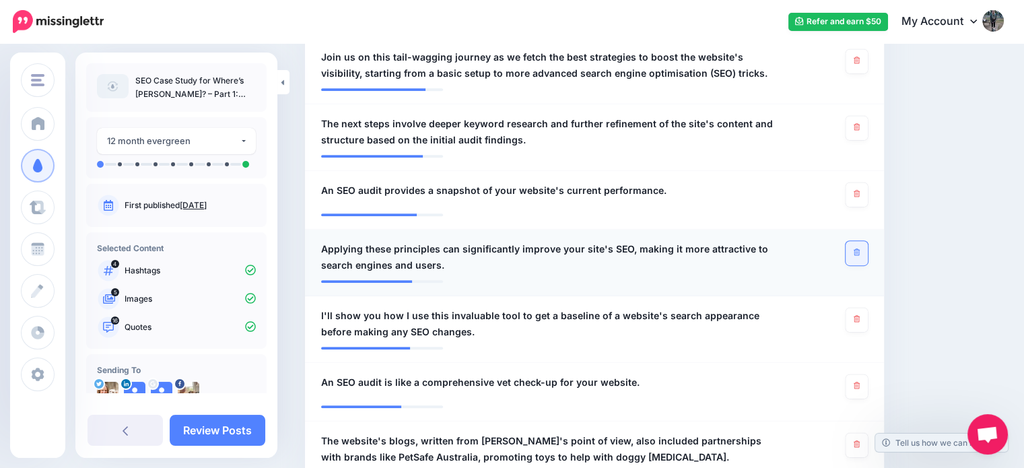
scroll to position [629, 0]
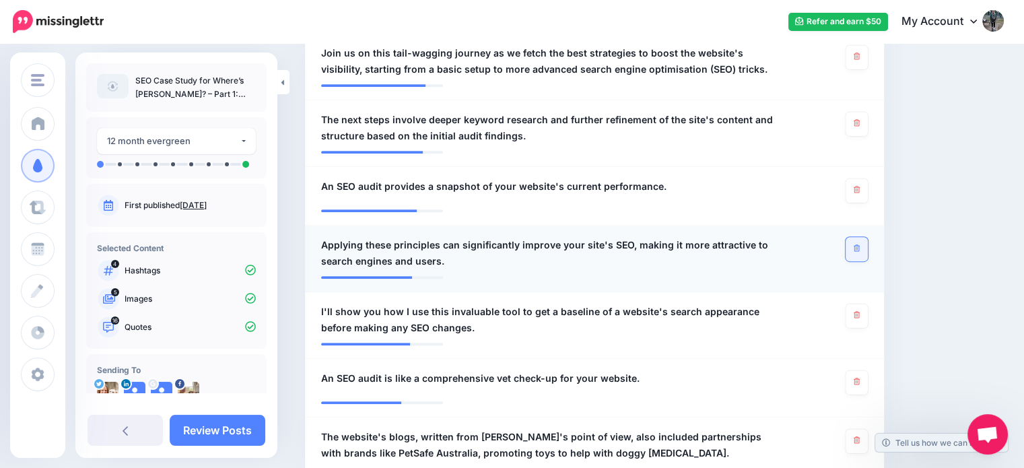
click at [868, 243] on link at bounding box center [857, 249] width 22 height 24
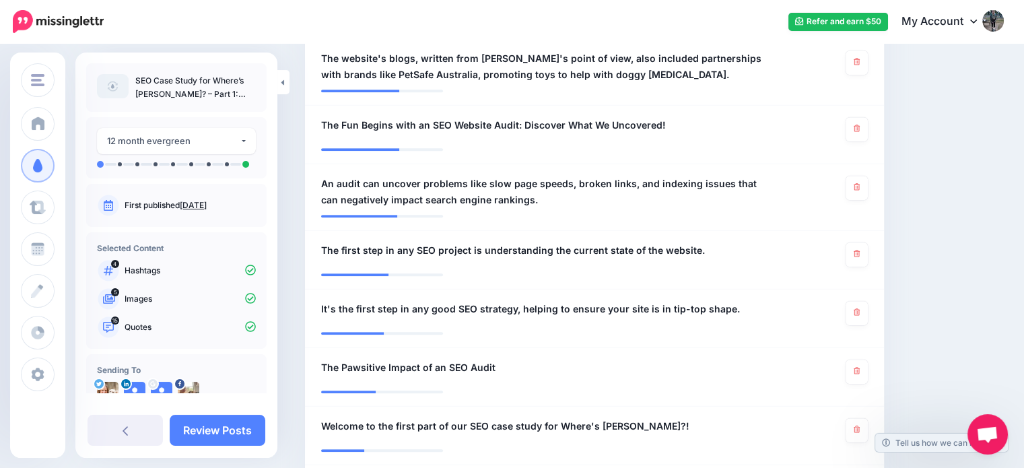
scroll to position [1007, 0]
click at [860, 368] on link at bounding box center [857, 372] width 22 height 24
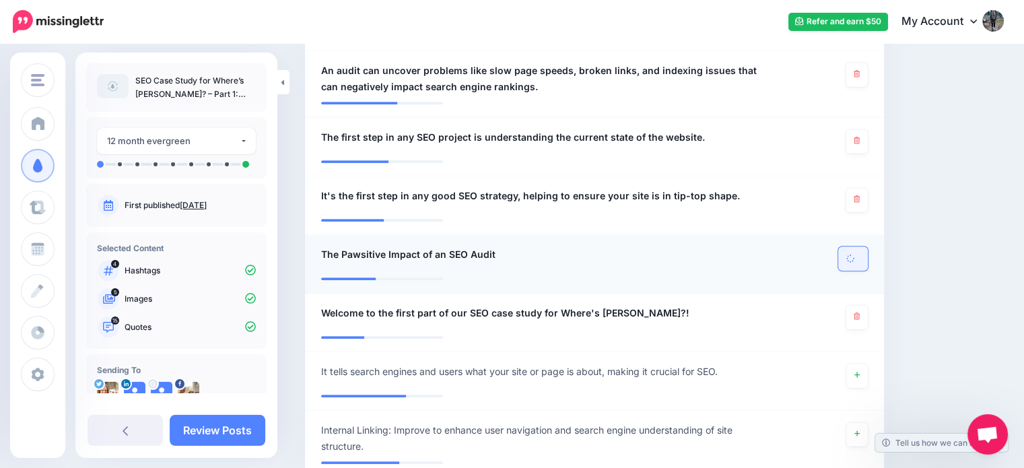
scroll to position [1144, 0]
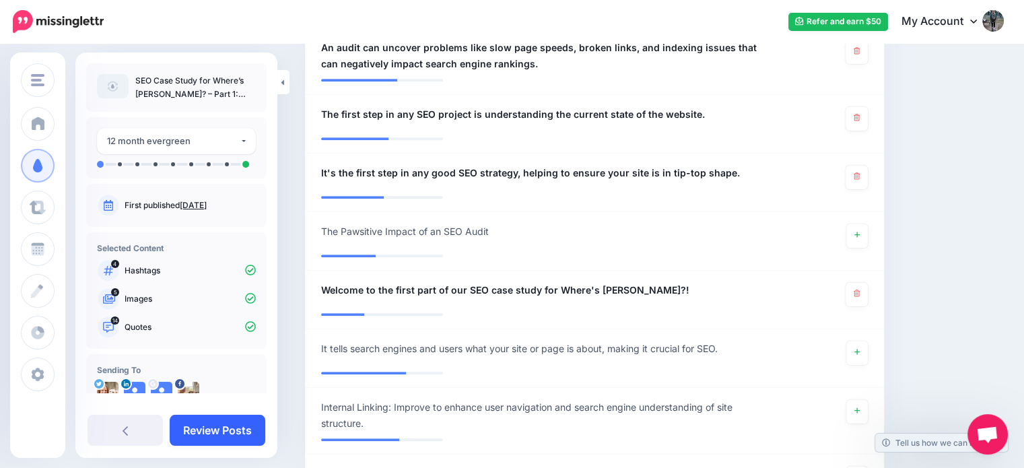
click at [225, 434] on link "Review Posts" at bounding box center [218, 430] width 96 height 31
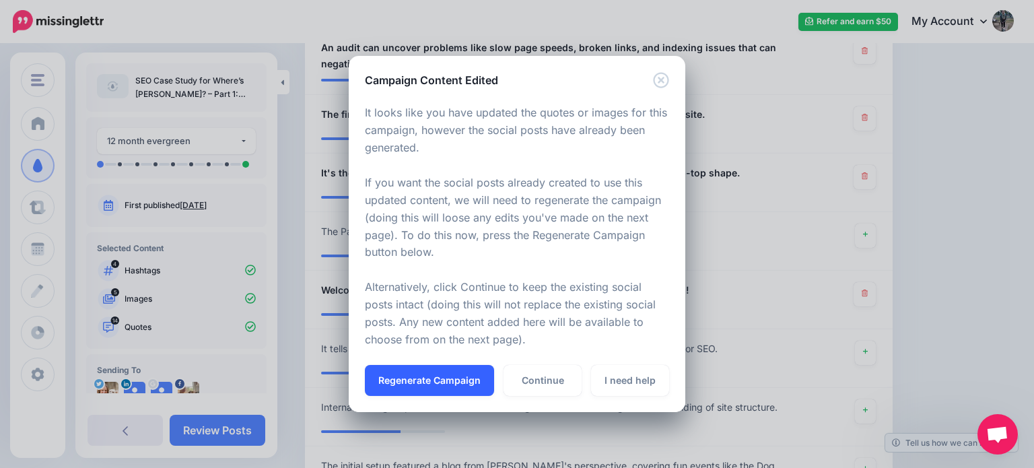
click at [473, 387] on button "Regenerate Campaign" at bounding box center [429, 380] width 129 height 31
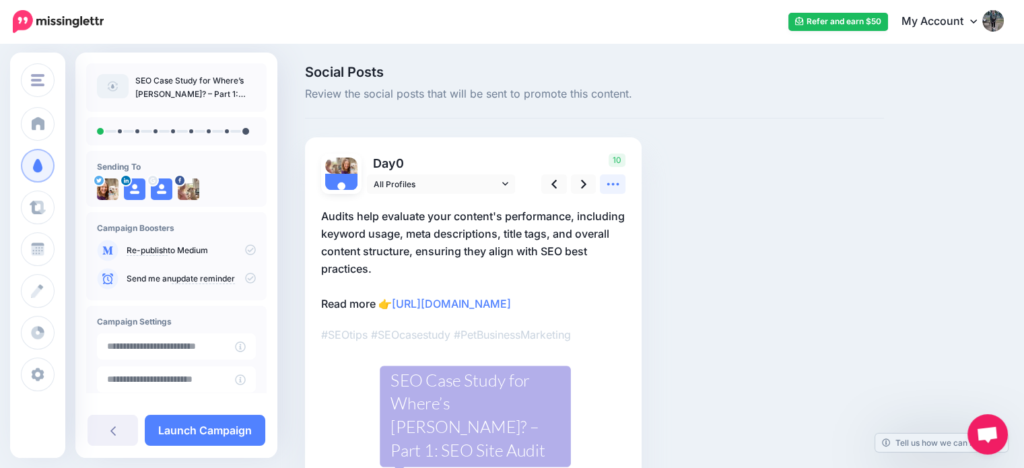
click at [603, 181] on link at bounding box center [613, 184] width 26 height 20
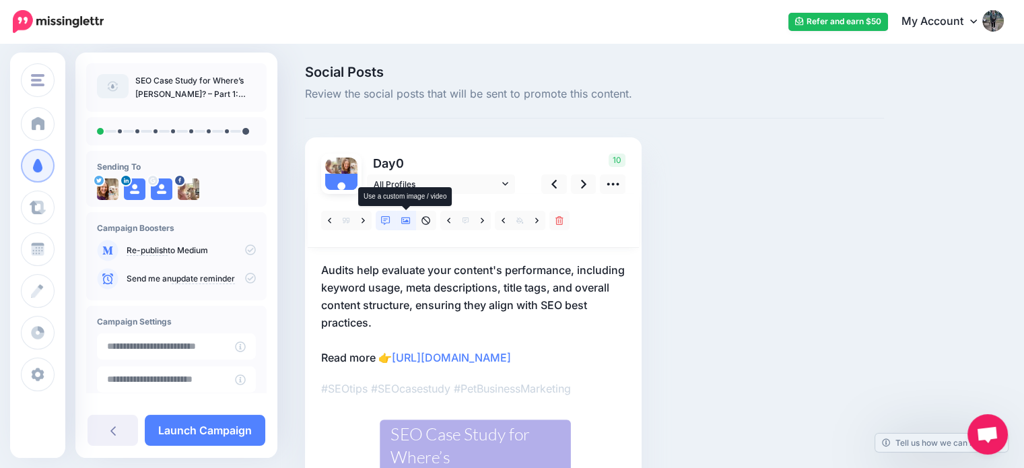
click at [403, 226] on link at bounding box center [406, 221] width 20 height 20
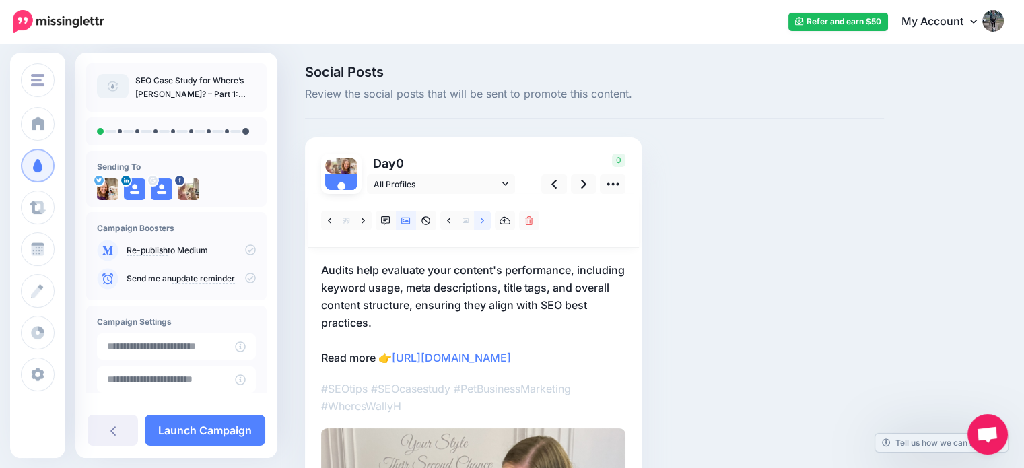
click at [489, 218] on link at bounding box center [482, 221] width 17 height 20
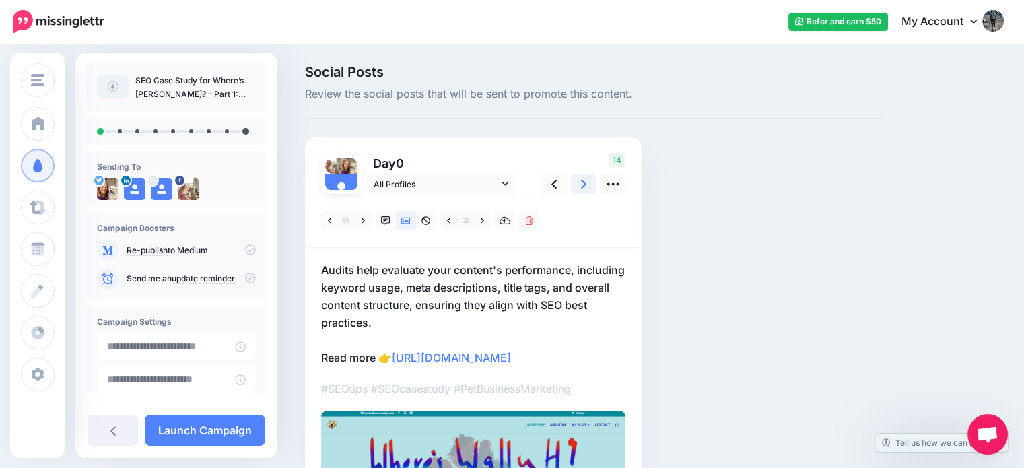
click at [585, 189] on icon at bounding box center [583, 184] width 5 height 14
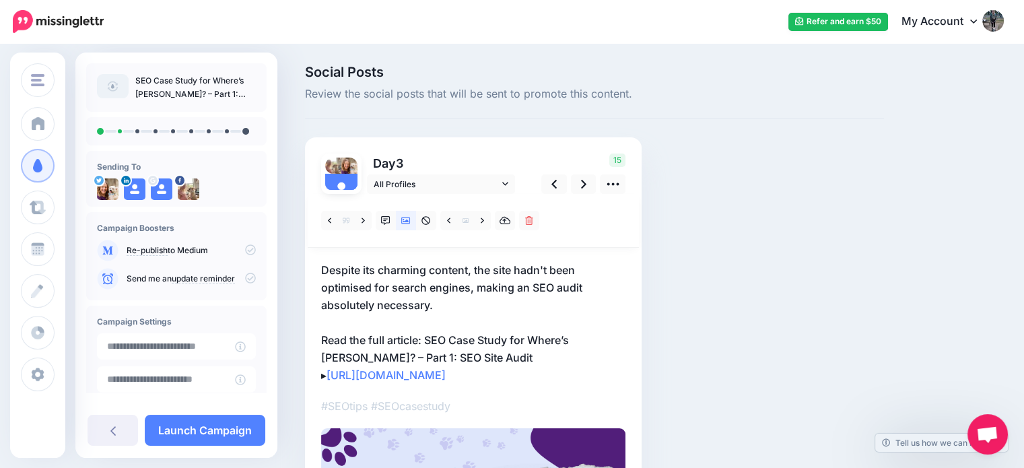
click at [585, 171] on div "15" at bounding box center [581, 174] width 108 height 40
click at [585, 185] on icon at bounding box center [583, 184] width 5 height 9
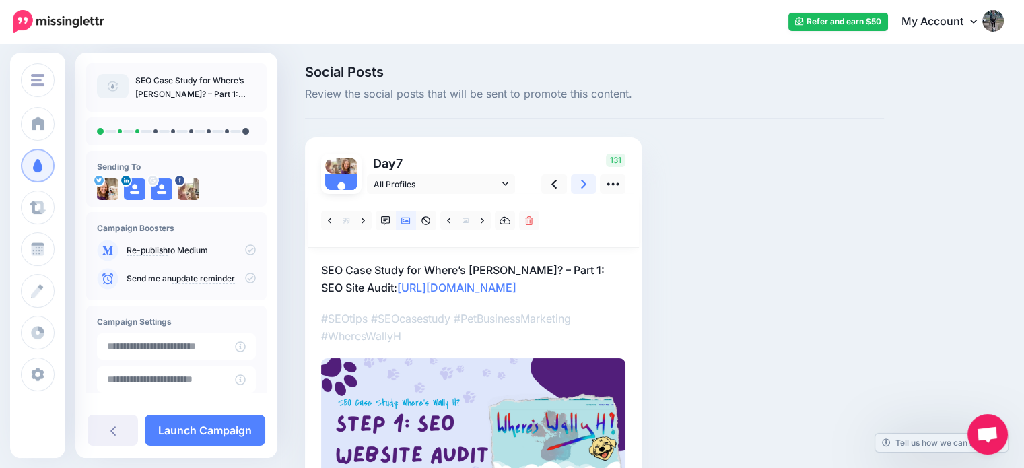
click at [585, 185] on icon at bounding box center [583, 184] width 5 height 9
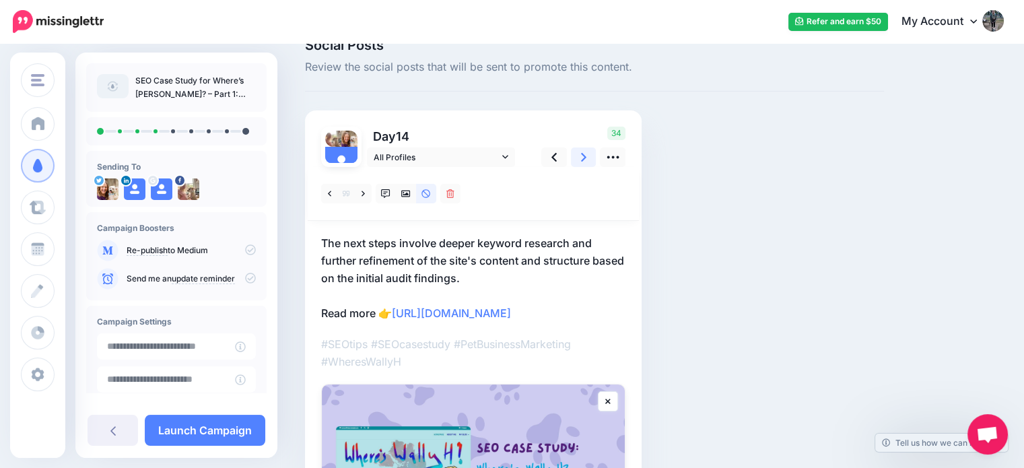
scroll to position [25, 0]
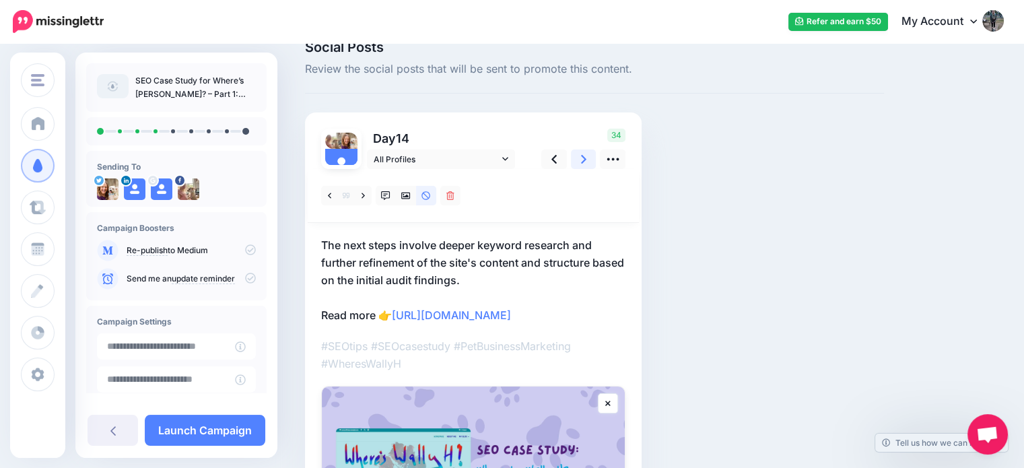
click at [587, 164] on link at bounding box center [584, 160] width 26 height 20
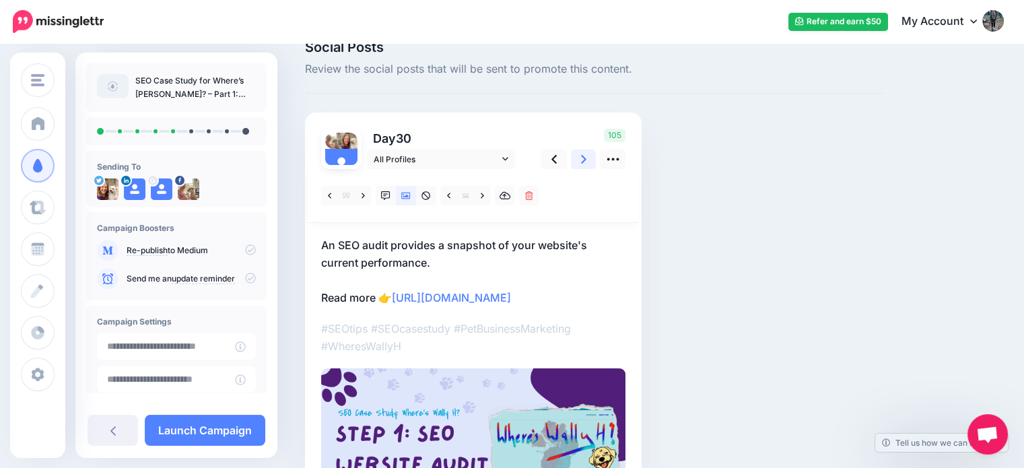
click at [587, 164] on link at bounding box center [584, 160] width 26 height 20
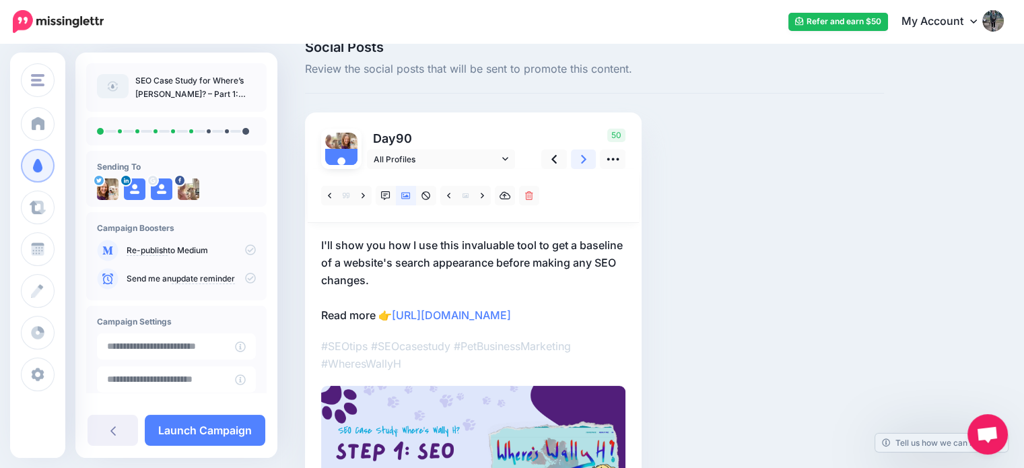
click at [587, 164] on link at bounding box center [584, 160] width 26 height 20
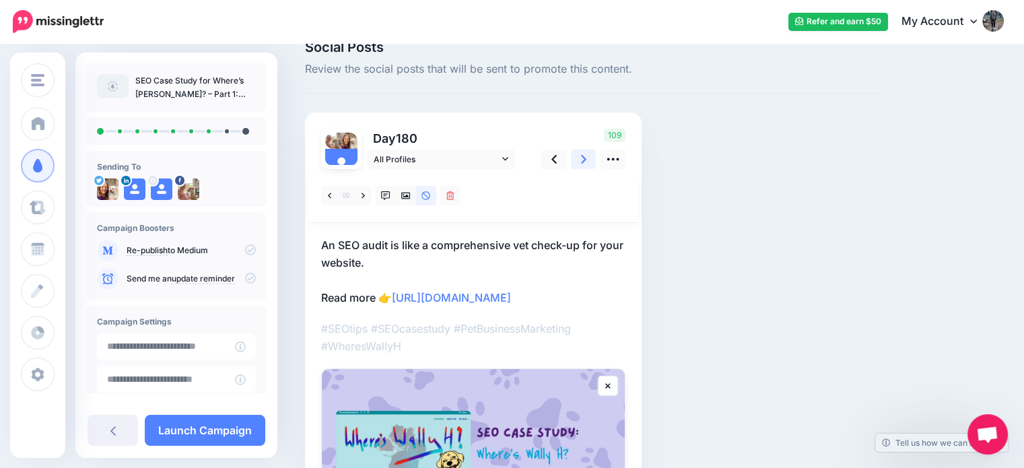
click at [587, 153] on link at bounding box center [584, 160] width 26 height 20
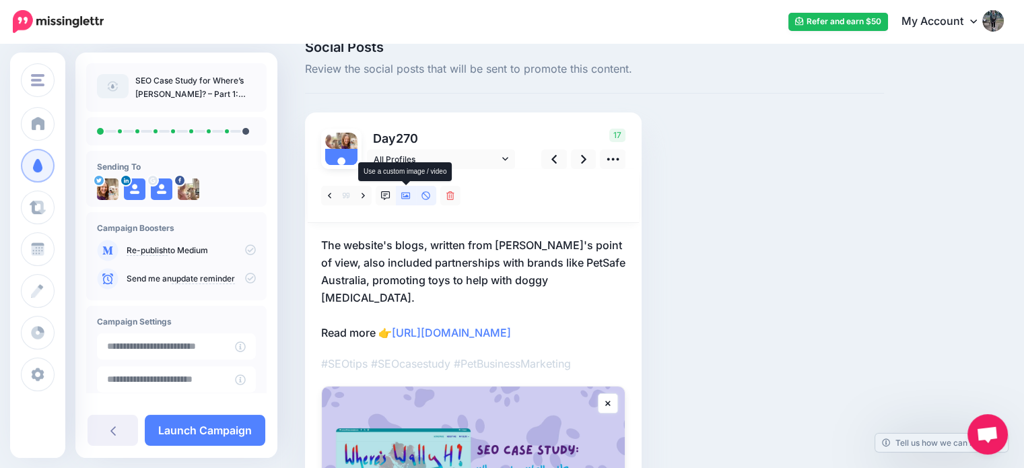
click at [404, 199] on icon at bounding box center [405, 195] width 9 height 9
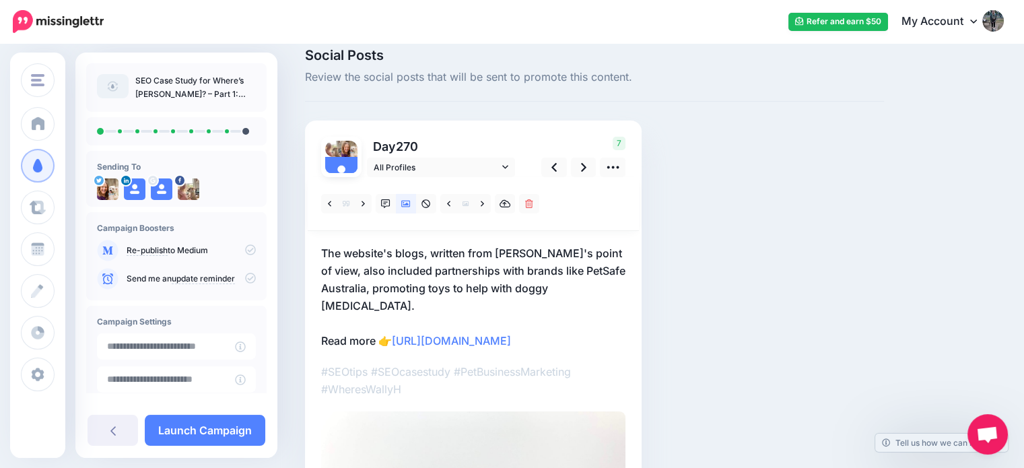
scroll to position [11, 0]
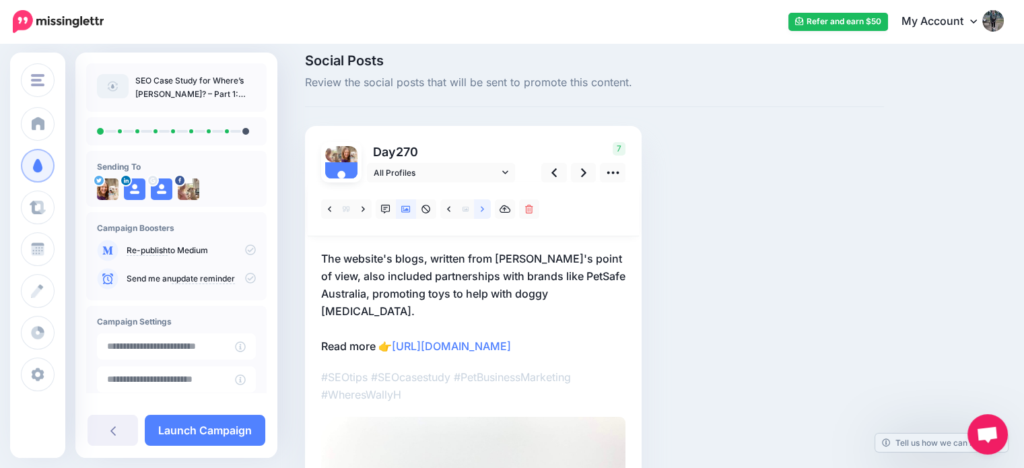
click at [482, 209] on icon at bounding box center [482, 209] width 3 height 9
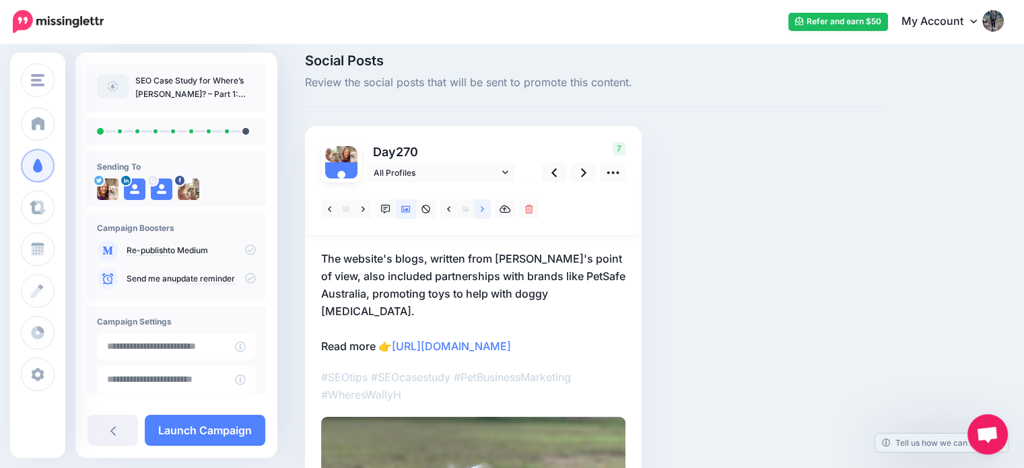
click at [482, 209] on icon at bounding box center [482, 209] width 3 height 9
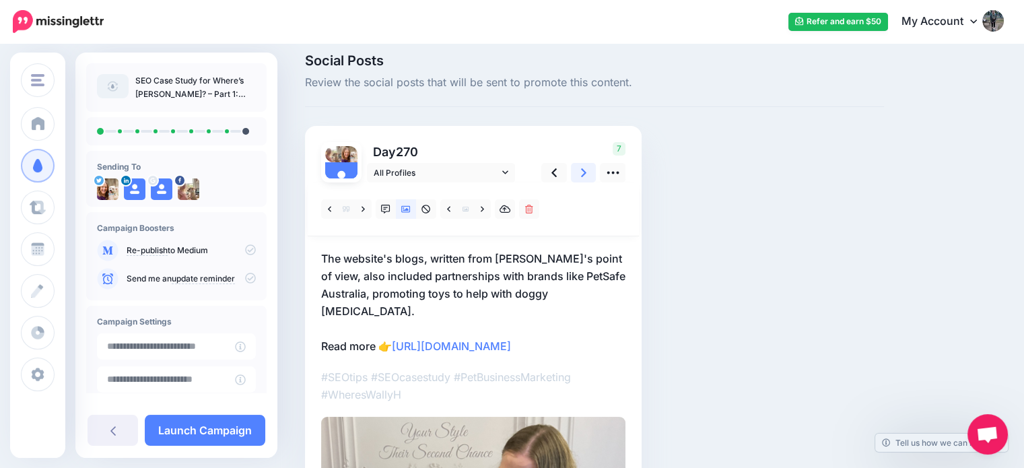
click at [583, 178] on icon at bounding box center [583, 173] width 5 height 14
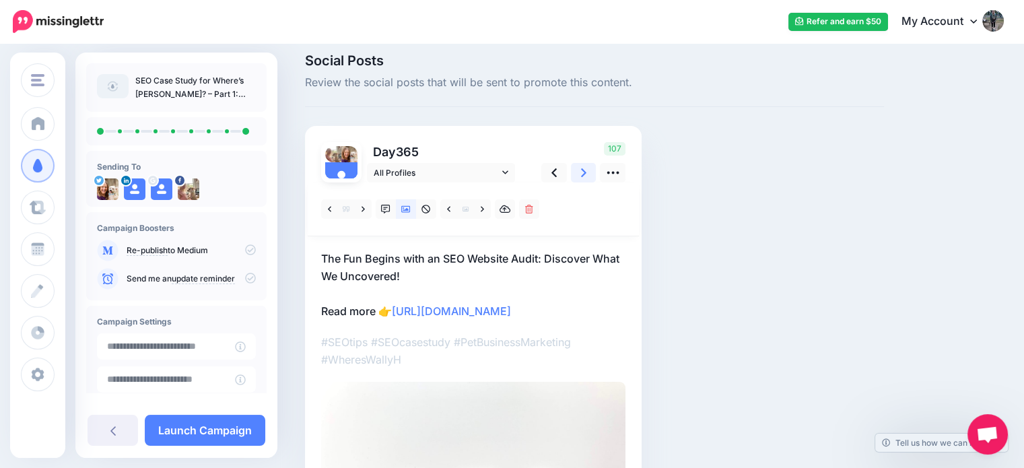
scroll to position [230, 0]
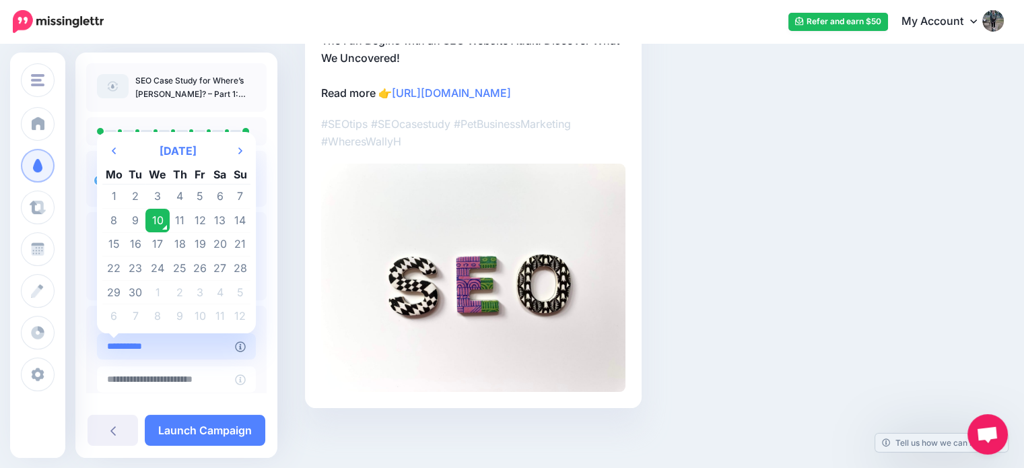
click at [183, 352] on input "**********" at bounding box center [166, 346] width 138 height 26
click at [113, 245] on td "15" at bounding box center [114, 244] width 24 height 24
type input "**********"
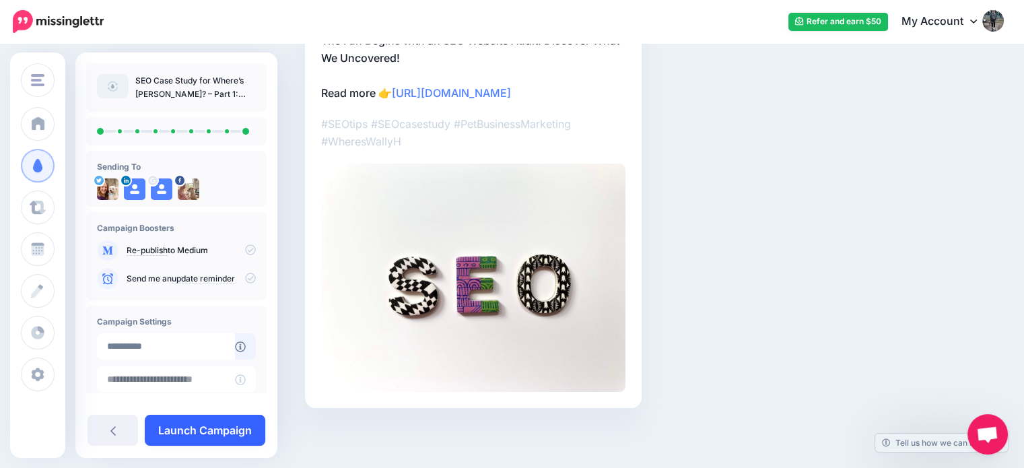
click at [195, 440] on link "Launch Campaign" at bounding box center [205, 430] width 121 height 31
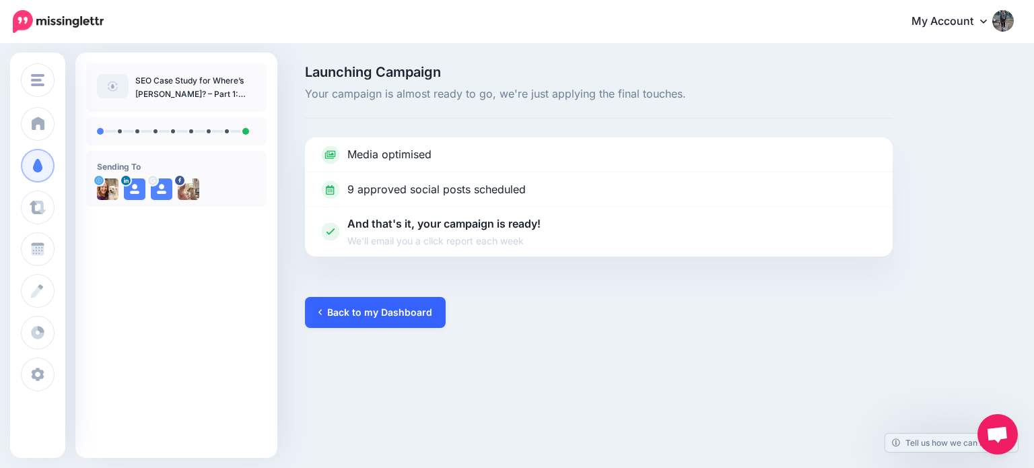
click at [365, 308] on link "Back to my Dashboard" at bounding box center [375, 312] width 141 height 31
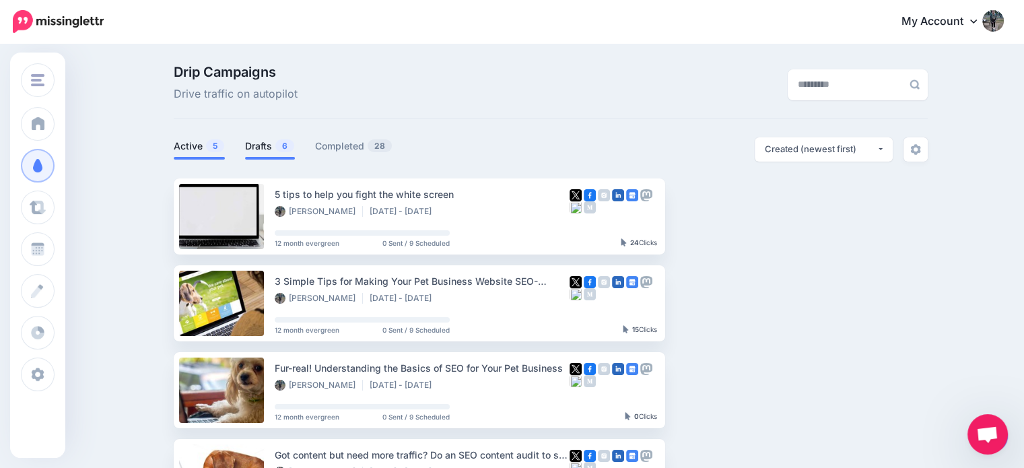
click at [268, 138] on link "Drafts 6" at bounding box center [270, 146] width 50 height 16
